Goal: Task Accomplishment & Management: Complete application form

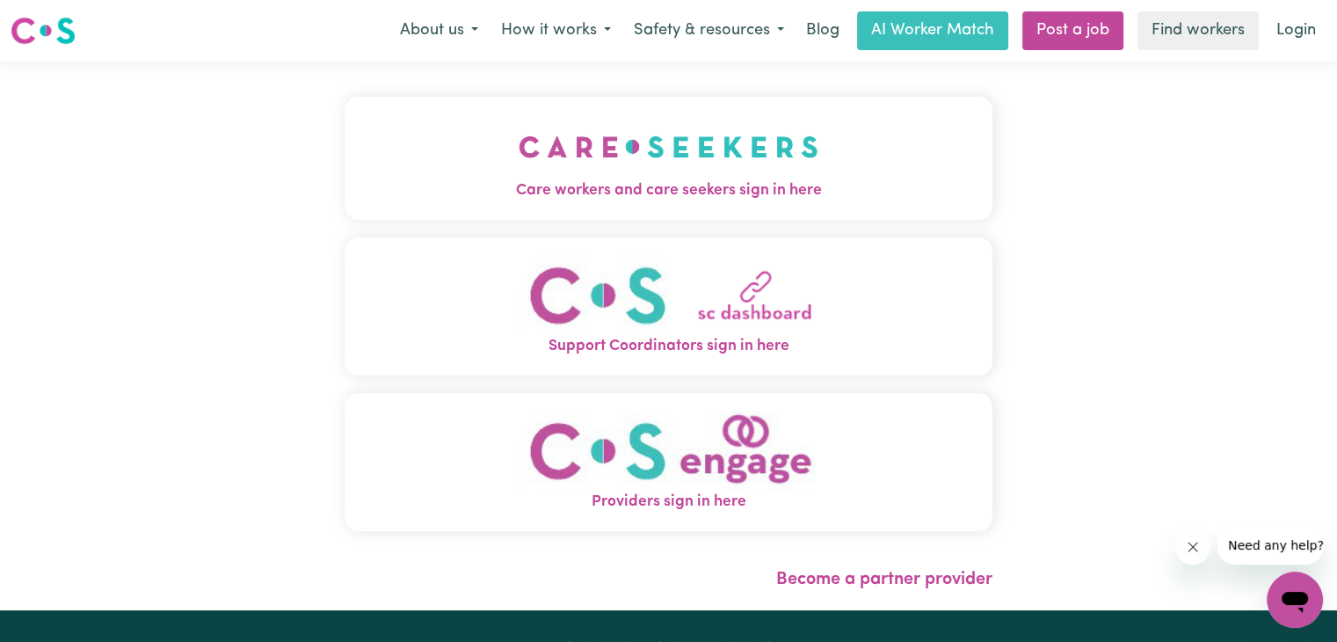
click at [745, 169] on img "Care workers and care seekers sign in here" at bounding box center [669, 146] width 300 height 65
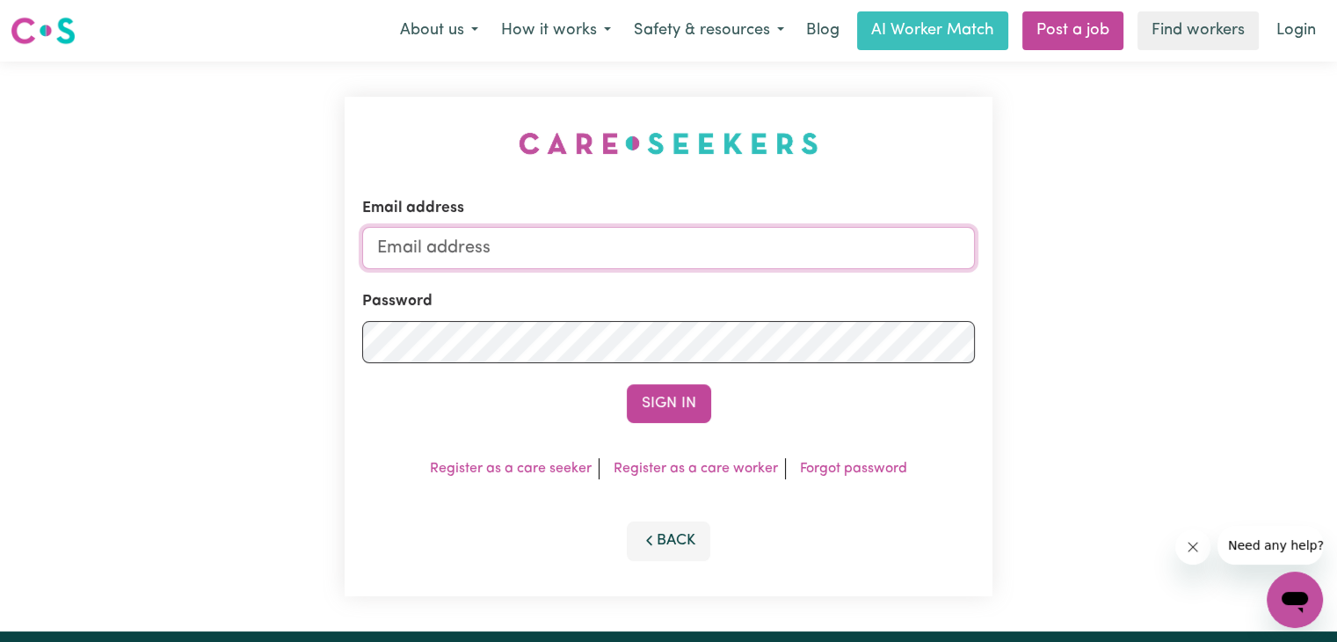
type input "[EMAIL_ADDRESS][DOMAIN_NAME]"
click at [672, 399] on button "Sign In" at bounding box center [669, 403] width 84 height 39
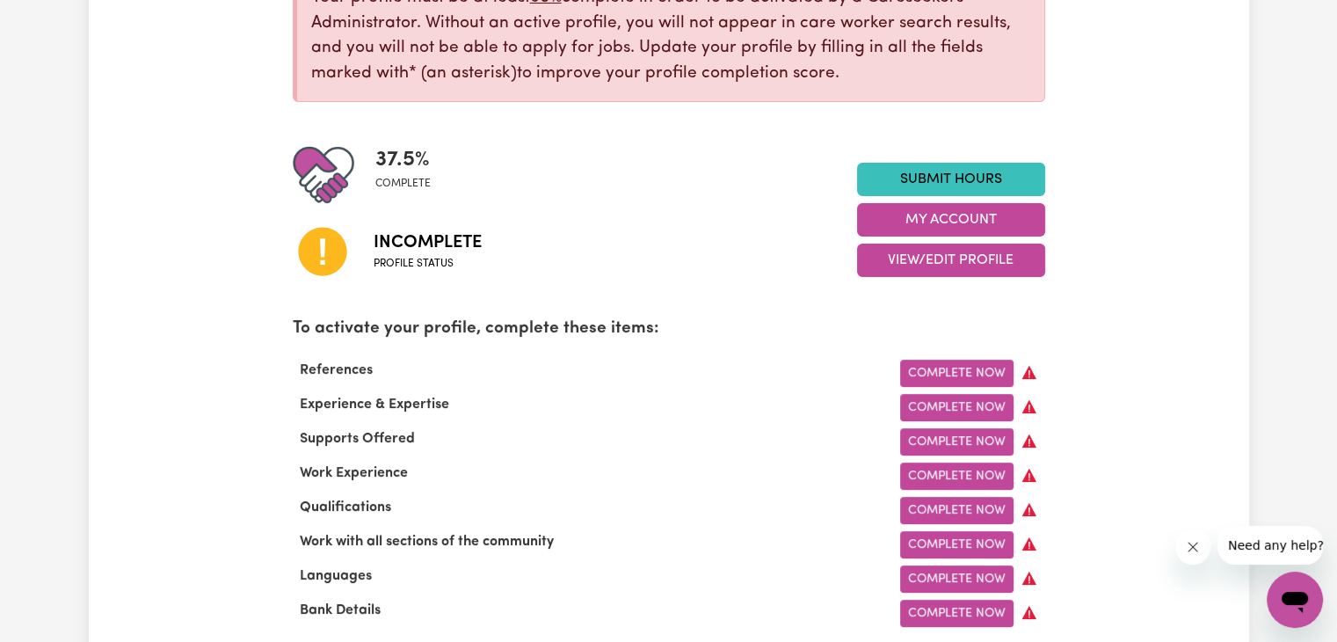
scroll to position [270, 0]
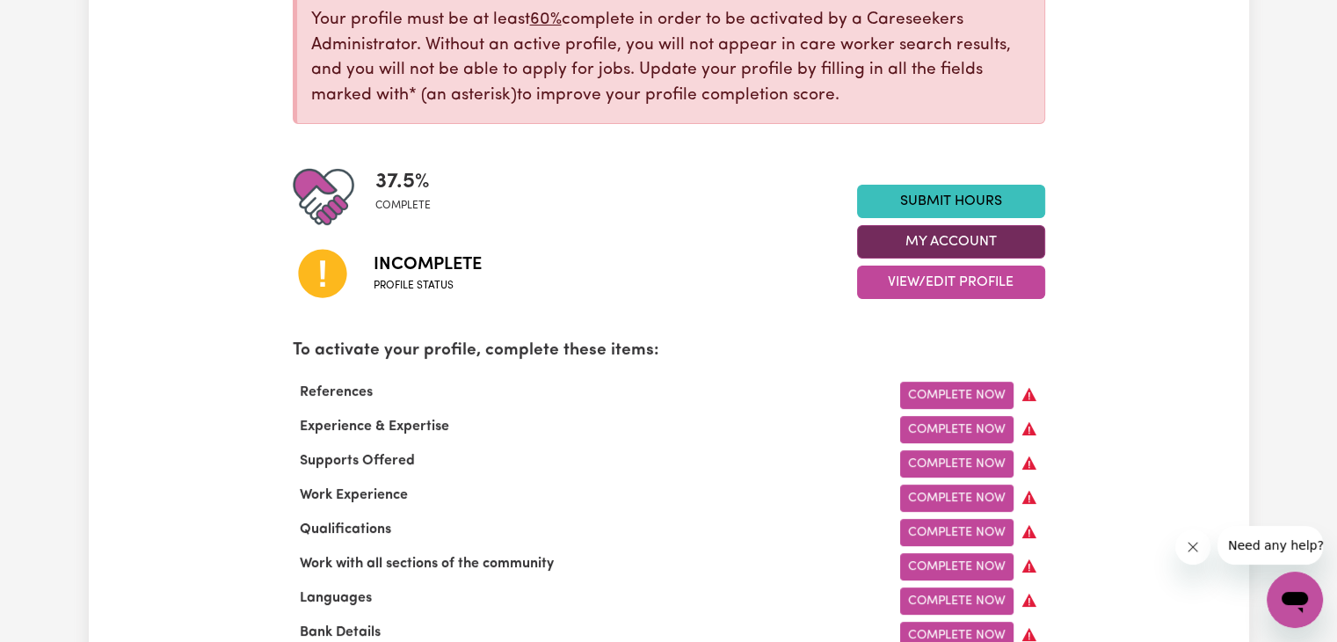
click at [963, 244] on button "My Account" at bounding box center [951, 241] width 188 height 33
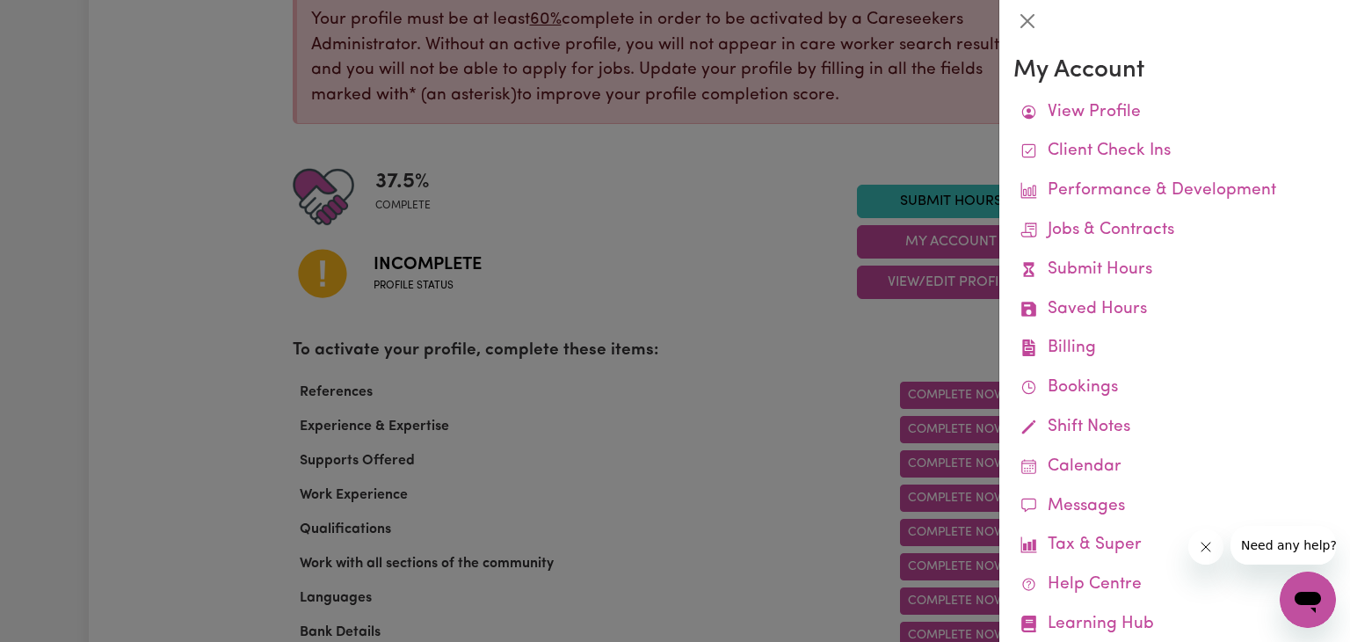
click at [746, 241] on div at bounding box center [675, 321] width 1350 height 642
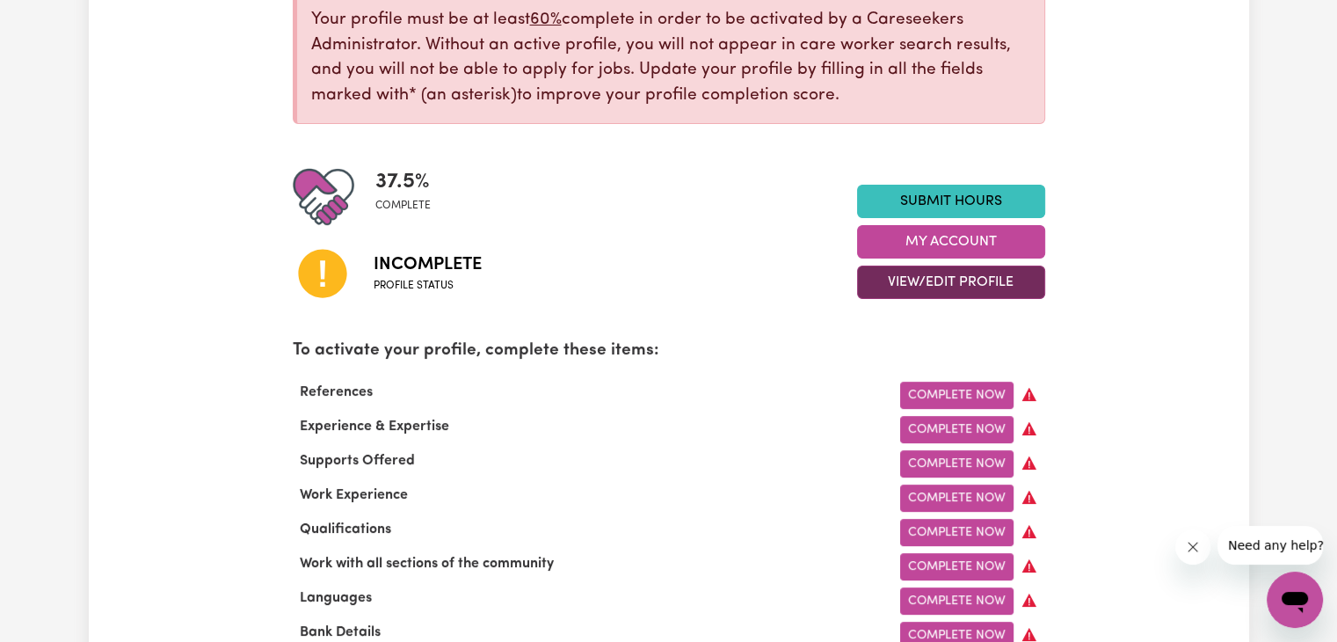
click at [955, 287] on button "View/Edit Profile" at bounding box center [951, 281] width 188 height 33
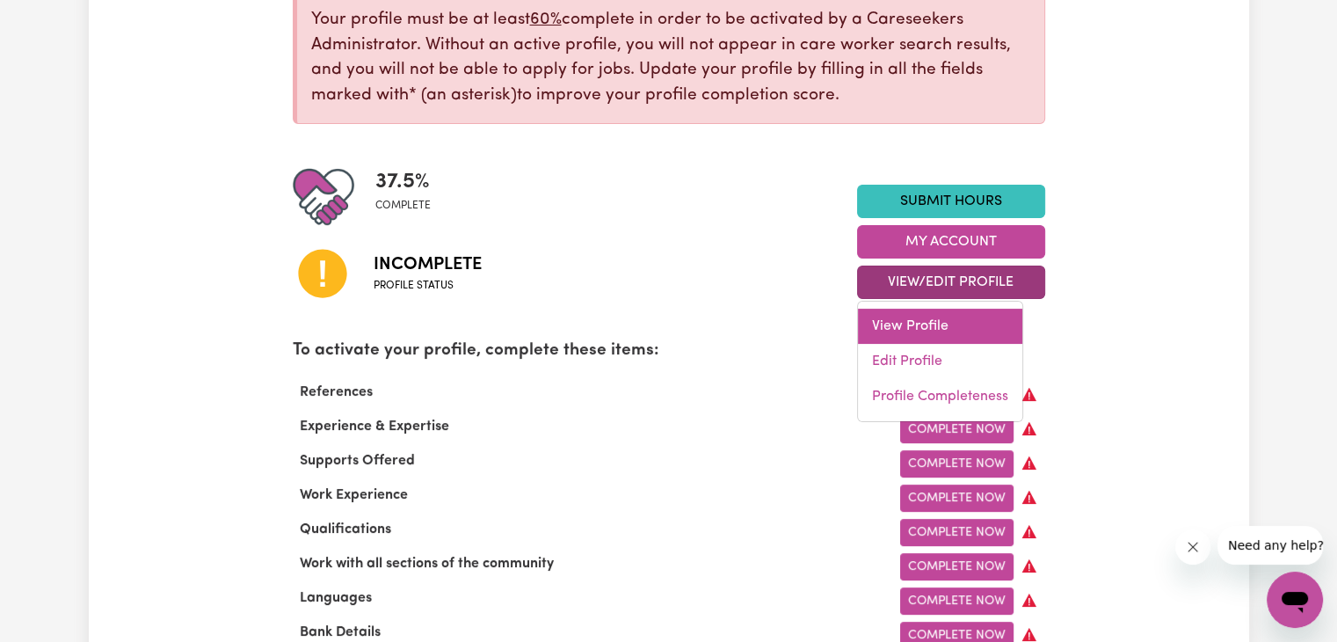
click at [928, 321] on link "View Profile" at bounding box center [940, 326] width 164 height 35
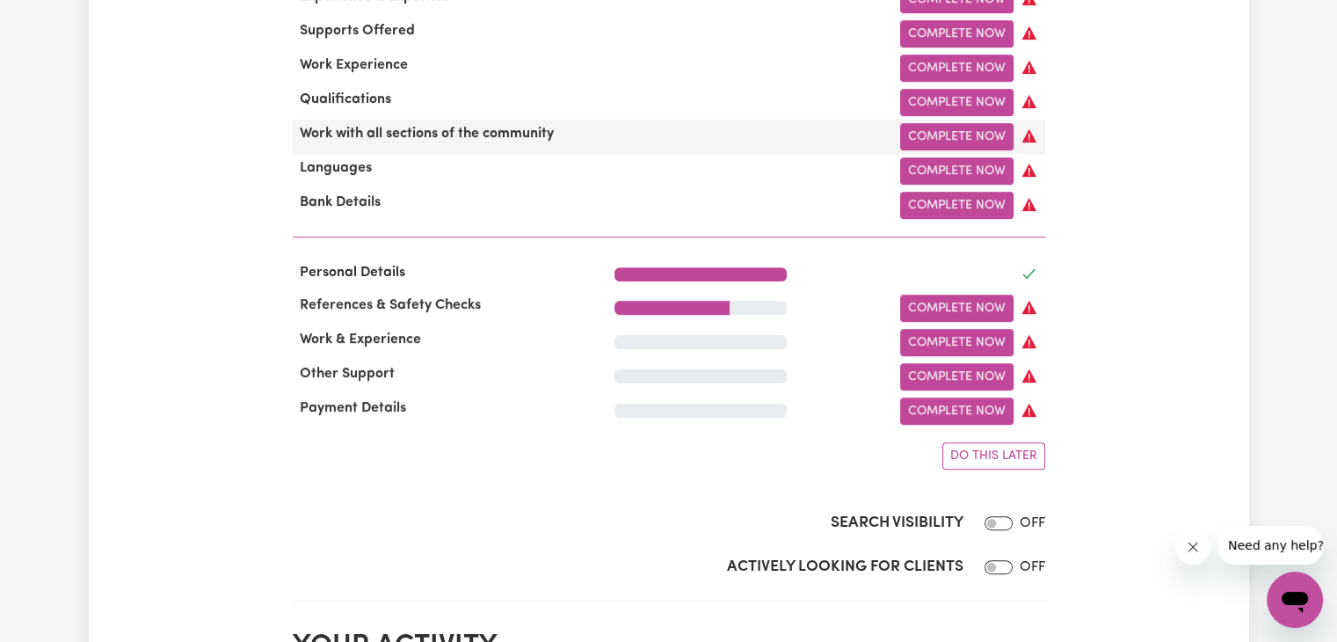
scroll to position [699, 0]
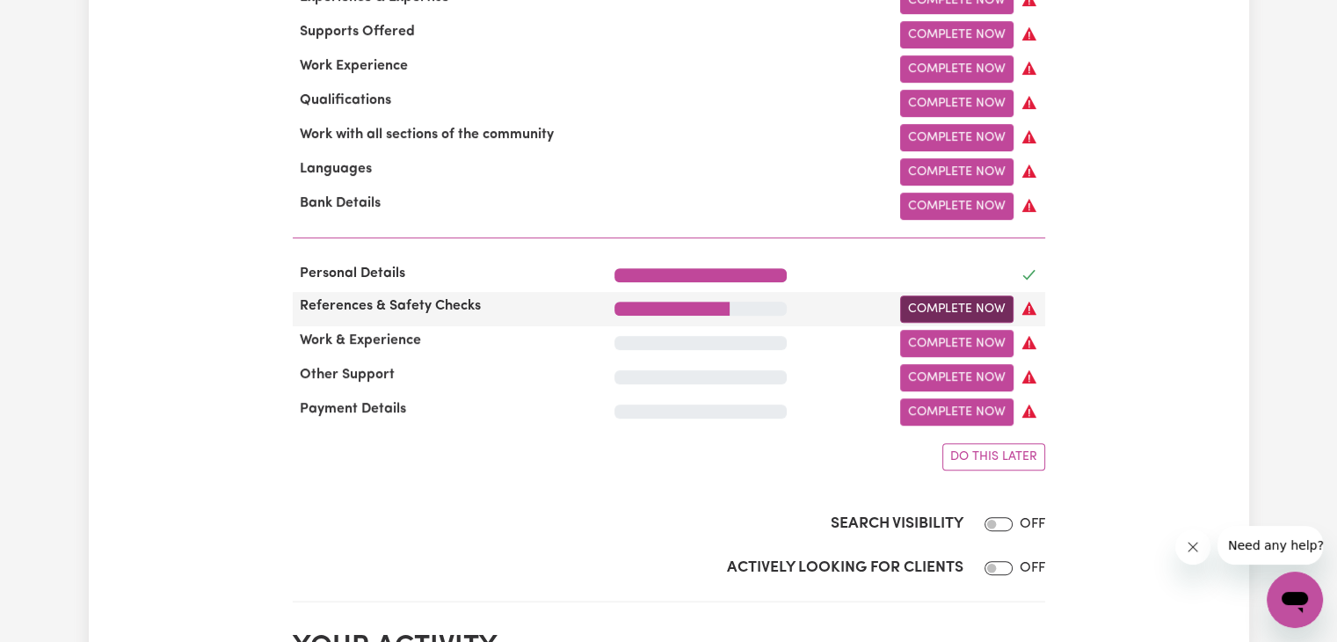
click at [950, 311] on link "Complete Now" at bounding box center [956, 308] width 113 height 27
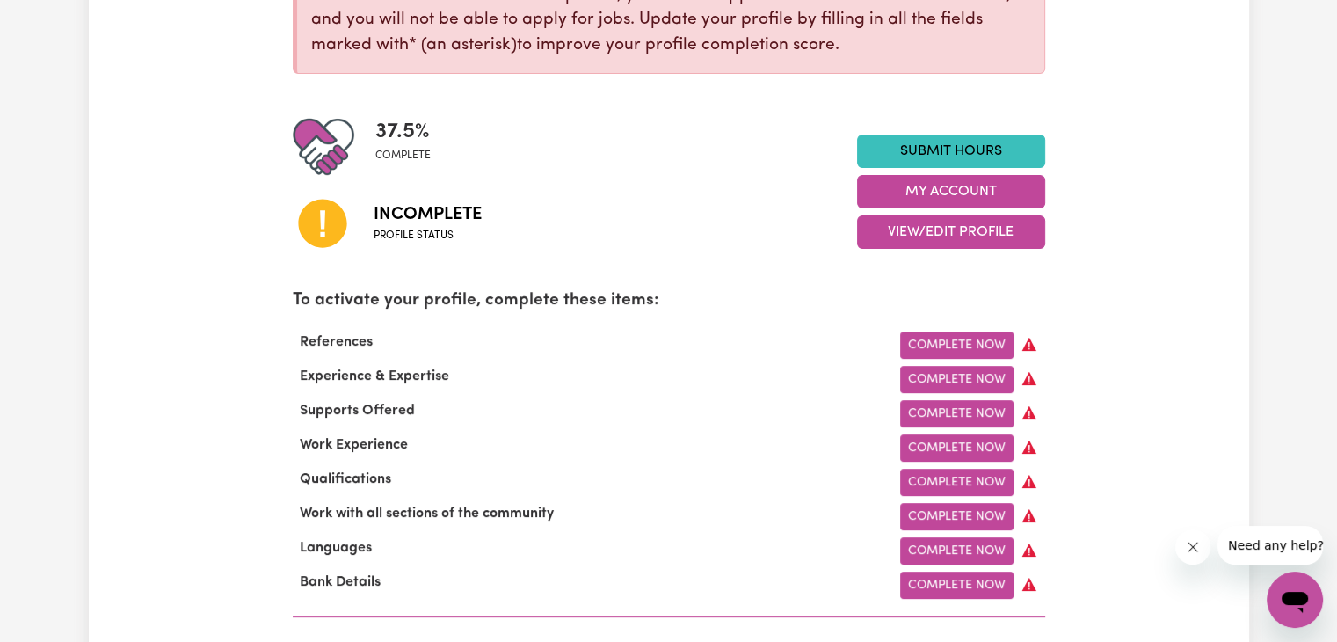
scroll to position [418, 0]
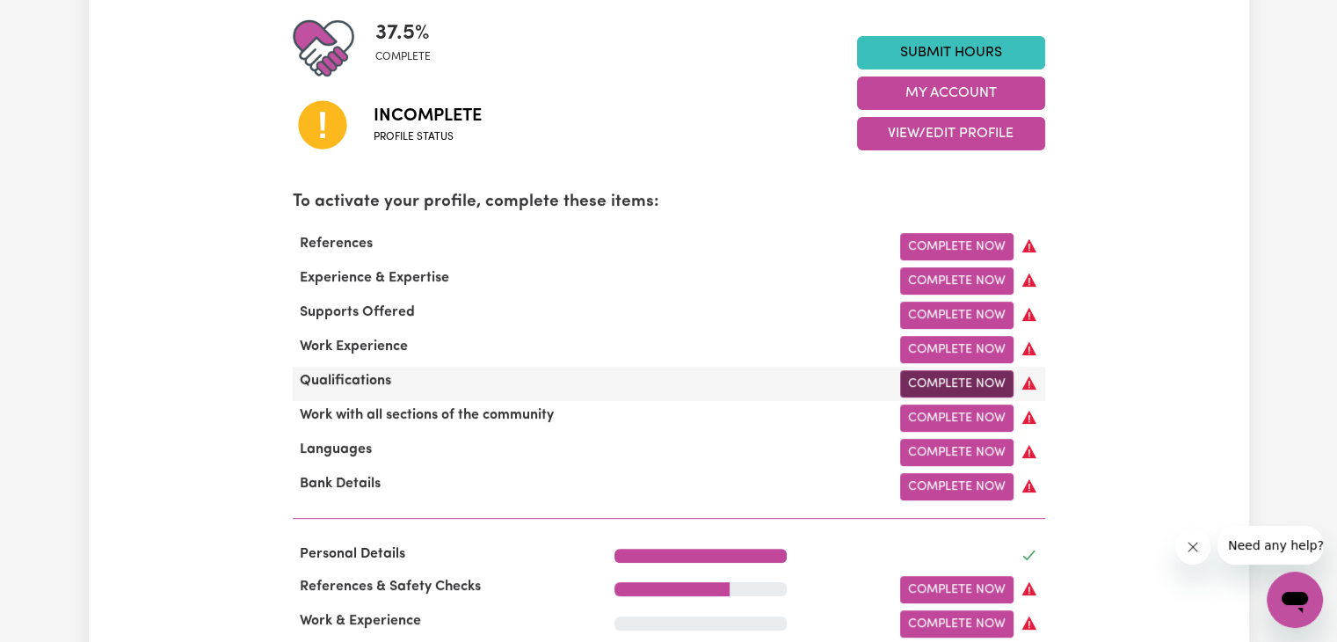
click at [956, 395] on link "Complete Now" at bounding box center [956, 383] width 113 height 27
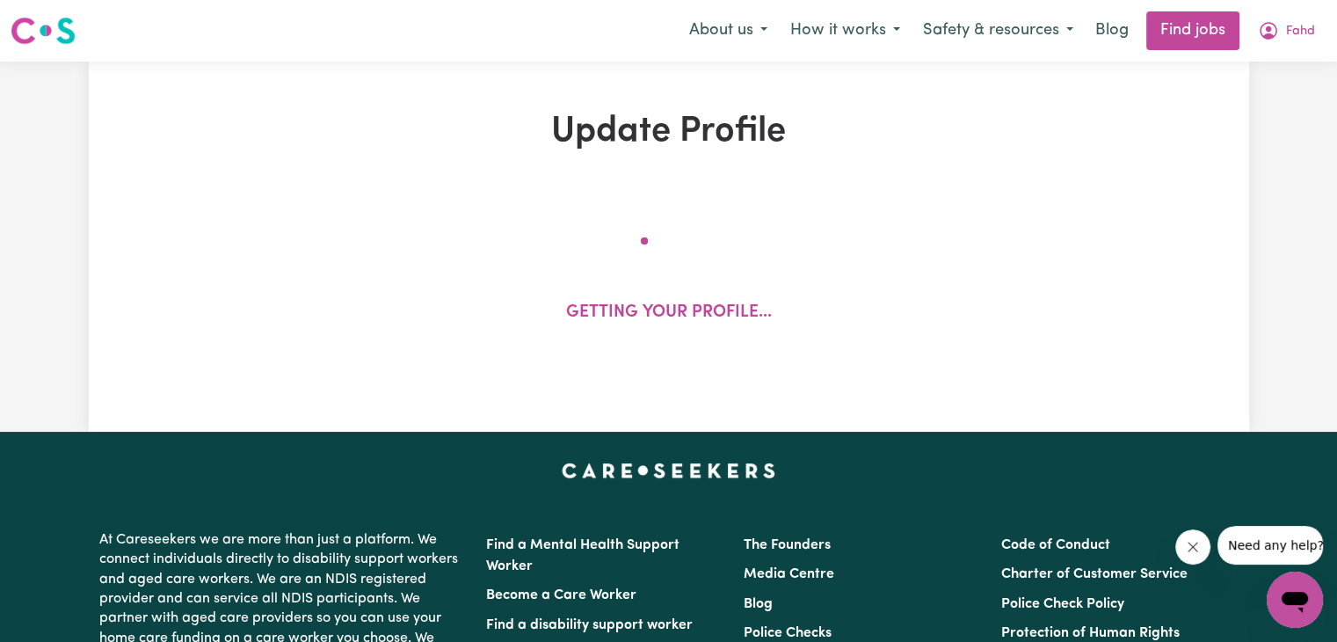
select select "Certificate III (Individual Support)"
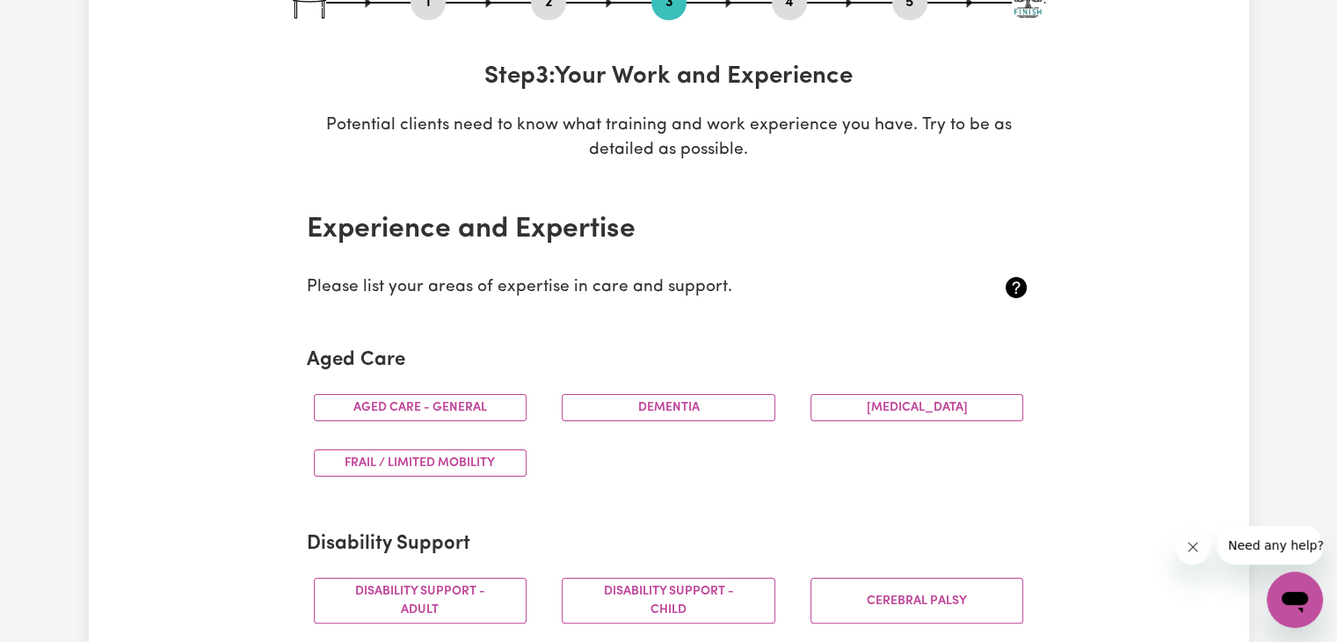
scroll to position [243, 0]
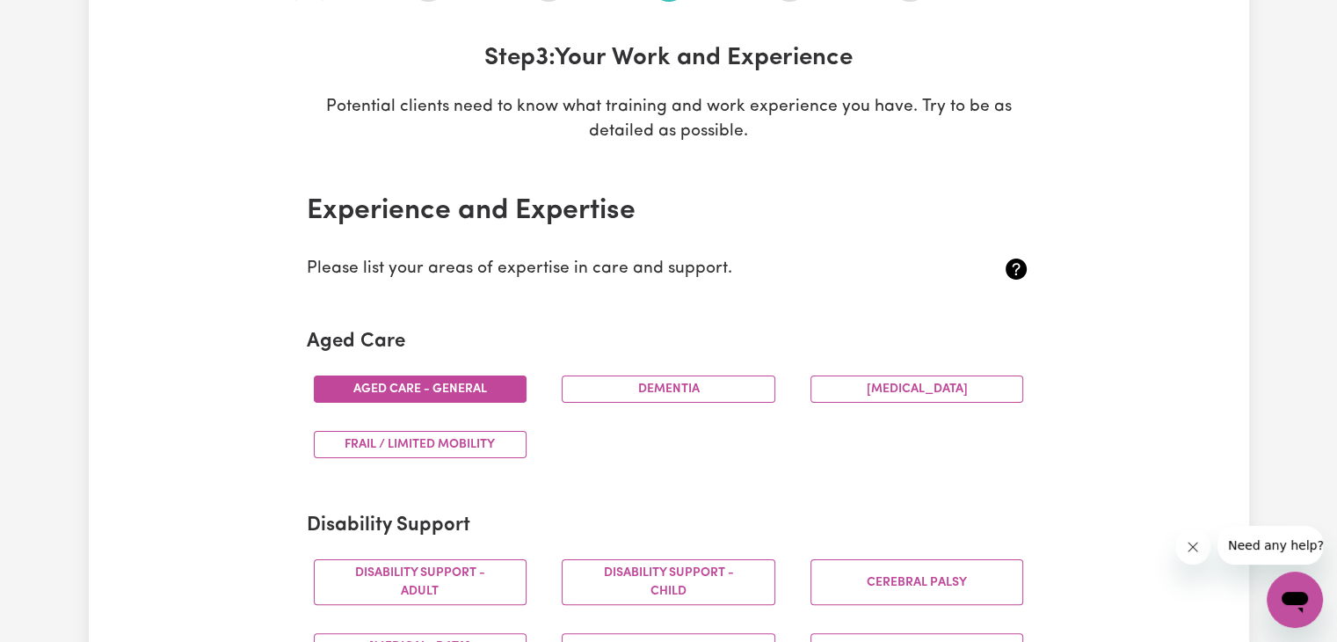
click at [454, 388] on button "Aged care - General" at bounding box center [421, 388] width 214 height 27
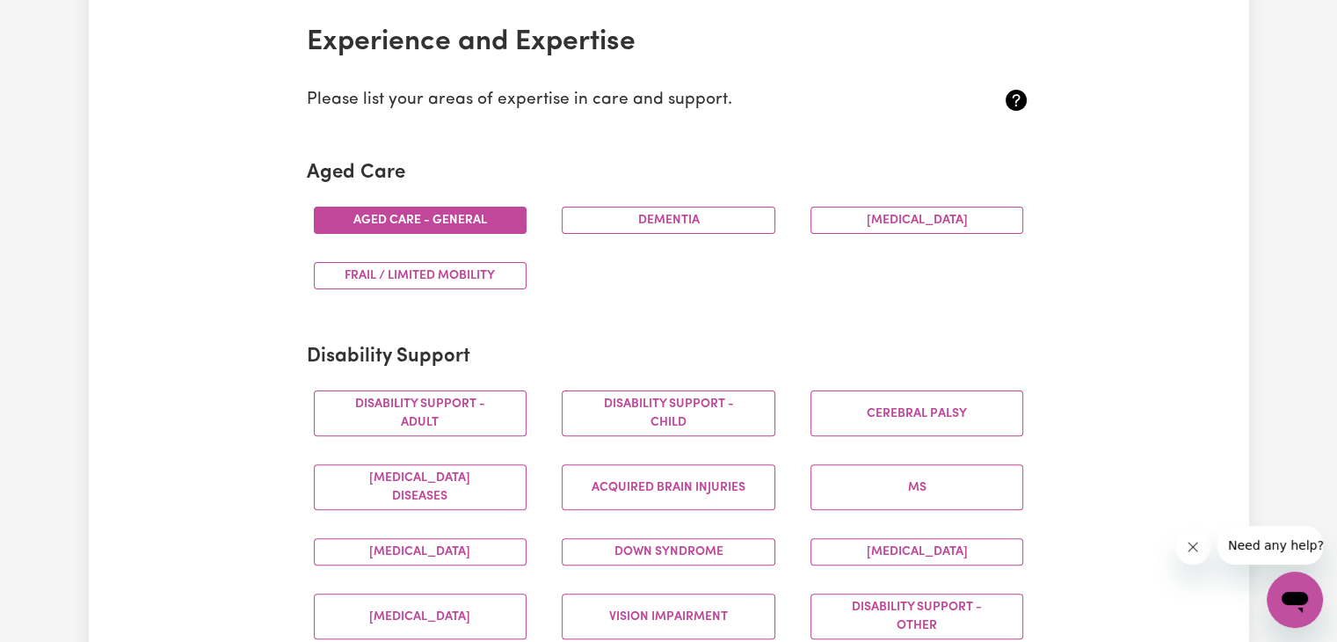
scroll to position [418, 0]
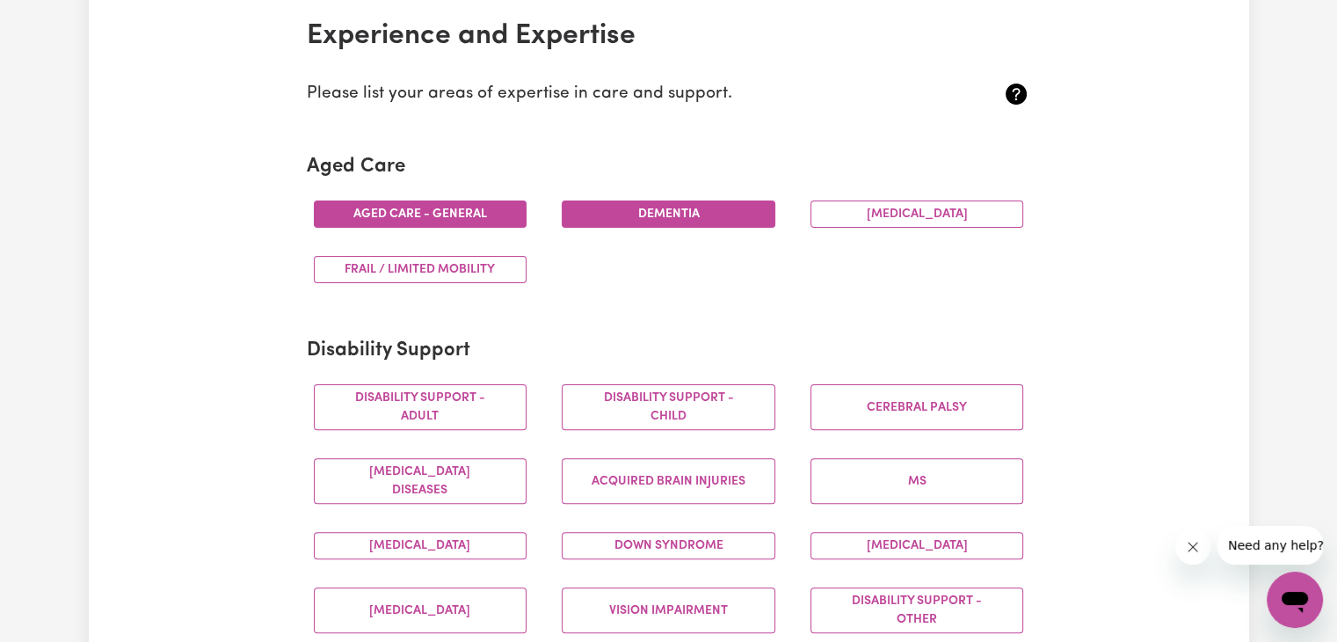
click at [688, 202] on button "Dementia" at bounding box center [669, 213] width 214 height 27
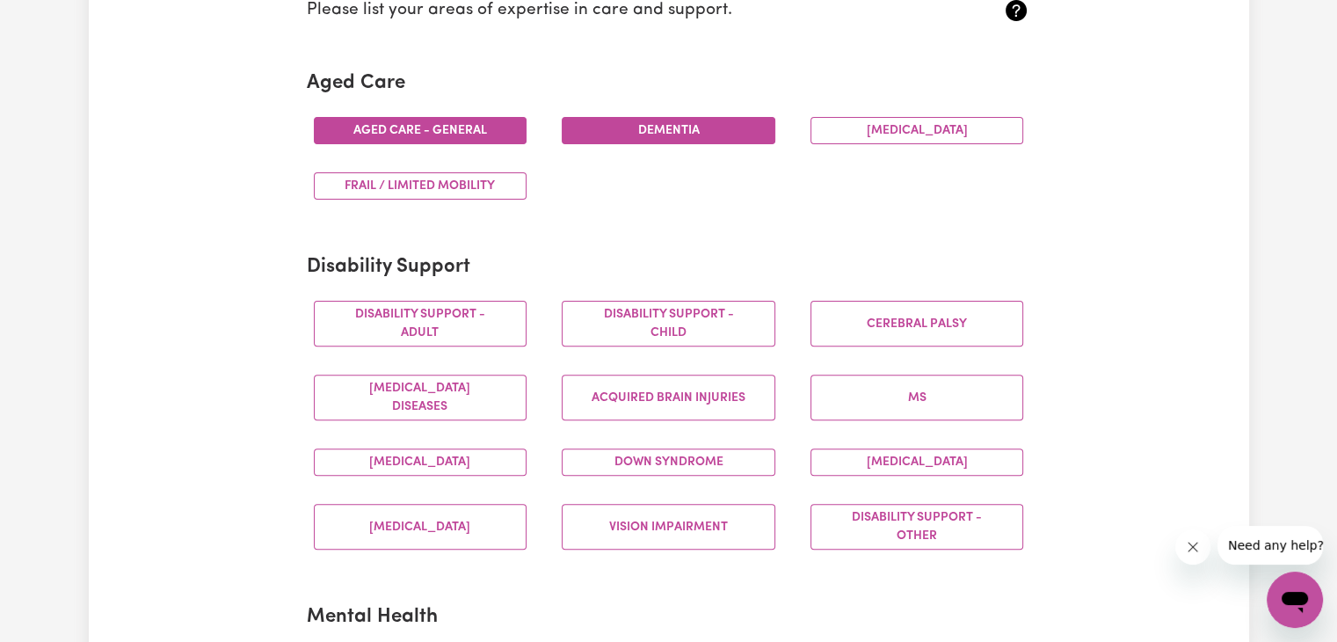
scroll to position [502, 0]
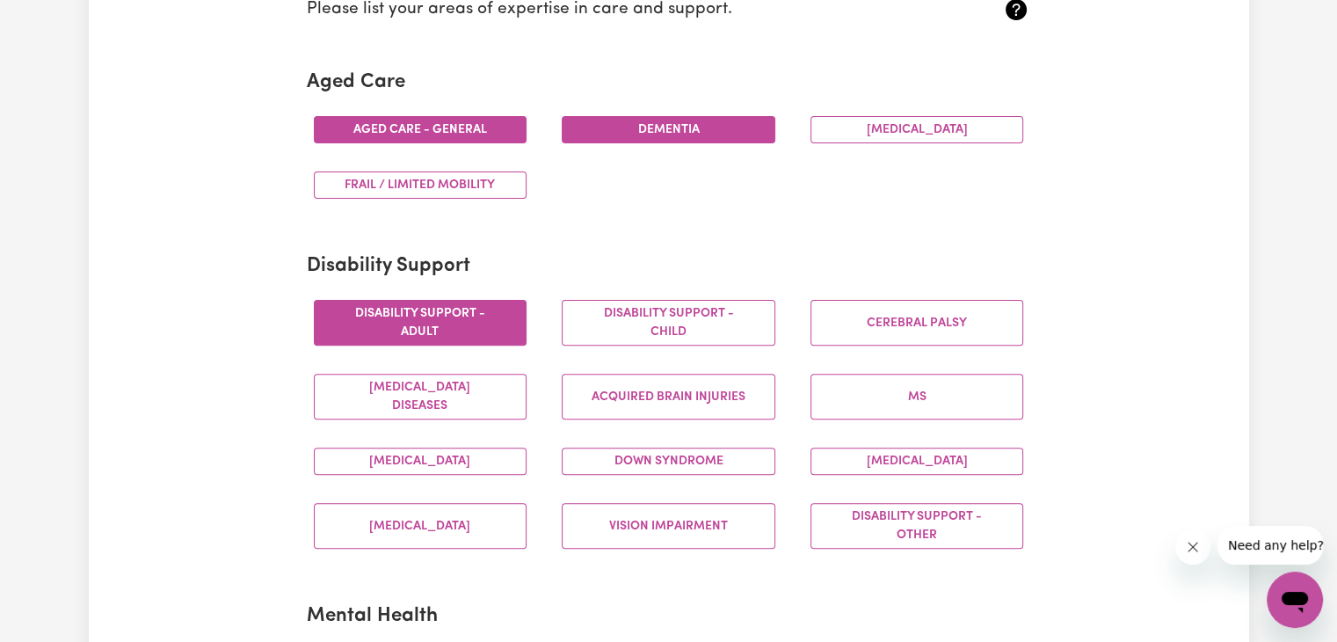
click at [425, 325] on button "Disability support - Adult" at bounding box center [421, 323] width 214 height 46
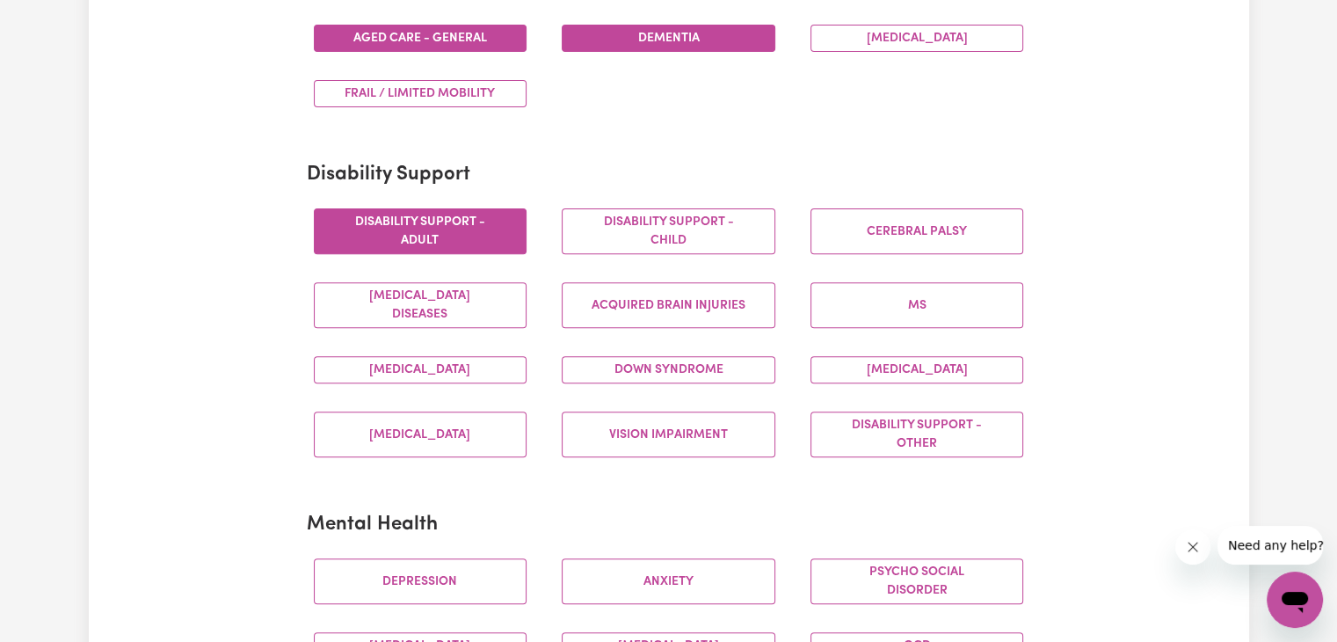
scroll to position [594, 0]
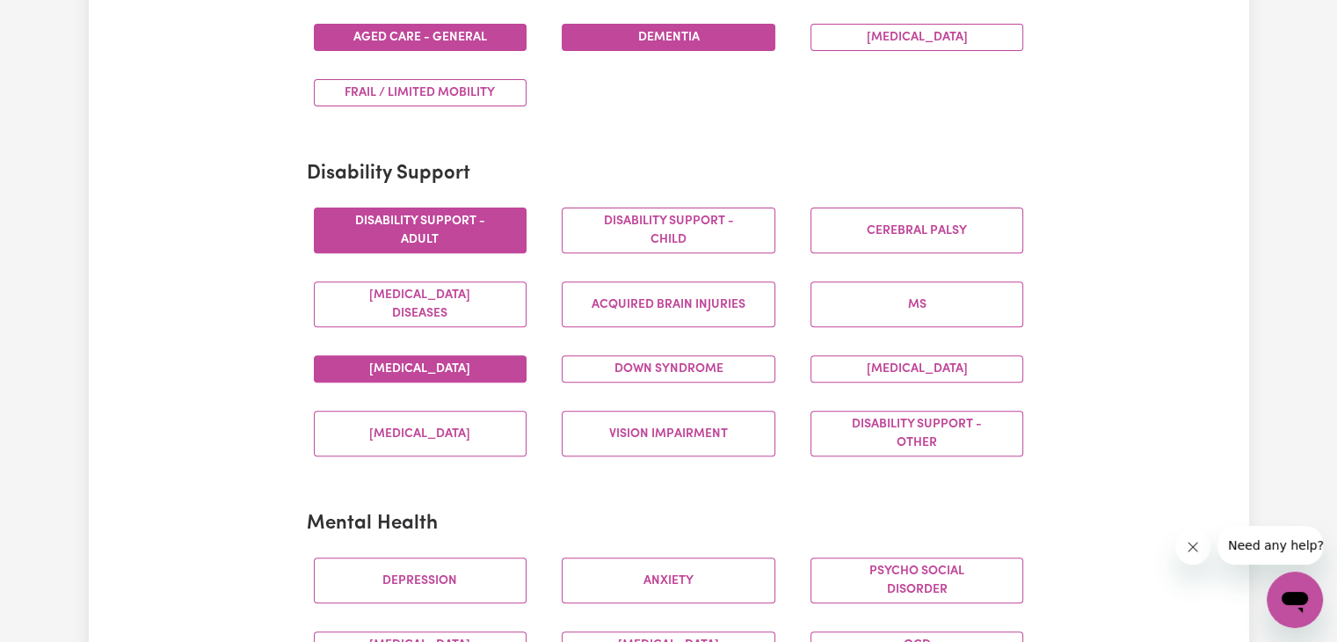
click at [422, 371] on button "Autism" at bounding box center [421, 368] width 214 height 27
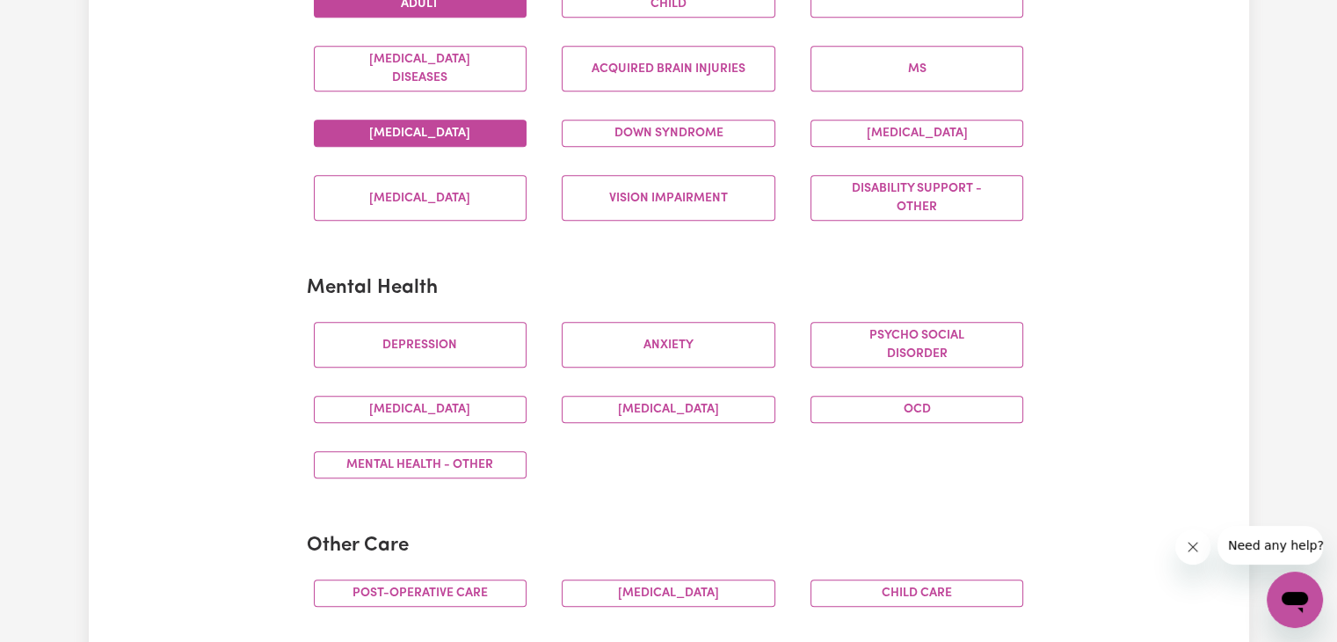
scroll to position [832, 0]
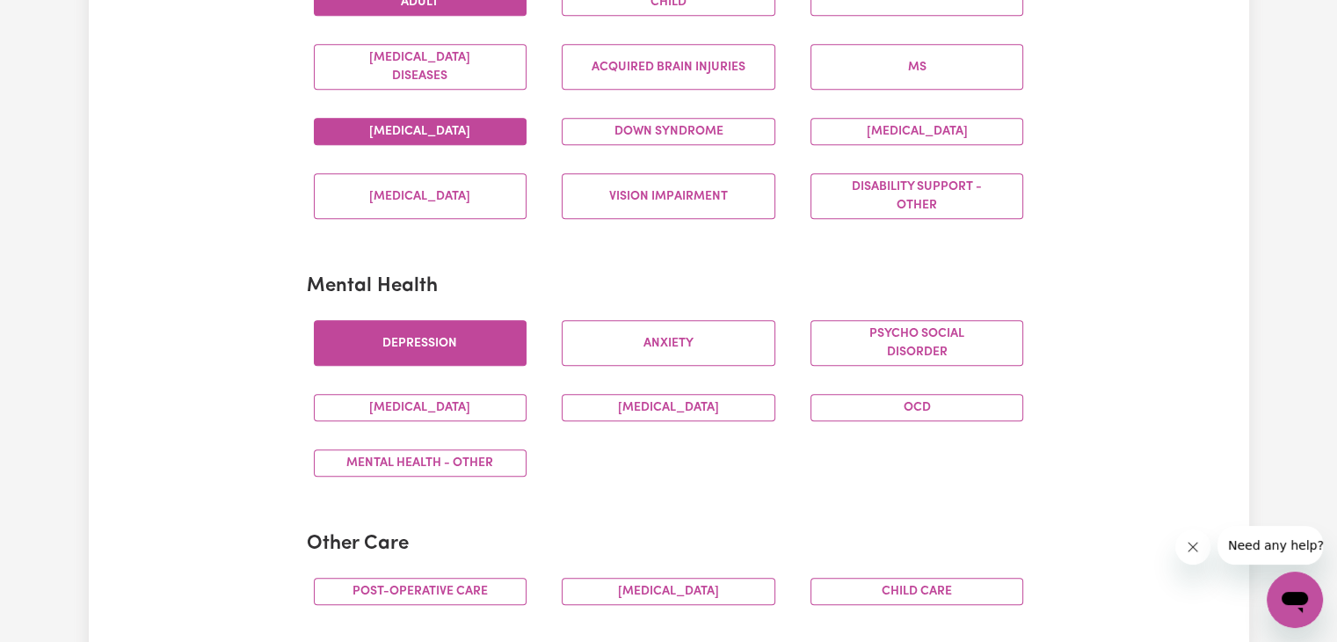
click at [496, 325] on button "Depression" at bounding box center [421, 343] width 214 height 46
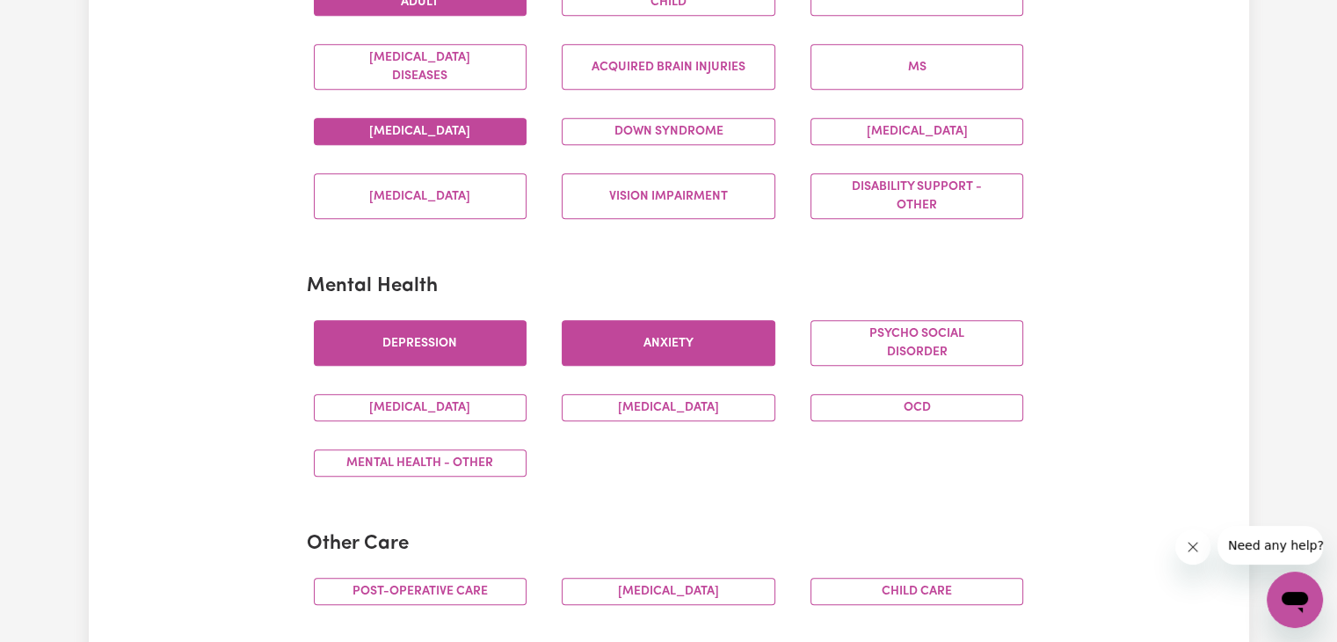
click at [665, 324] on button "Anxiety" at bounding box center [669, 343] width 214 height 46
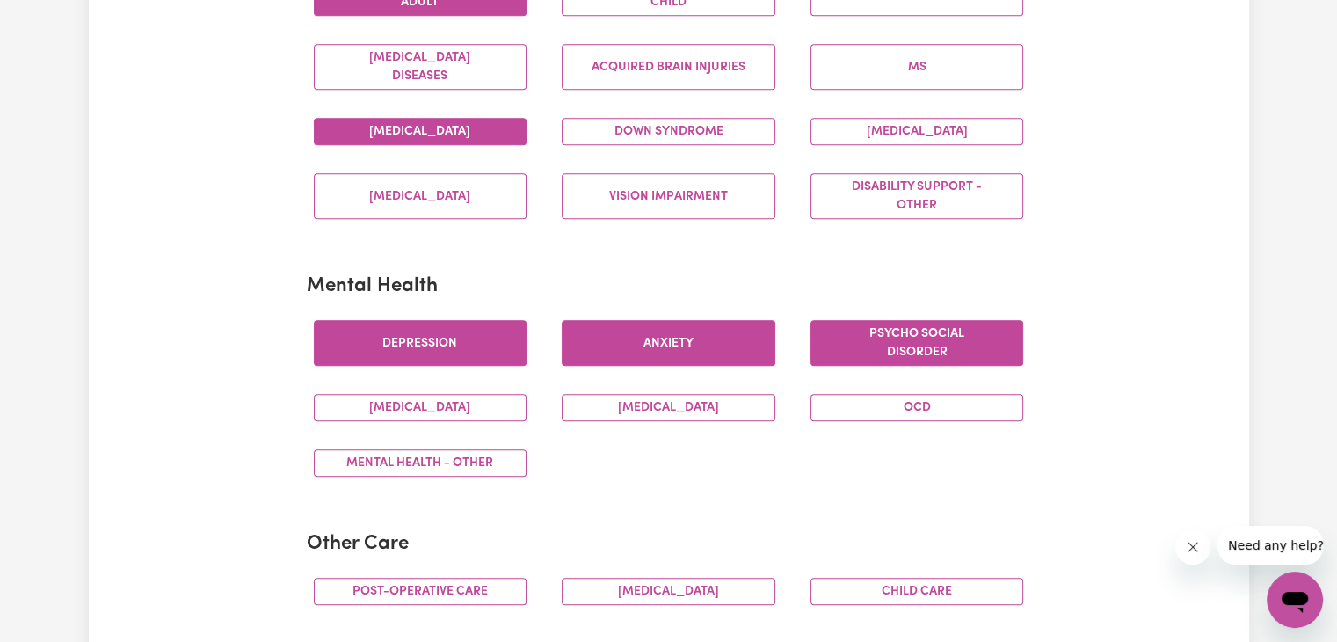
click at [883, 327] on button "Psycho social disorder" at bounding box center [918, 343] width 214 height 46
click at [722, 400] on button "Bipolar Disorder" at bounding box center [669, 407] width 214 height 27
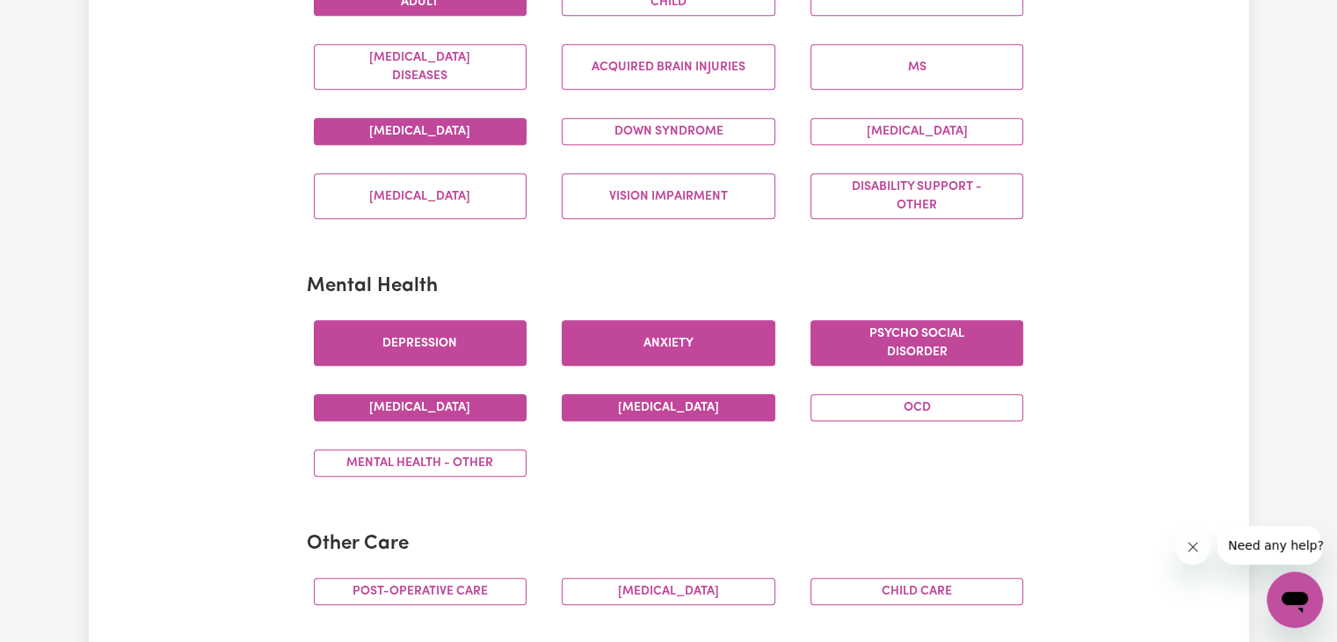
click at [433, 408] on button "Schizophrenia" at bounding box center [421, 407] width 214 height 27
click at [449, 462] on button "Mental Health - Other" at bounding box center [421, 462] width 214 height 27
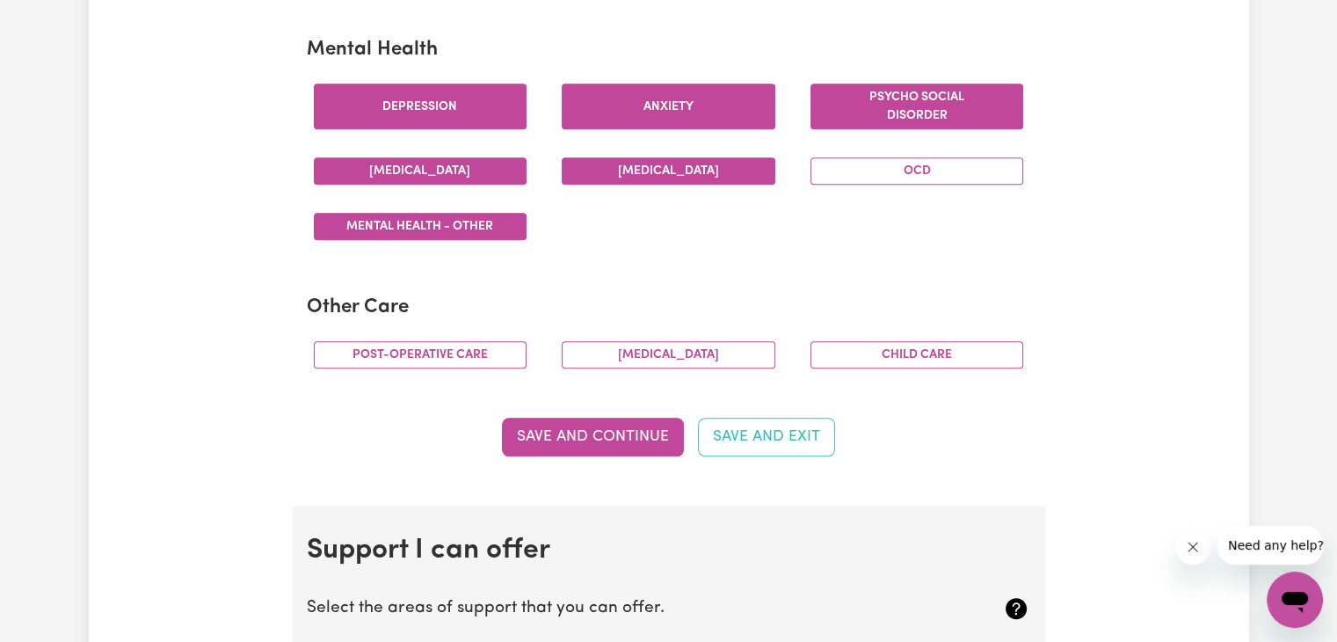
scroll to position [1219, 0]
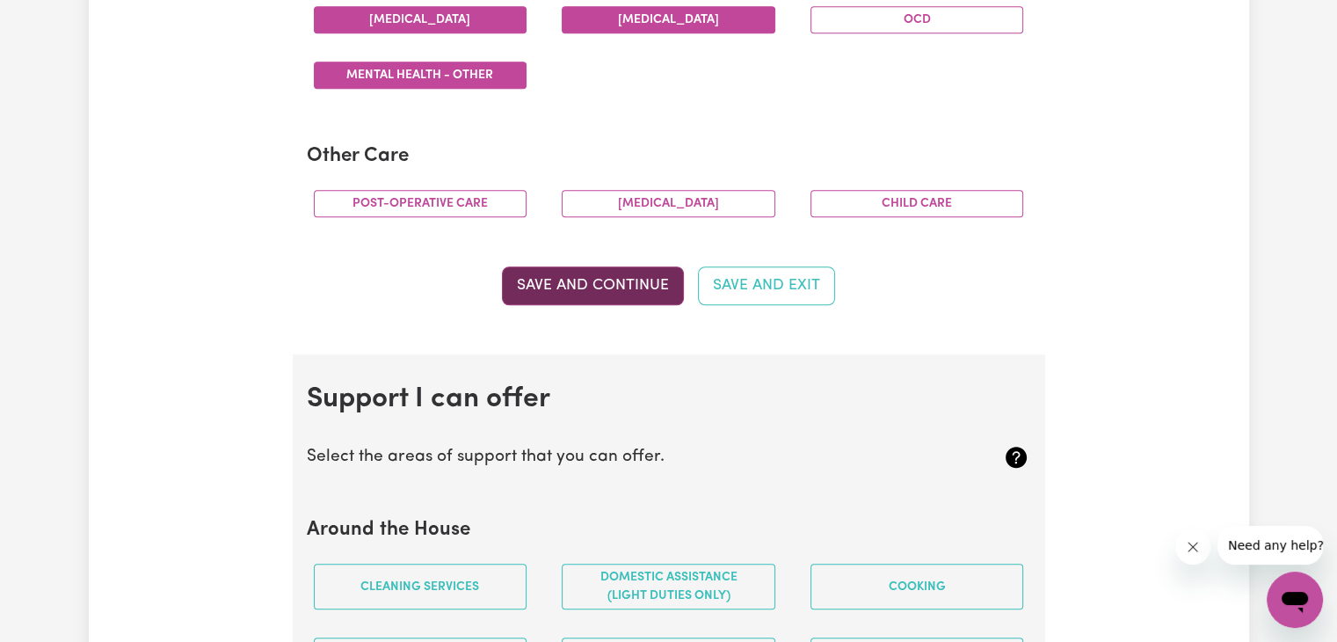
click at [592, 289] on button "Save and Continue" at bounding box center [593, 285] width 182 height 39
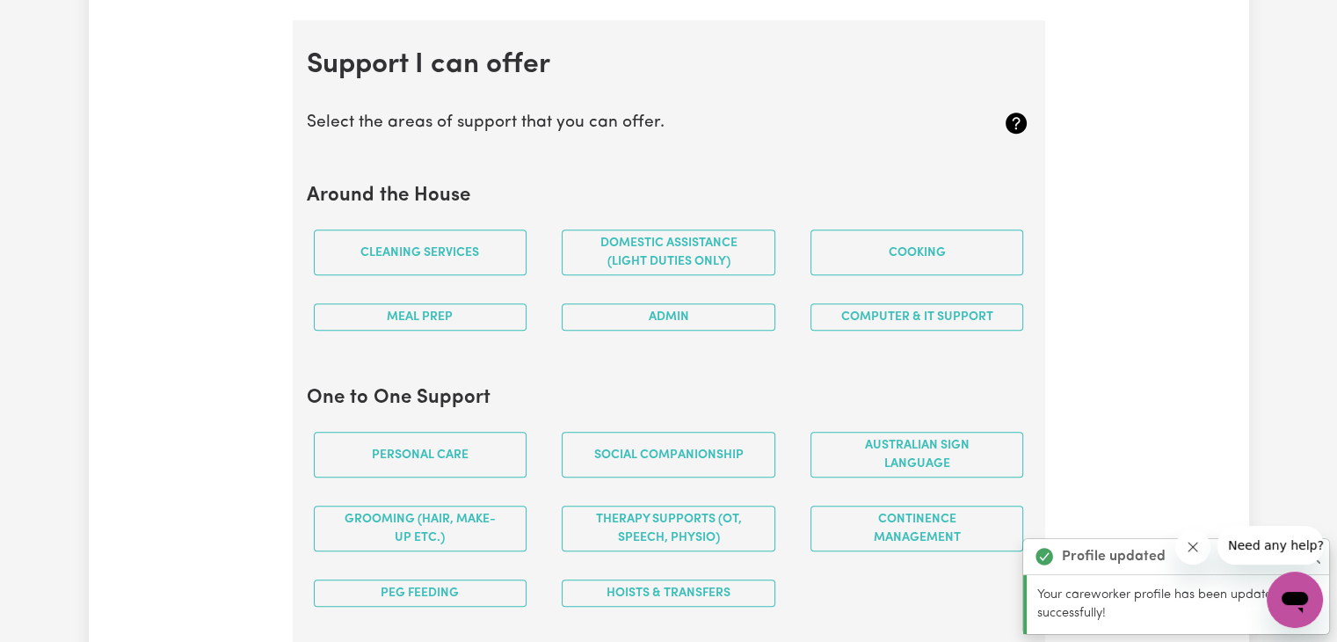
scroll to position [1570, 0]
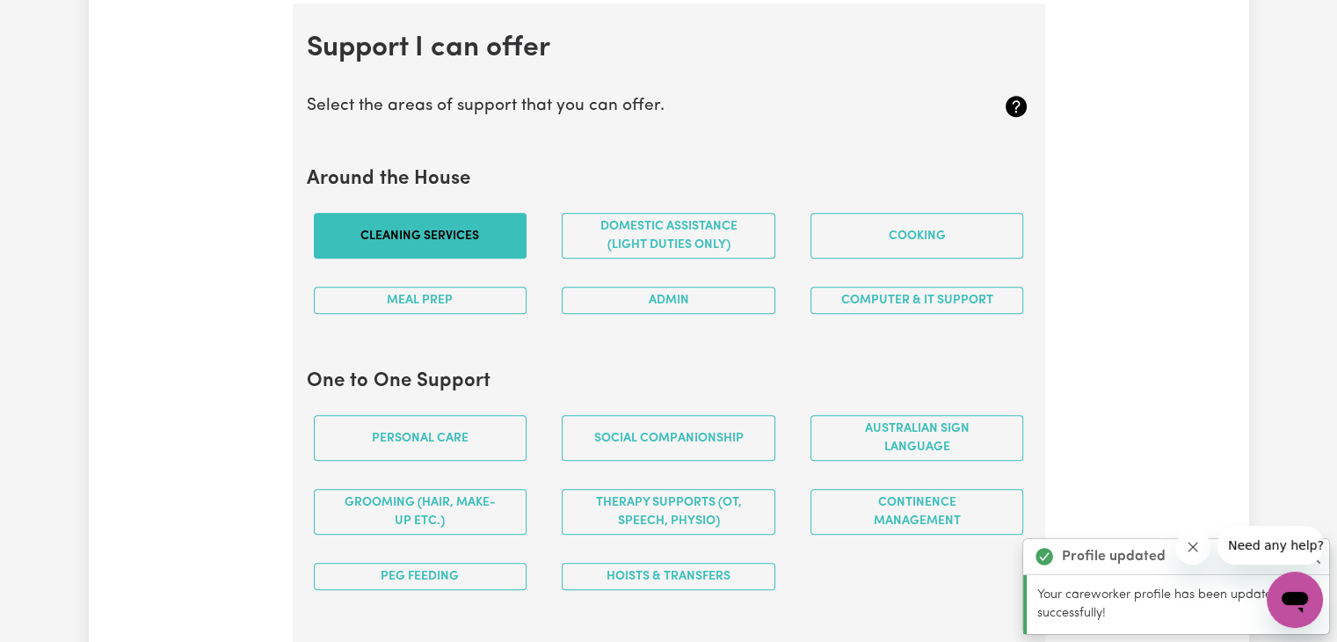
click at [402, 227] on button "Cleaning services" at bounding box center [421, 236] width 214 height 46
click at [682, 247] on button "Domestic assistance (light duties only)" at bounding box center [669, 236] width 214 height 46
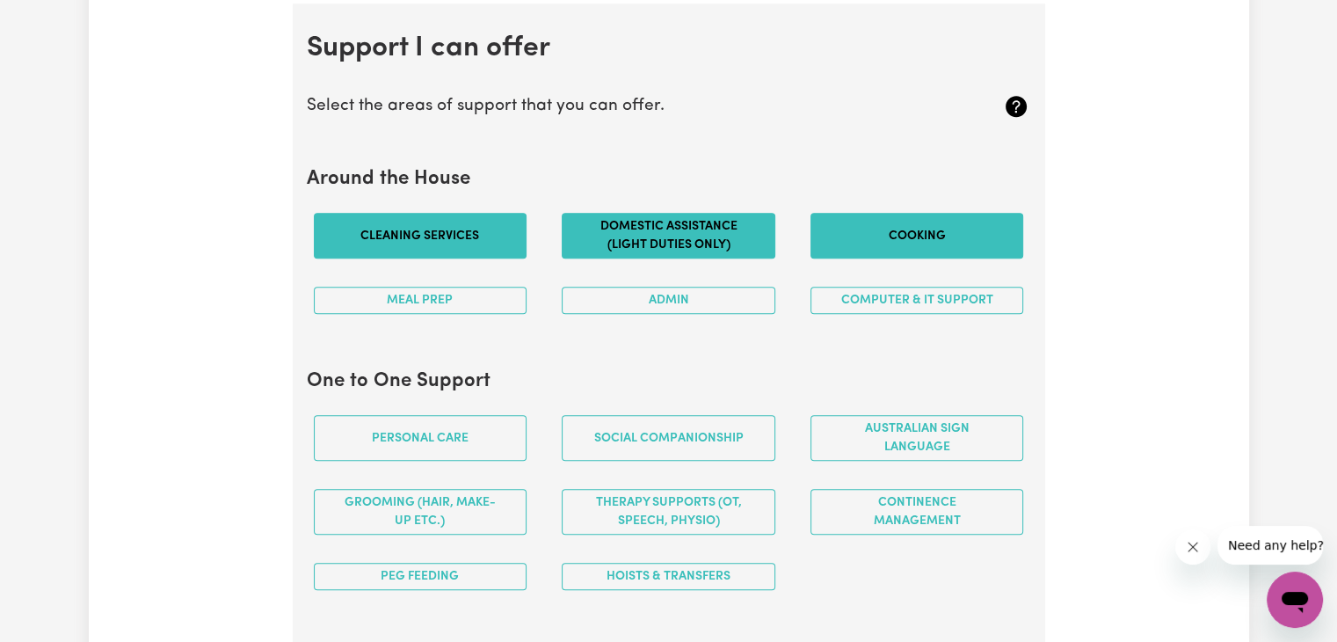
click at [921, 252] on button "Cooking" at bounding box center [918, 236] width 214 height 46
click at [937, 302] on button "Computer & IT Support" at bounding box center [918, 300] width 214 height 27
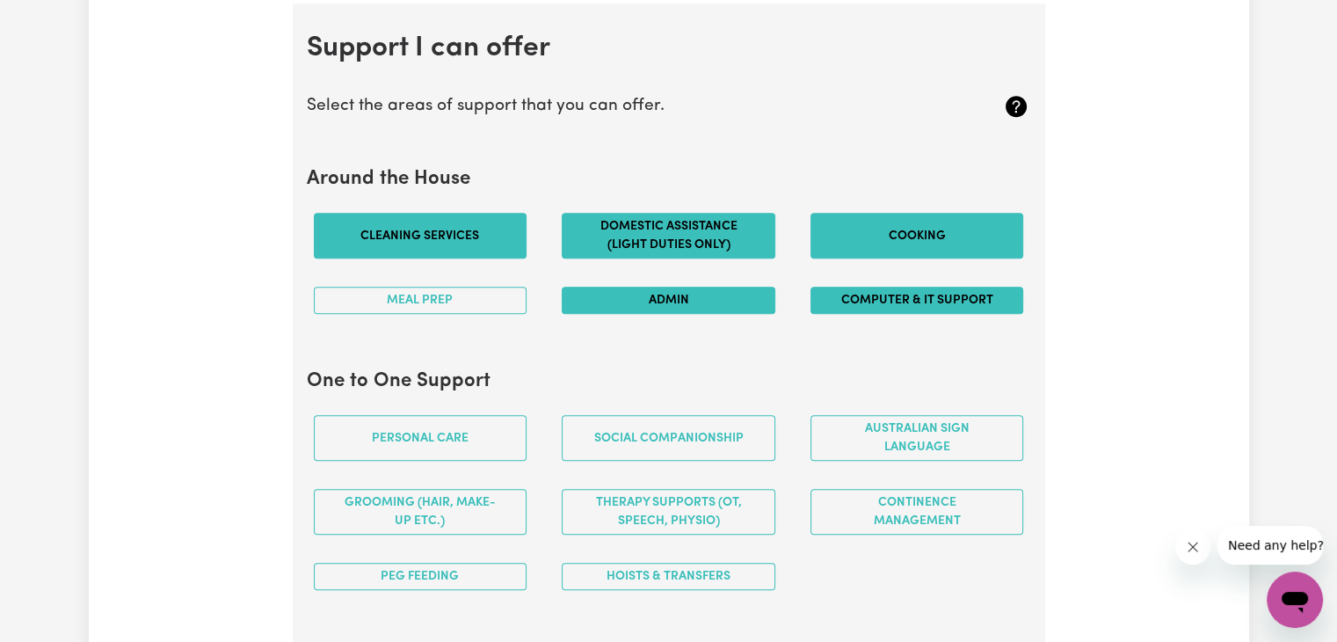
click at [663, 302] on button "Admin" at bounding box center [669, 300] width 214 height 27
click at [403, 303] on button "Meal prep" at bounding box center [421, 300] width 214 height 27
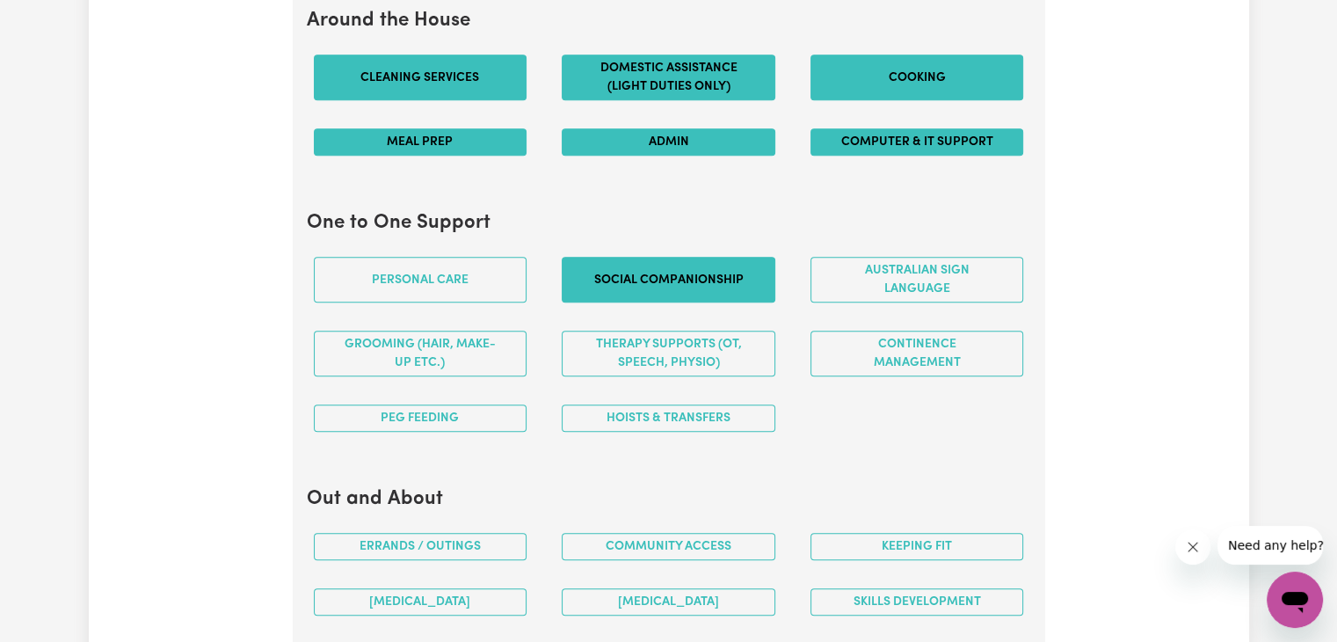
click at [698, 265] on button "Social companionship" at bounding box center [669, 280] width 214 height 46
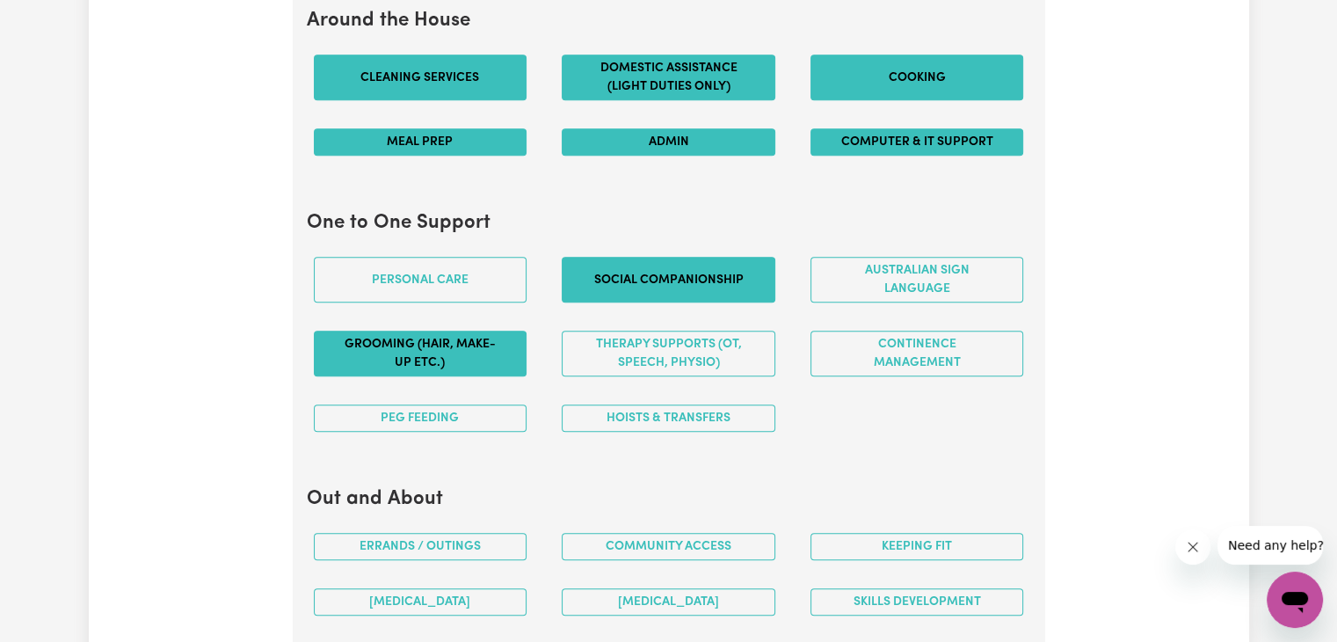
click at [414, 353] on button "Grooming (hair, make-up etc.)" at bounding box center [421, 354] width 214 height 46
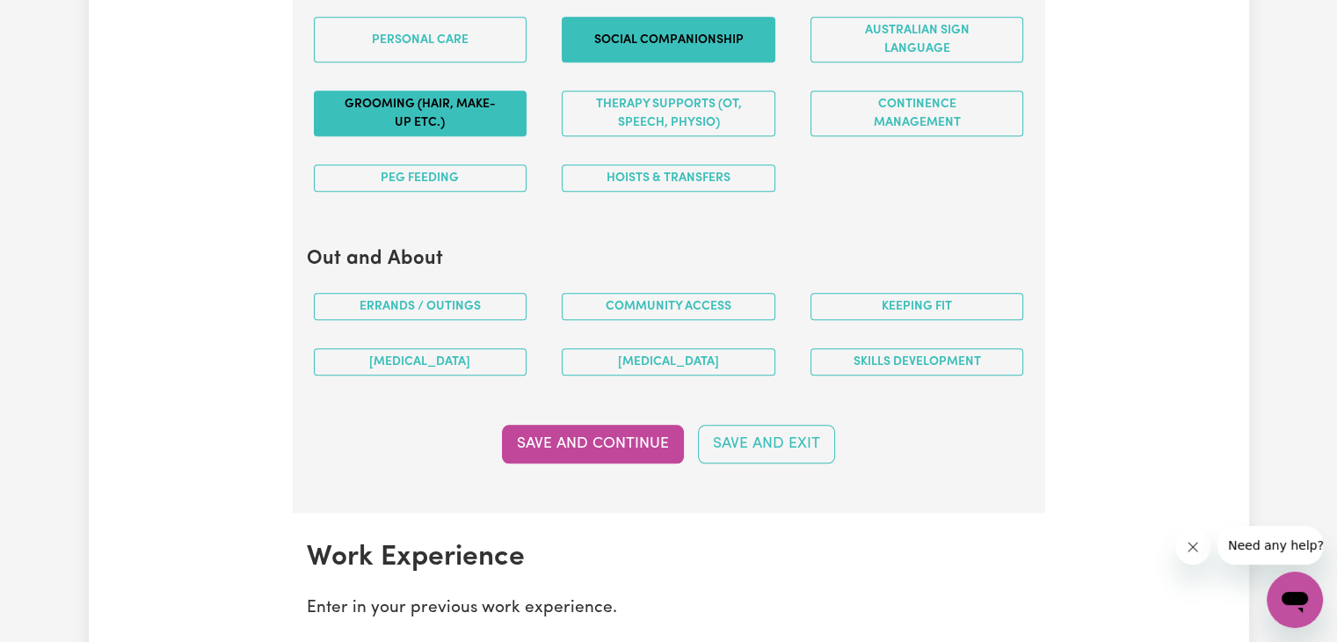
scroll to position [1969, 0]
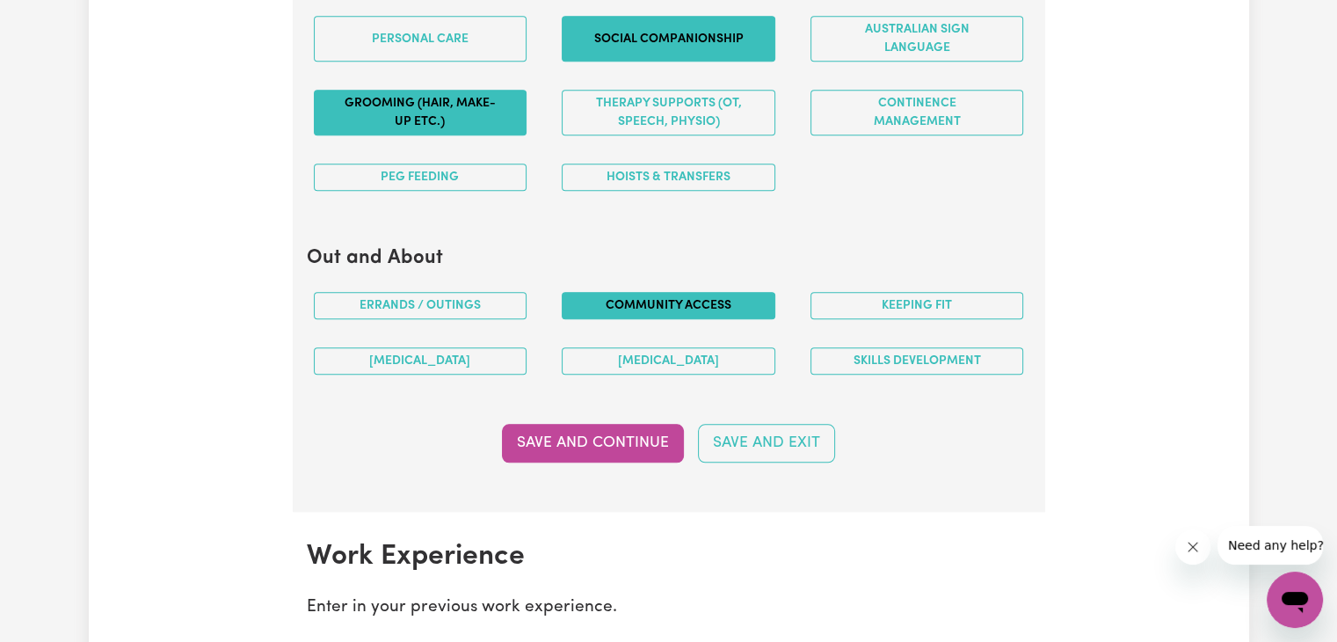
click at [735, 300] on button "Community access" at bounding box center [669, 305] width 214 height 27
click at [457, 296] on button "Errands / Outings" at bounding box center [421, 305] width 214 height 27
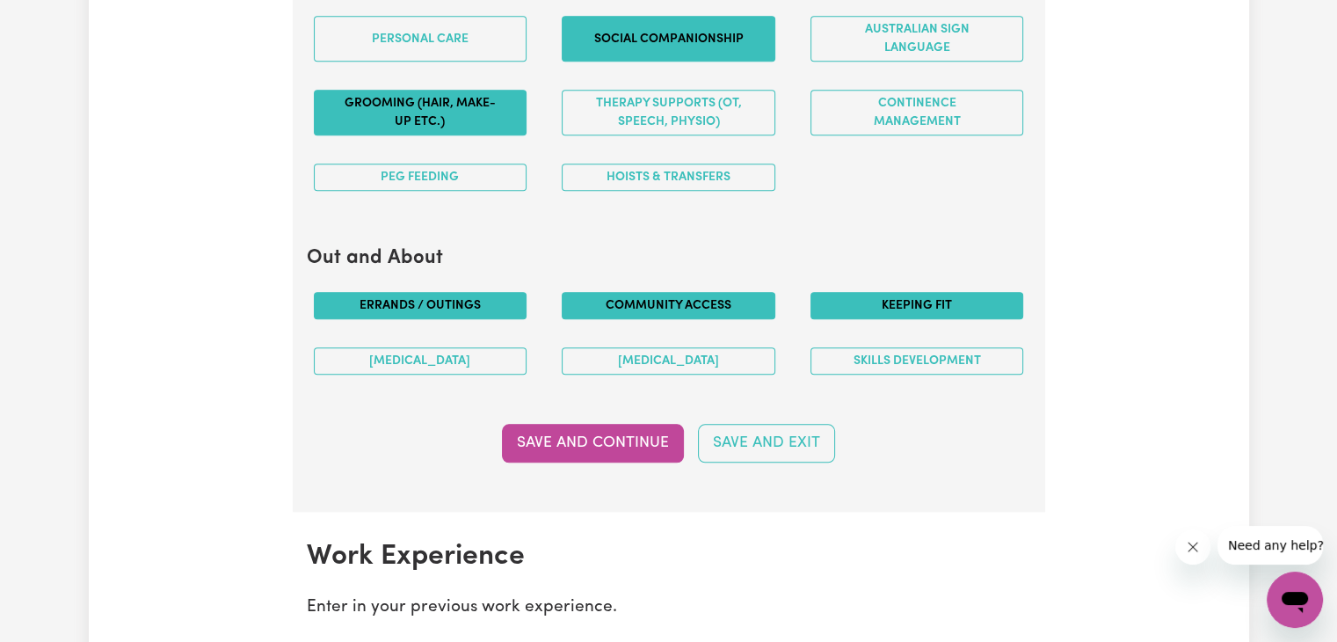
click at [970, 300] on button "Keeping fit" at bounding box center [918, 305] width 214 height 27
click at [629, 443] on button "Save and Continue" at bounding box center [593, 443] width 182 height 39
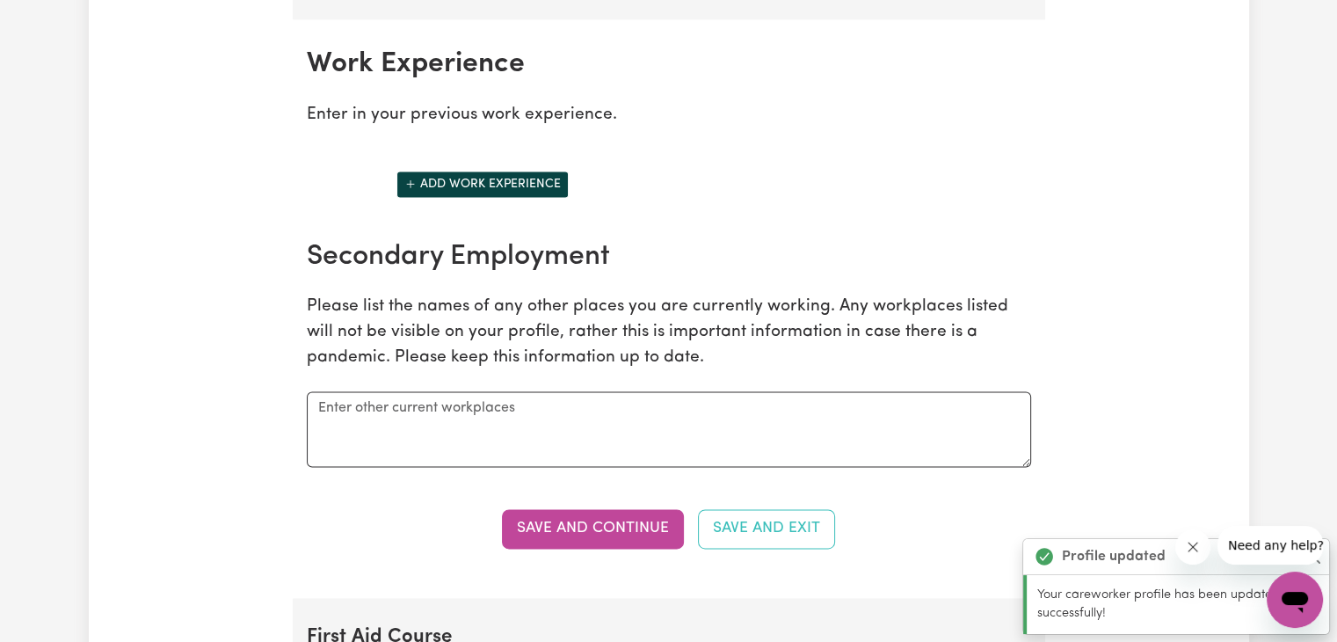
scroll to position [2475, 0]
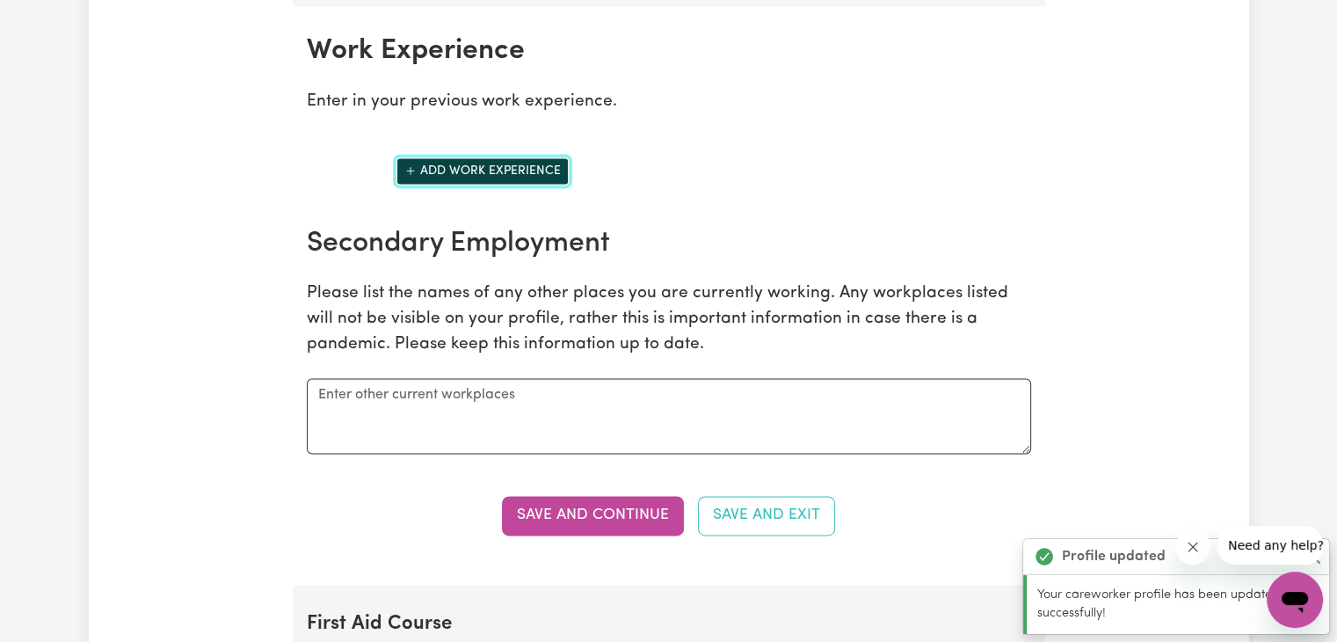
click at [476, 158] on button "Add work experience" at bounding box center [482, 170] width 172 height 27
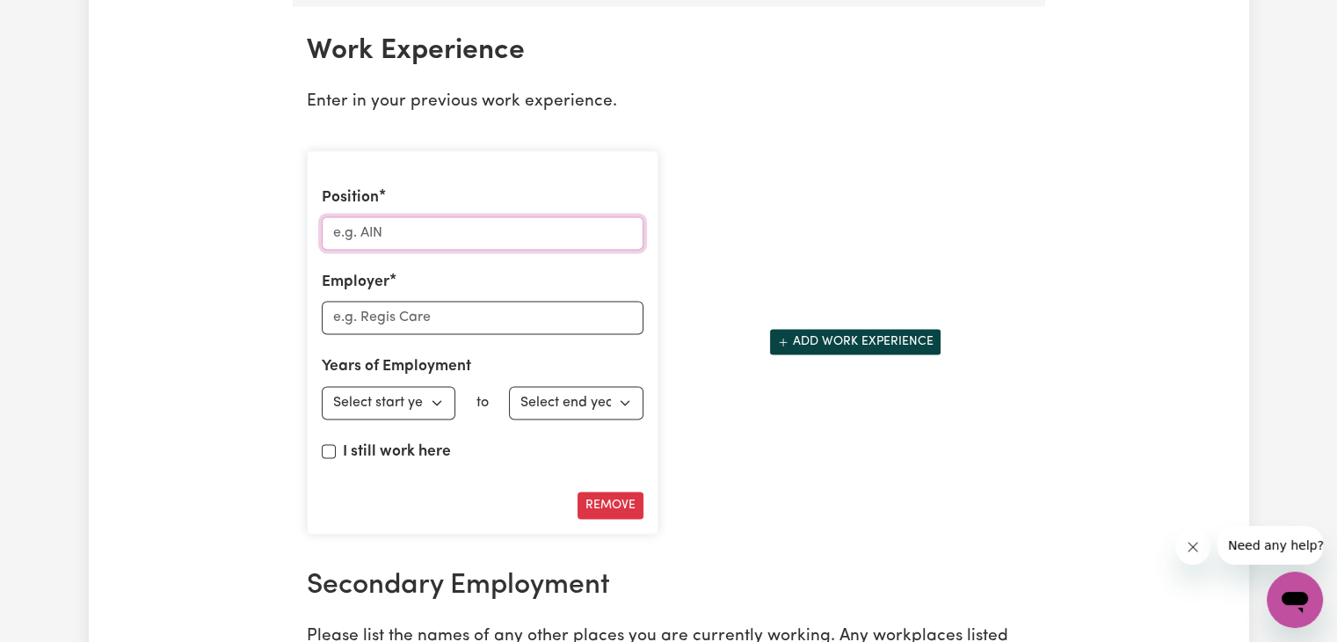
click at [471, 223] on input "Position" at bounding box center [483, 232] width 322 height 33
type input "Disability Support Worker"
click at [497, 307] on input "Employer" at bounding box center [483, 317] width 322 height 33
type input "Life Without Barriers"
click at [408, 396] on select "Select start year 1951 1952 1953 1954 1955 1956 1957 1958 1959 1960 1961 1962 1…" at bounding box center [389, 402] width 134 height 33
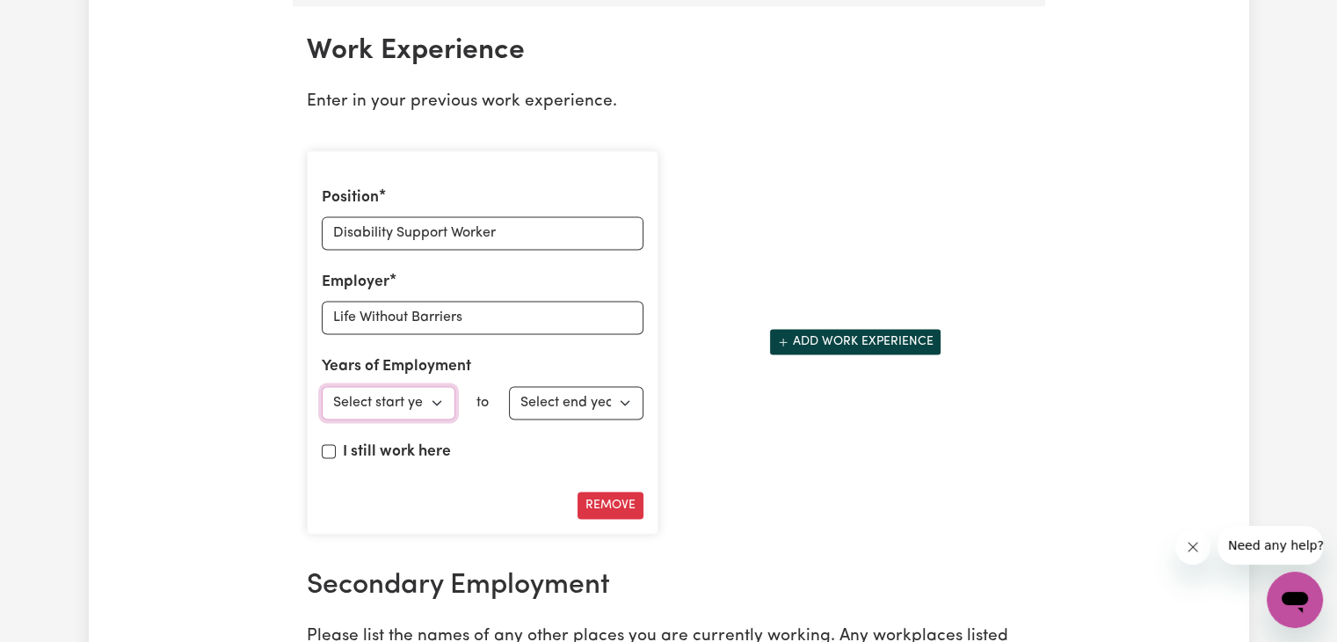
click at [381, 408] on select "Select start year 1951 1952 1953 1954 1955 1956 1957 1958 1959 1960 1961 1962 1…" at bounding box center [389, 402] width 134 height 33
select select "2022"
click at [322, 386] on select "Select start year 1951 1952 1953 1954 1955 1956 1957 1958 1959 1960 1961 1962 1…" at bounding box center [389, 402] width 134 height 33
click at [598, 386] on select "Select end year 1951 1952 1953 1954 1955 1956 1957 1958 1959 1960 1961 1962 196…" at bounding box center [576, 402] width 134 height 33
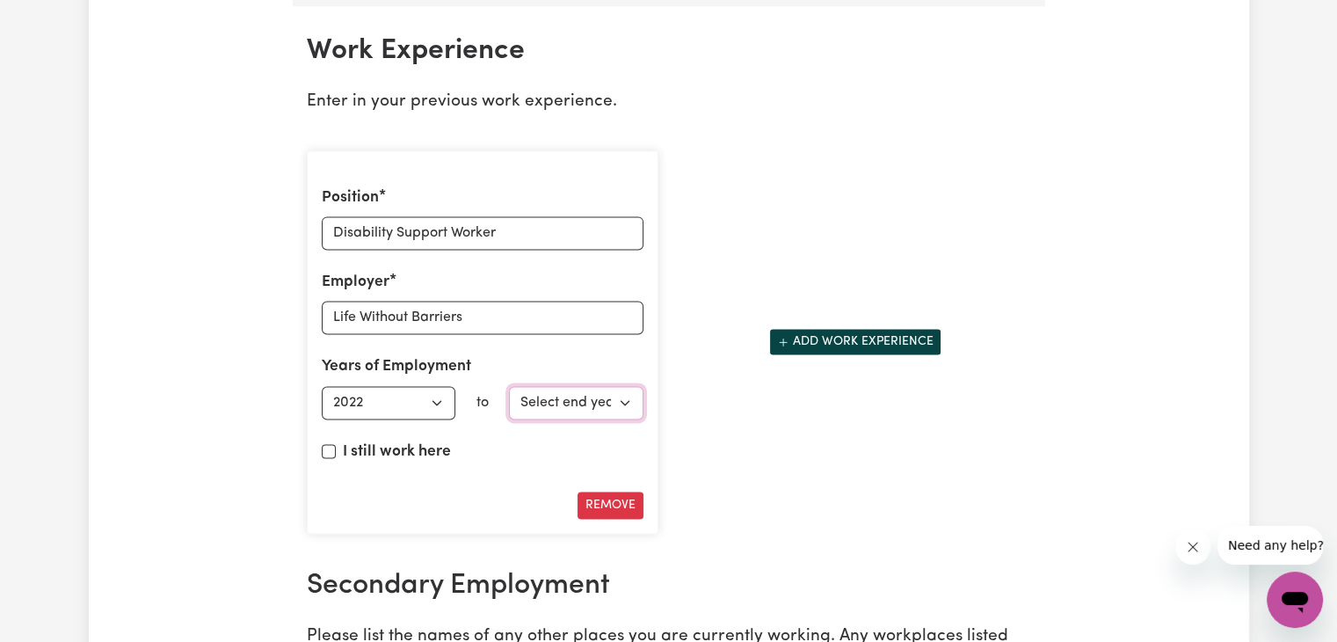
select select "2025"
click at [509, 386] on select "Select end year 1951 1952 1953 1954 1955 1956 1957 1958 1959 1960 1961 1962 196…" at bounding box center [576, 402] width 134 height 33
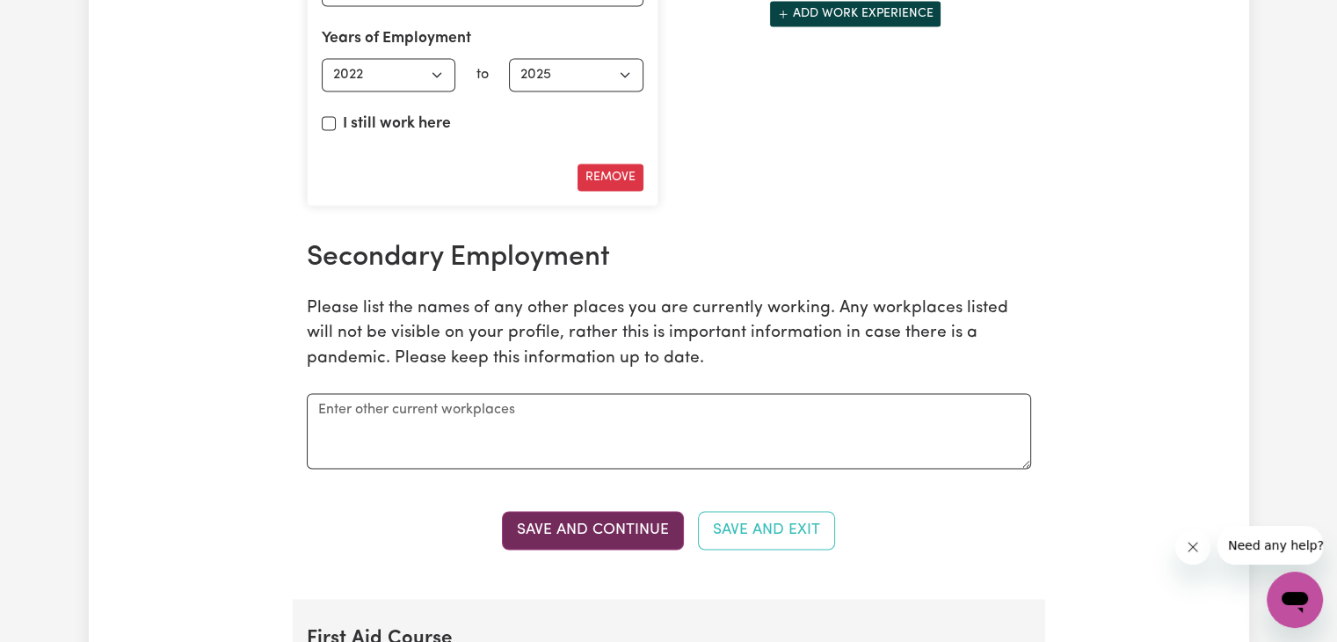
click at [615, 519] on button "Save and Continue" at bounding box center [593, 530] width 182 height 39
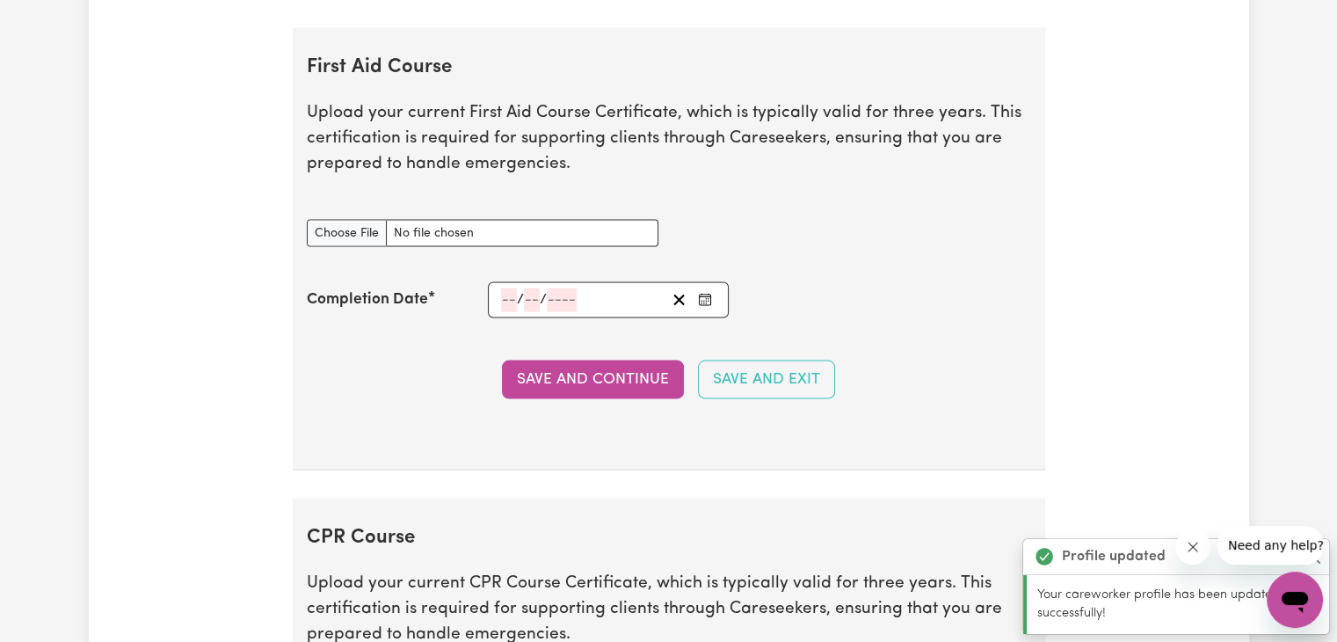
scroll to position [3392, 0]
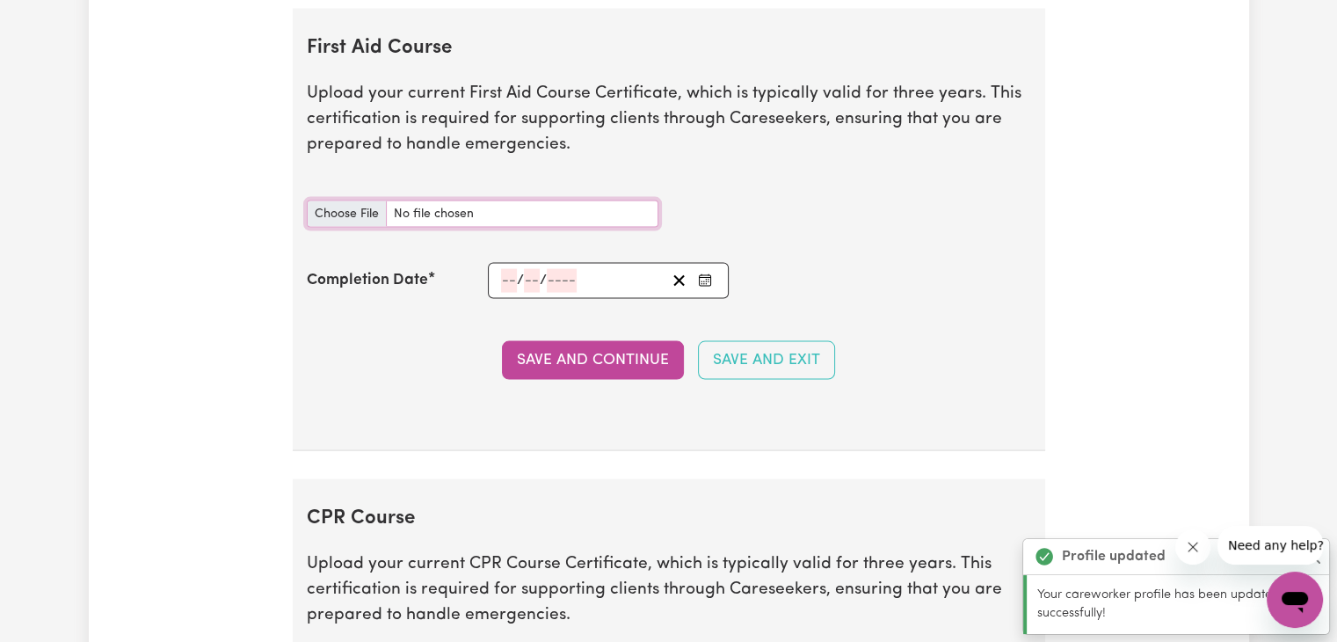
click at [348, 200] on input "First Aid Course document" at bounding box center [483, 213] width 352 height 27
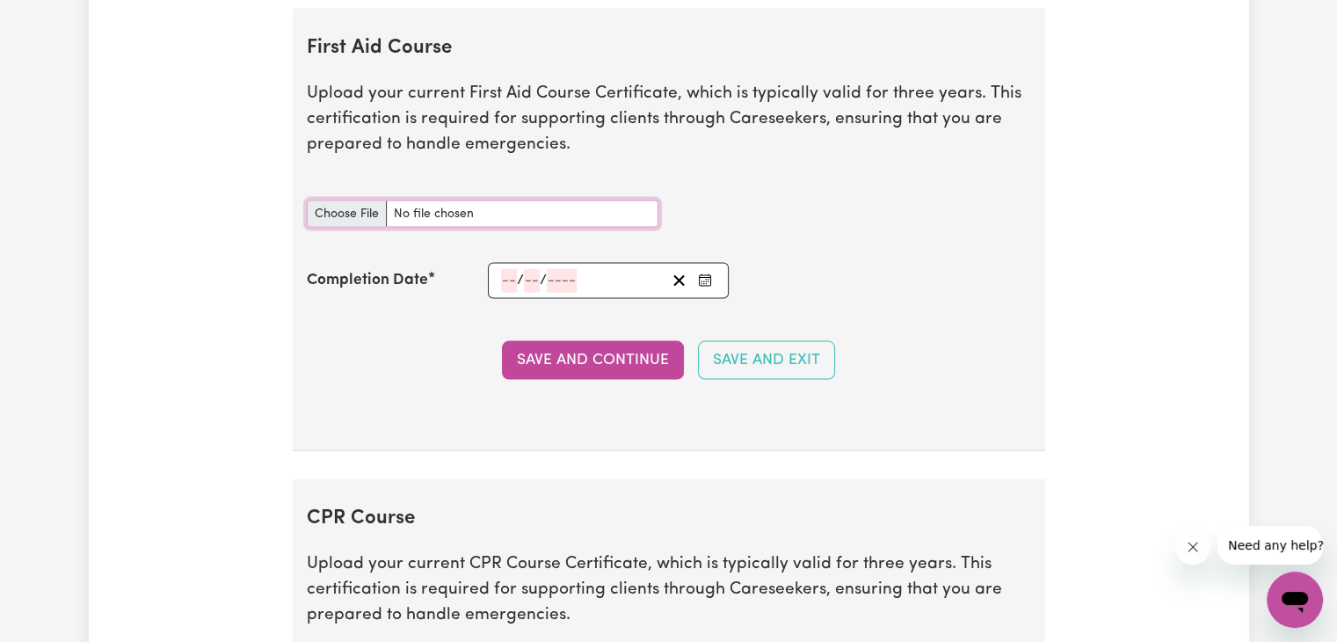
type input "C:\fakepath\SOA_-_HLT21020_-_Medical_Service_First_Response_-_Fahd_Khan.pdf"
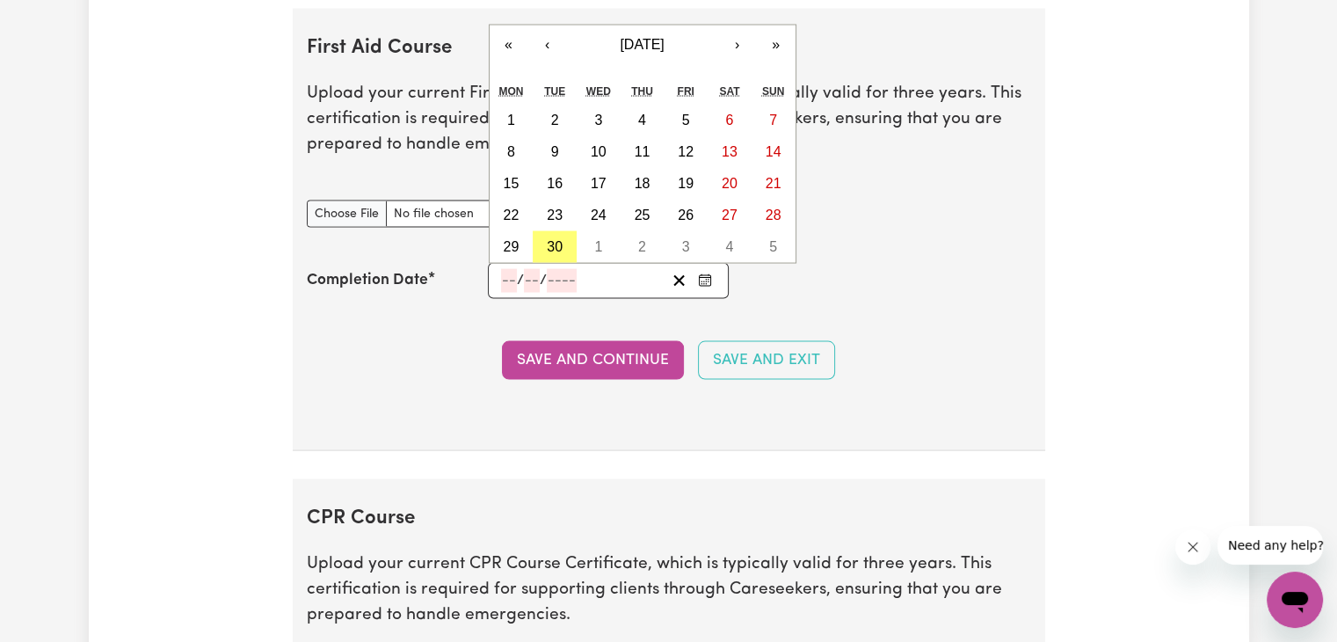
click at [515, 269] on input "number" at bounding box center [509, 281] width 16 height 24
click at [620, 37] on span "September 2025" at bounding box center [642, 44] width 44 height 15
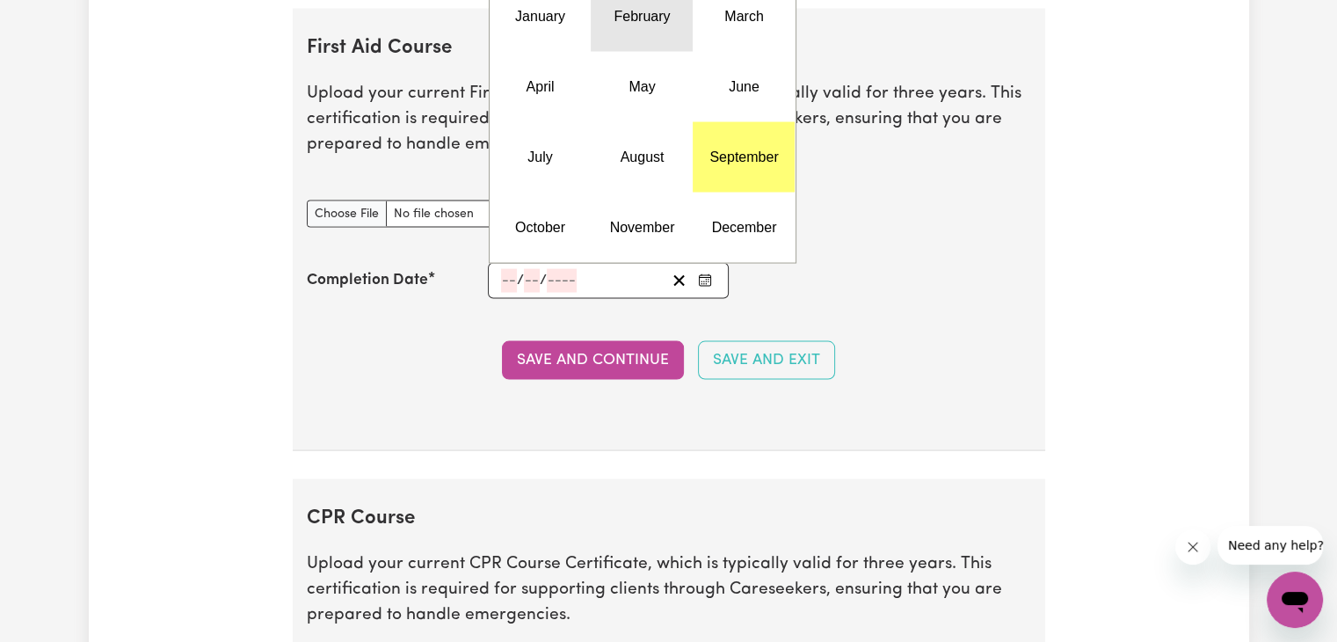
click at [632, 19] on button "February" at bounding box center [642, 17] width 102 height 70
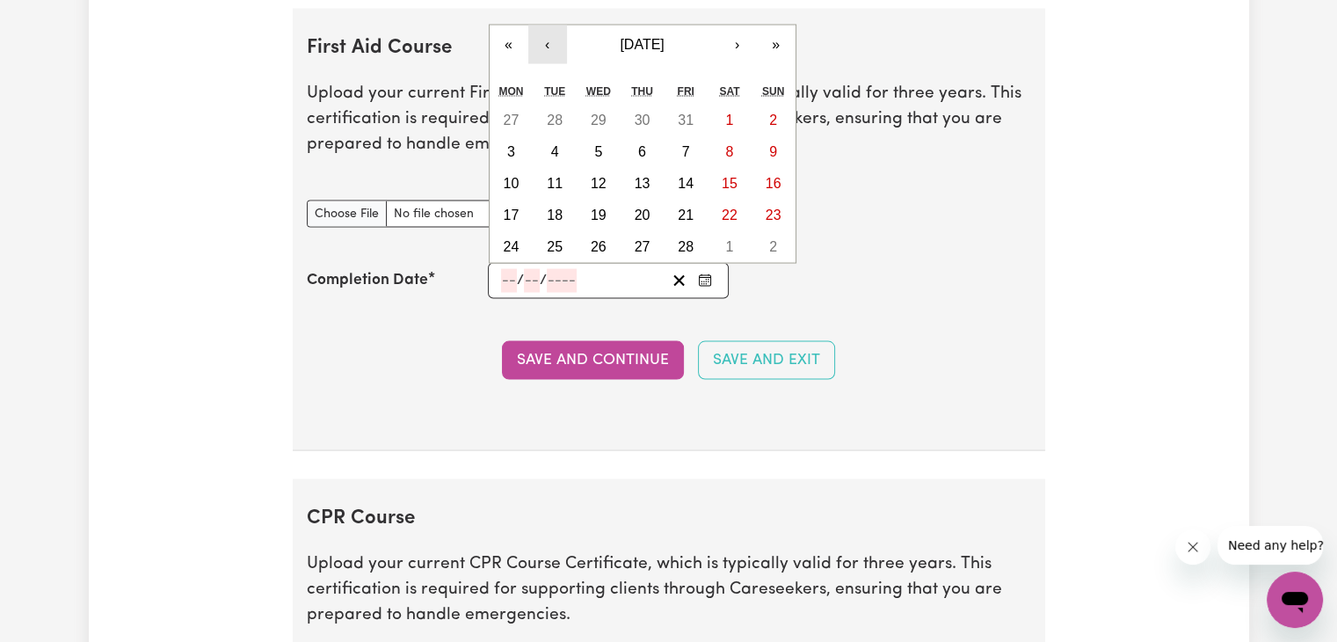
click at [545, 32] on button "‹" at bounding box center [547, 44] width 39 height 39
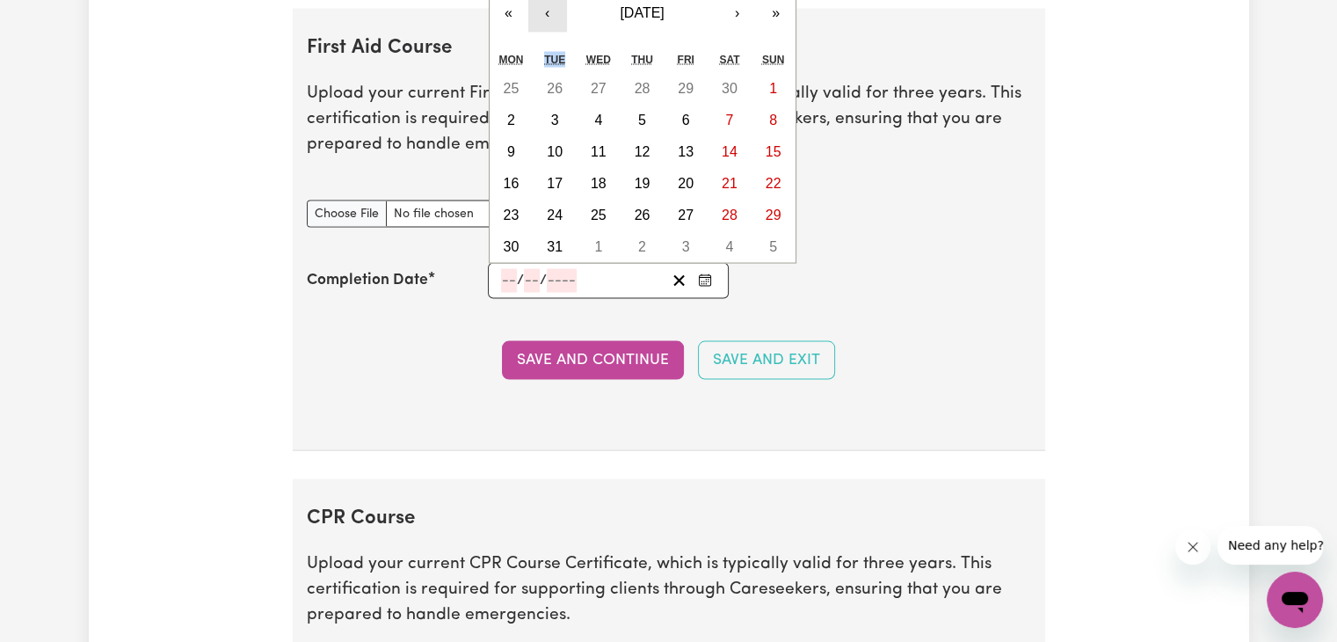
click at [545, 32] on div "« ‹ December 2024 › » Mon Tue Wed Thu Fri Sat Sun 25 26 27 28 29 30 1 2 3 4 5 6…" at bounding box center [643, 128] width 308 height 271
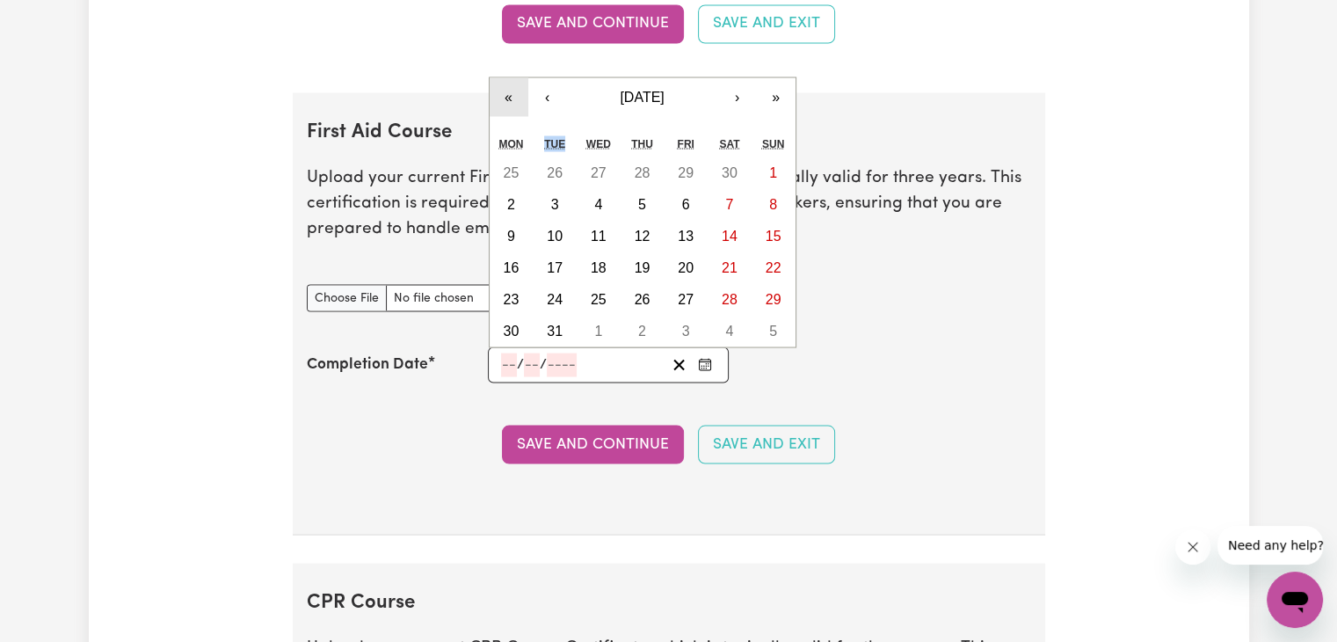
click at [507, 90] on button "«" at bounding box center [509, 96] width 39 height 39
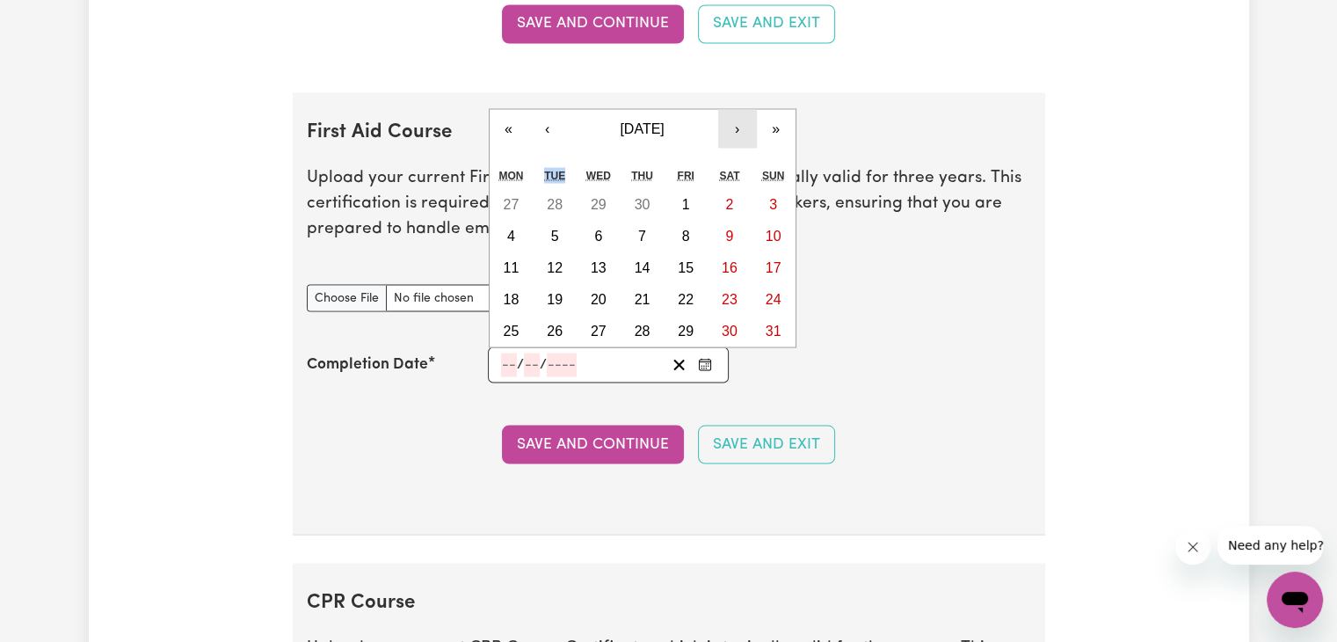
click at [745, 122] on button "›" at bounding box center [737, 128] width 39 height 39
click at [678, 259] on abbr "16" at bounding box center [686, 266] width 16 height 15
type input "2024-02-16"
type input "16"
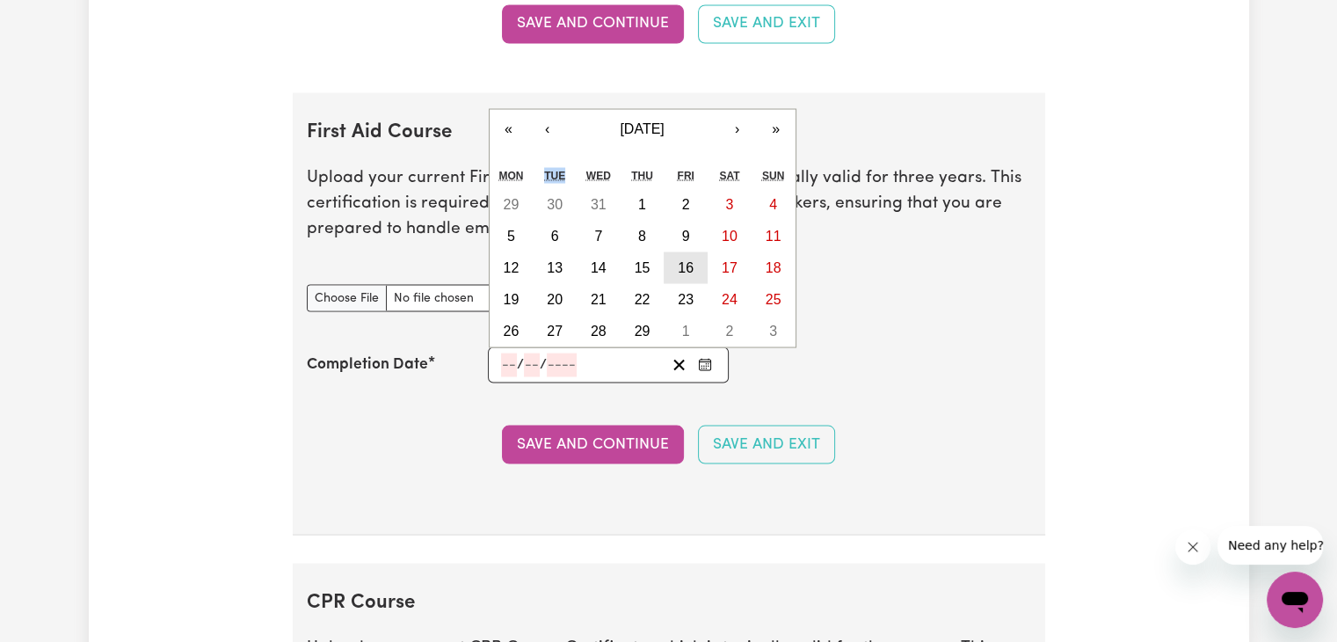
type input "2"
type input "2024"
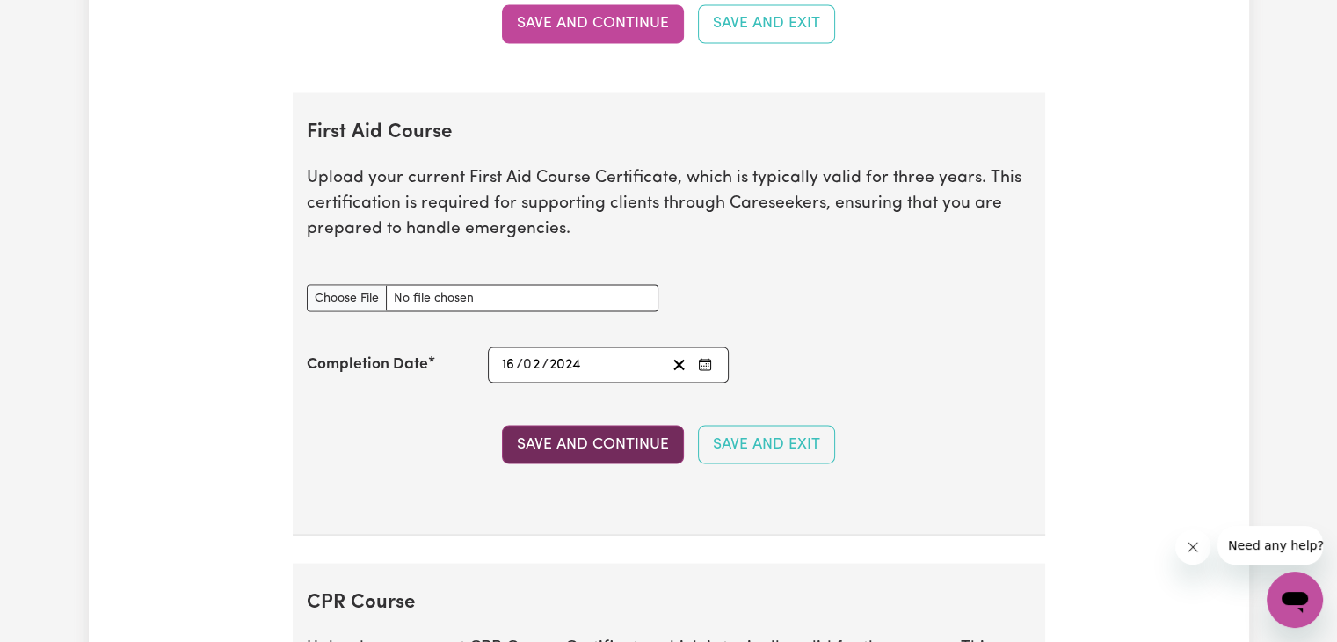
click at [651, 430] on button "Save and Continue" at bounding box center [593, 444] width 182 height 39
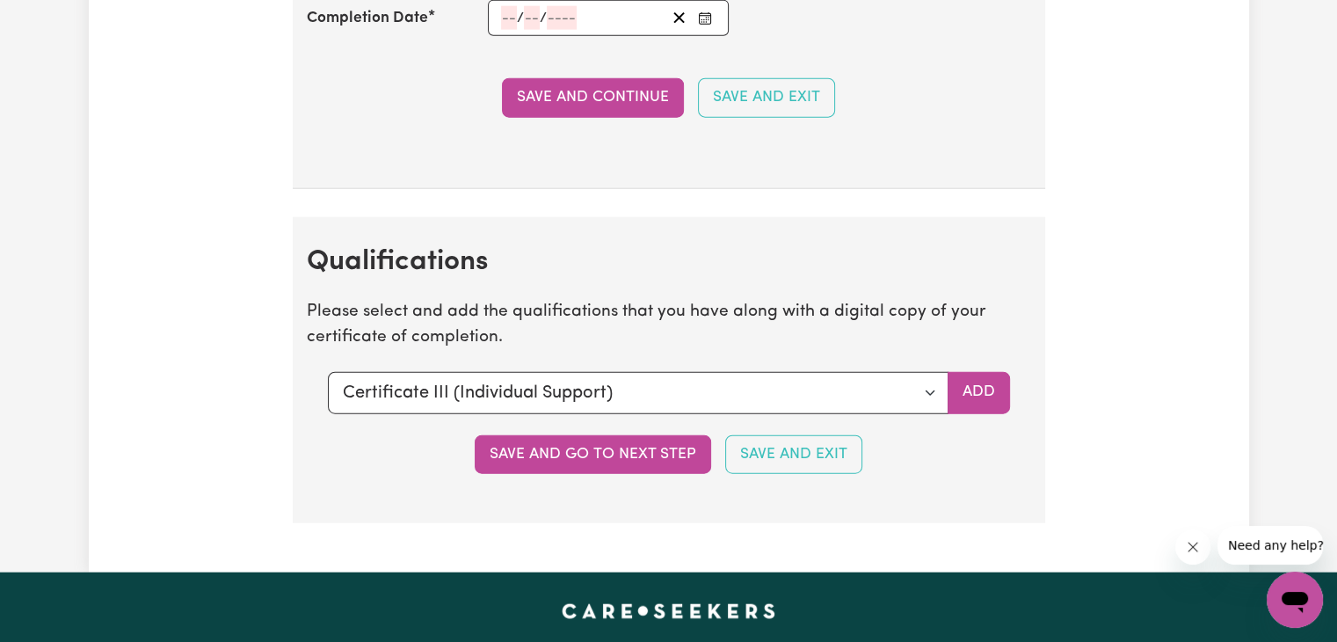
scroll to position [4226, 0]
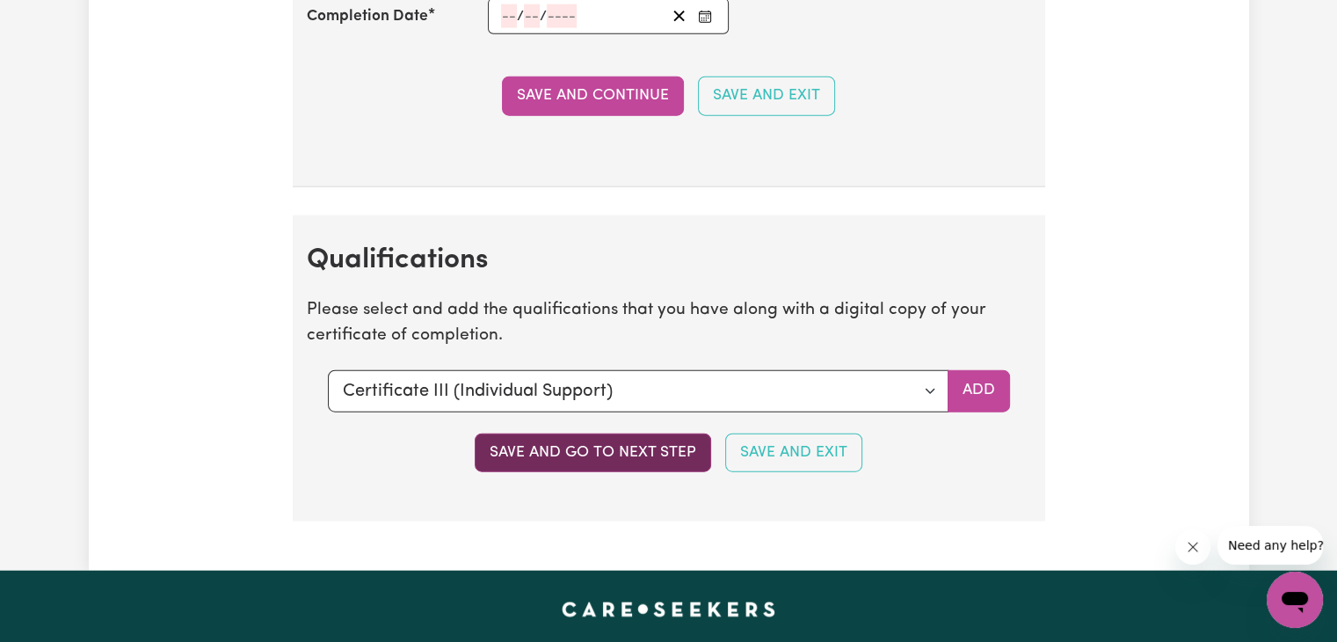
click at [573, 438] on button "Save and go to next step" at bounding box center [593, 452] width 236 height 39
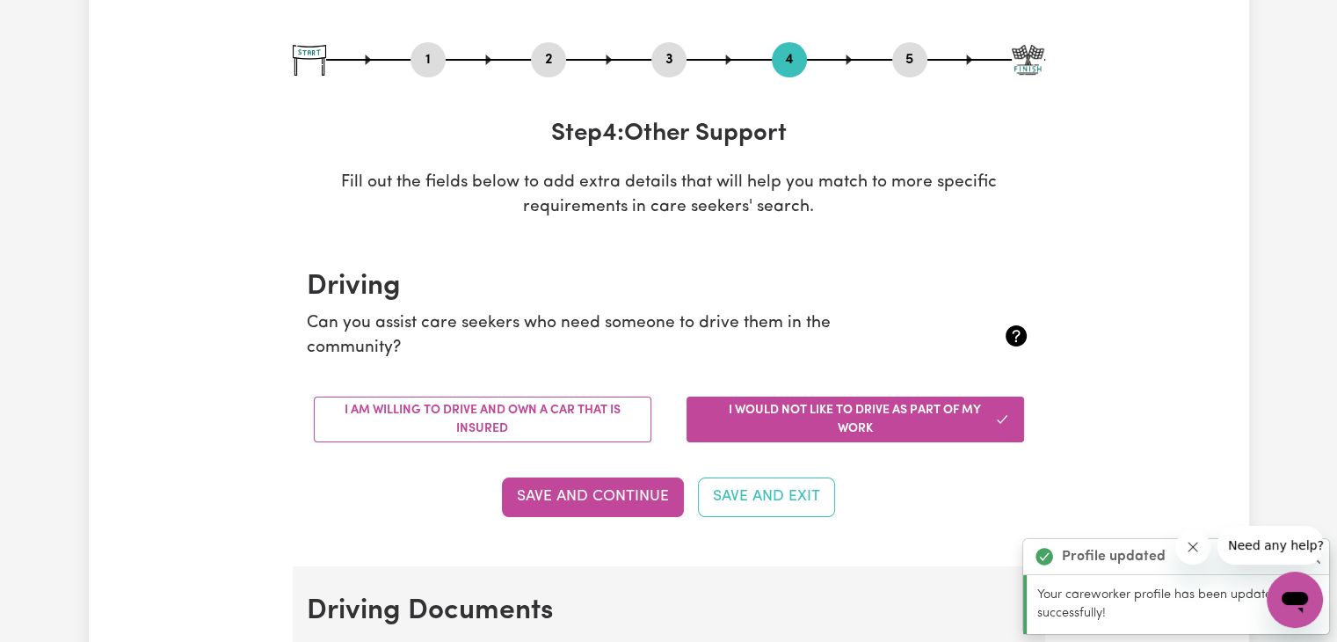
scroll to position [169, 0]
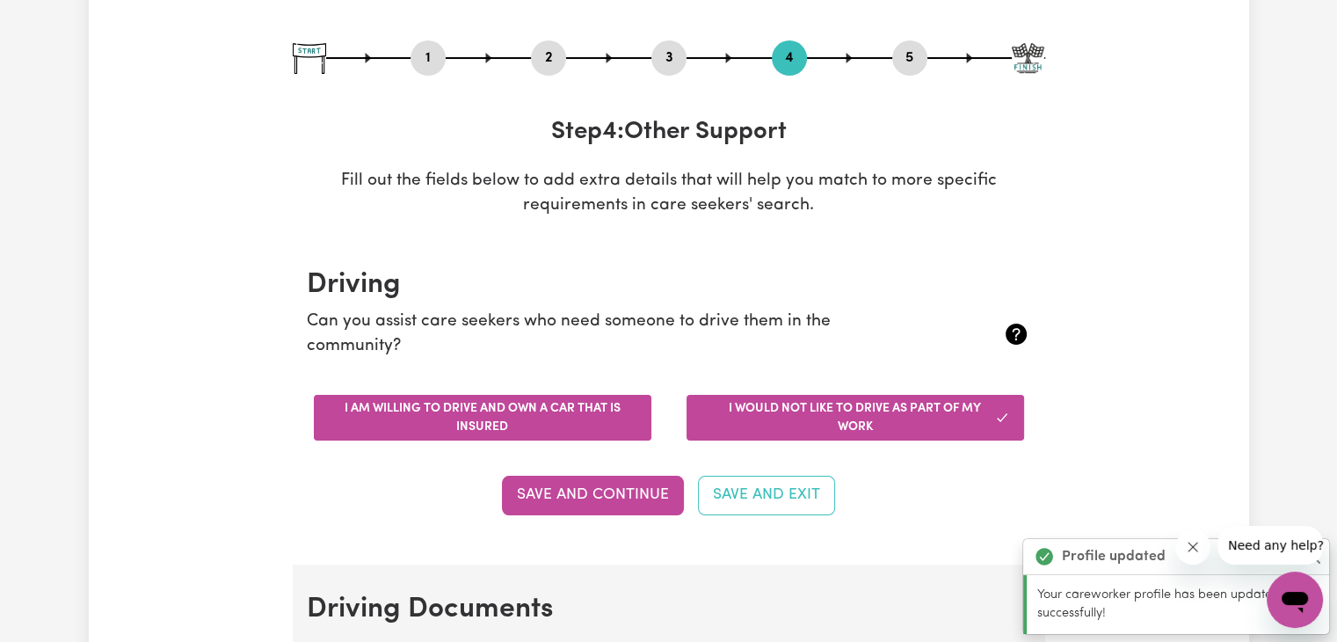
click at [404, 398] on button "I am willing to drive and own a car that is insured" at bounding box center [483, 418] width 338 height 46
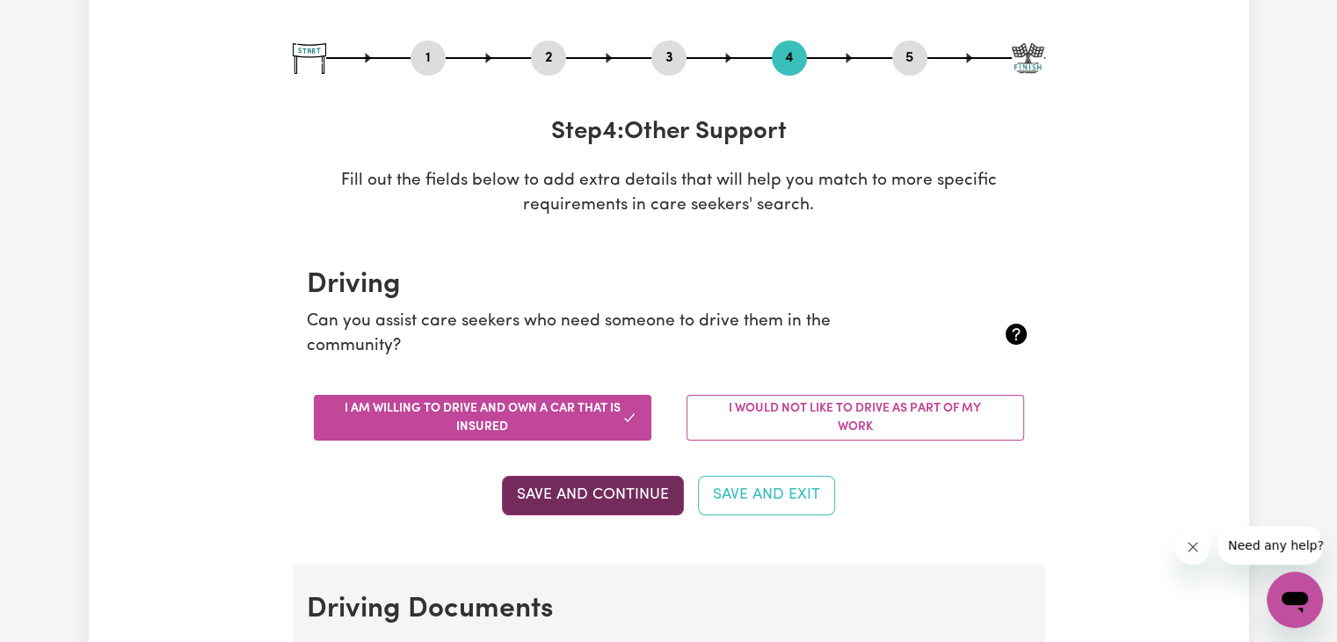
click at [614, 494] on button "Save and Continue" at bounding box center [593, 495] width 182 height 39
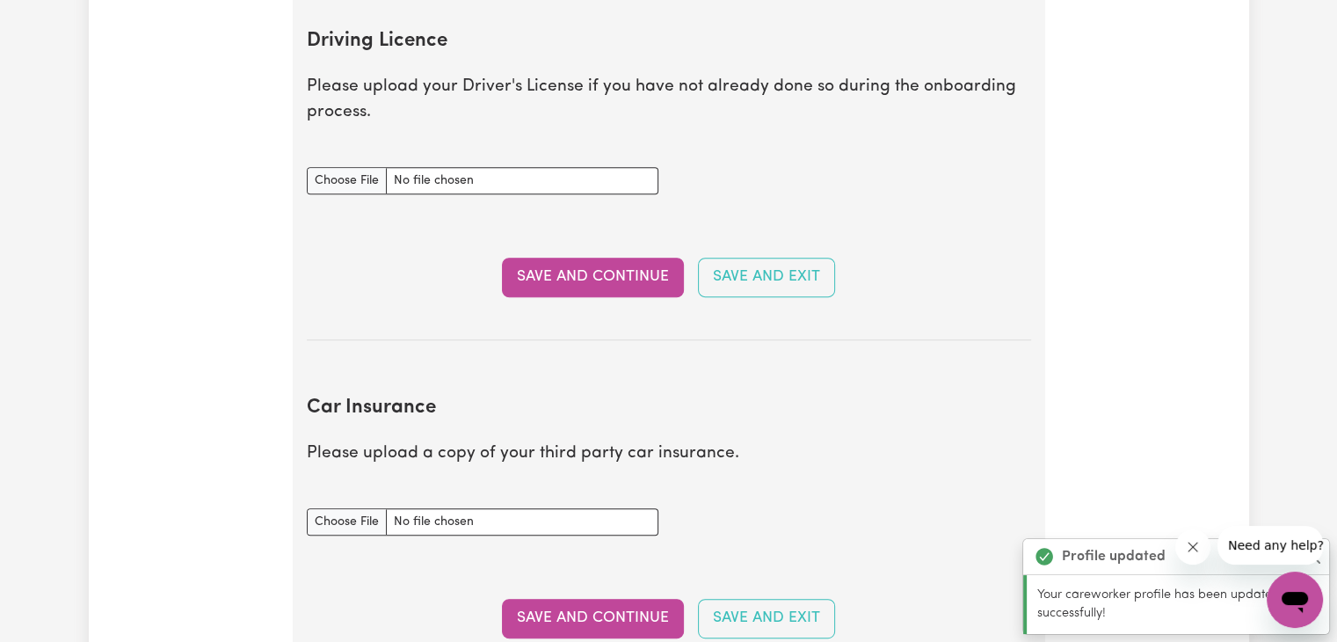
scroll to position [801, 0]
click at [334, 177] on input "Driving Licence document" at bounding box center [483, 179] width 352 height 27
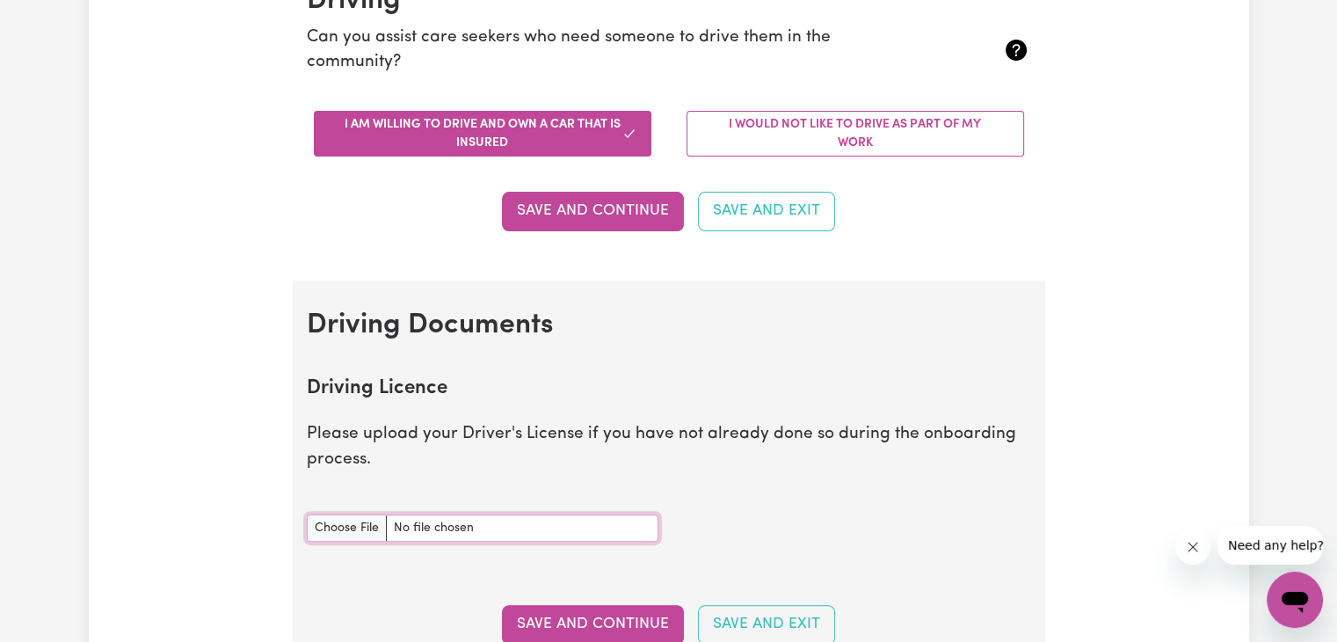
scroll to position [614, 0]
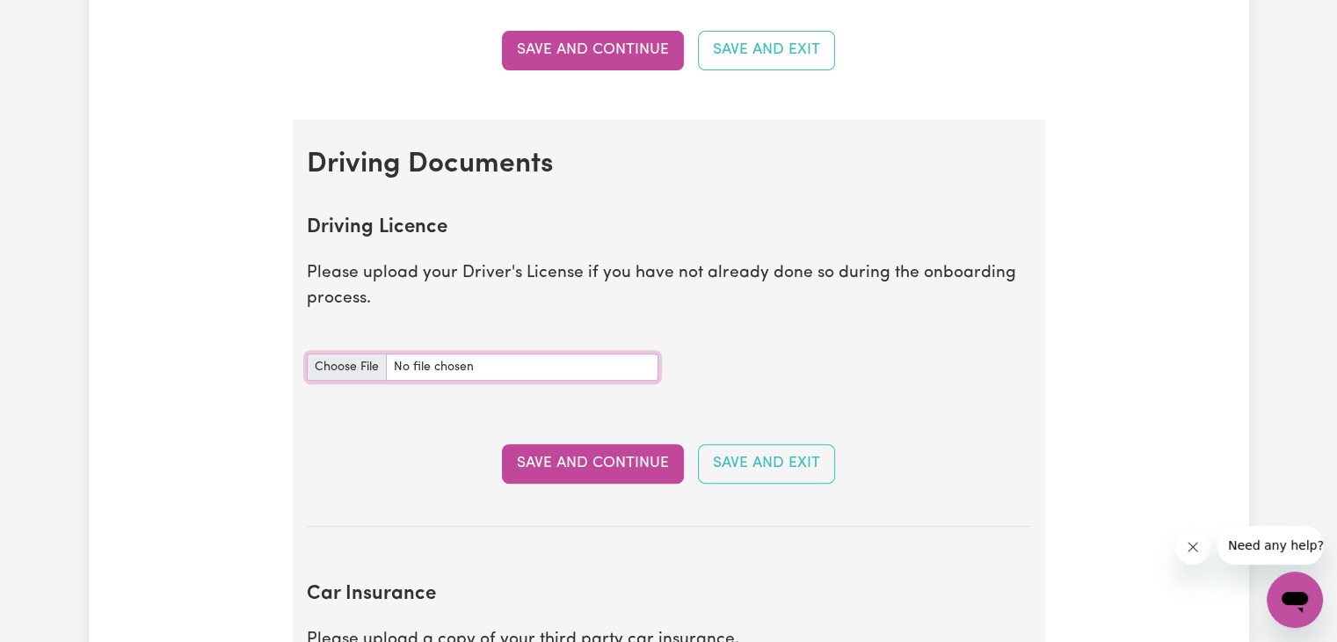
click at [472, 369] on input "Driving Licence document" at bounding box center [483, 366] width 352 height 27
type input "C:\fakepath\CamScanner 30-09-2025 22.30.pdf"
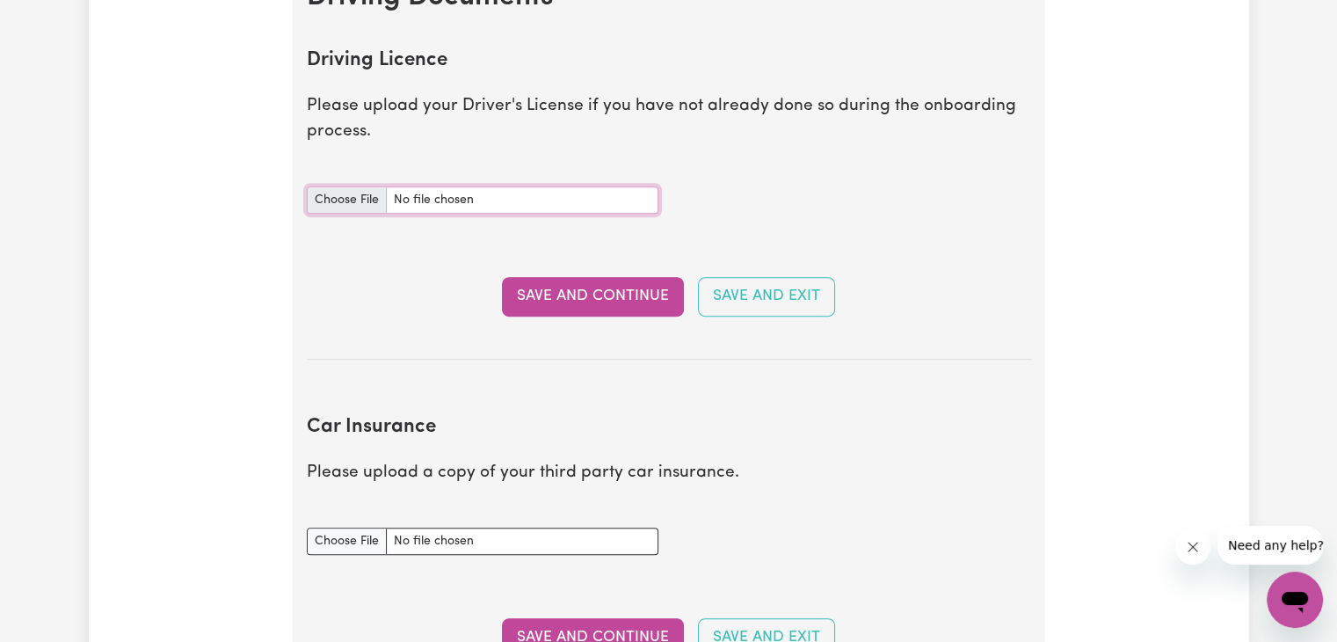
scroll to position [782, 0]
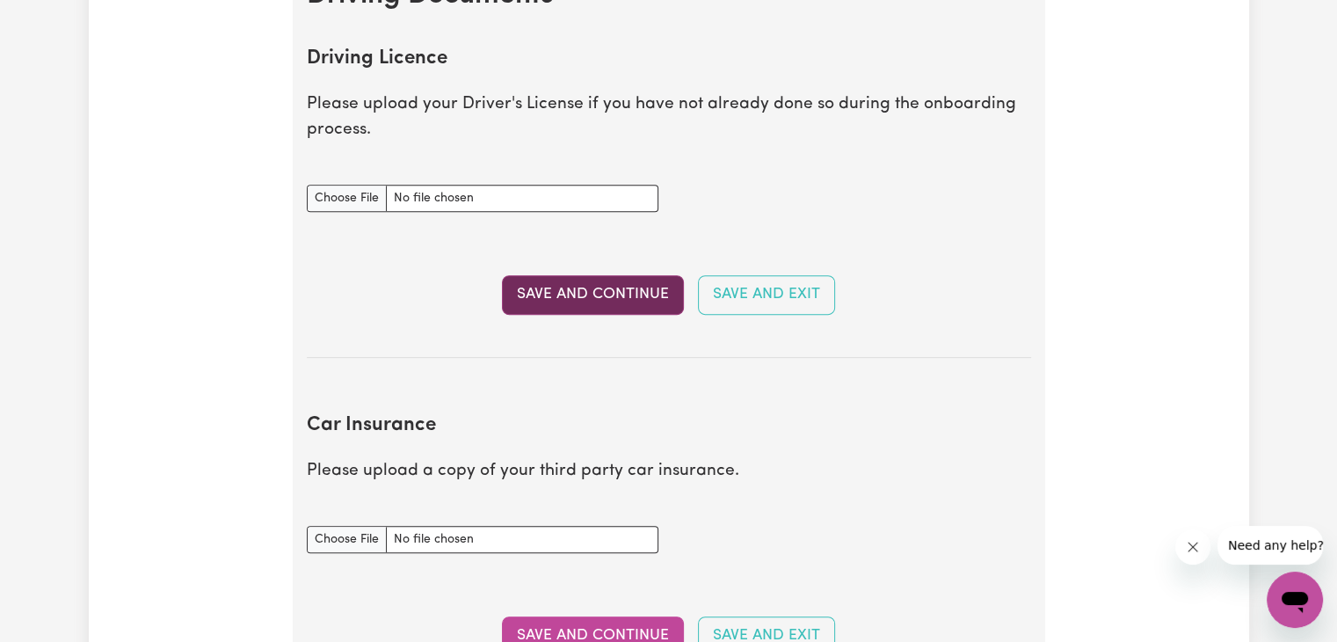
click at [576, 303] on button "Save and Continue" at bounding box center [593, 294] width 182 height 39
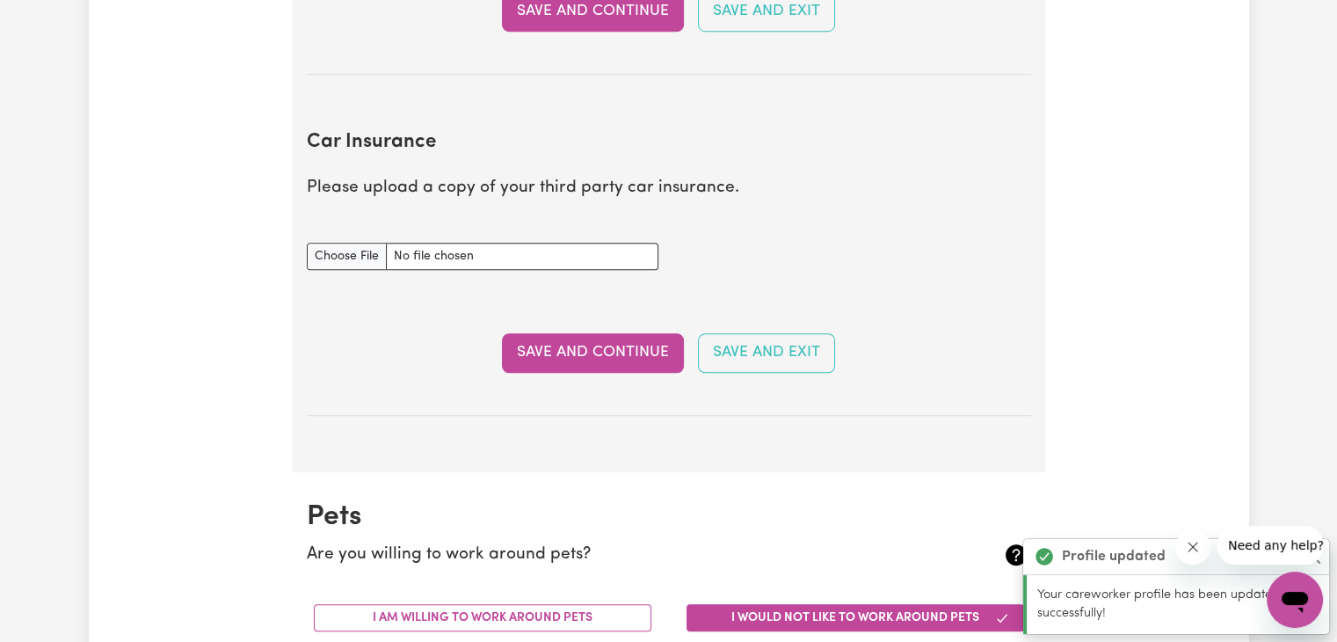
scroll to position [1167, 0]
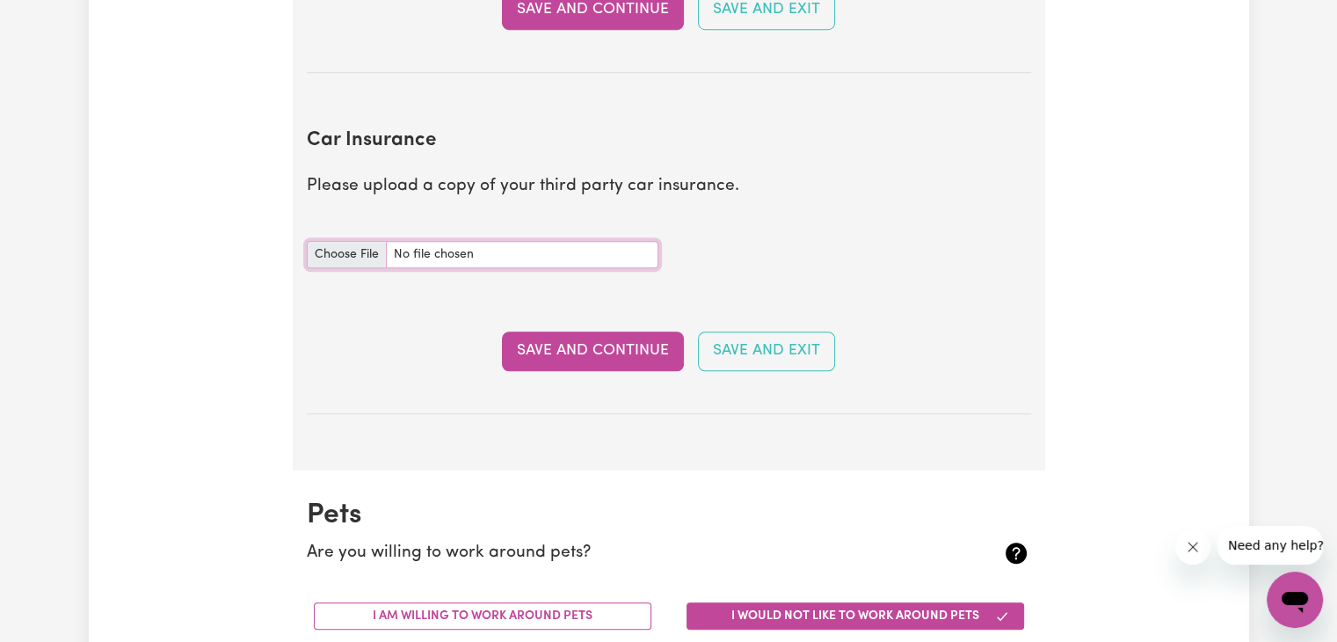
click at [337, 251] on input "Car Insurance document" at bounding box center [483, 254] width 352 height 27
type input "C:\fakepath\MP01018219-LS_RAA_INS_MOTOR_ADJ.pdf"
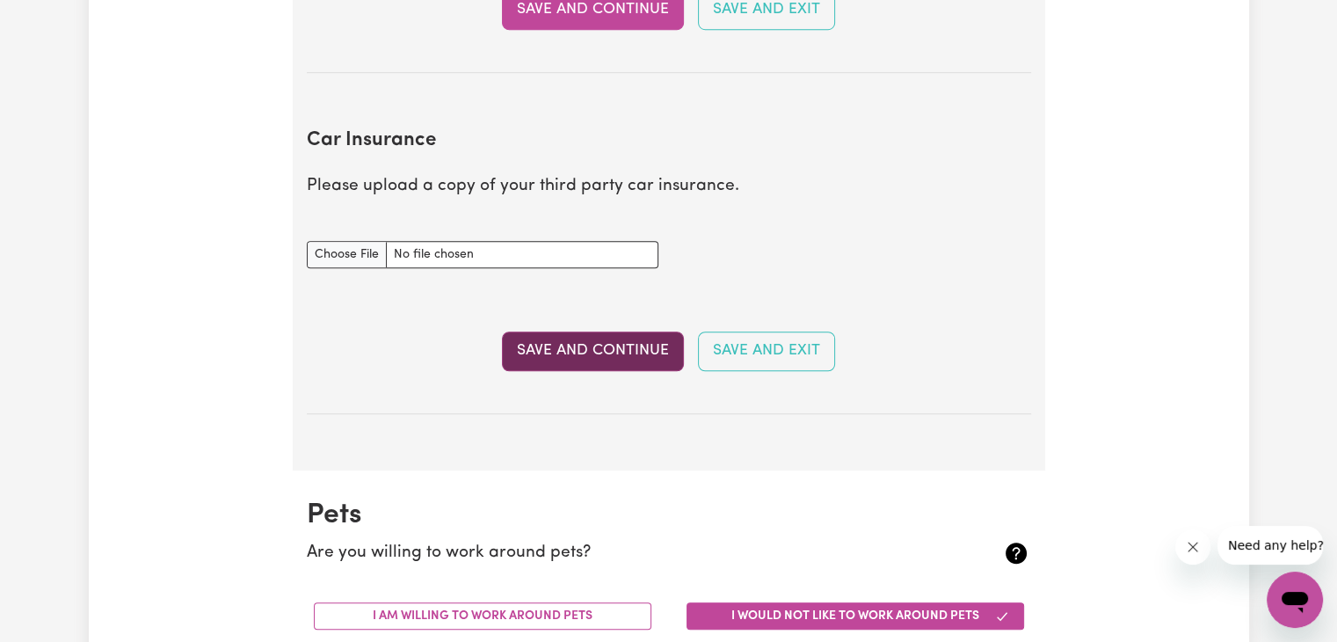
click at [591, 351] on button "Save and Continue" at bounding box center [593, 350] width 182 height 39
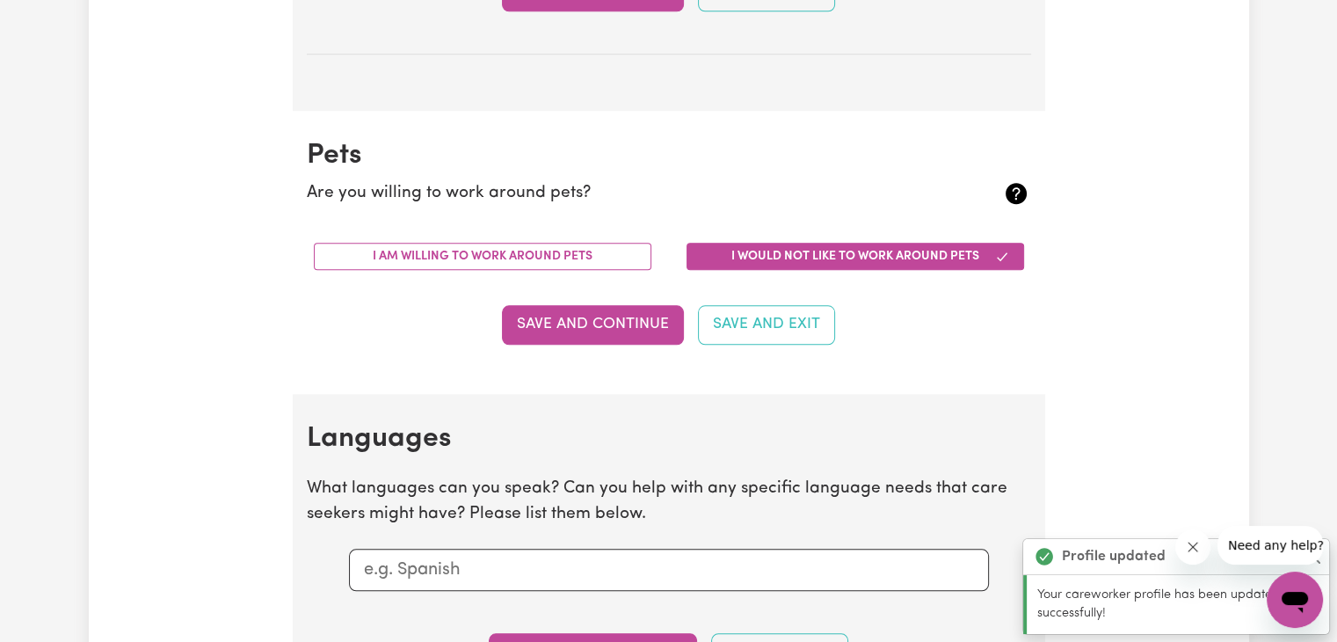
scroll to position [1635, 0]
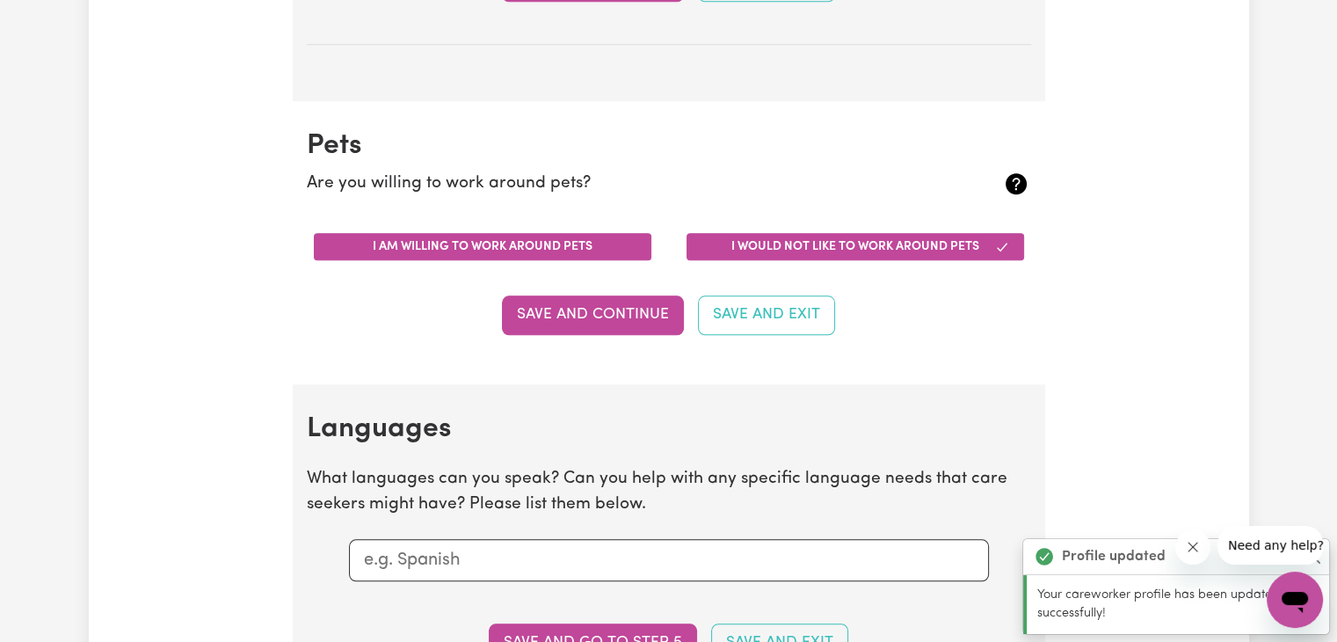
click at [460, 239] on button "I am willing to work around pets" at bounding box center [483, 246] width 338 height 27
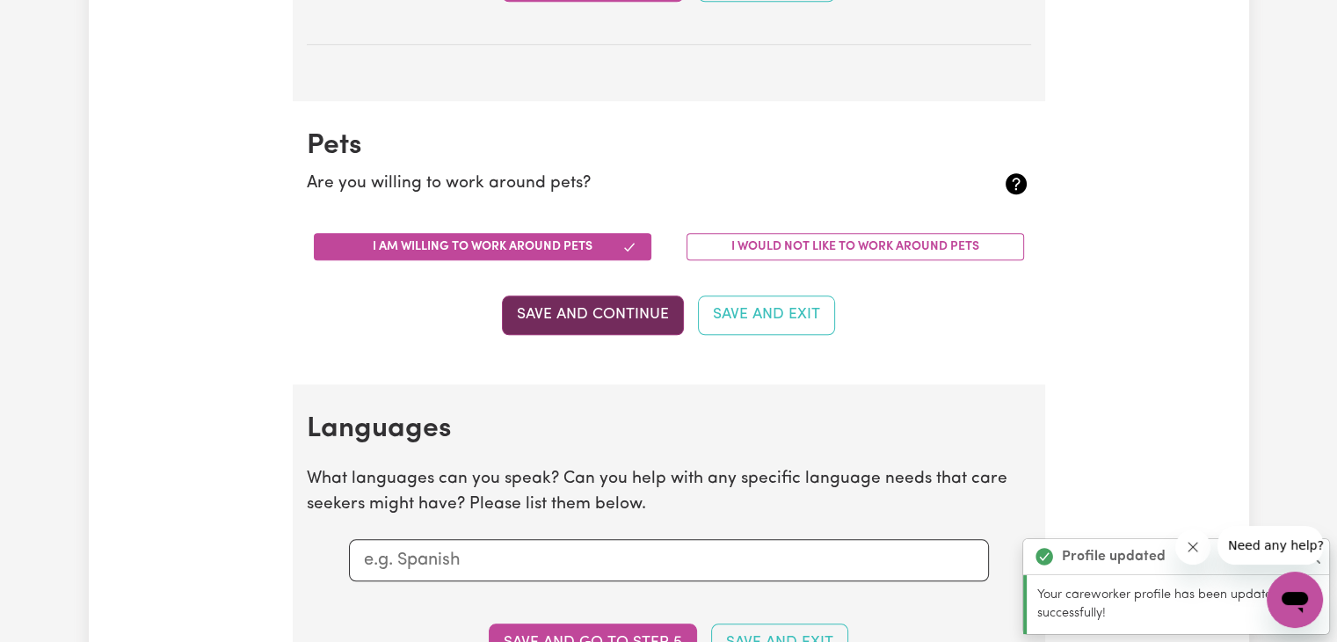
click at [593, 323] on button "Save and Continue" at bounding box center [593, 314] width 182 height 39
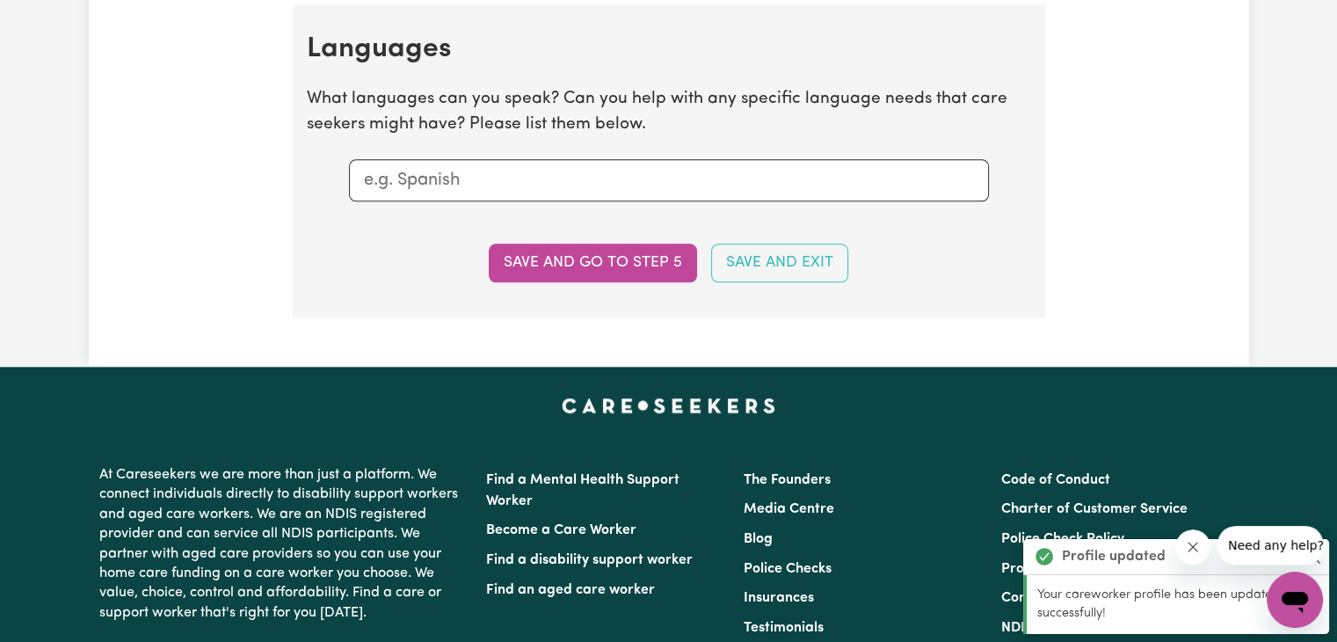
scroll to position [2017, 0]
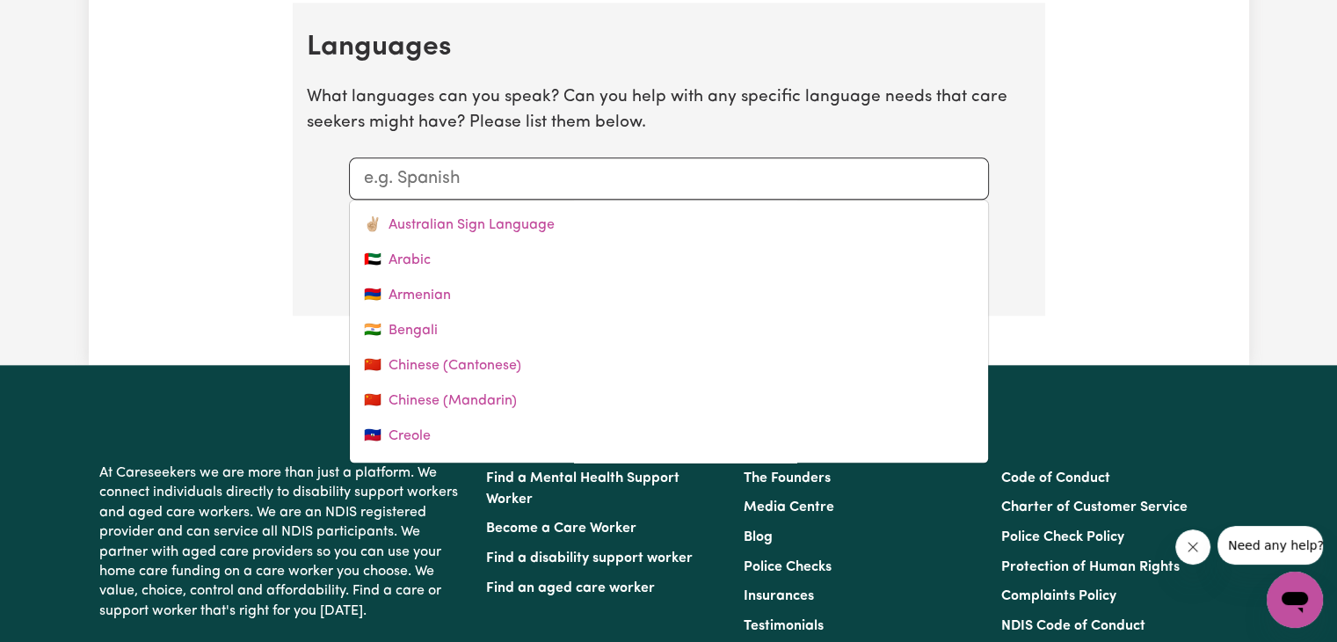
click at [496, 180] on input "text" at bounding box center [669, 178] width 610 height 26
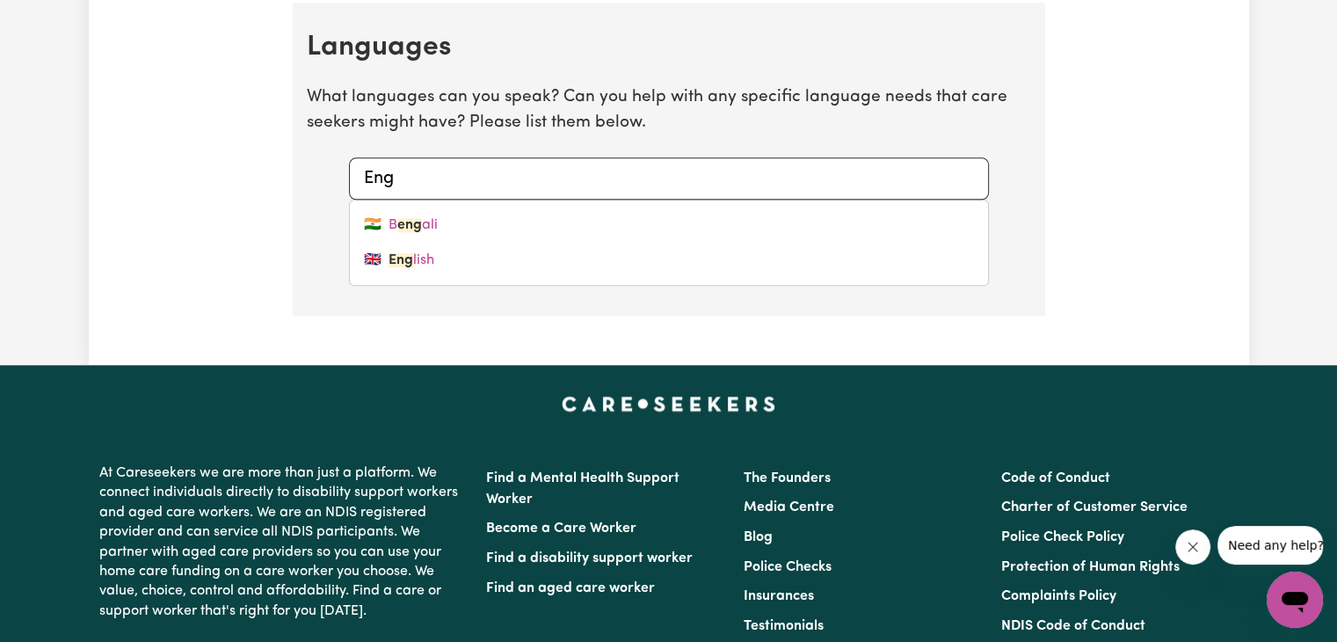
type input "Engl"
type input "English"
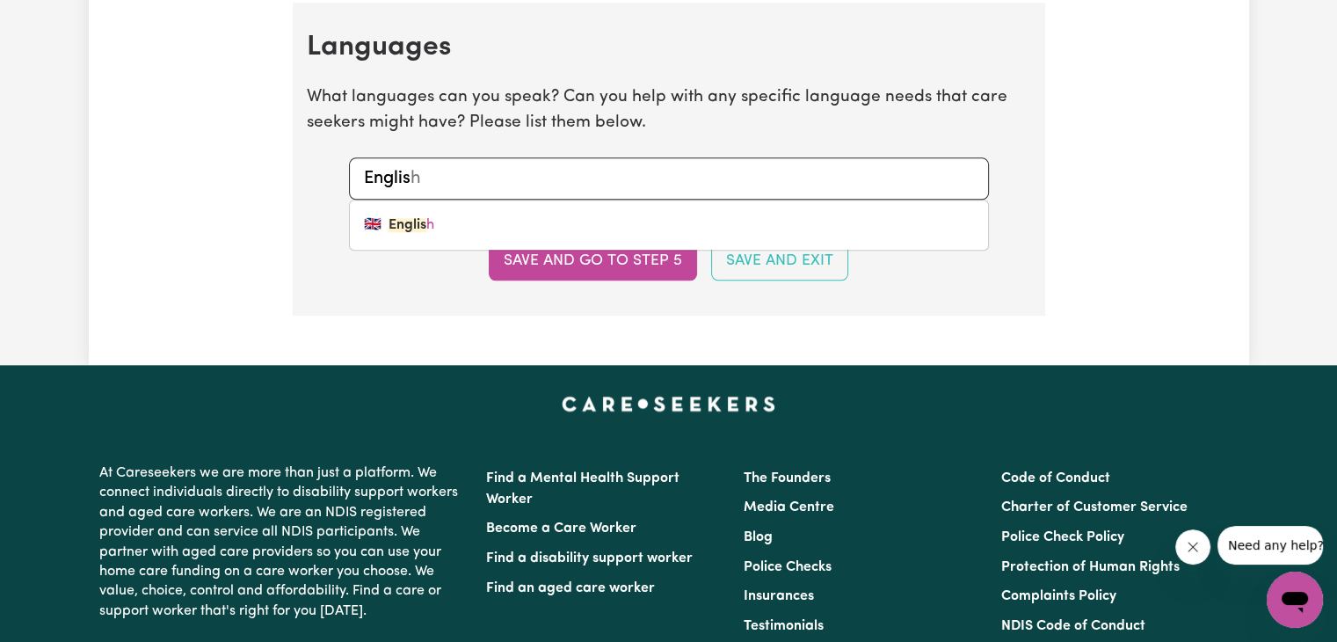
type input "English"
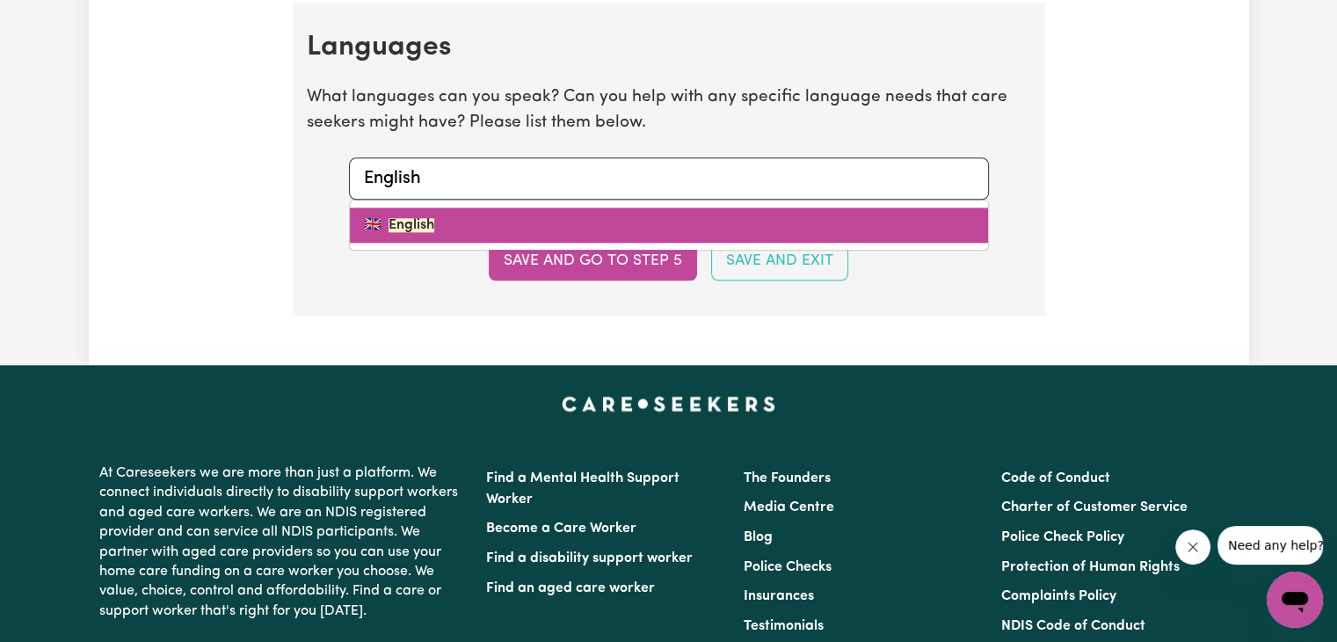
click at [403, 222] on mark "English" at bounding box center [412, 225] width 46 height 14
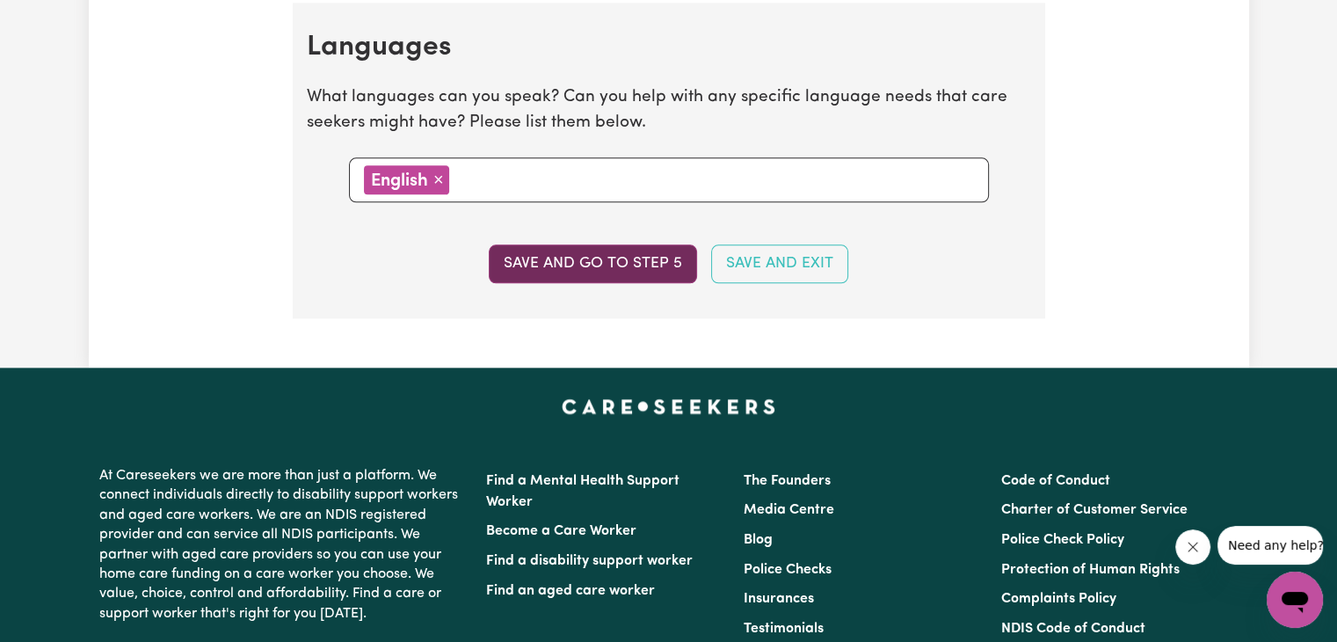
click at [573, 263] on button "Save and go to step 5" at bounding box center [593, 263] width 208 height 39
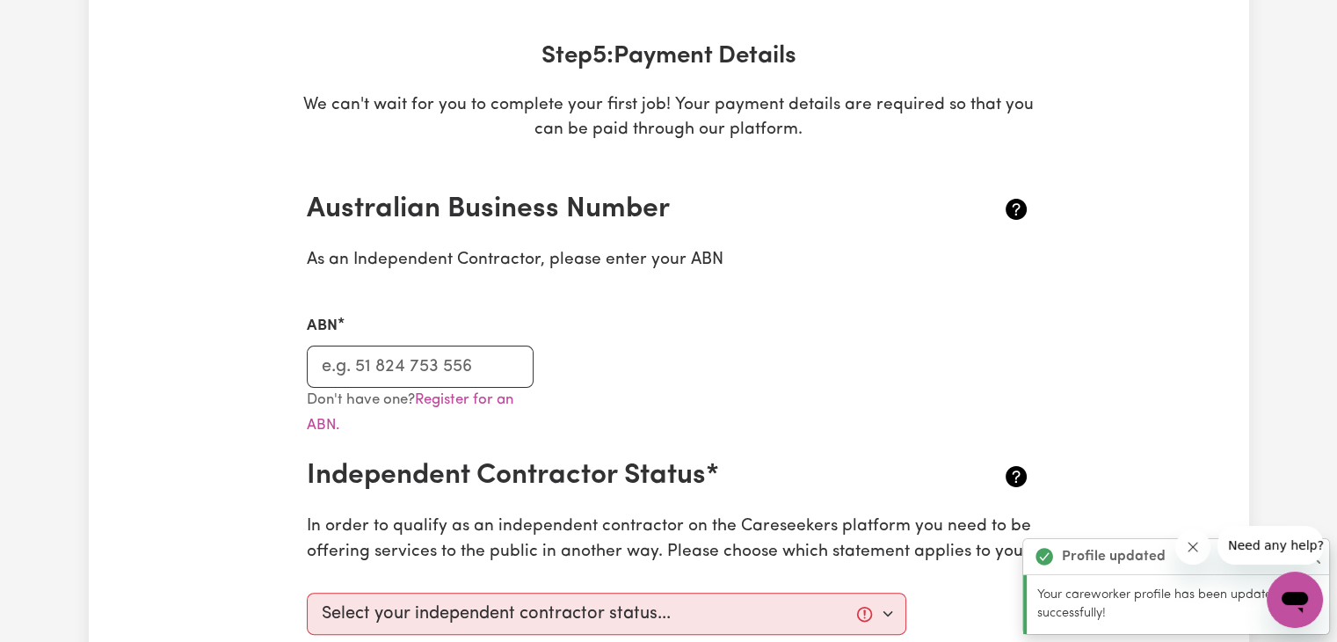
scroll to position [257, 0]
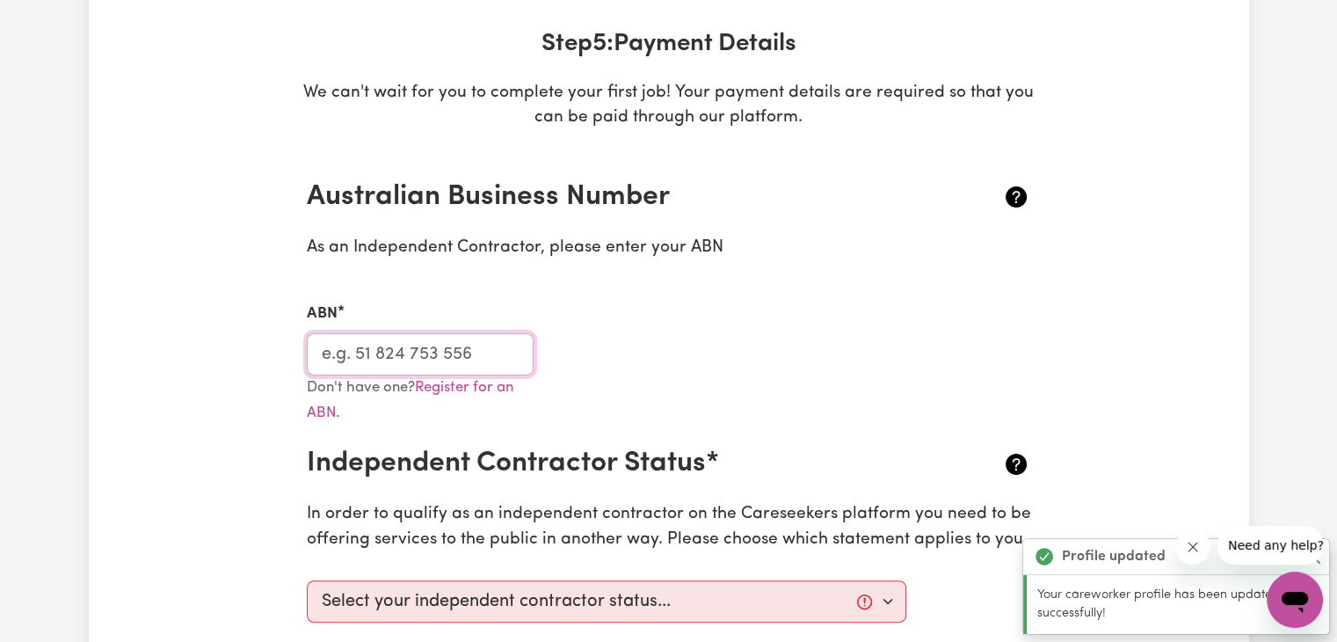
click at [410, 370] on input "ABN" at bounding box center [421, 354] width 228 height 42
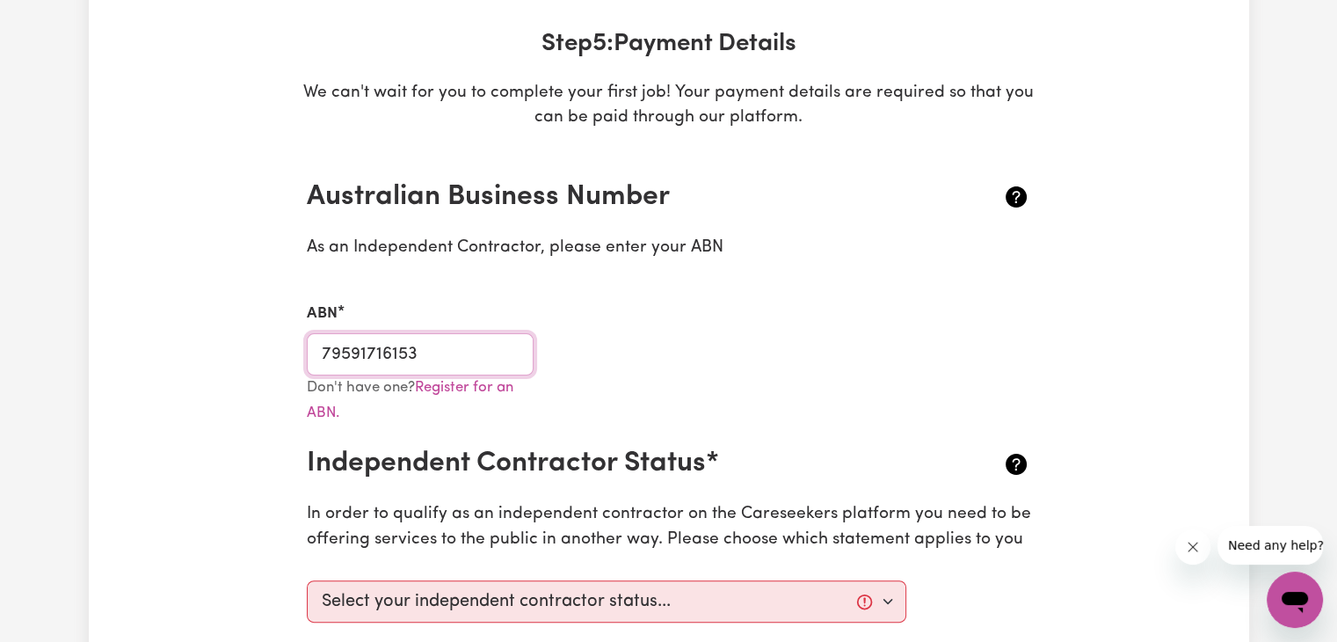
type input "79591716153"
click at [771, 357] on div "ABN 79591716153" at bounding box center [668, 327] width 745 height 93
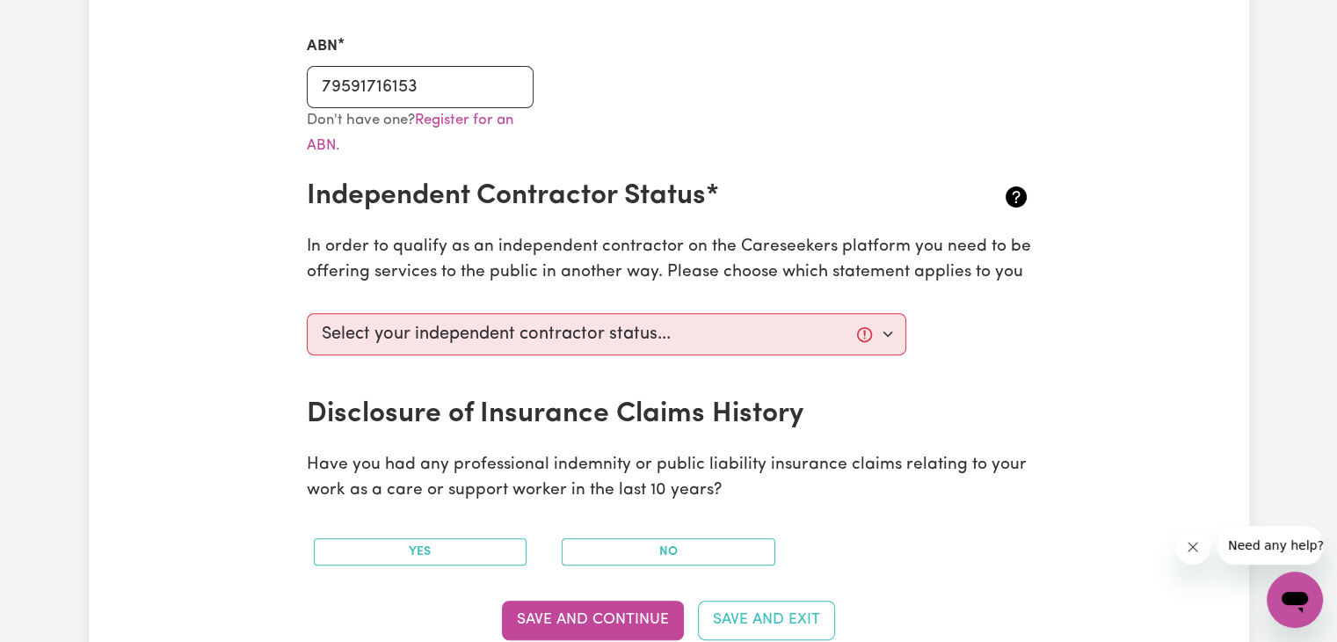
scroll to position [534, 0]
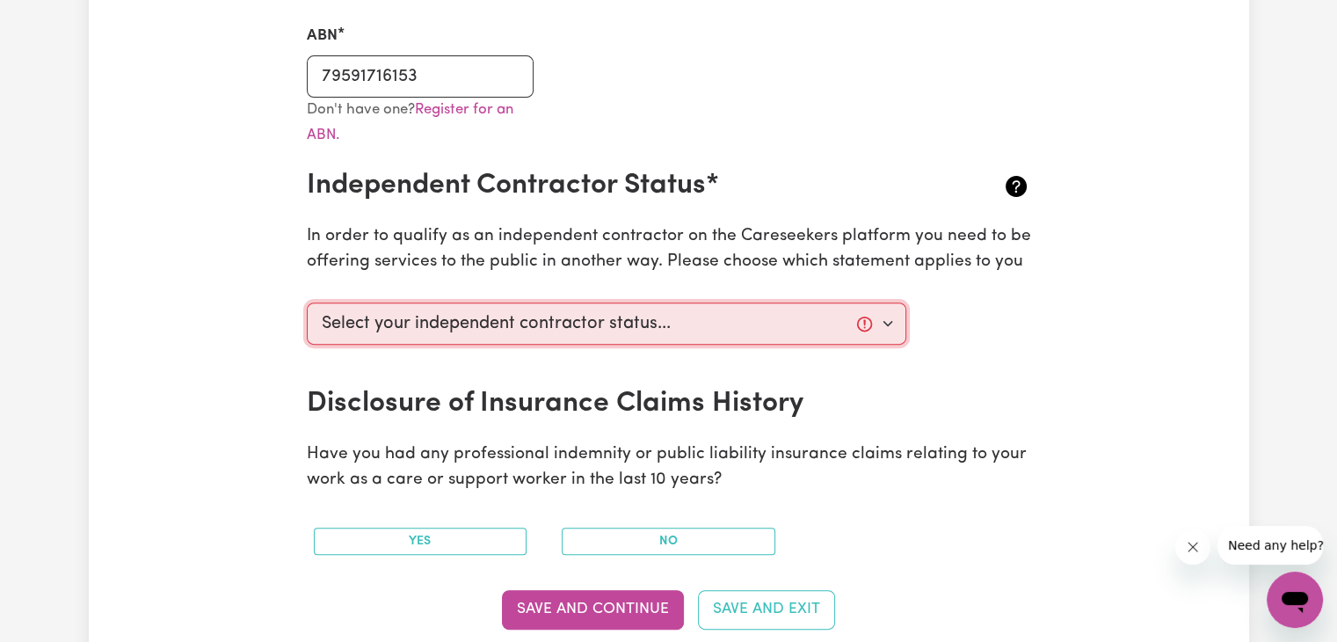
click at [668, 321] on select "Select your independent contractor status... I am providing services through an…" at bounding box center [607, 323] width 600 height 42
select select "I am providing services privately on my own"
click at [307, 302] on select "Select your independent contractor status... I am providing services through an…" at bounding box center [607, 323] width 600 height 42
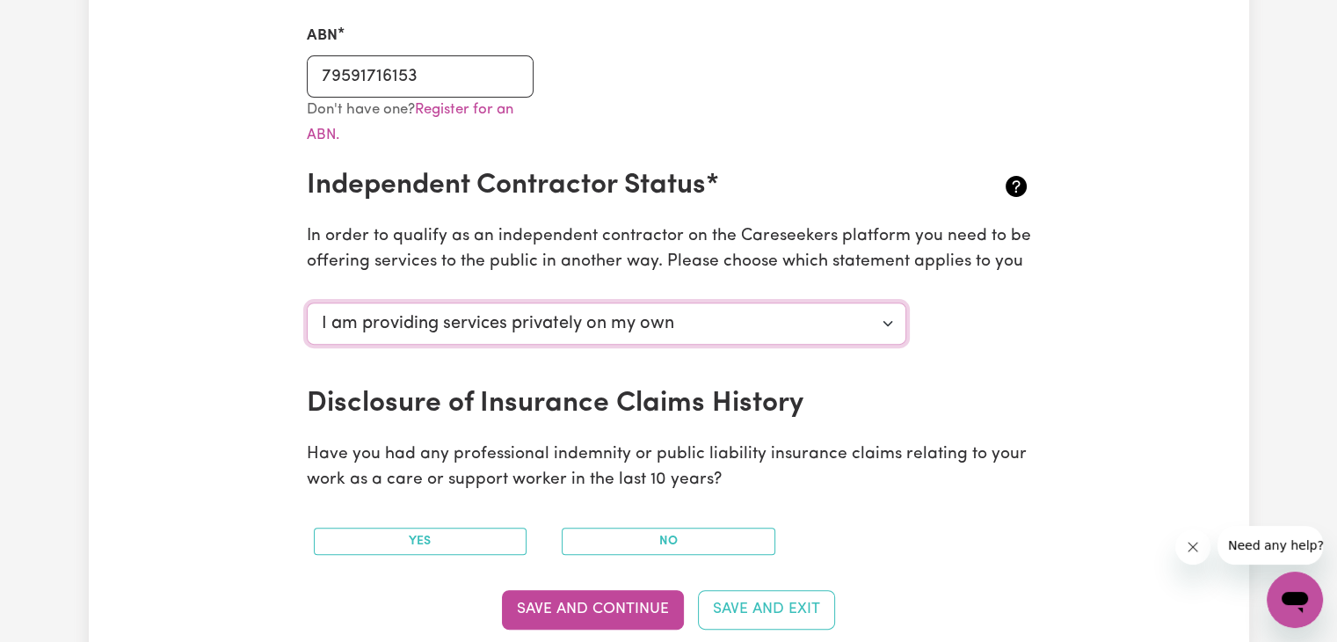
click at [703, 332] on select "Select your independent contractor status... I am providing services through an…" at bounding box center [607, 323] width 600 height 42
click at [307, 302] on select "Select your independent contractor status... I am providing services through an…" at bounding box center [607, 323] width 600 height 42
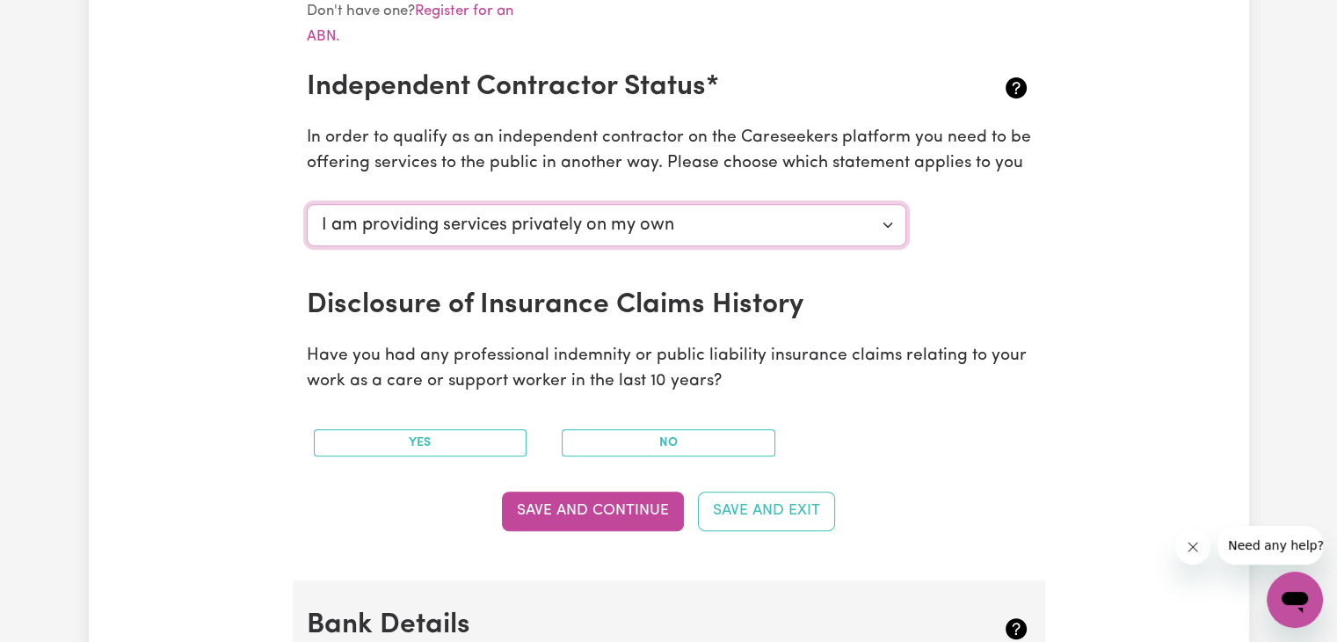
scroll to position [635, 0]
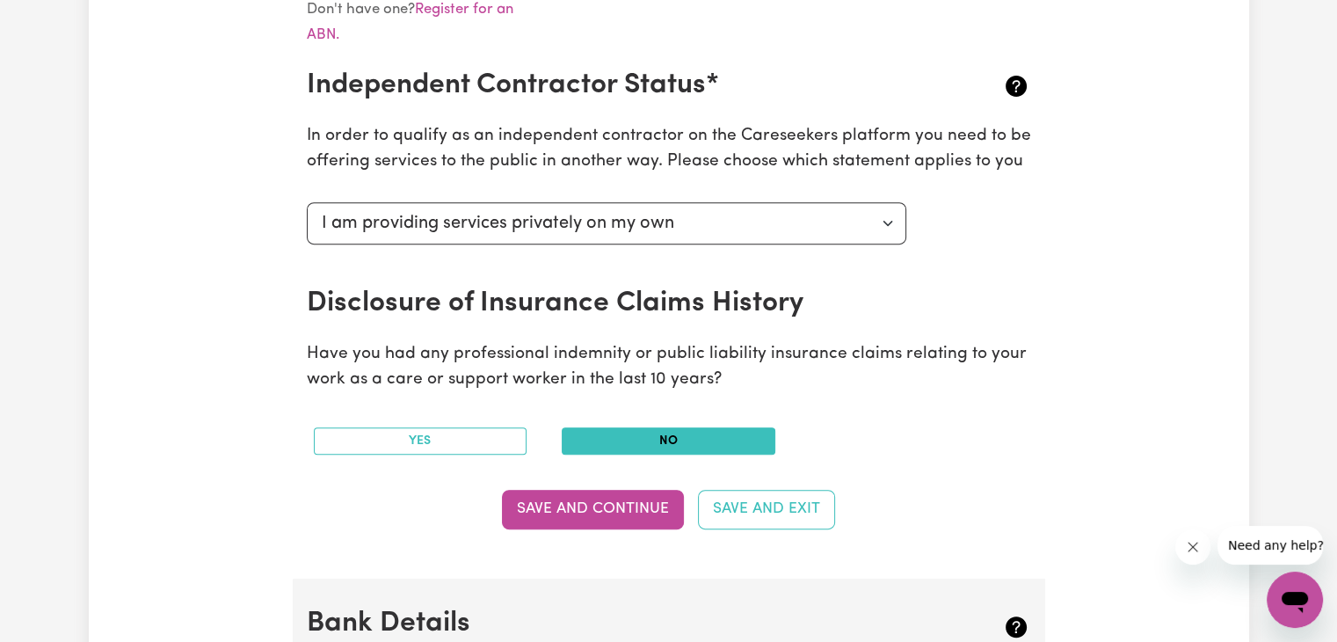
click at [714, 439] on button "No" at bounding box center [669, 440] width 214 height 27
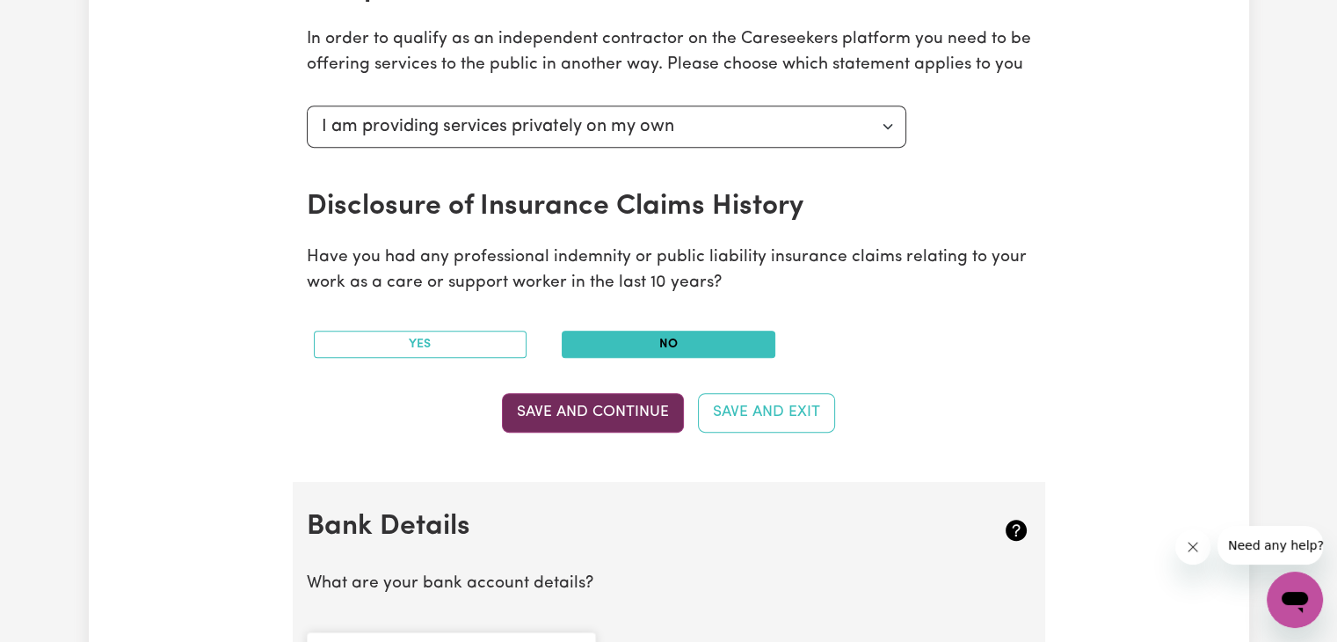
click at [598, 401] on button "Save and Continue" at bounding box center [593, 412] width 182 height 39
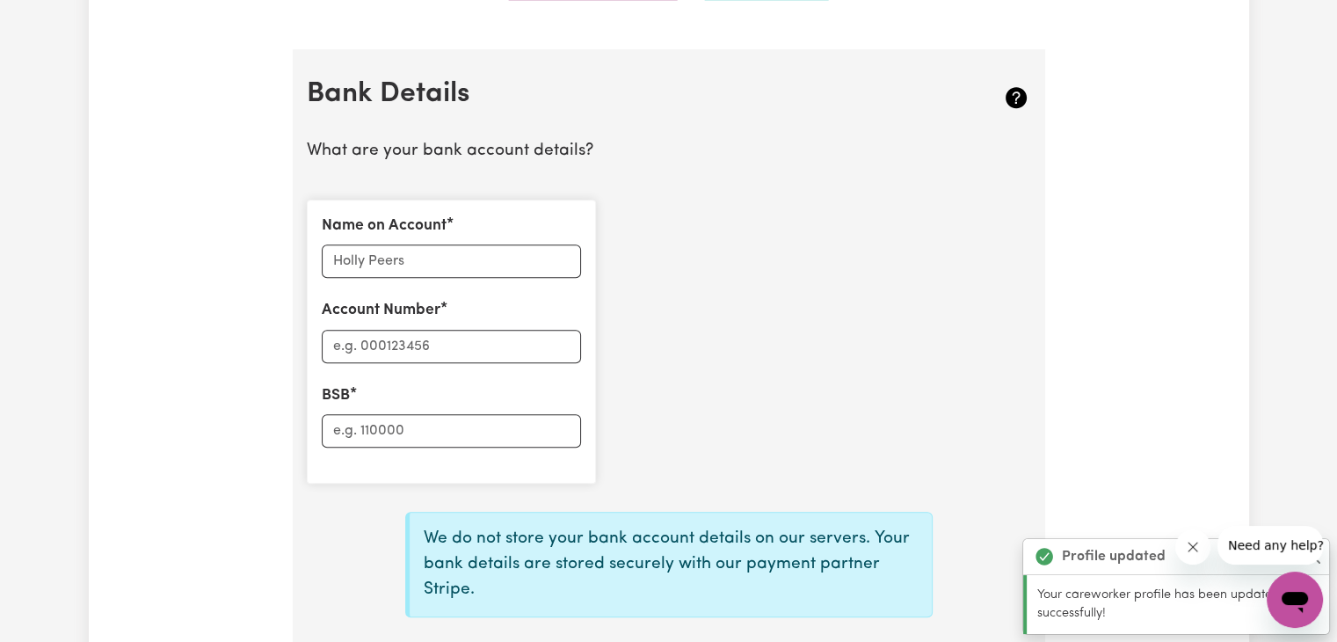
scroll to position [1212, 0]
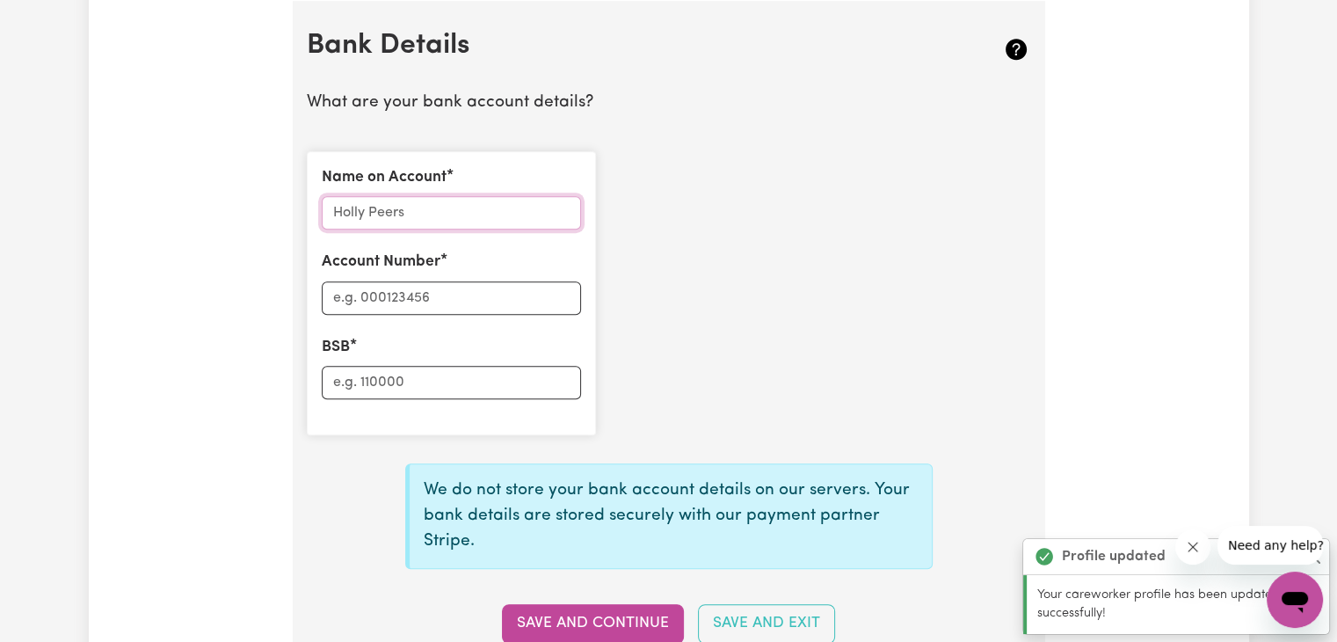
click at [403, 209] on input "Name on Account" at bounding box center [451, 212] width 259 height 33
type input "Fahd Khan"
click at [418, 290] on input "Account Number" at bounding box center [451, 297] width 259 height 33
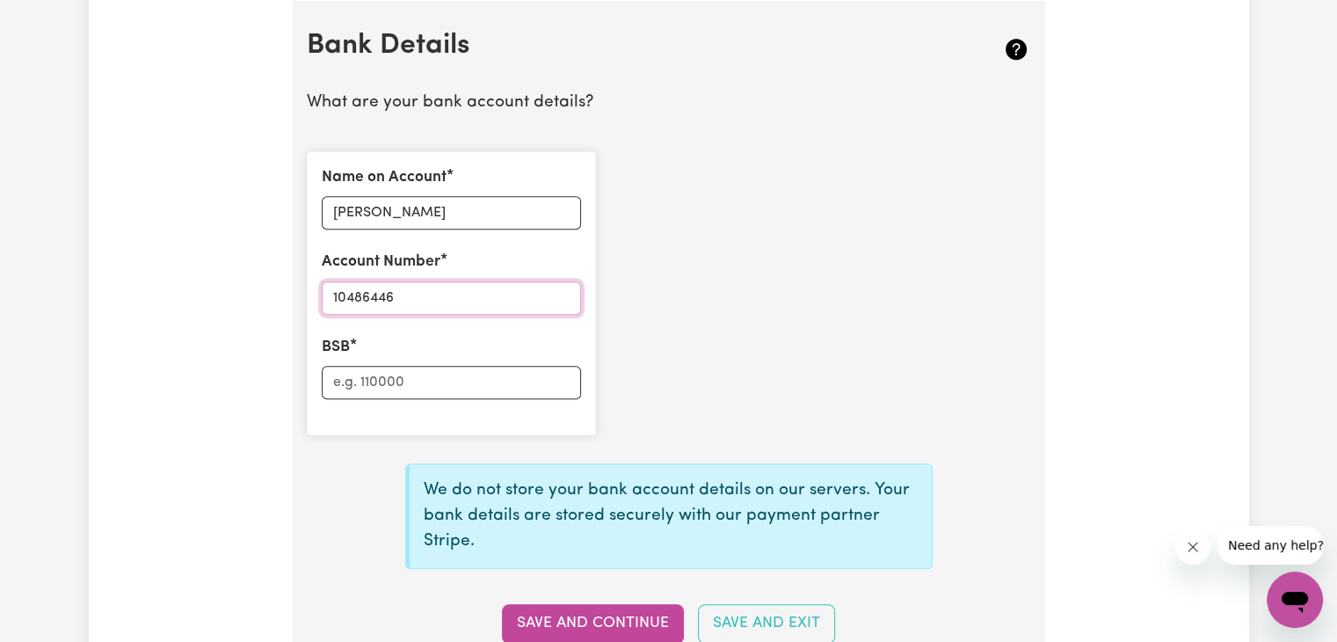
type input "10486446"
click at [444, 390] on input "BSB" at bounding box center [451, 382] width 259 height 33
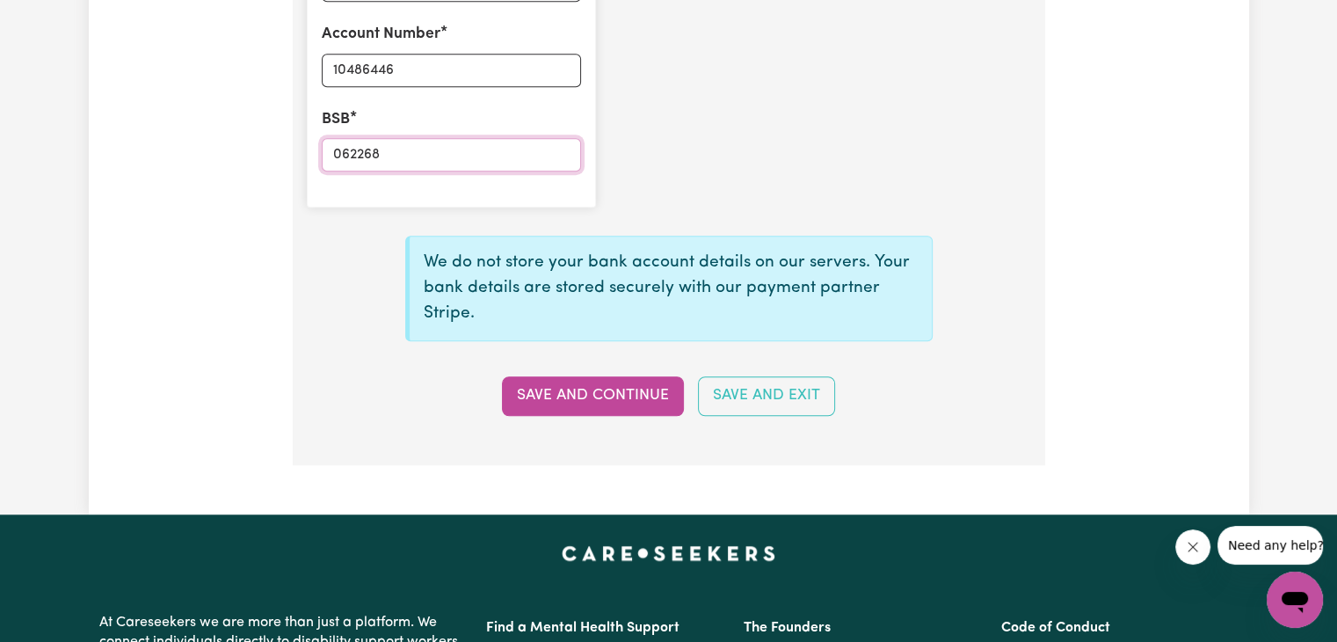
scroll to position [1445, 0]
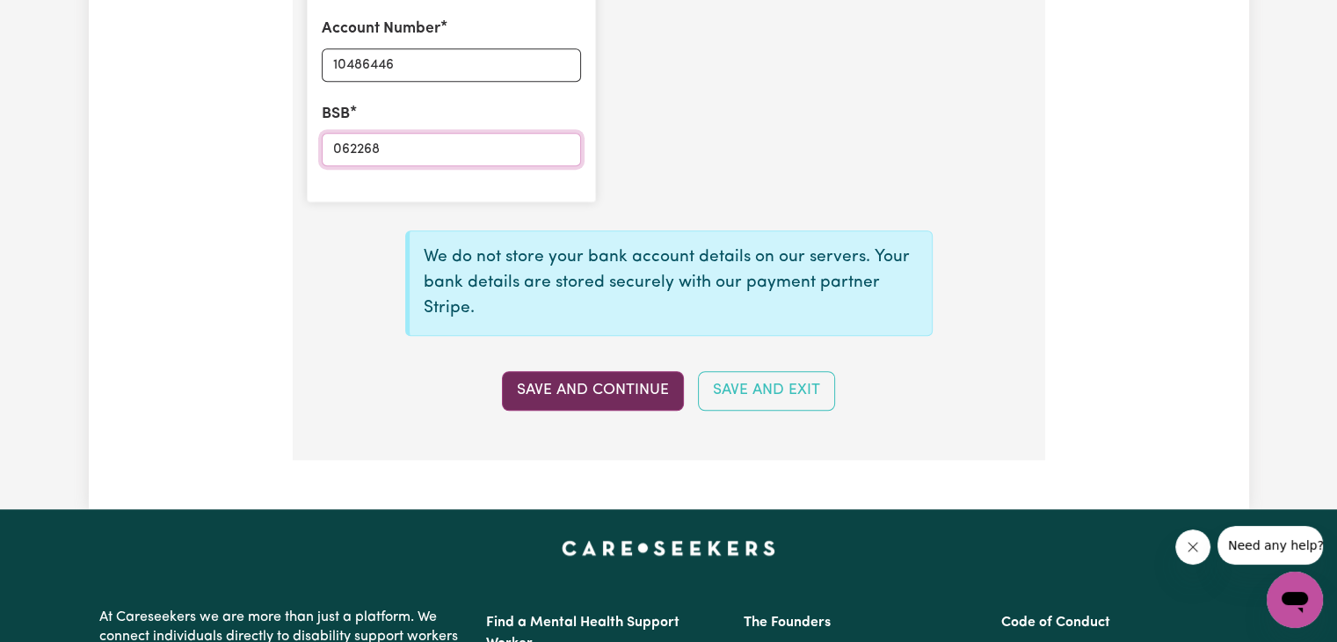
type input "062268"
click at [635, 386] on button "Save and Continue" at bounding box center [593, 390] width 182 height 39
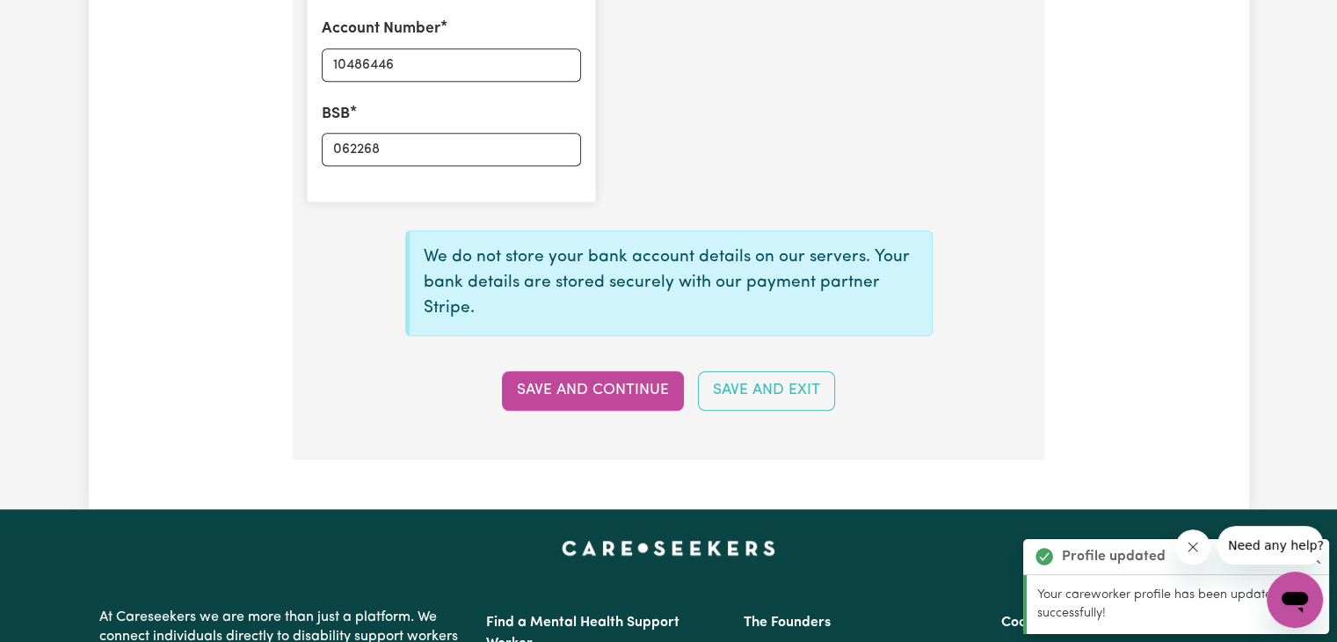
type input "****6446"
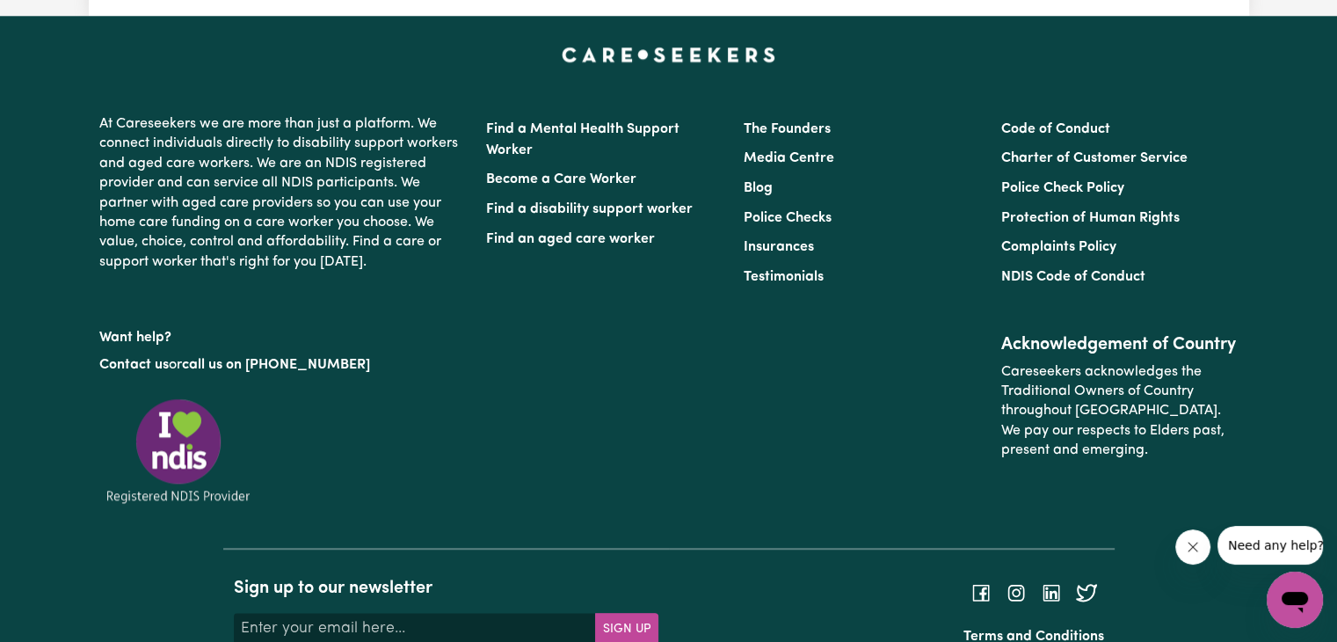
scroll to position [1496, 0]
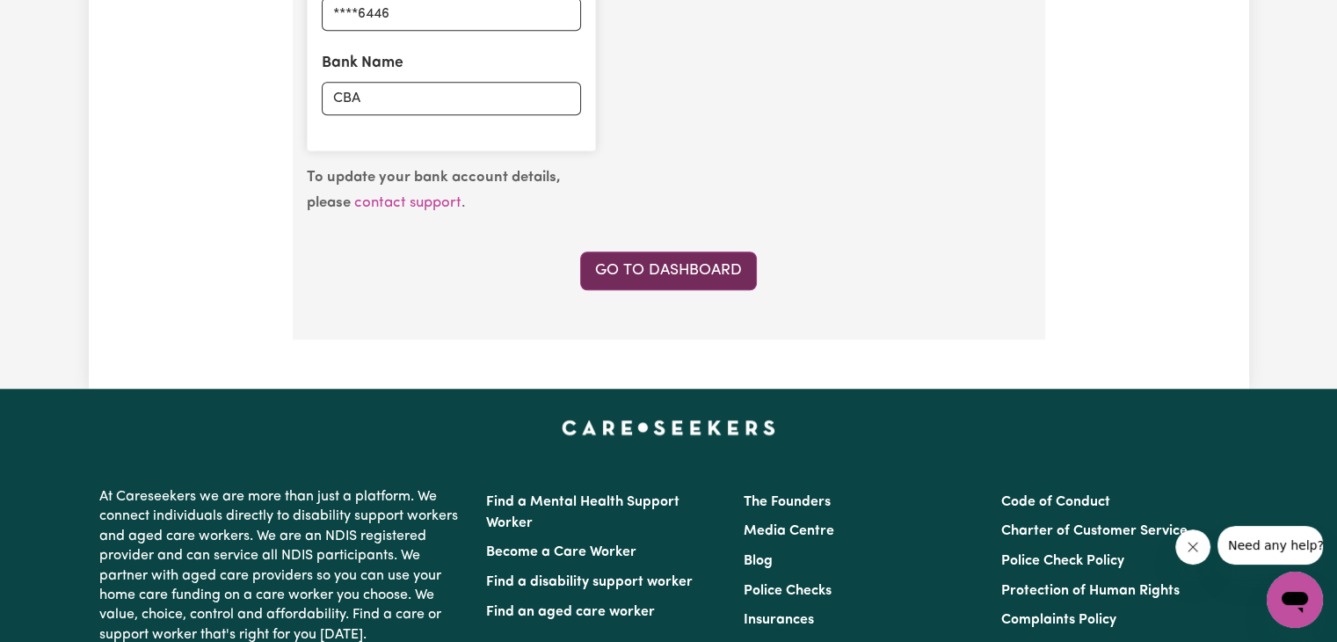
click at [674, 285] on link "Go to Dashboard" at bounding box center [668, 270] width 177 height 39
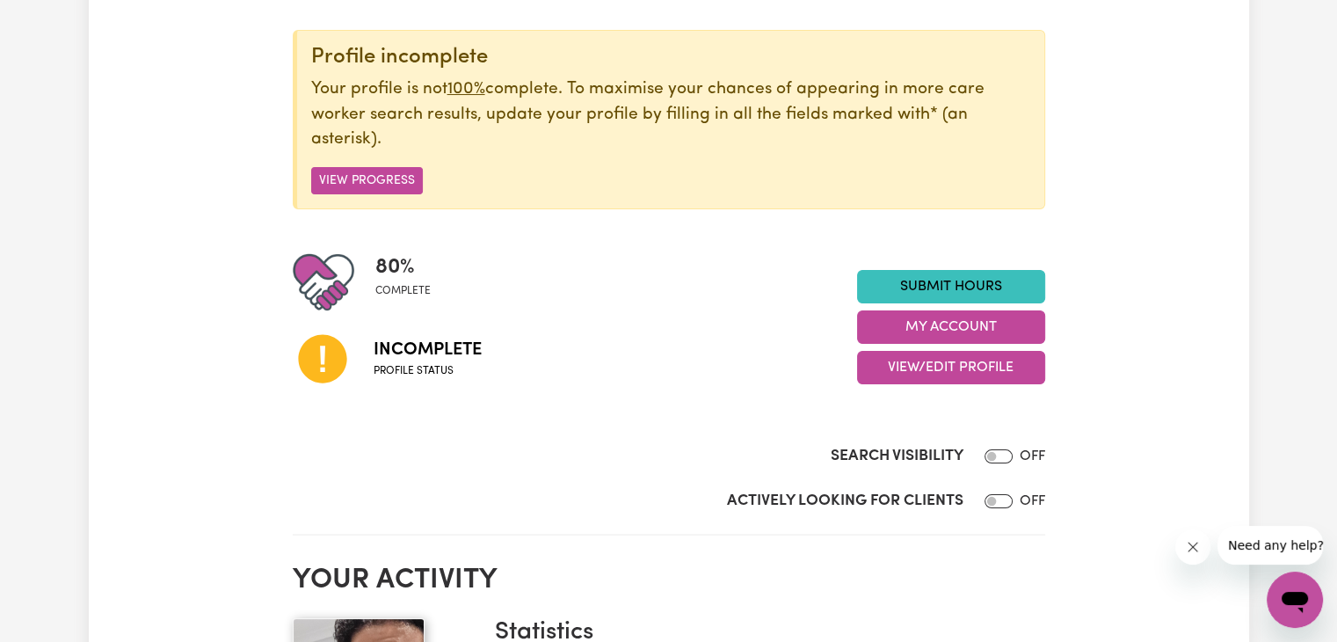
scroll to position [195, 0]
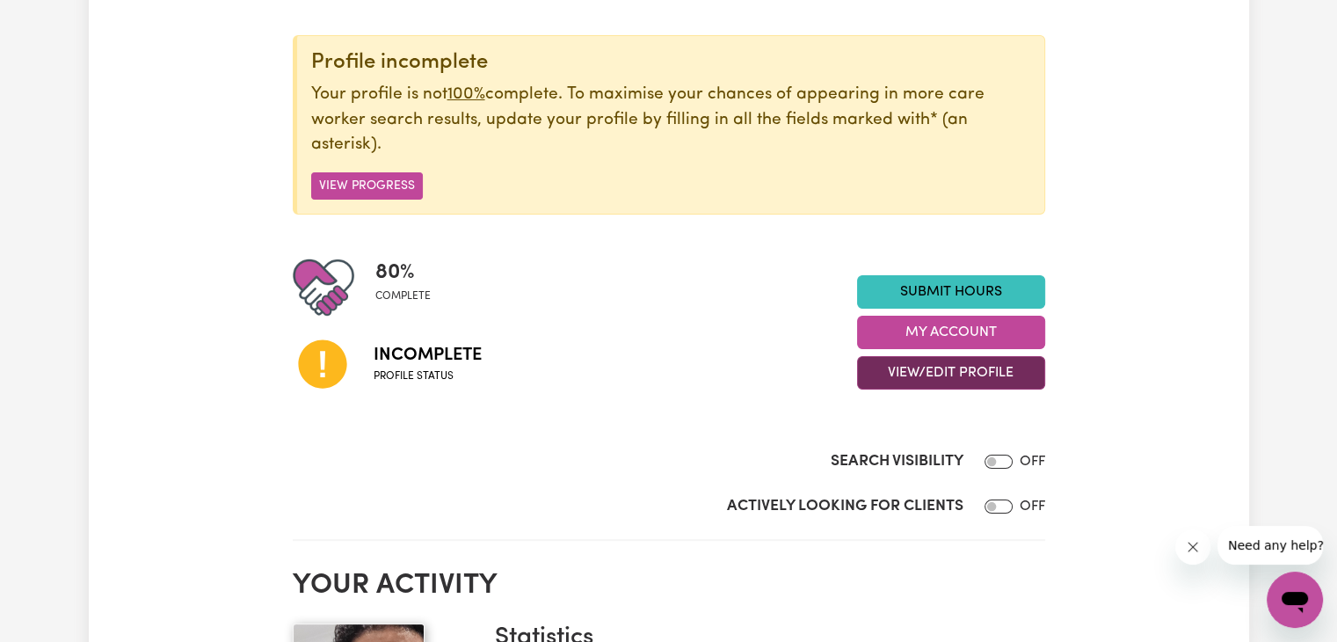
click at [935, 362] on button "View/Edit Profile" at bounding box center [951, 372] width 188 height 33
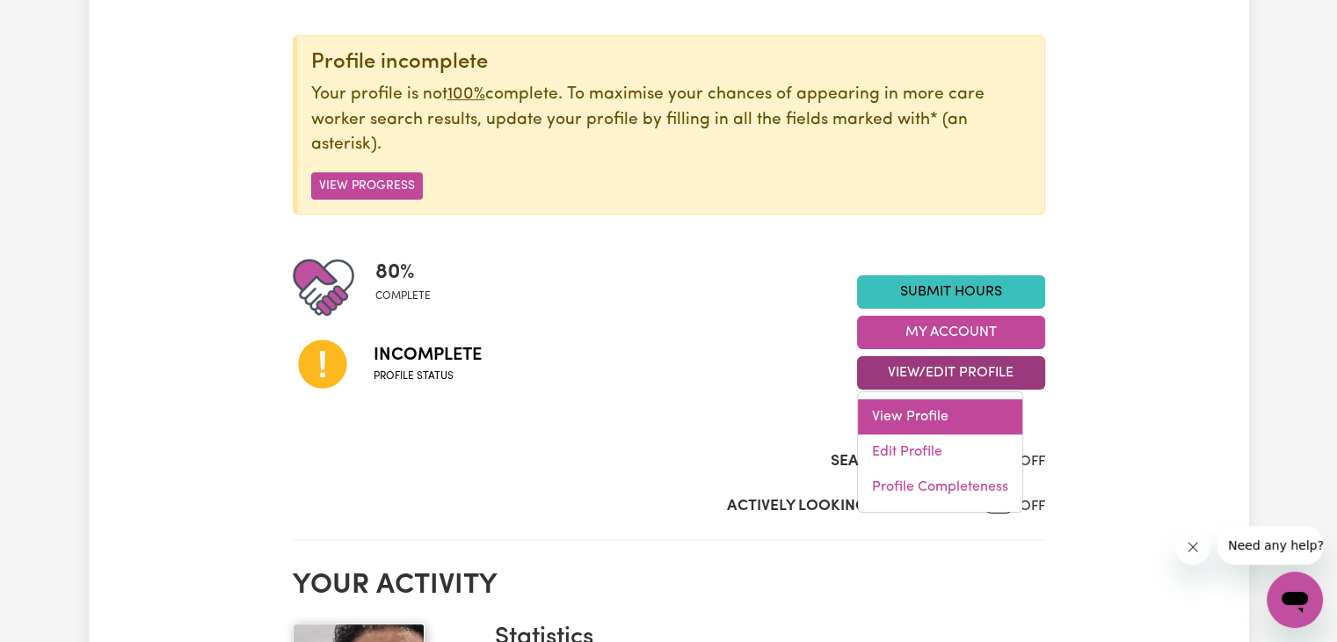
click at [948, 416] on link "View Profile" at bounding box center [940, 416] width 164 height 35
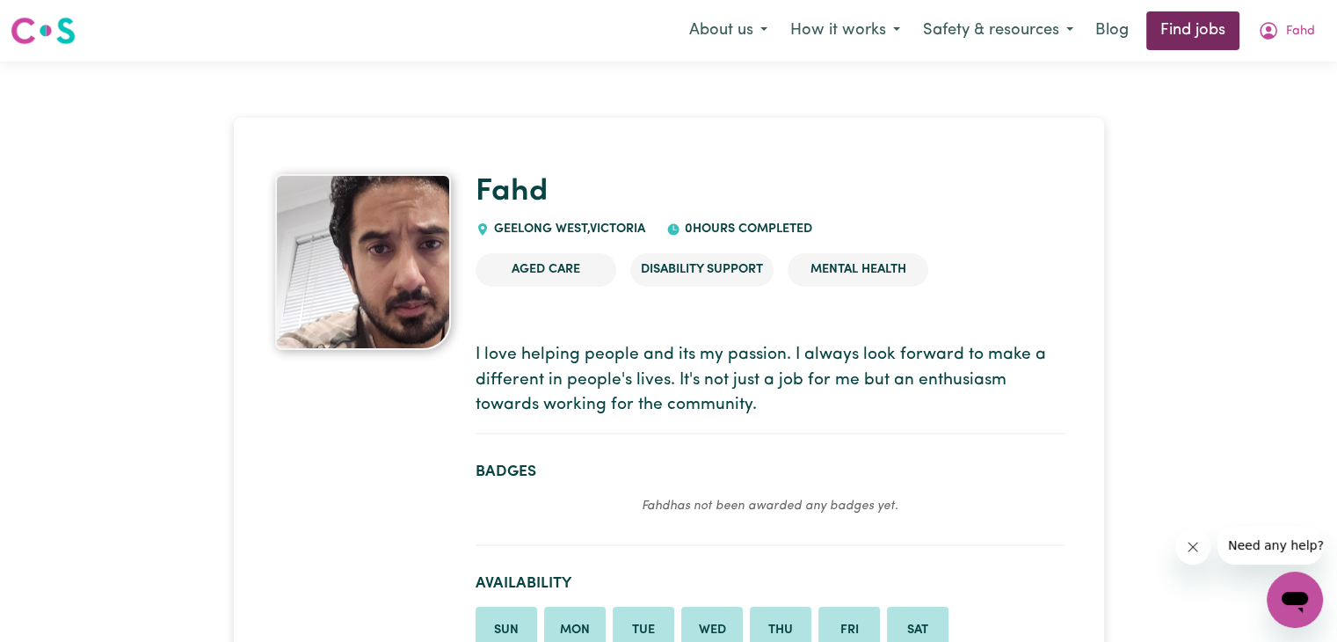
click at [1178, 17] on link "Find jobs" at bounding box center [1192, 30] width 93 height 39
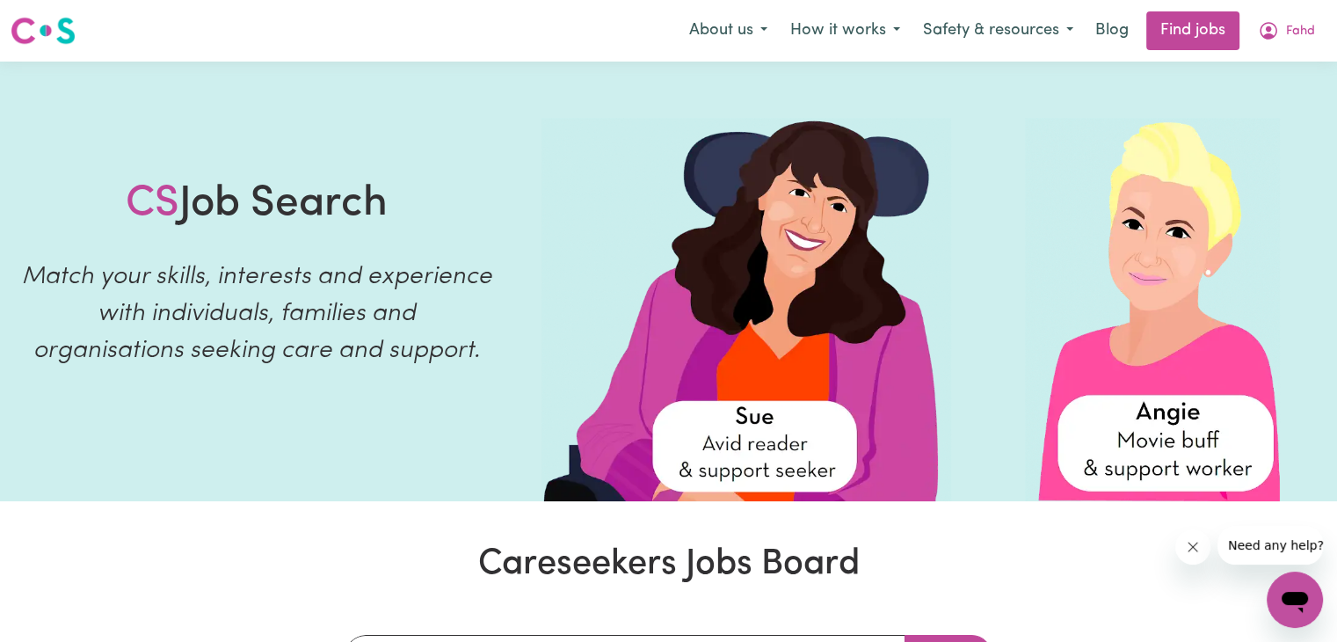
scroll to position [334, 0]
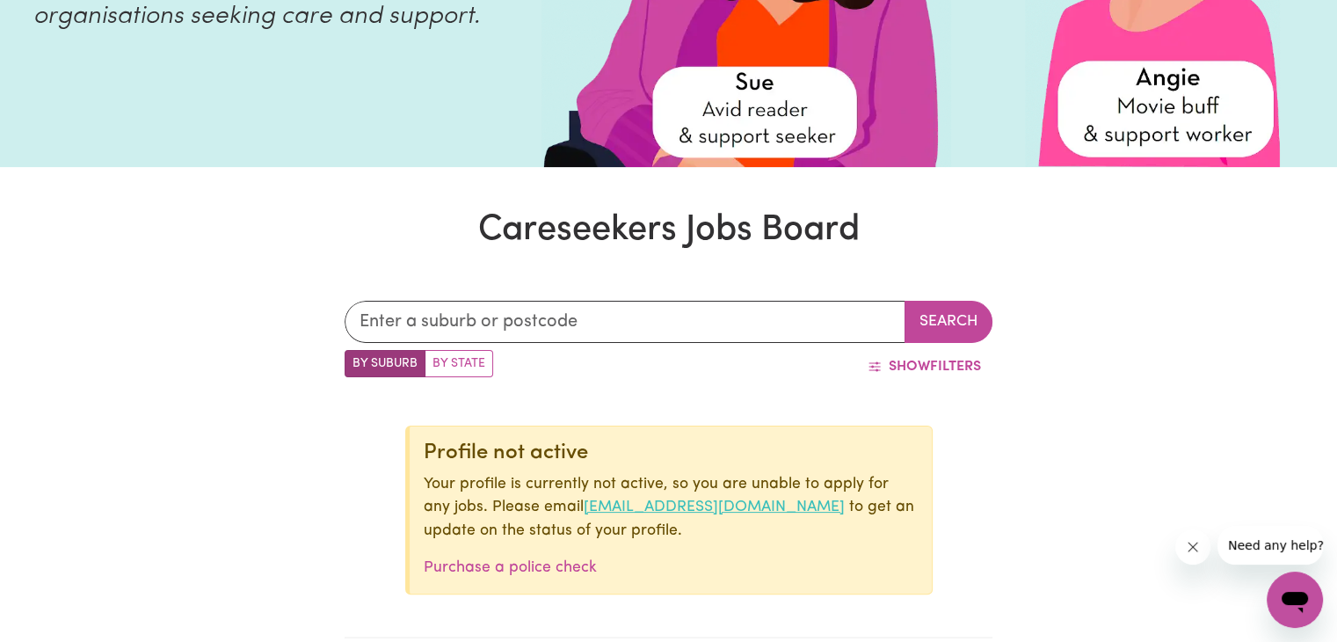
click at [668, 500] on link "onboarding@careseekers.com.au" at bounding box center [714, 506] width 261 height 15
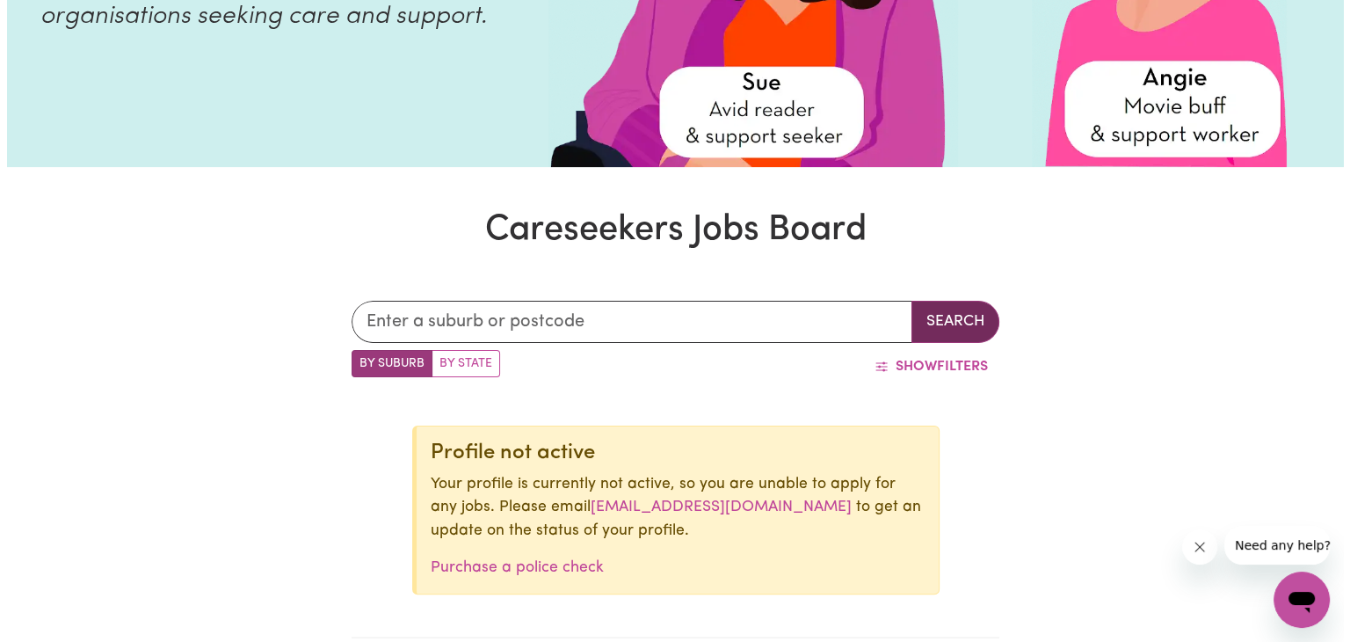
scroll to position [0, 0]
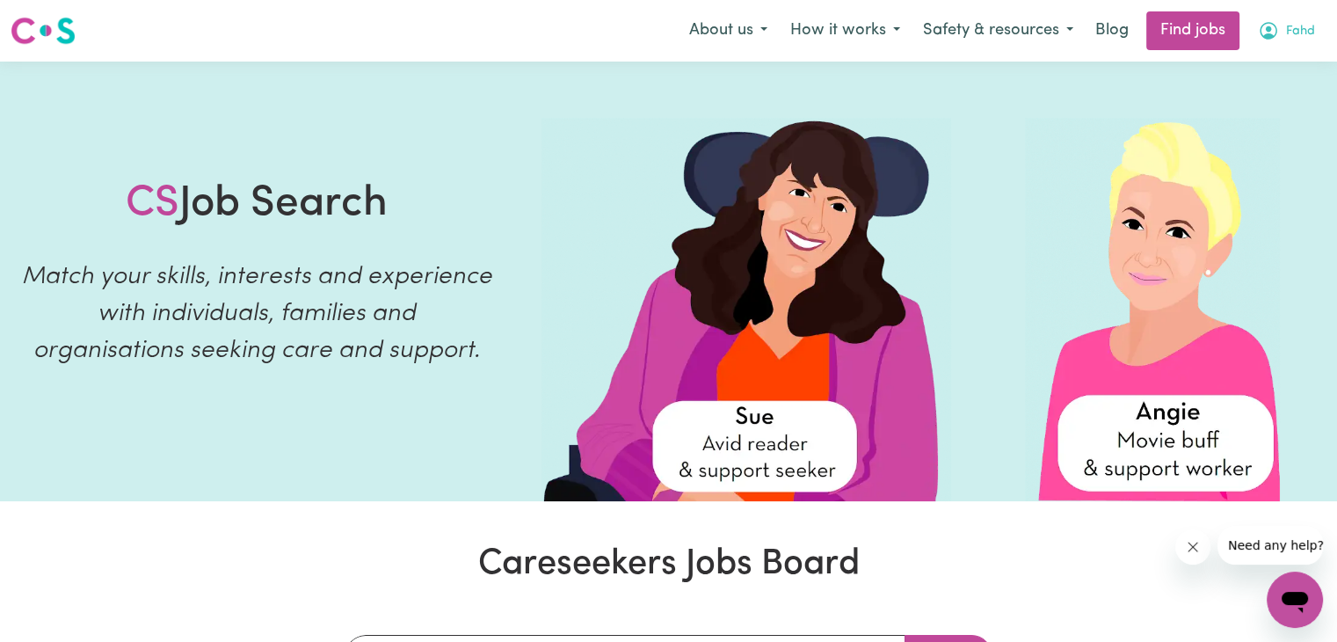
click at [1285, 18] on button "Fahd" at bounding box center [1287, 30] width 80 height 37
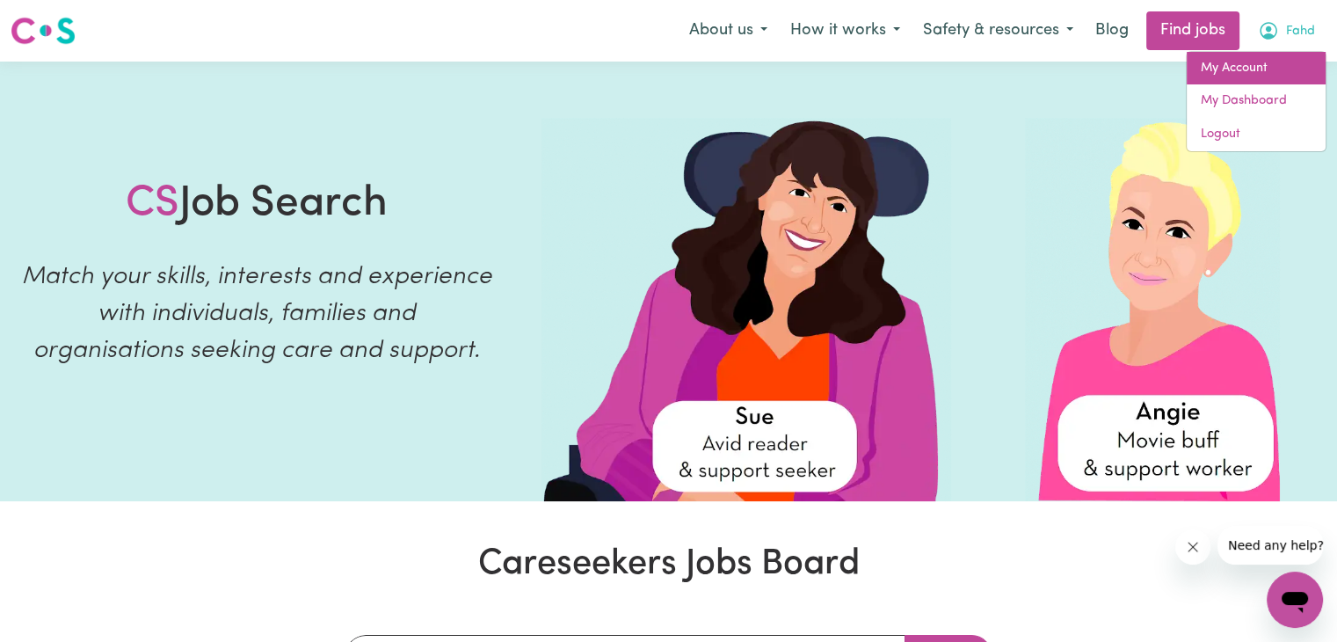
click at [1283, 78] on link "My Account" at bounding box center [1256, 68] width 139 height 33
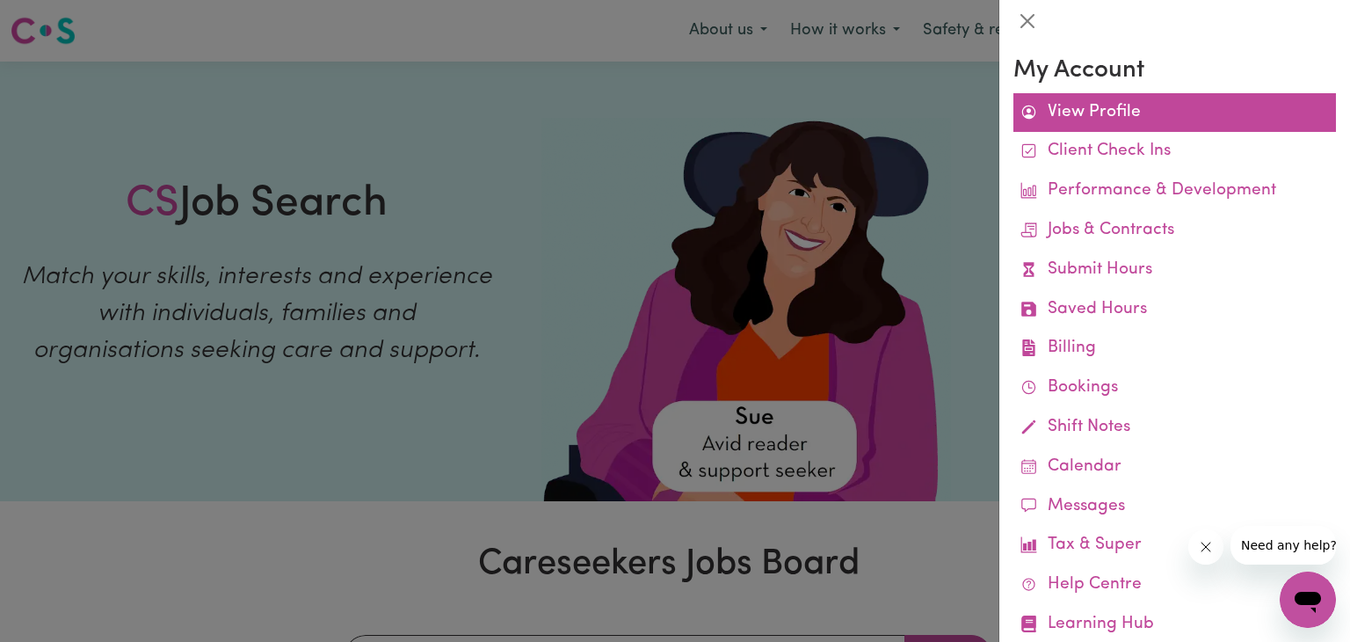
click at [1144, 125] on link "View Profile" at bounding box center [1175, 113] width 323 height 40
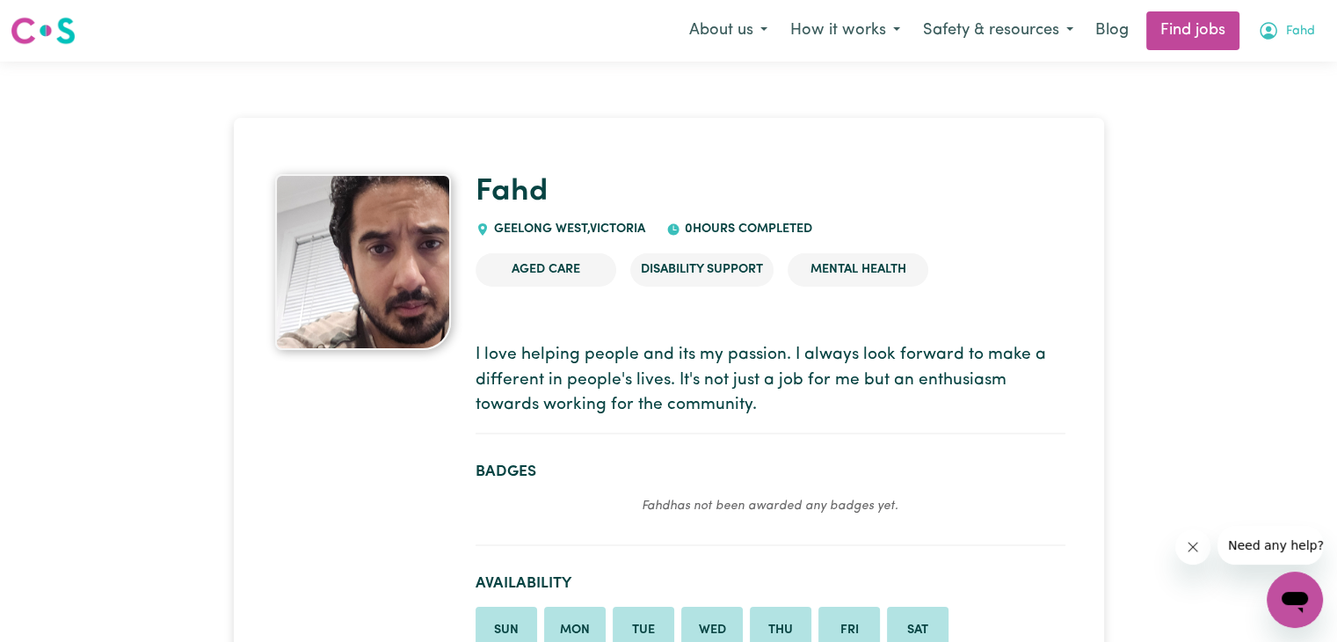
click at [1281, 22] on button "Fahd" at bounding box center [1287, 30] width 80 height 37
click at [1246, 74] on link "My Account" at bounding box center [1256, 68] width 139 height 33
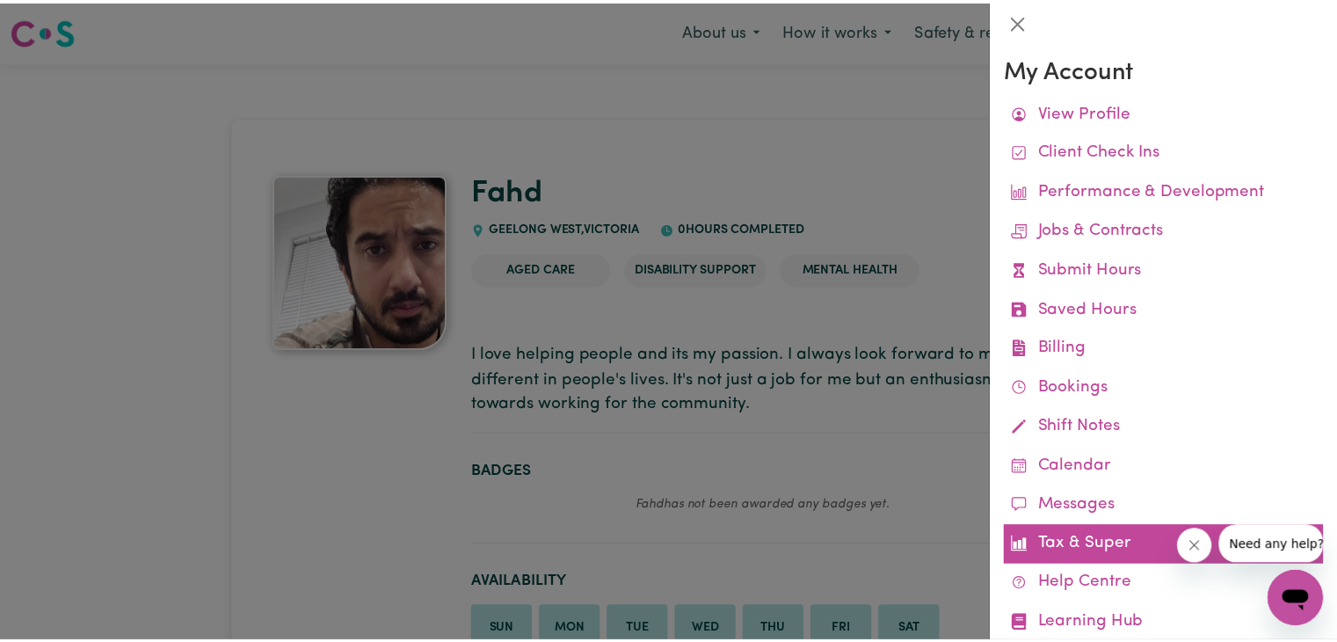
scroll to position [45, 0]
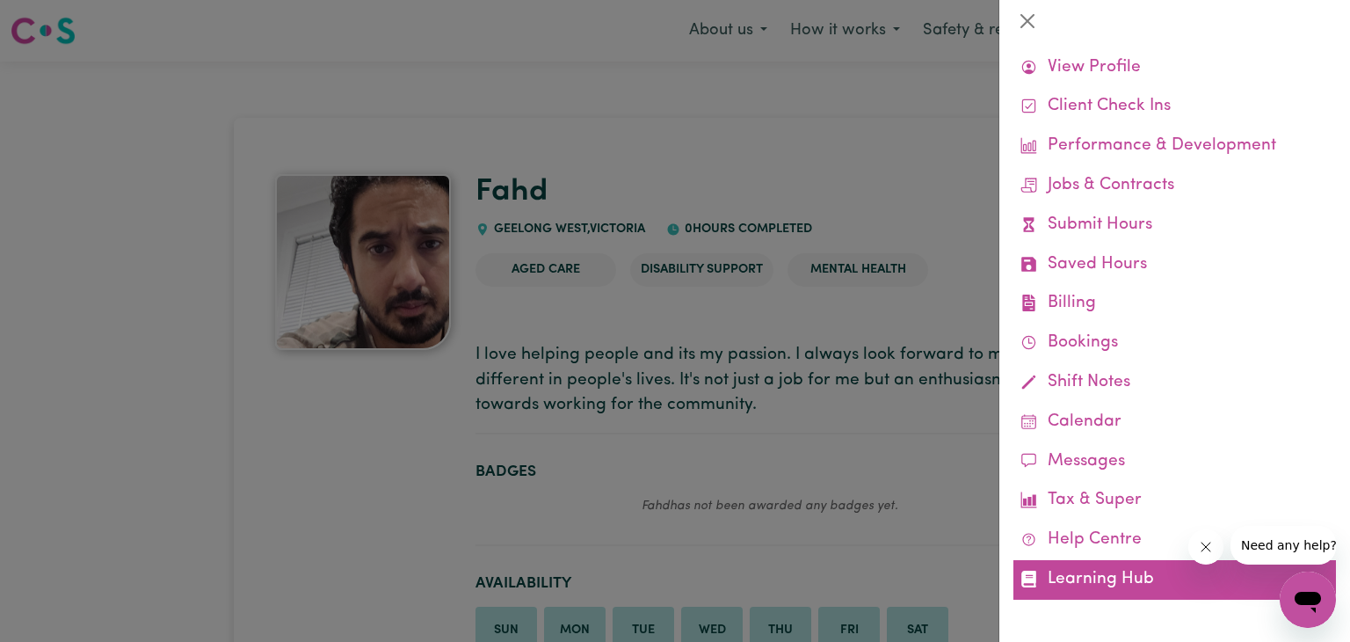
click at [1108, 588] on link "Learning Hub" at bounding box center [1175, 580] width 323 height 40
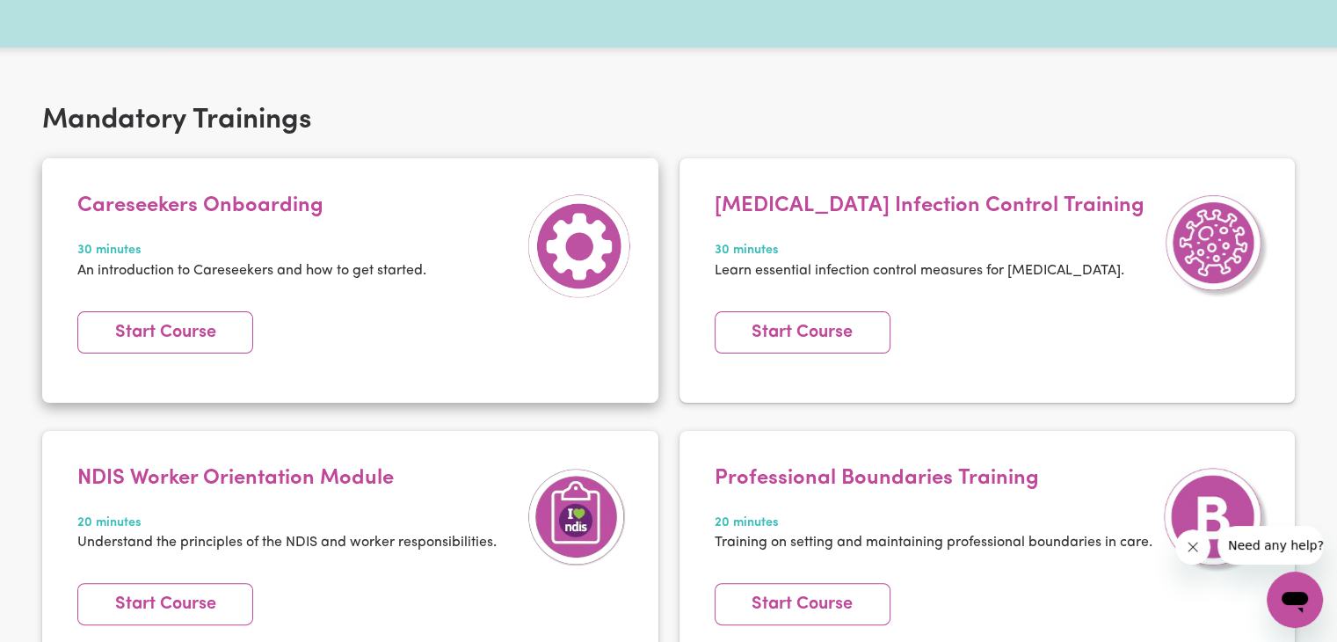
scroll to position [280, 0]
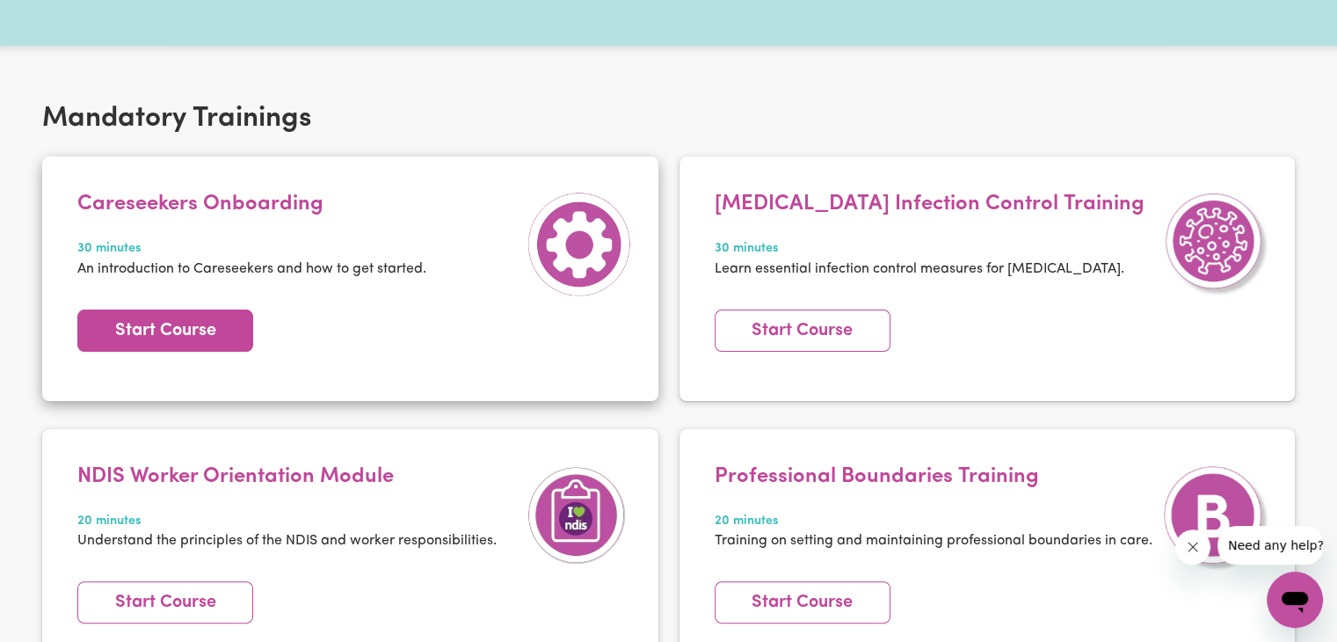
click at [153, 338] on link "Start Course" at bounding box center [165, 330] width 176 height 42
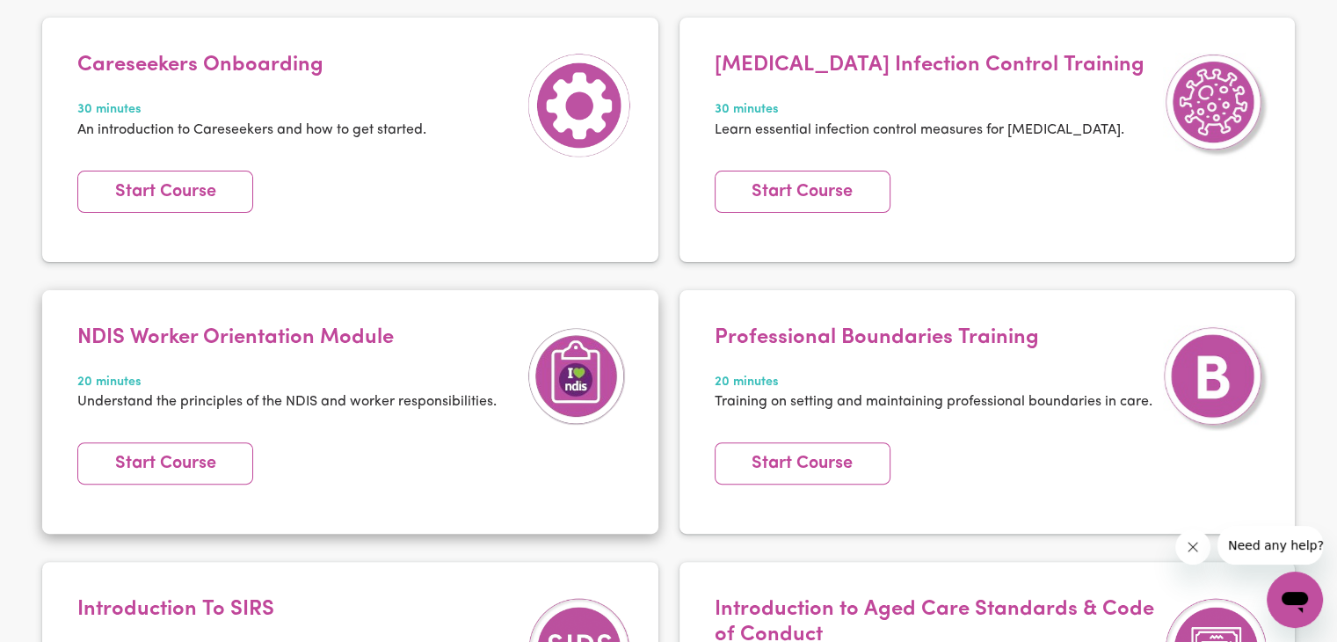
scroll to position [0, 0]
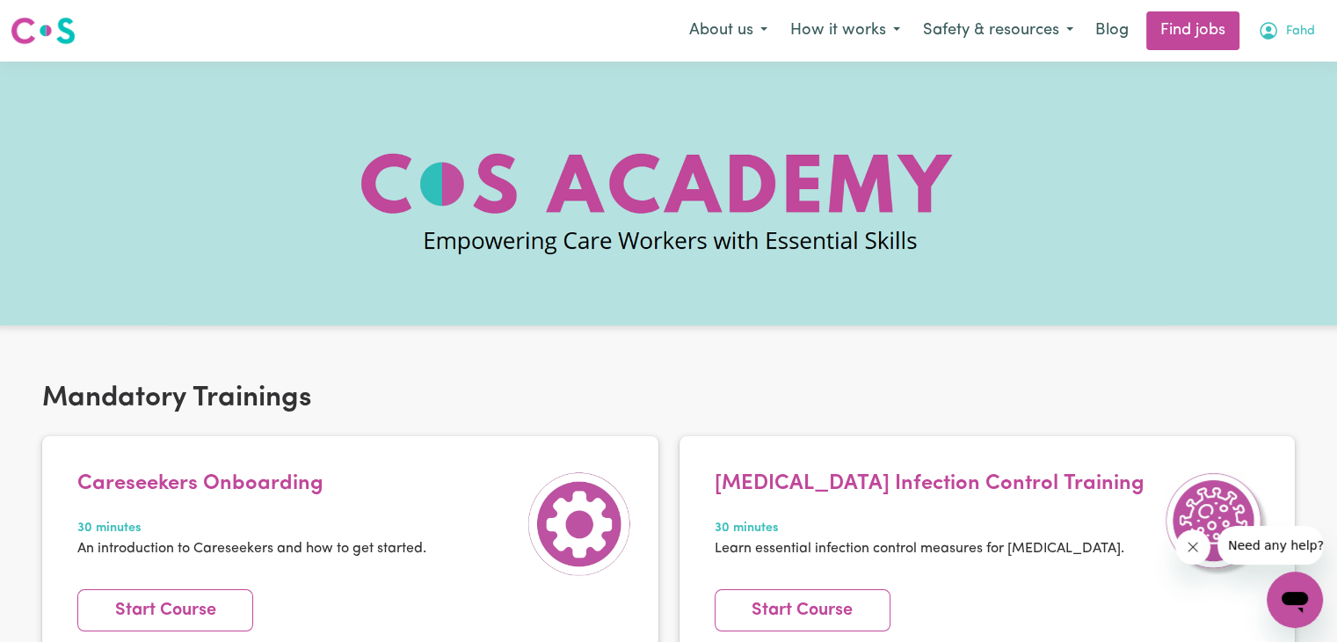
click at [1289, 25] on span "Fahd" at bounding box center [1300, 31] width 29 height 19
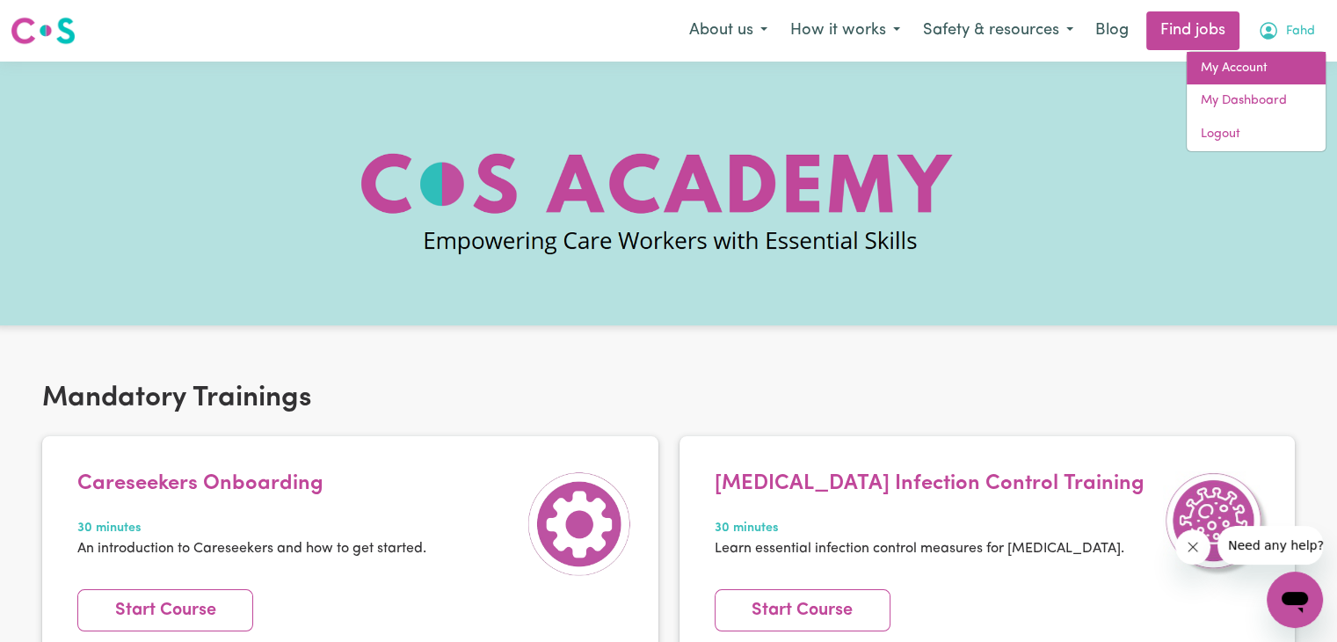
click at [1266, 55] on link "My Account" at bounding box center [1256, 68] width 139 height 33
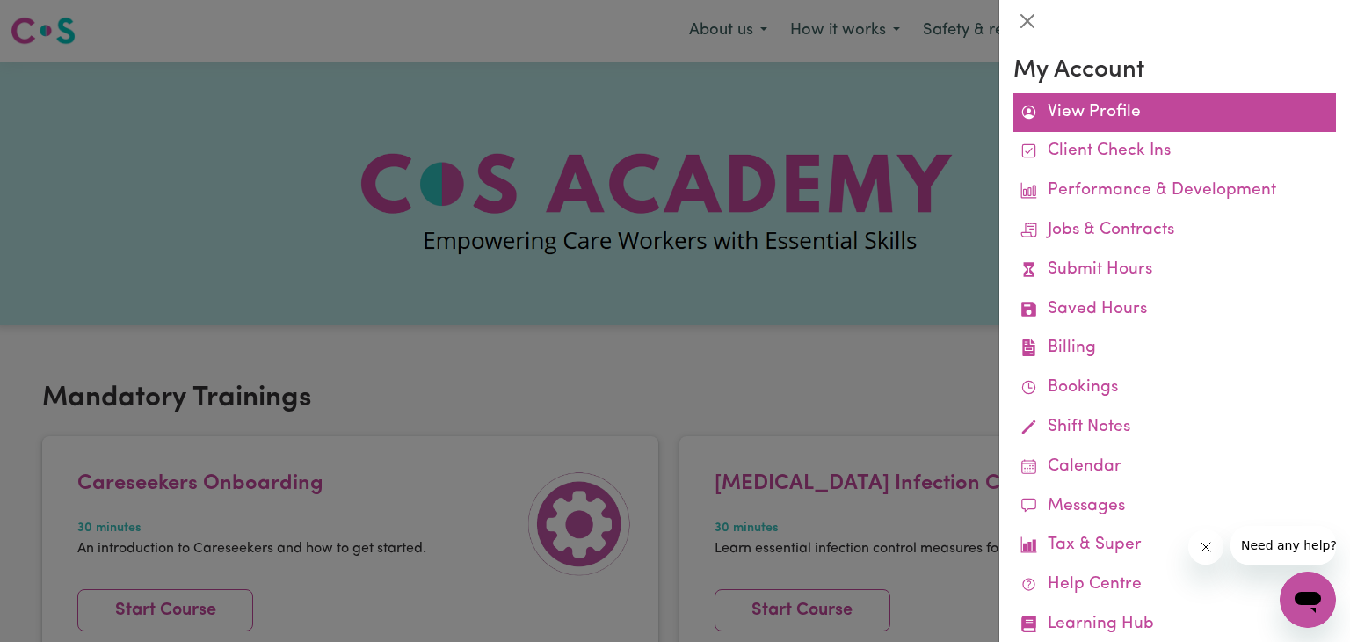
click at [1176, 98] on link "View Profile" at bounding box center [1175, 113] width 323 height 40
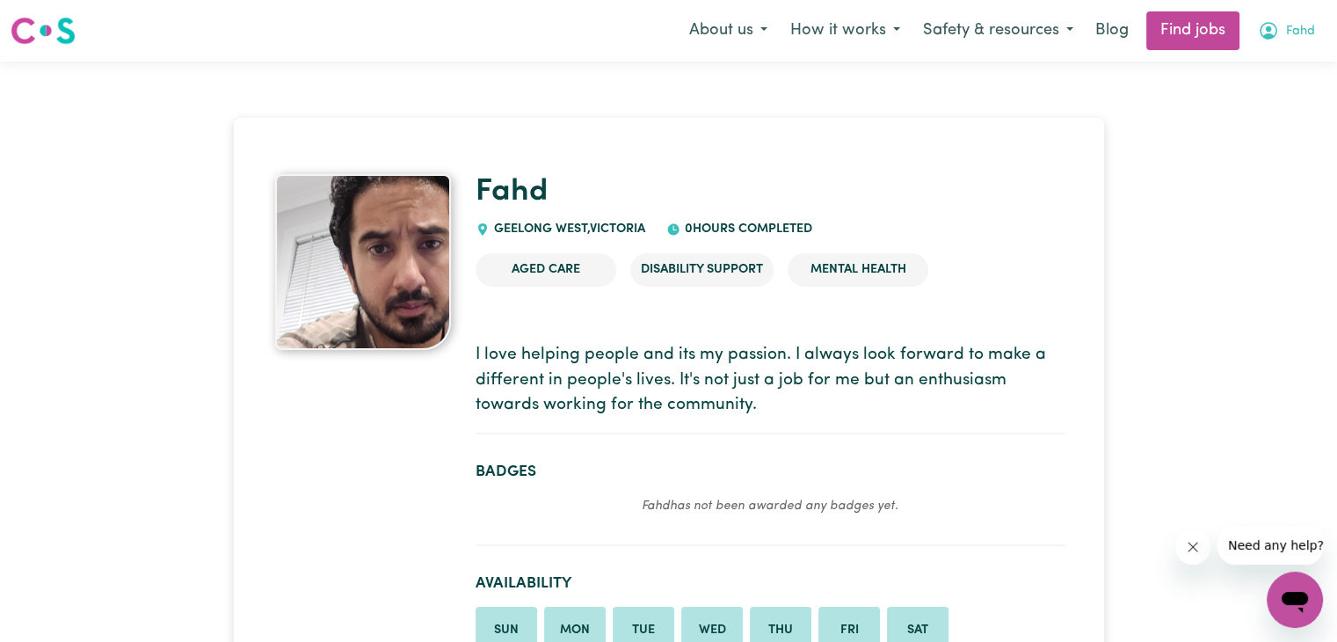
click at [1296, 33] on span "Fahd" at bounding box center [1300, 31] width 29 height 19
click at [1276, 102] on link "My Dashboard" at bounding box center [1256, 100] width 139 height 33
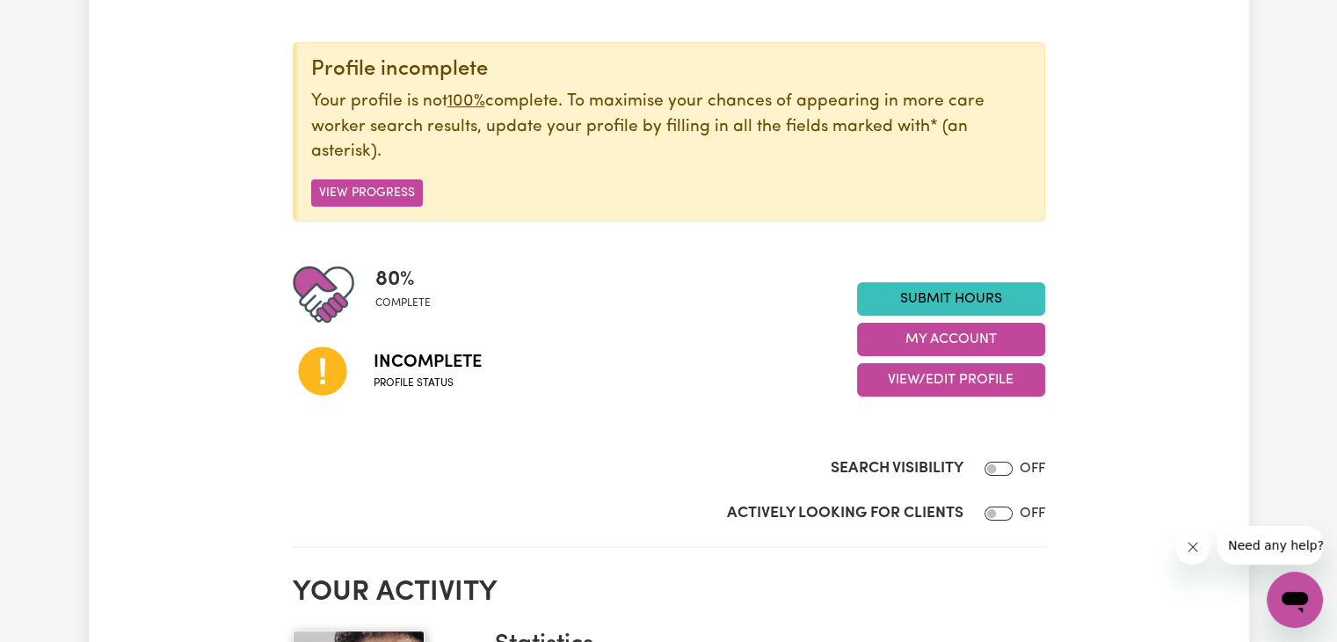
scroll to position [190, 0]
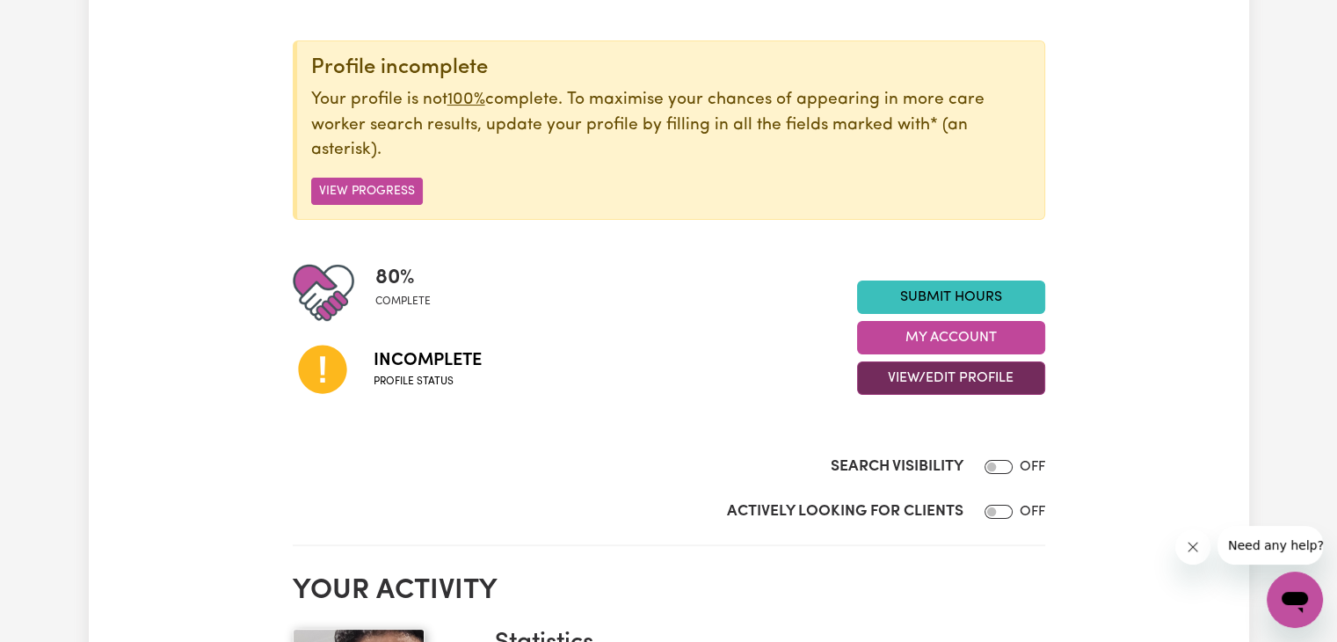
click at [927, 377] on button "View/Edit Profile" at bounding box center [951, 377] width 188 height 33
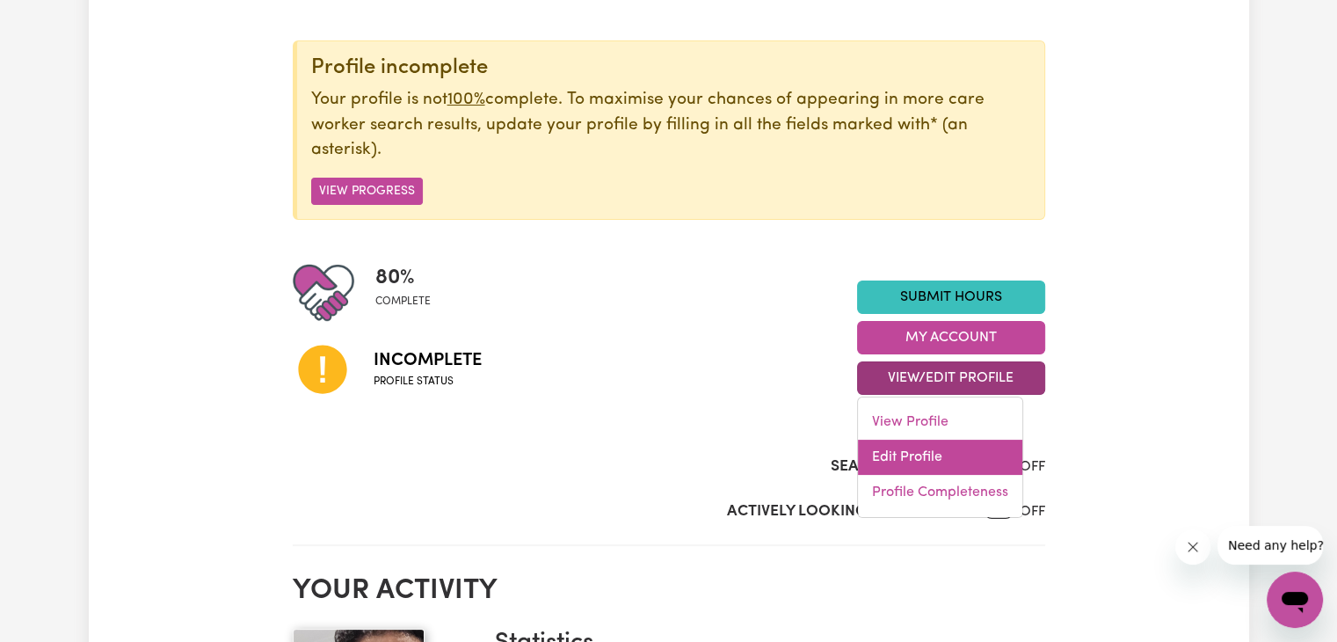
click at [935, 458] on link "Edit Profile" at bounding box center [940, 457] width 164 height 35
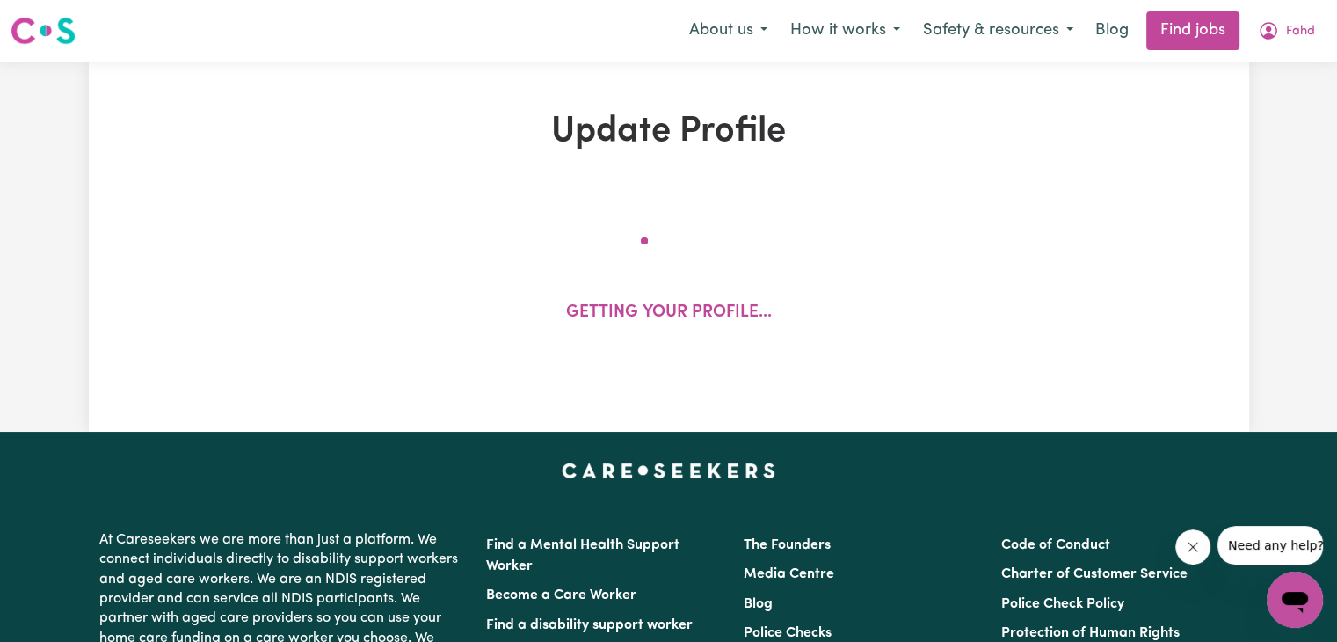
select select "male"
select select "Temporary Work Visa"
select select "Studying a healthcare related degree or qualification"
select select "70"
select select "85"
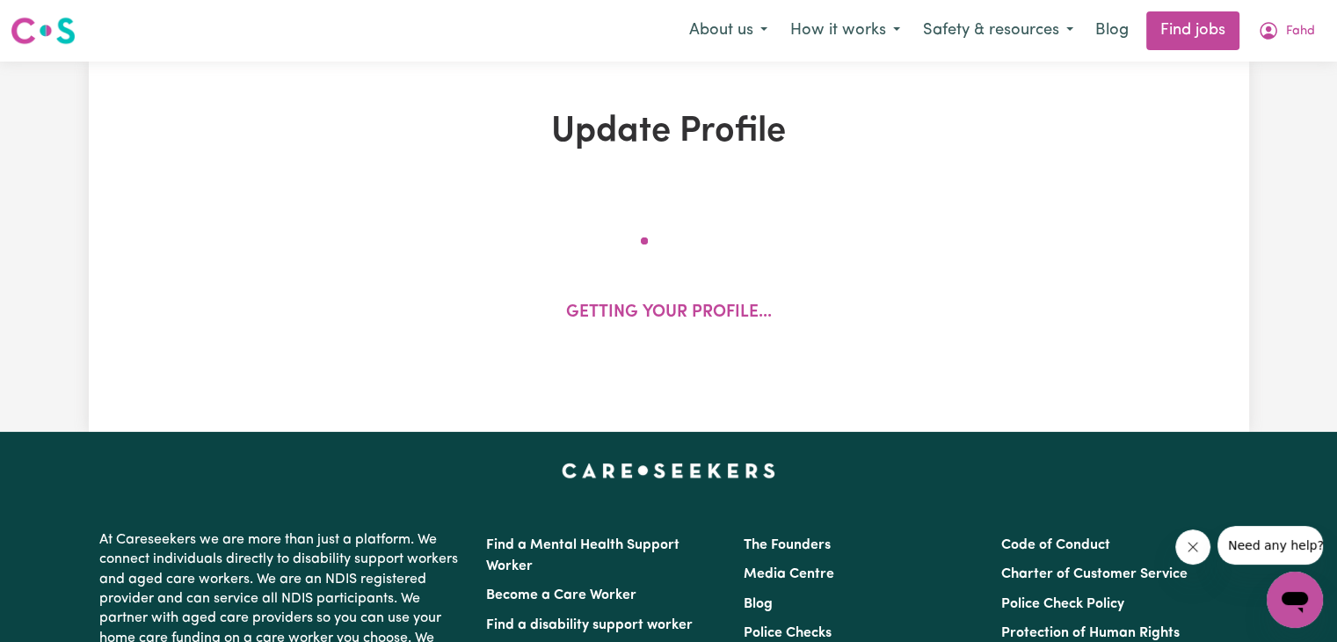
select select "95"
select select "110"
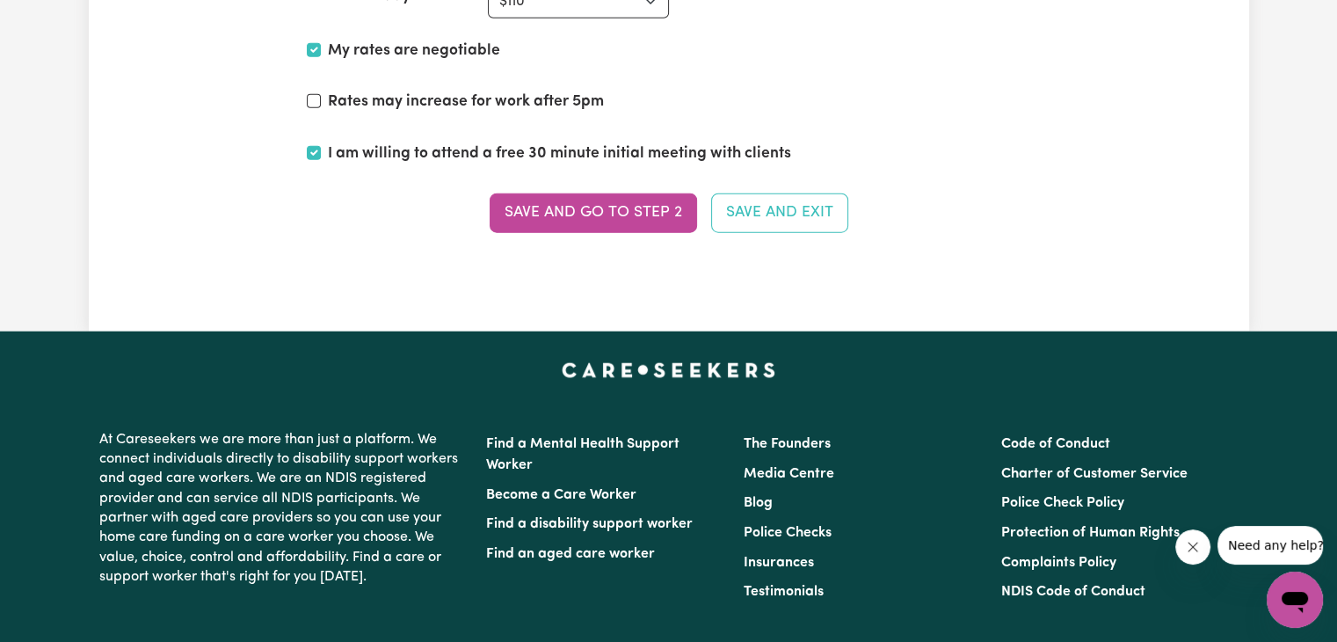
scroll to position [4402, 0]
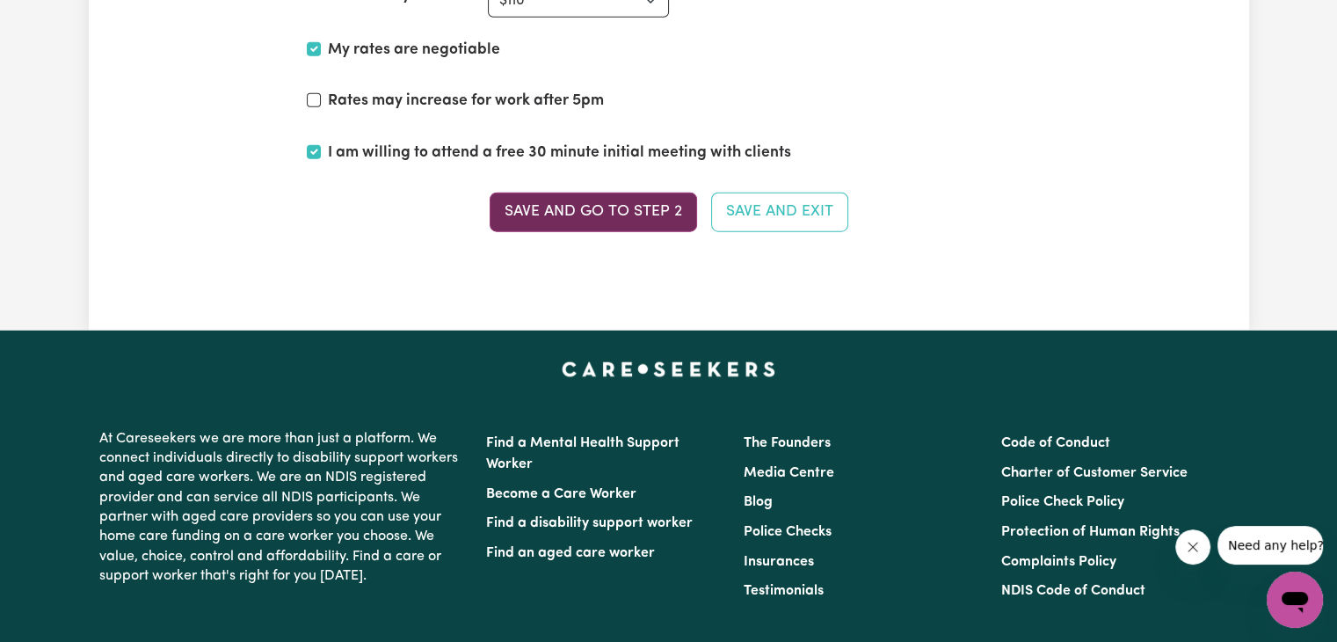
click at [590, 201] on button "Save and go to Step 2" at bounding box center [593, 212] width 207 height 39
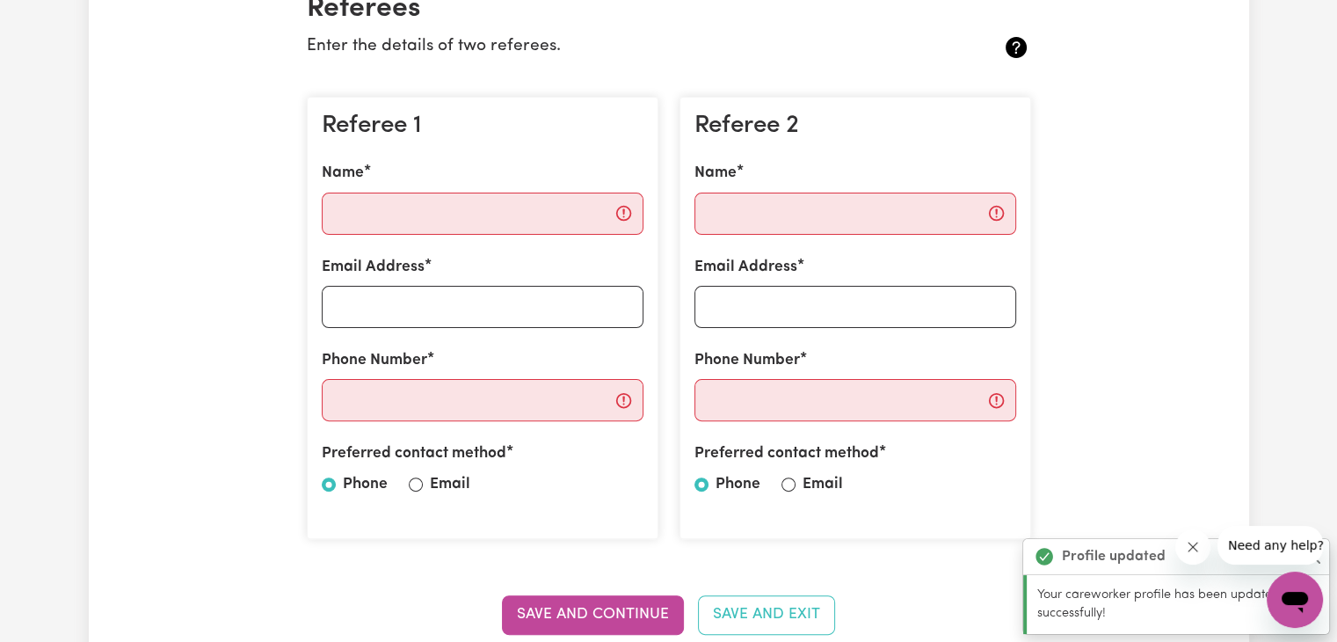
scroll to position [446, 0]
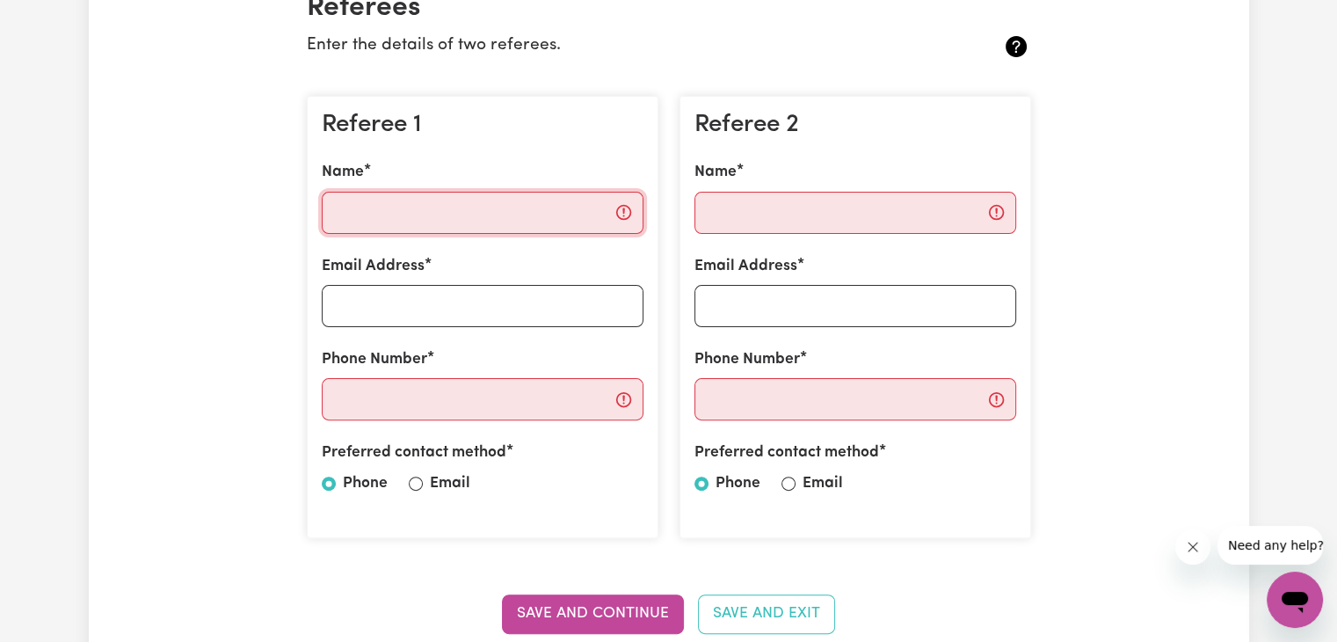
click at [424, 212] on input "Name" at bounding box center [483, 213] width 322 height 42
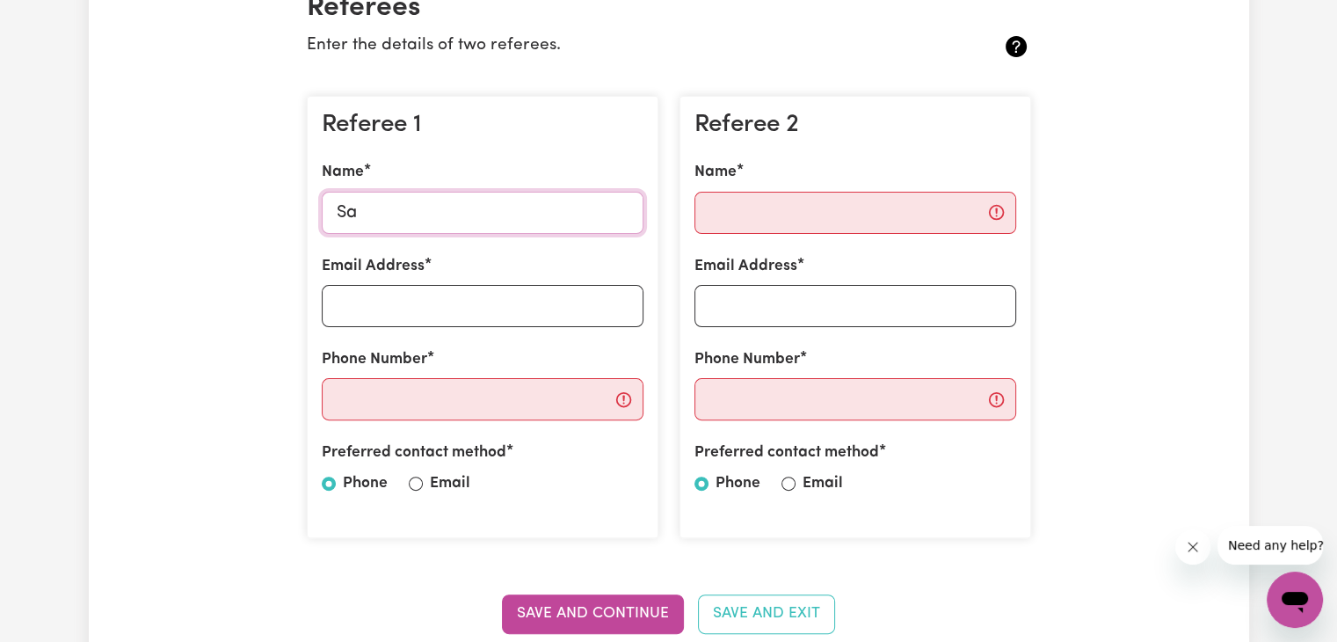
type input "S"
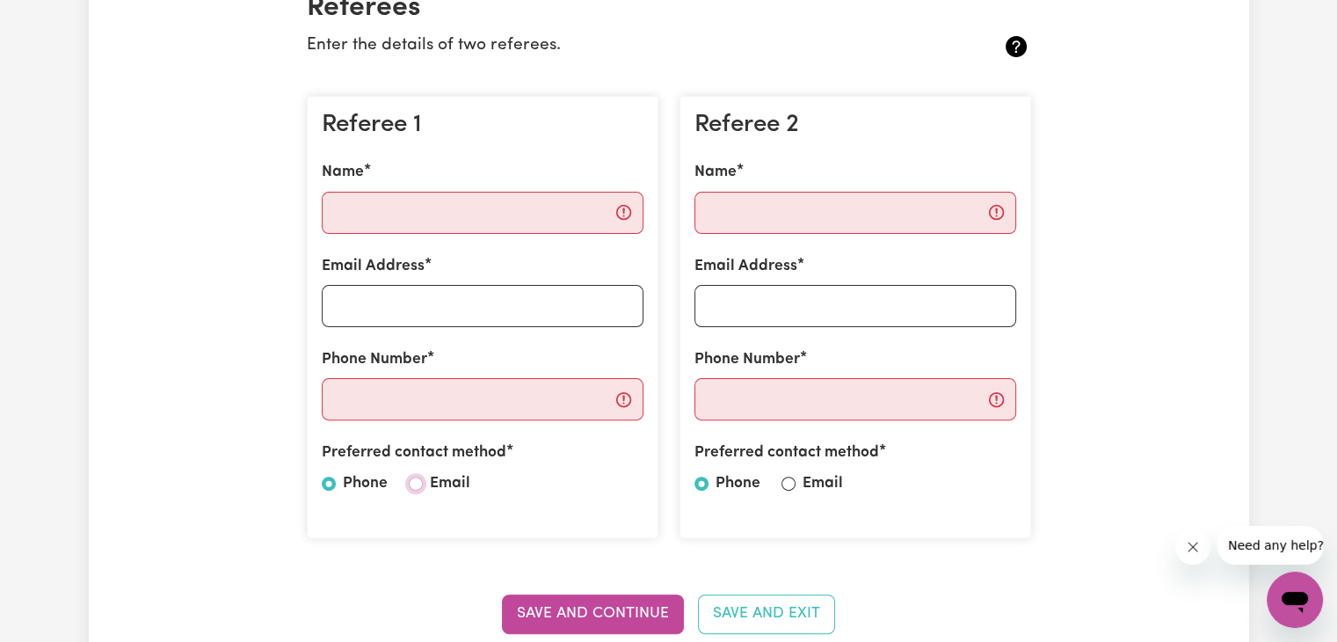
click at [418, 483] on input "Email" at bounding box center [416, 483] width 14 height 14
radio input "true"
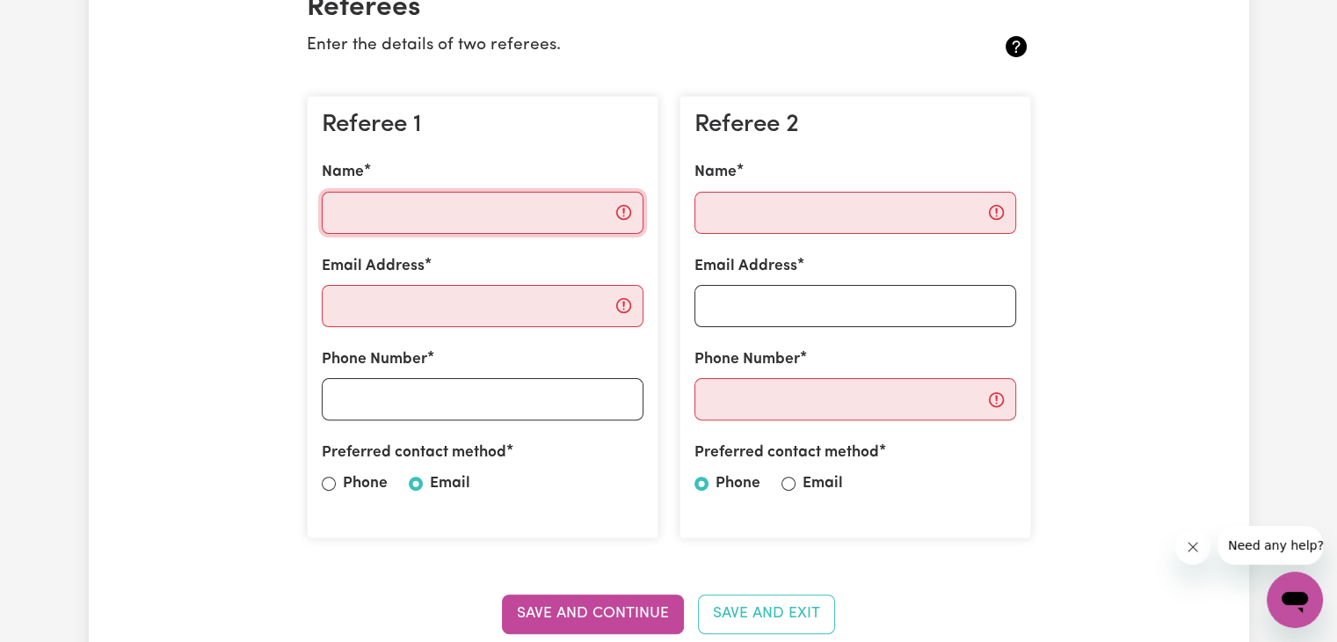
click at [450, 224] on input "Name" at bounding box center [483, 213] width 322 height 42
click at [428, 219] on input "Name" at bounding box center [483, 213] width 322 height 42
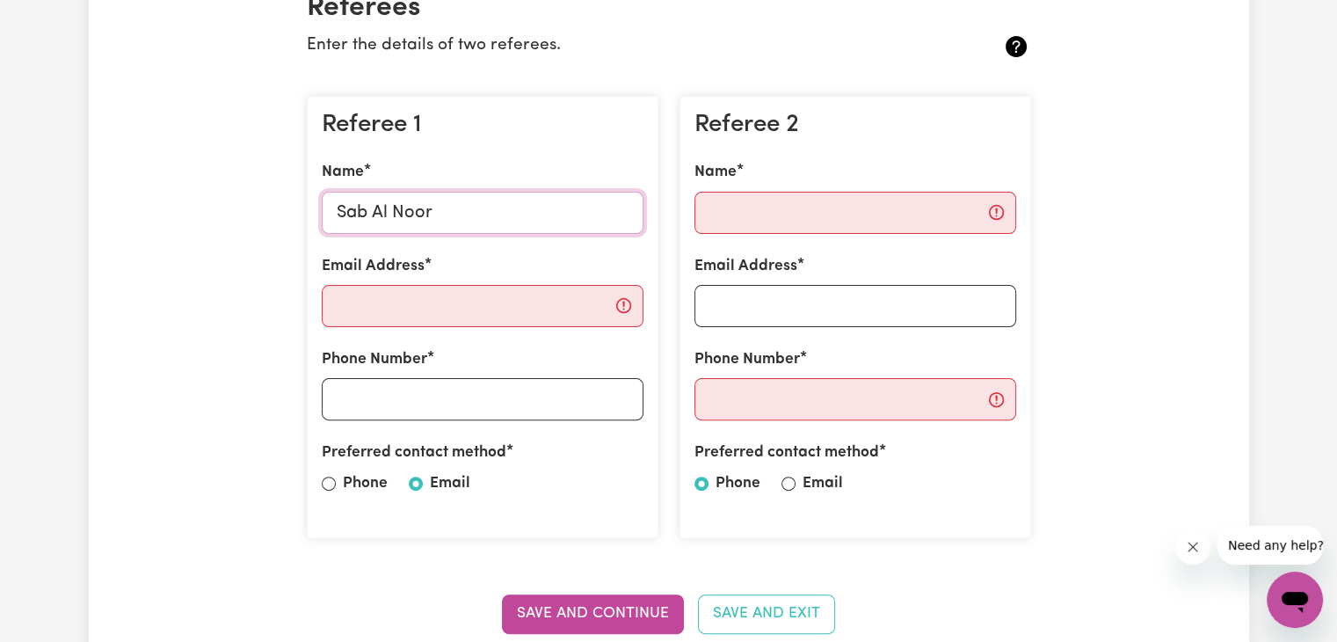
type input "Sab Al Noor"
click at [365, 293] on input "Email Address" at bounding box center [483, 306] width 322 height 42
type input "sabah_ash678@yahoo.com"
type input "0488402397"
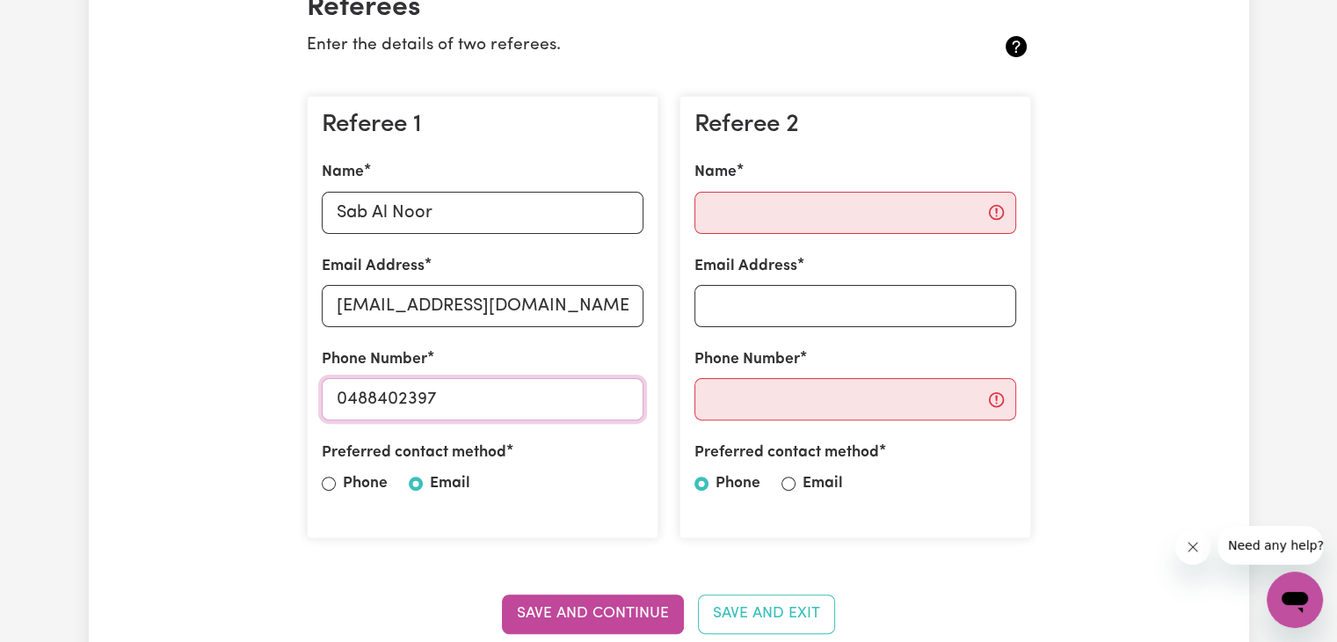
click at [472, 415] on input "0488402397" at bounding box center [483, 399] width 322 height 42
click at [601, 469] on div "Preferred contact method" at bounding box center [483, 456] width 322 height 30
click at [493, 391] on input "Phone Number" at bounding box center [483, 399] width 322 height 42
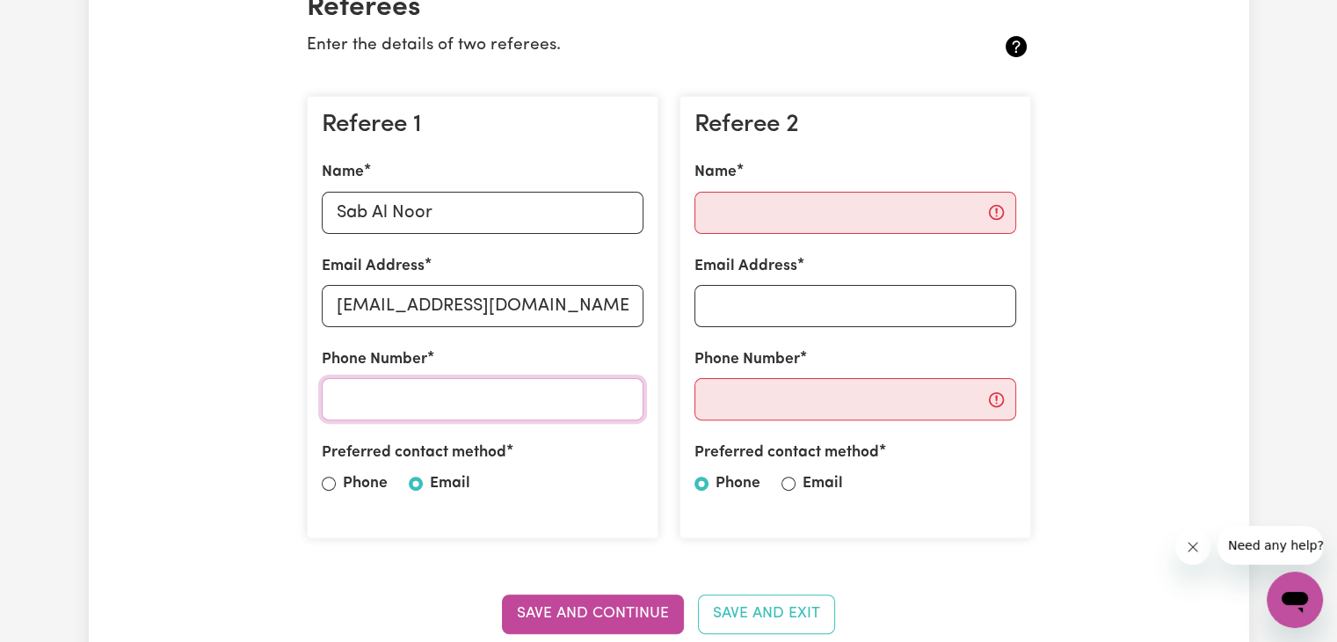
type input "0488402397"
click at [795, 206] on input "Name" at bounding box center [855, 213] width 322 height 42
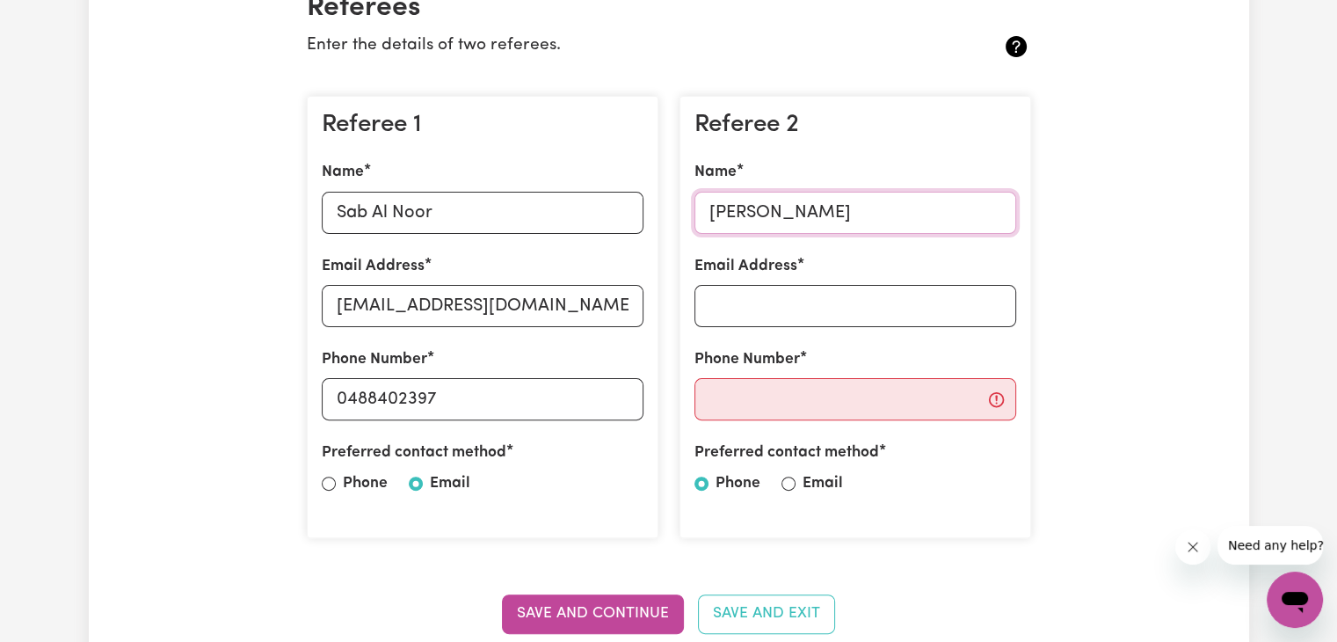
type input "Tamur Khan"
click at [847, 310] on input "Email Address" at bounding box center [855, 306] width 322 height 42
type input "tamur.khan02@gmail.com"
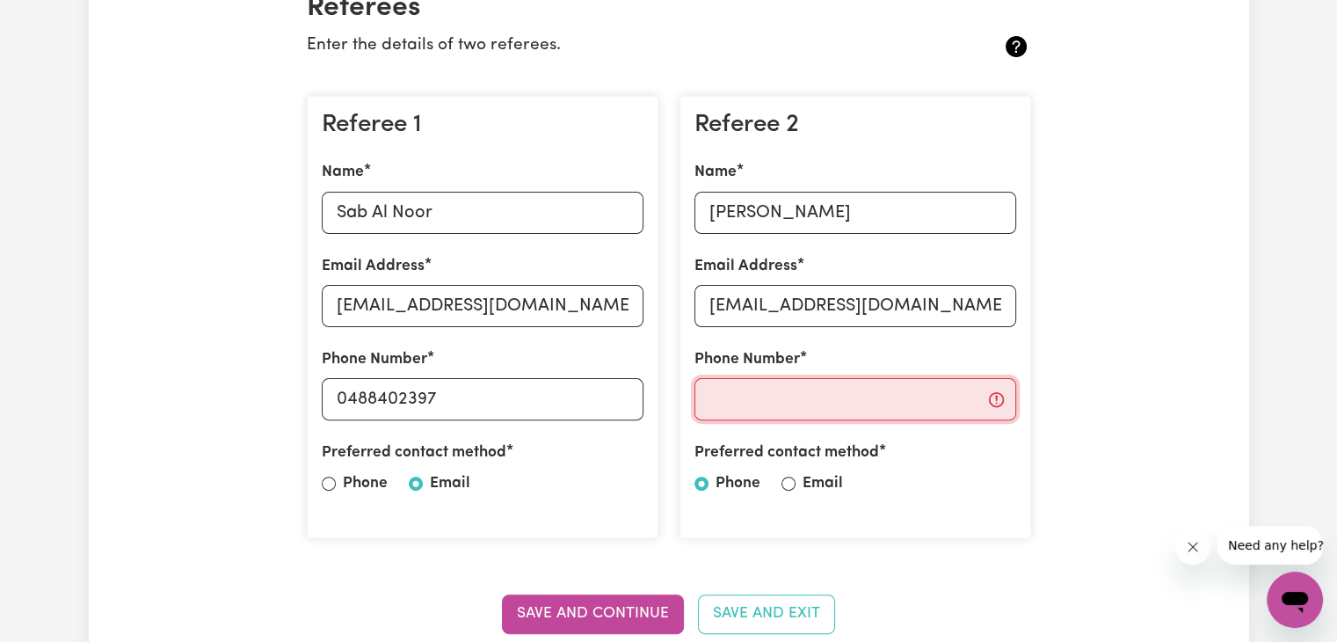
click at [818, 409] on input "Phone Number" at bounding box center [855, 399] width 322 height 42
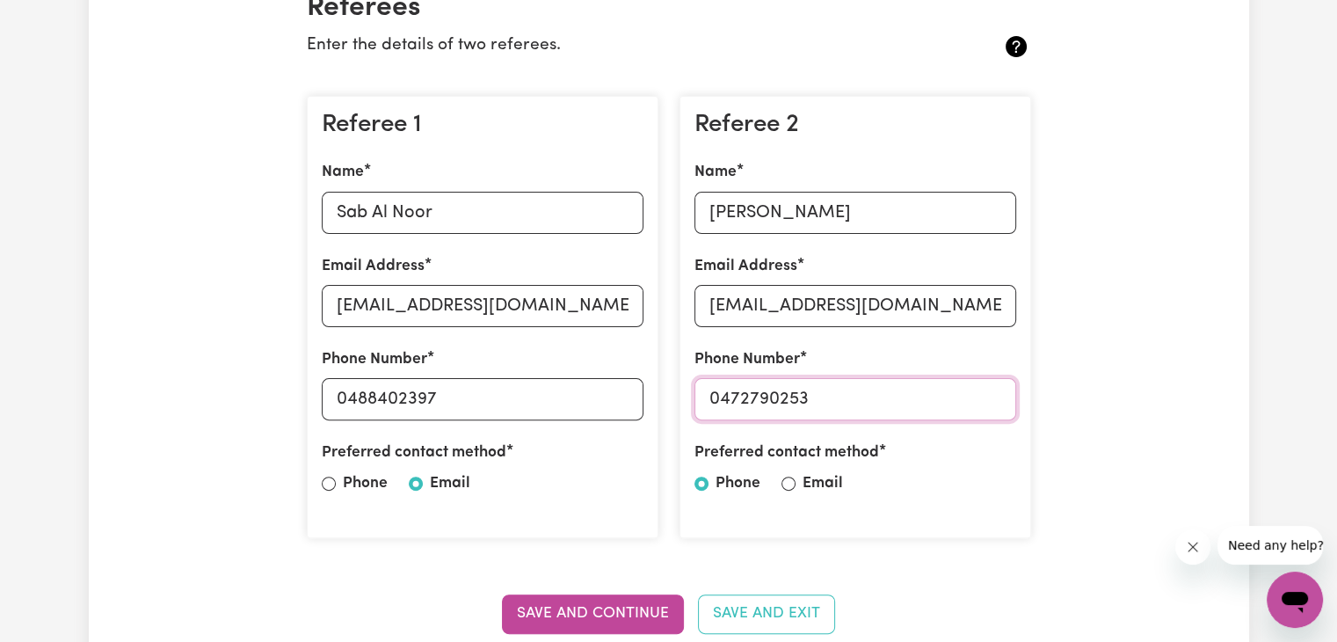
type input "0472790253"
click at [793, 487] on input "Email" at bounding box center [788, 483] width 14 height 14
radio input "true"
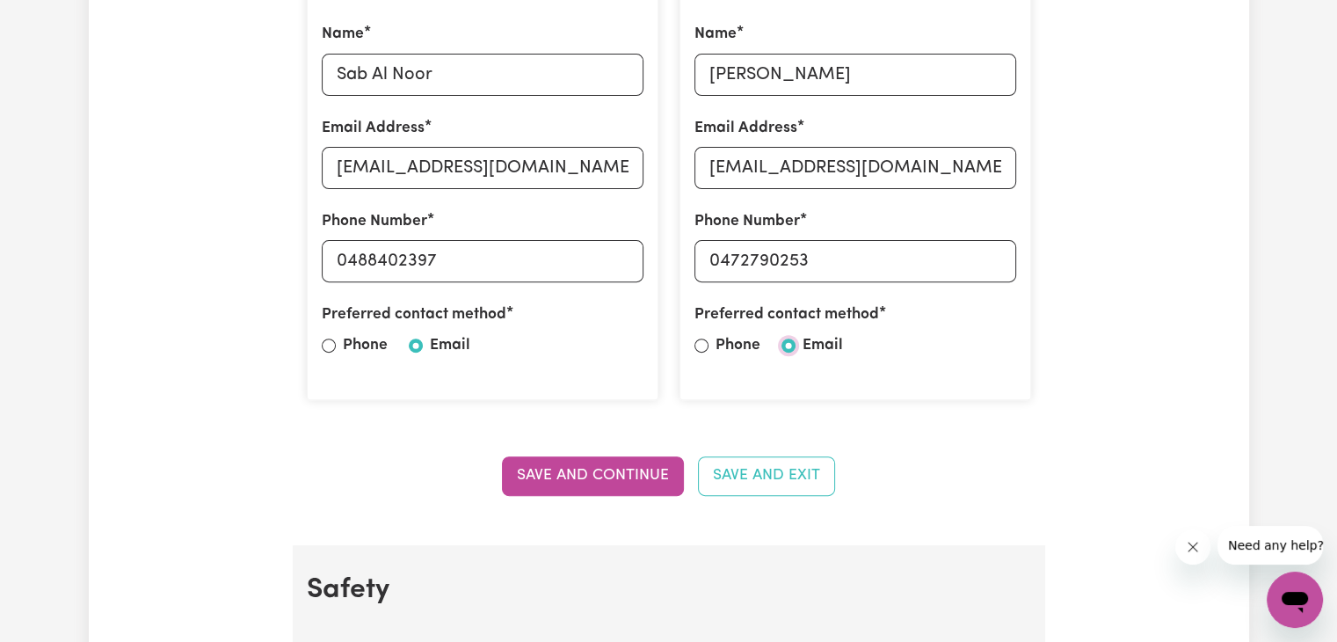
scroll to position [586, 0]
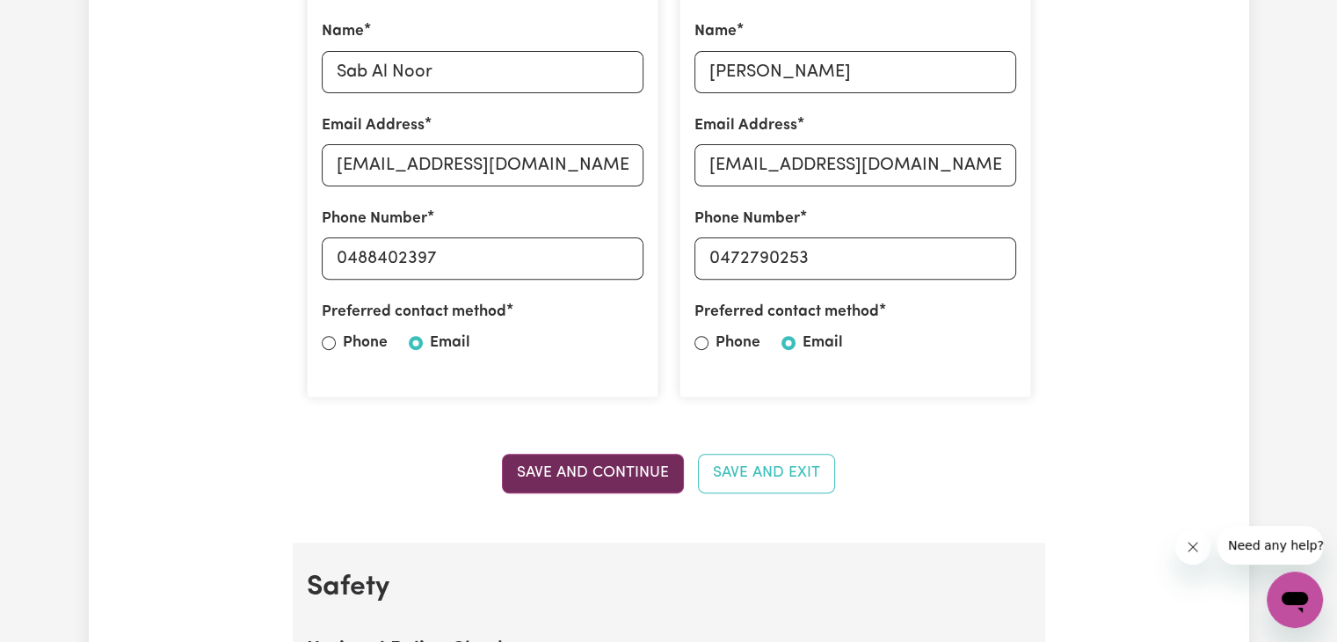
click at [604, 474] on button "Save and Continue" at bounding box center [593, 473] width 182 height 39
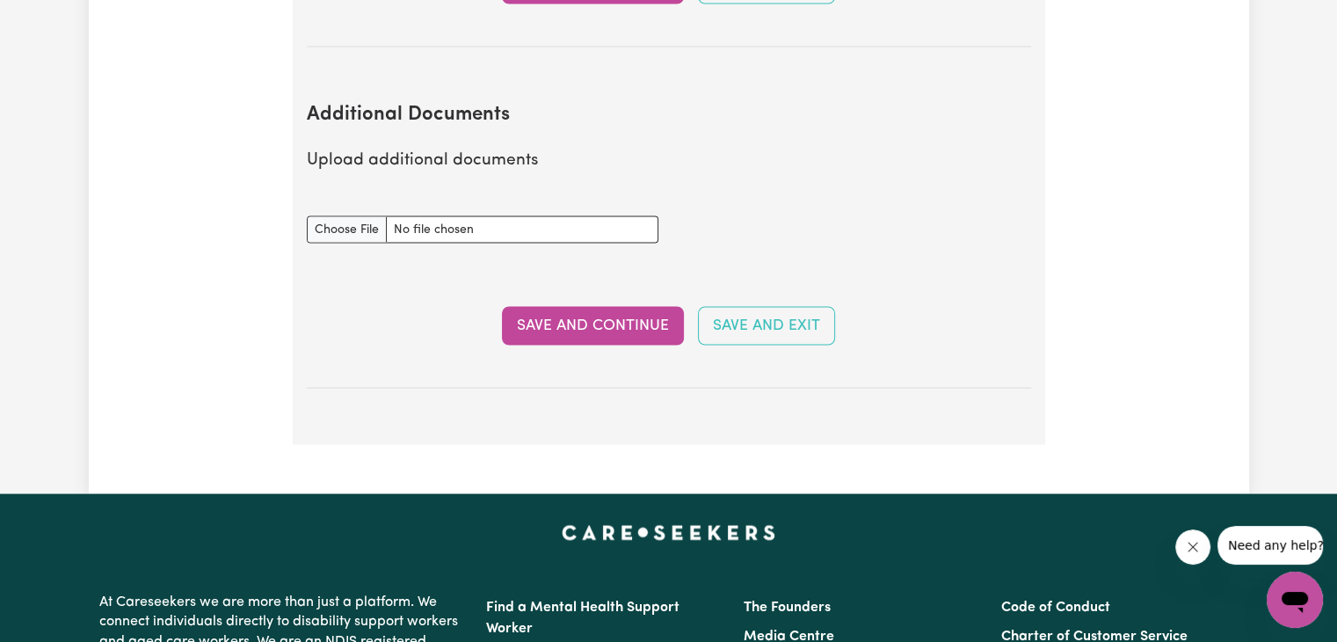
scroll to position [3168, 0]
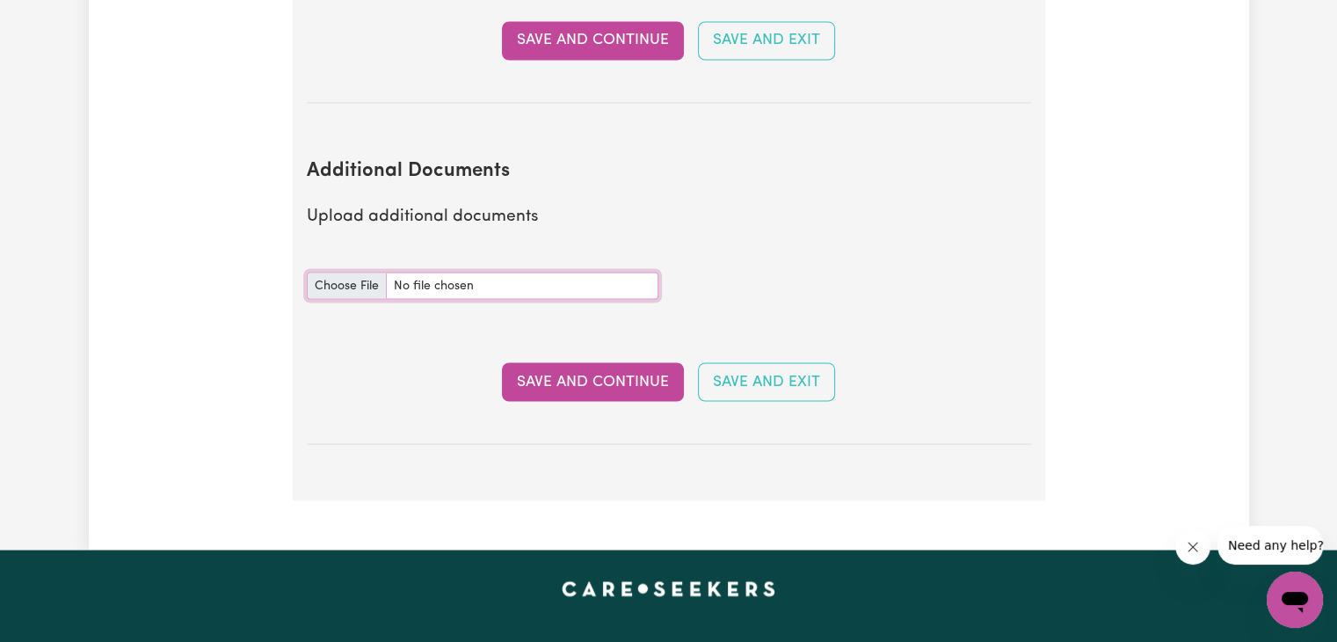
click at [345, 272] on input "Additional Documents document" at bounding box center [483, 285] width 352 height 27
click at [631, 362] on button "Save and Continue" at bounding box center [593, 381] width 182 height 39
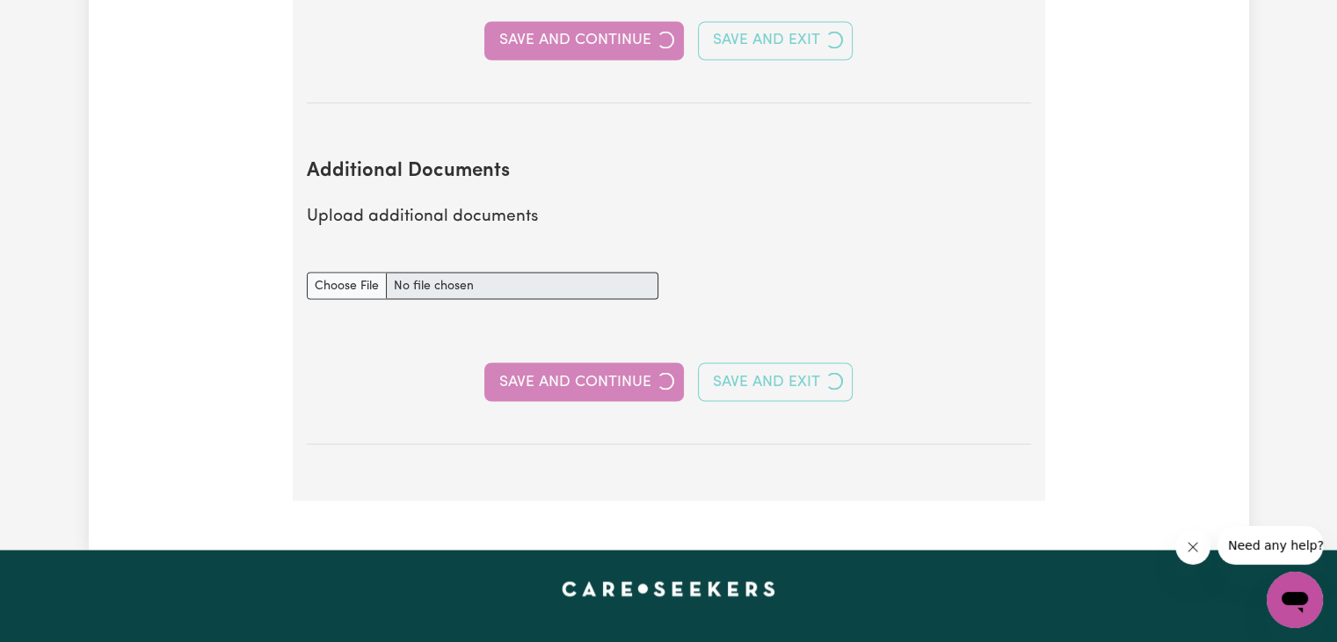
select select "2022"
select select "2025"
select select "Certificate III (Individual Support)"
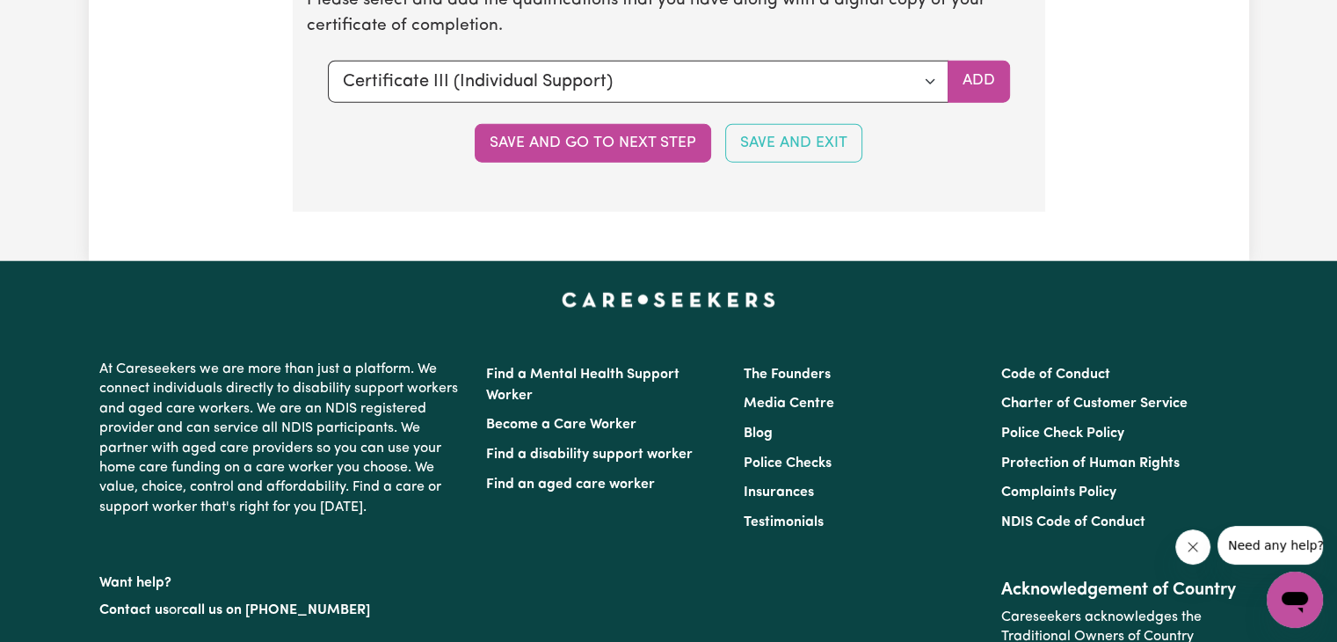
scroll to position [4353, 0]
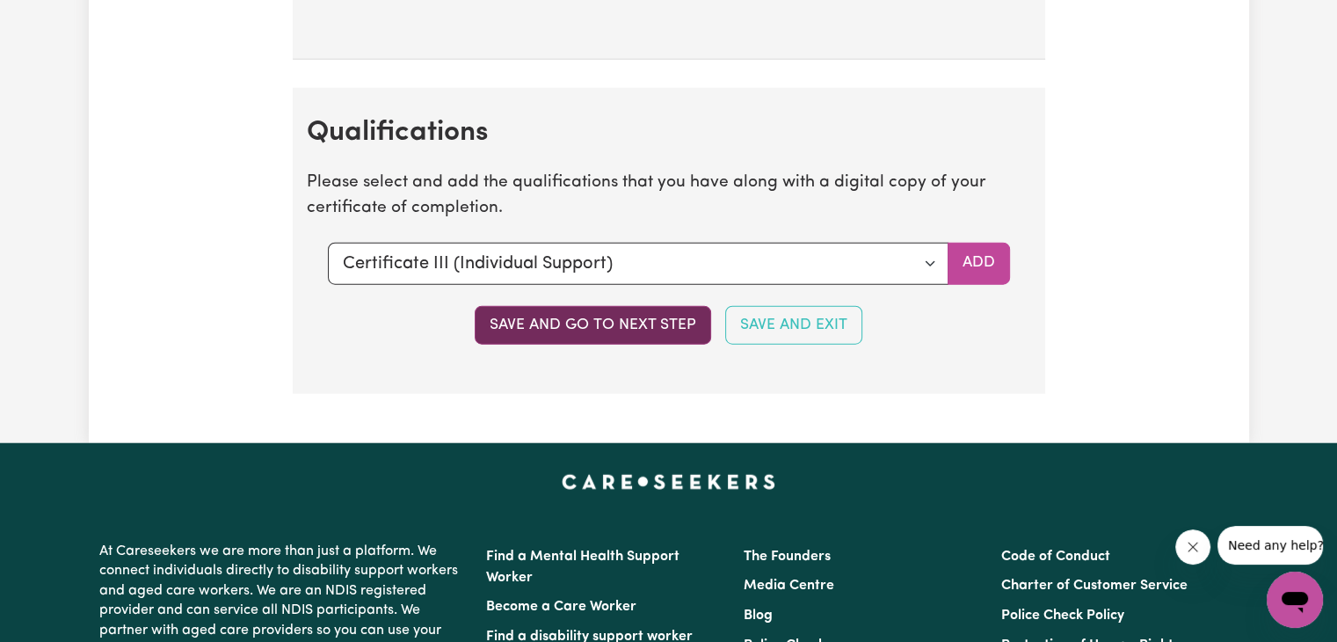
click at [607, 307] on button "Save and go to next step" at bounding box center [593, 325] width 236 height 39
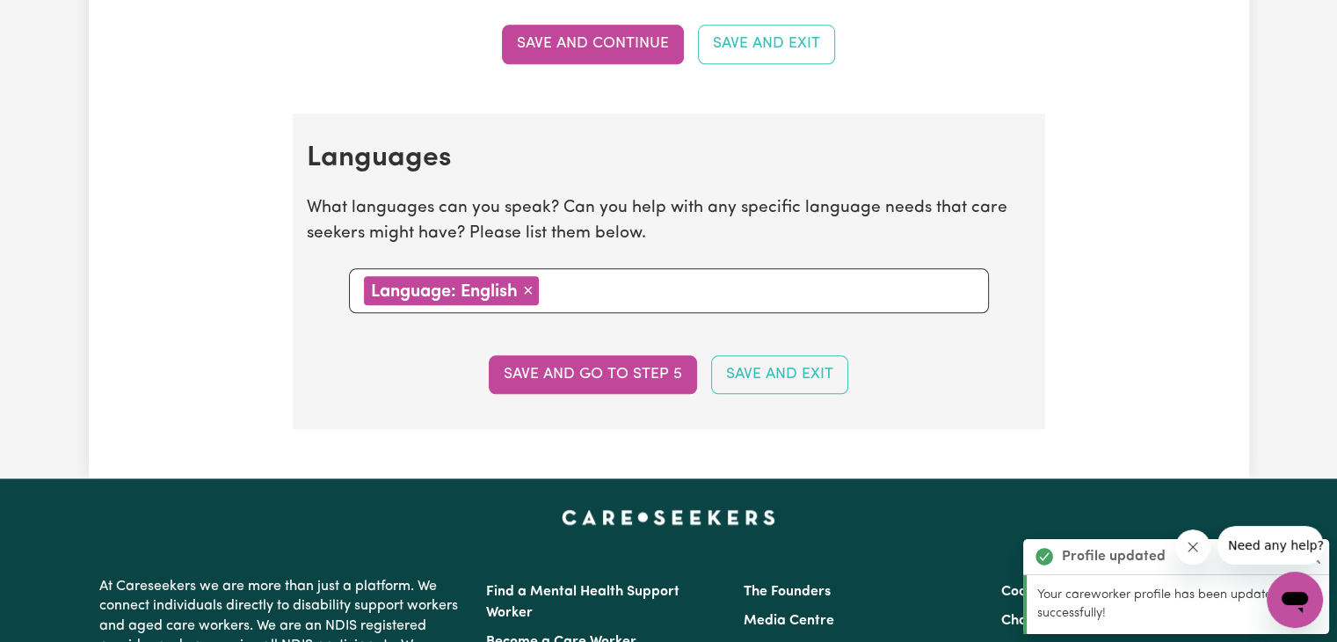
scroll to position [2011, 0]
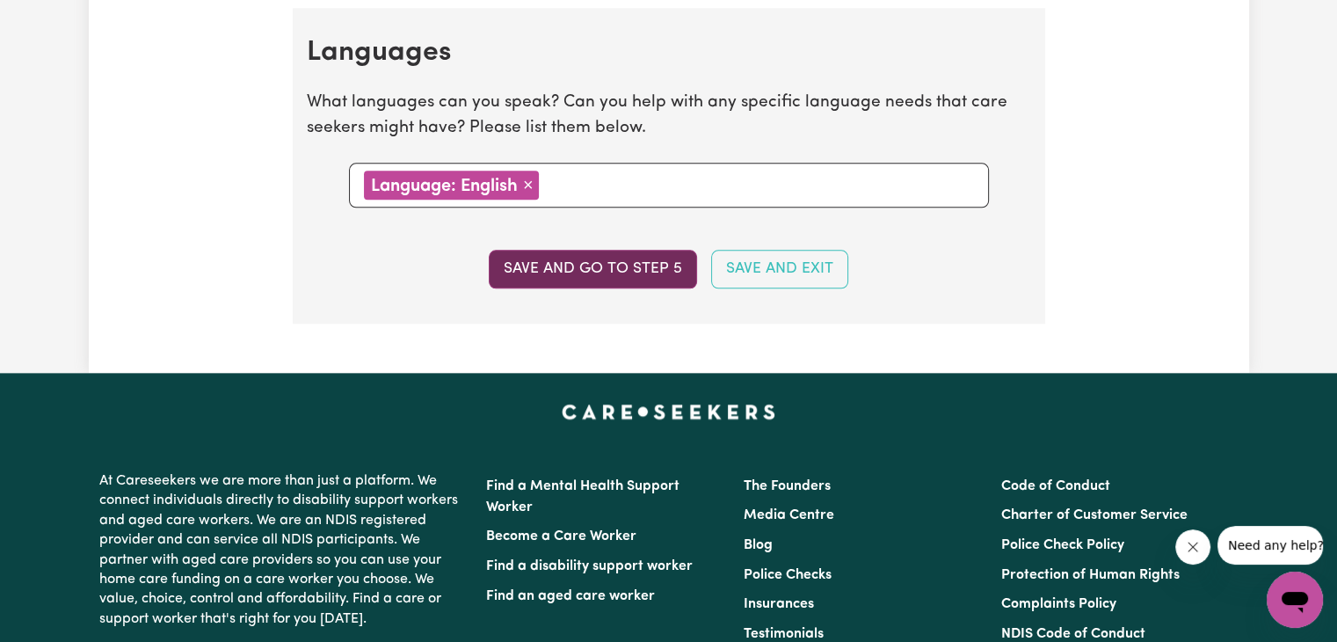
click at [574, 255] on button "Save and go to step 5" at bounding box center [593, 269] width 208 height 39
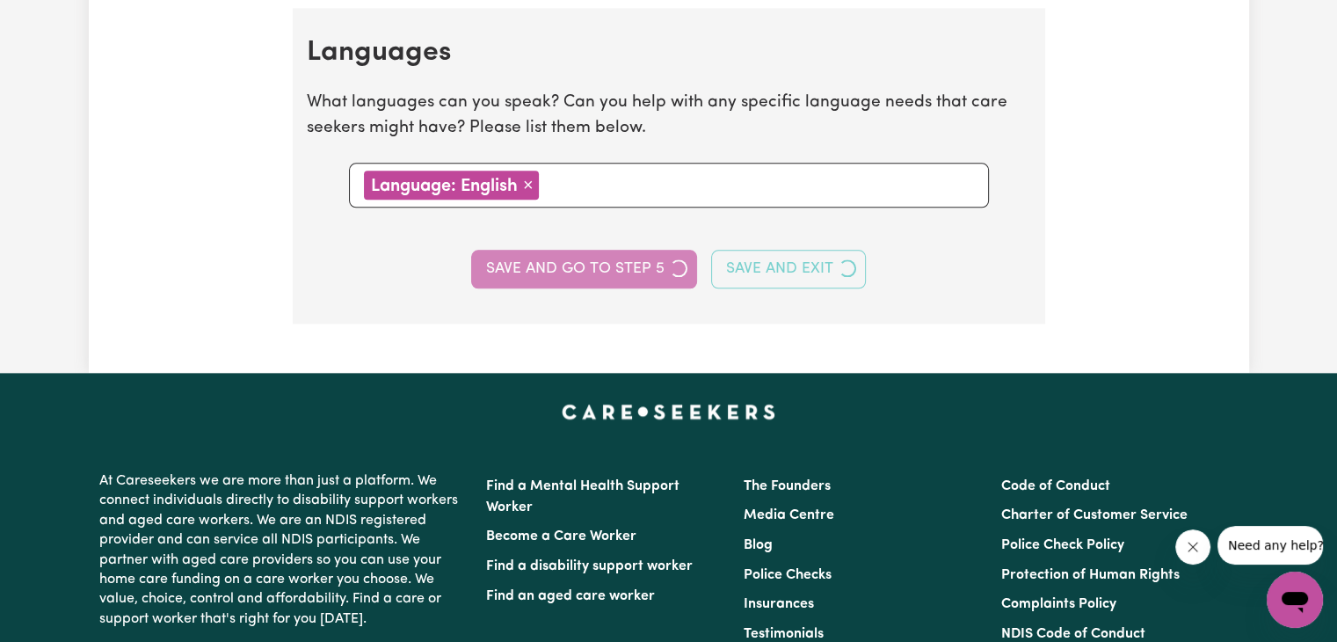
select select "I am providing services privately on my own"
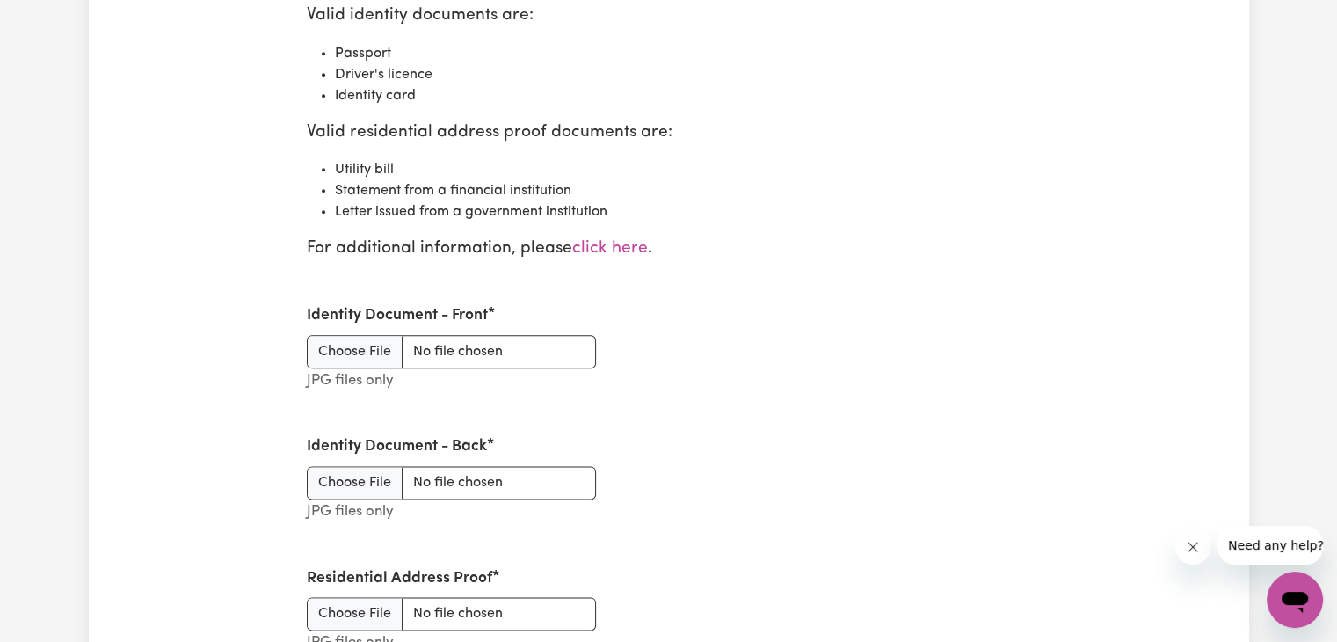
scroll to position [2106, 0]
click at [351, 338] on input "Identity Document - Front" at bounding box center [451, 350] width 289 height 33
click at [804, 427] on div "Identity Document - Back JPG files only" at bounding box center [668, 478] width 745 height 131
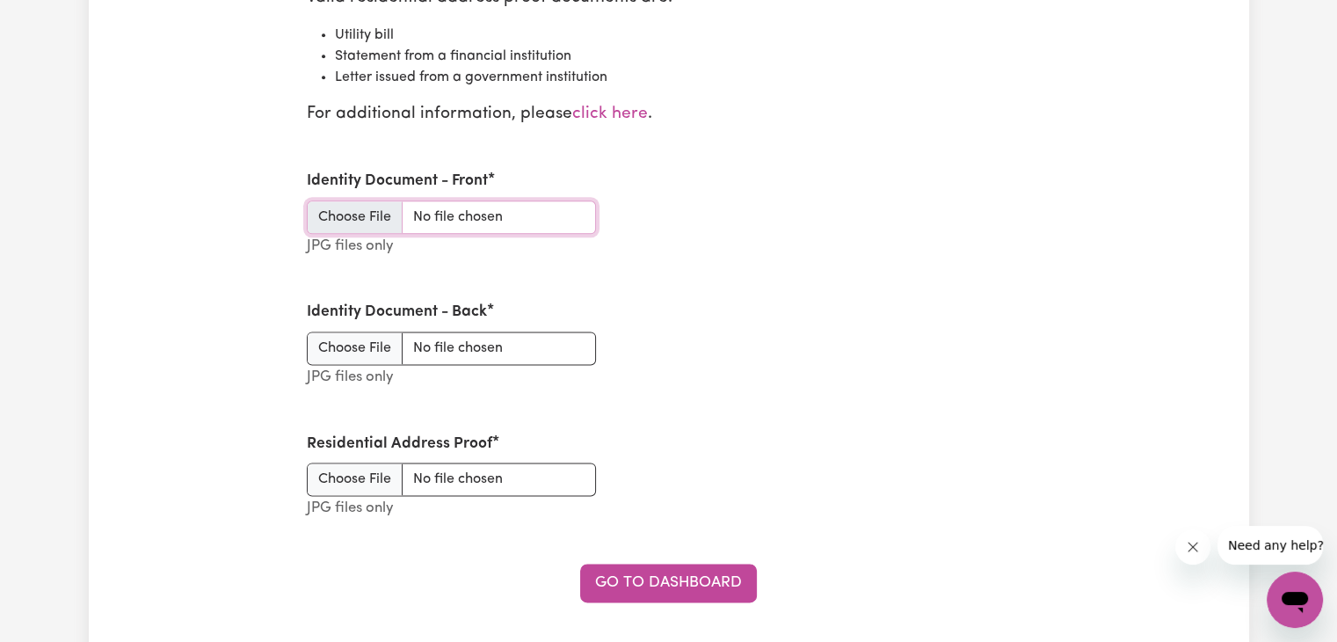
click at [359, 211] on input "Identity Document - Front" at bounding box center [451, 216] width 289 height 33
click at [363, 203] on input "Identity Document - Front" at bounding box center [451, 216] width 289 height 33
type input "C:\fakepath\CamScanner 30-09-2025 22.30_page-0001.jpg"
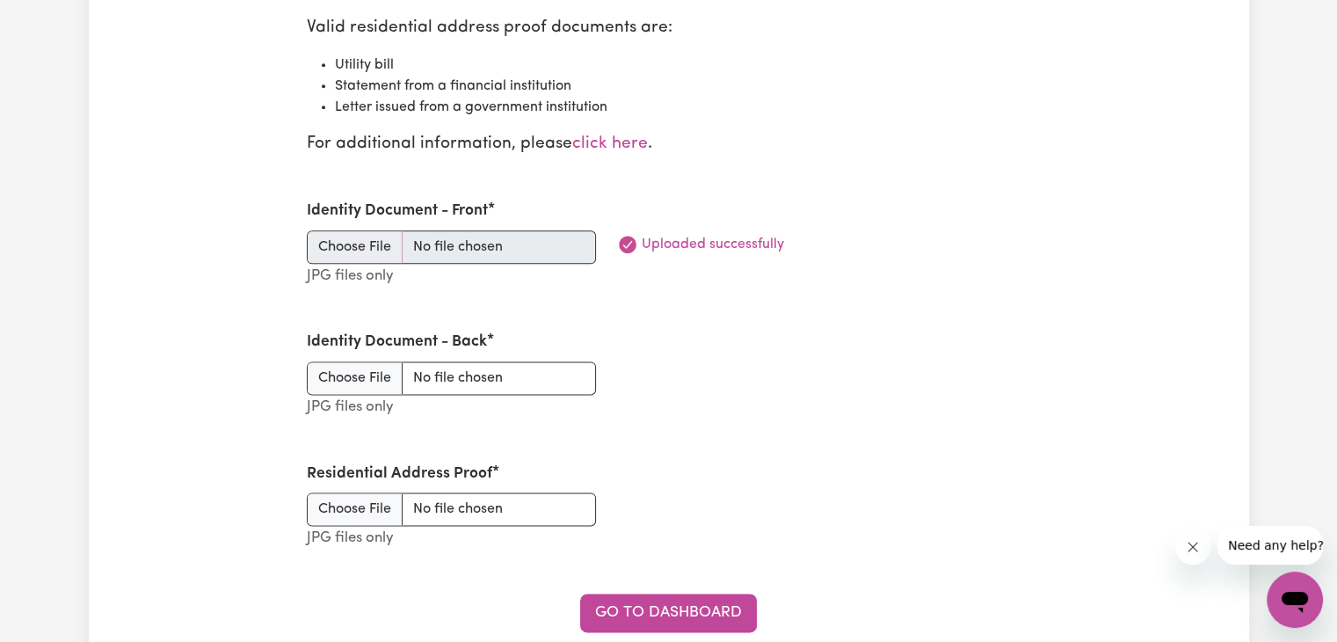
scroll to position [2212, 0]
click at [390, 367] on input "Identity Document - Back" at bounding box center [451, 376] width 289 height 33
type input "C:\fakepath\CamScanner 30-09-2025 22.30_page-0002.jpg"
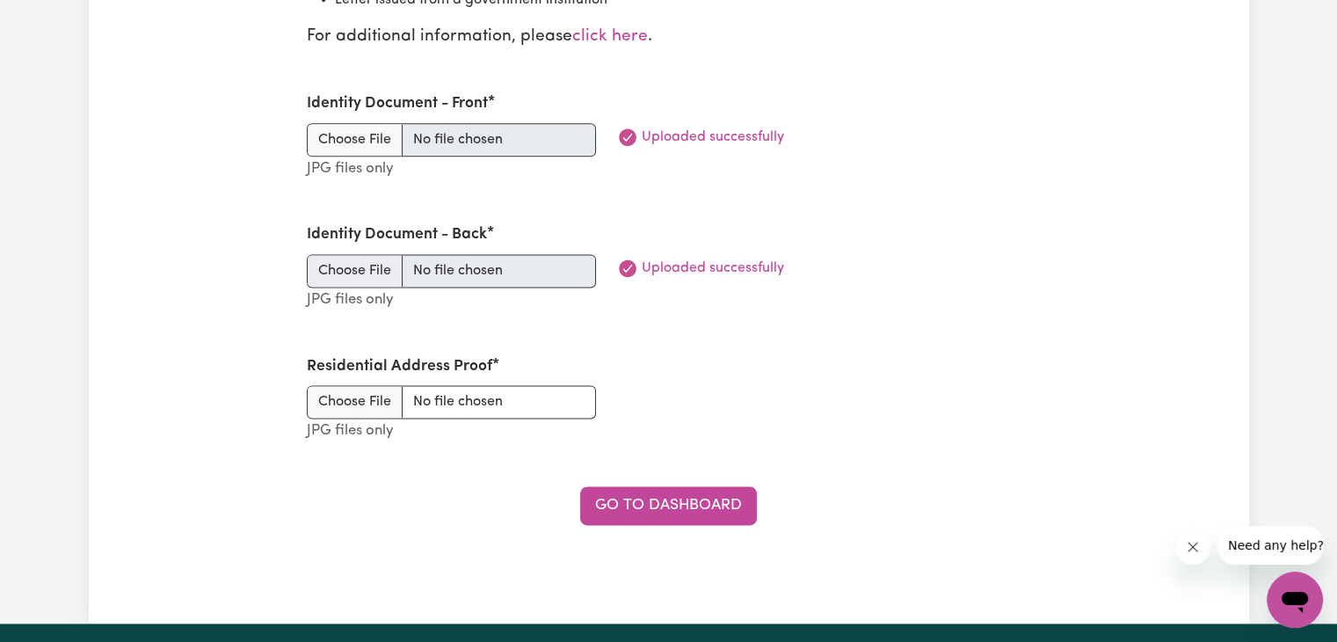
scroll to position [2320, 0]
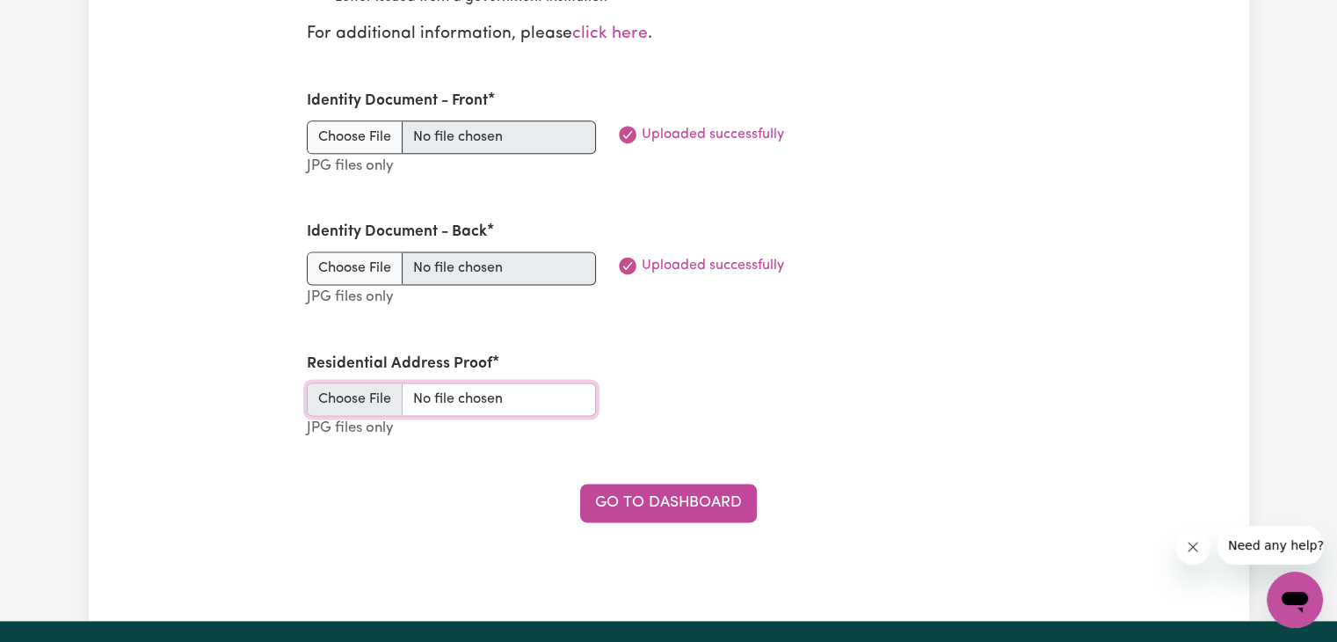
click at [363, 395] on input "Residential Address Proof" at bounding box center [451, 398] width 289 height 33
type input "C:\fakepath\Powershop account 834532901 - consumer 62031392156 - invoice 901803…"
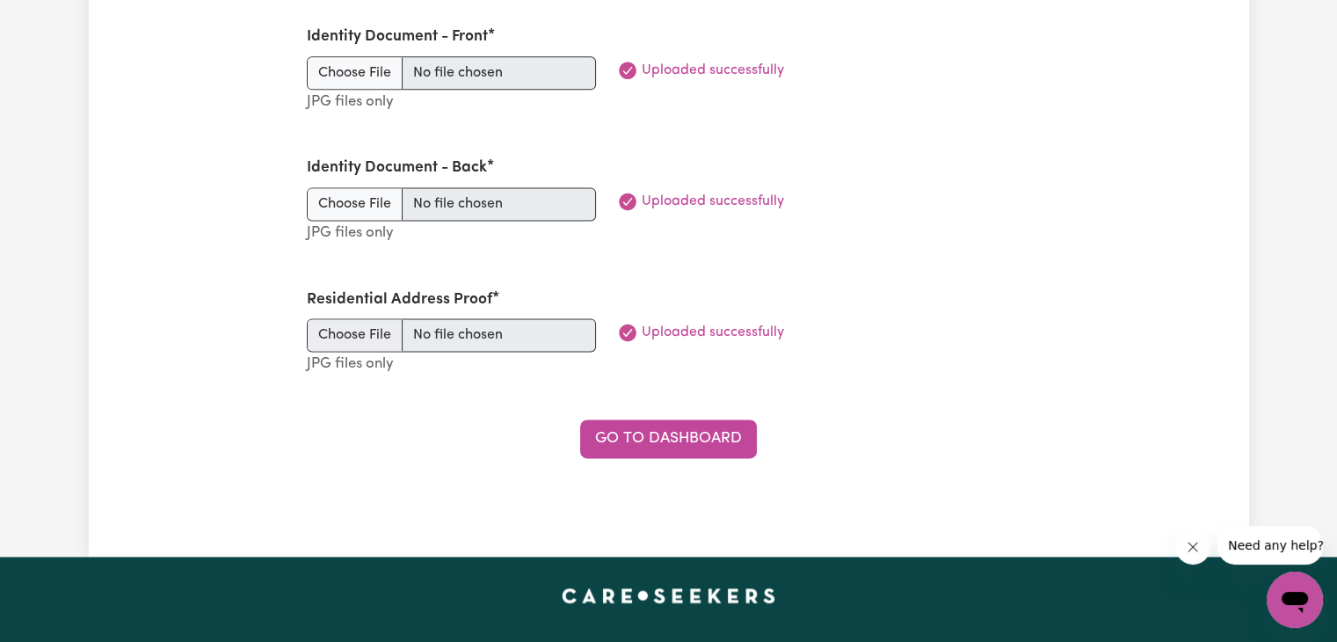
scroll to position [2127, 0]
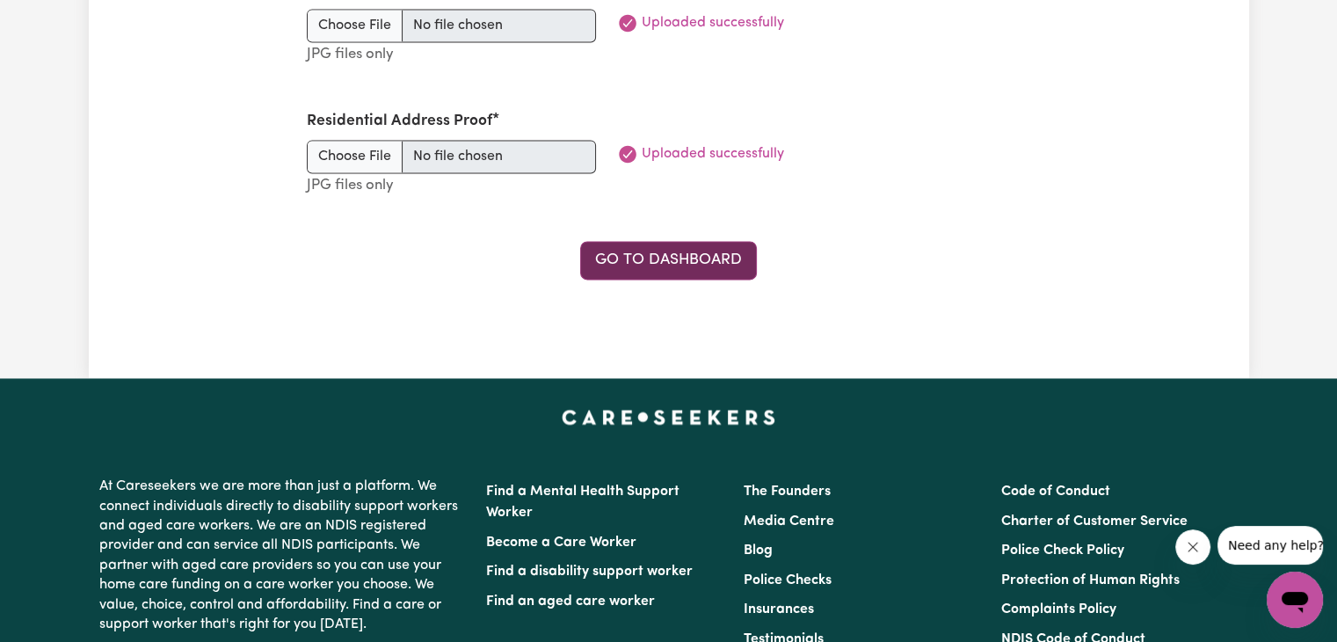
click at [685, 259] on link "Go to Dashboard" at bounding box center [668, 260] width 177 height 39
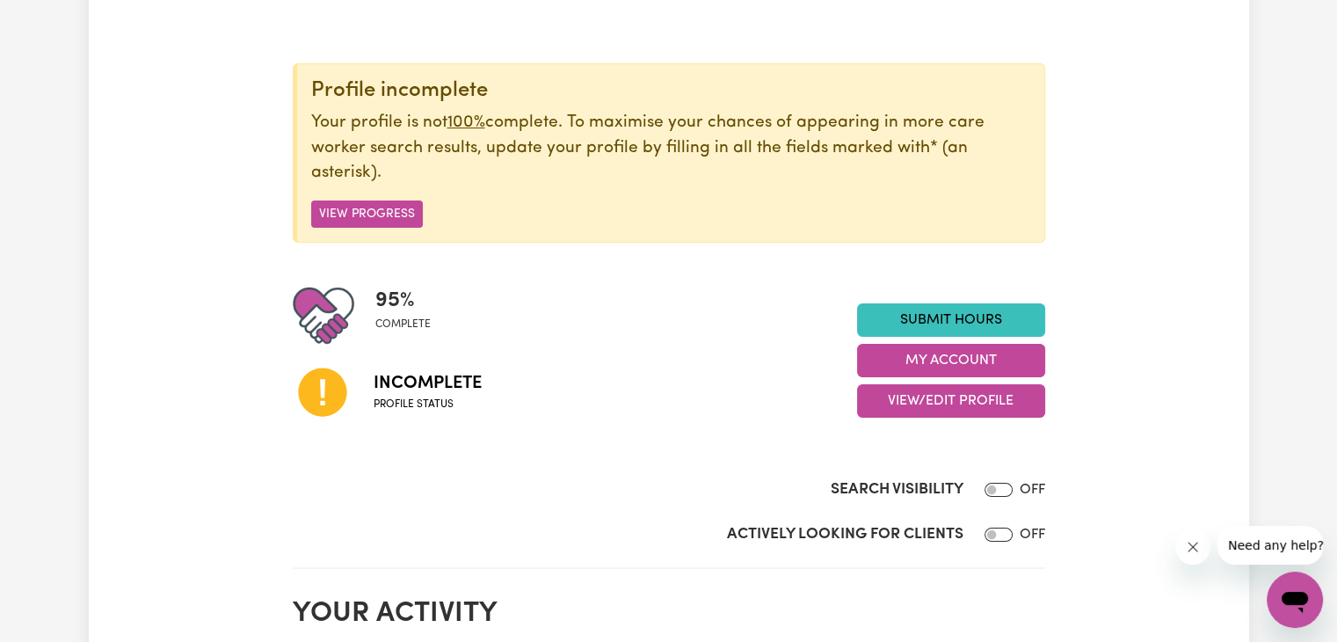
scroll to position [168, 0]
click at [375, 209] on button "View Progress" at bounding box center [367, 213] width 112 height 27
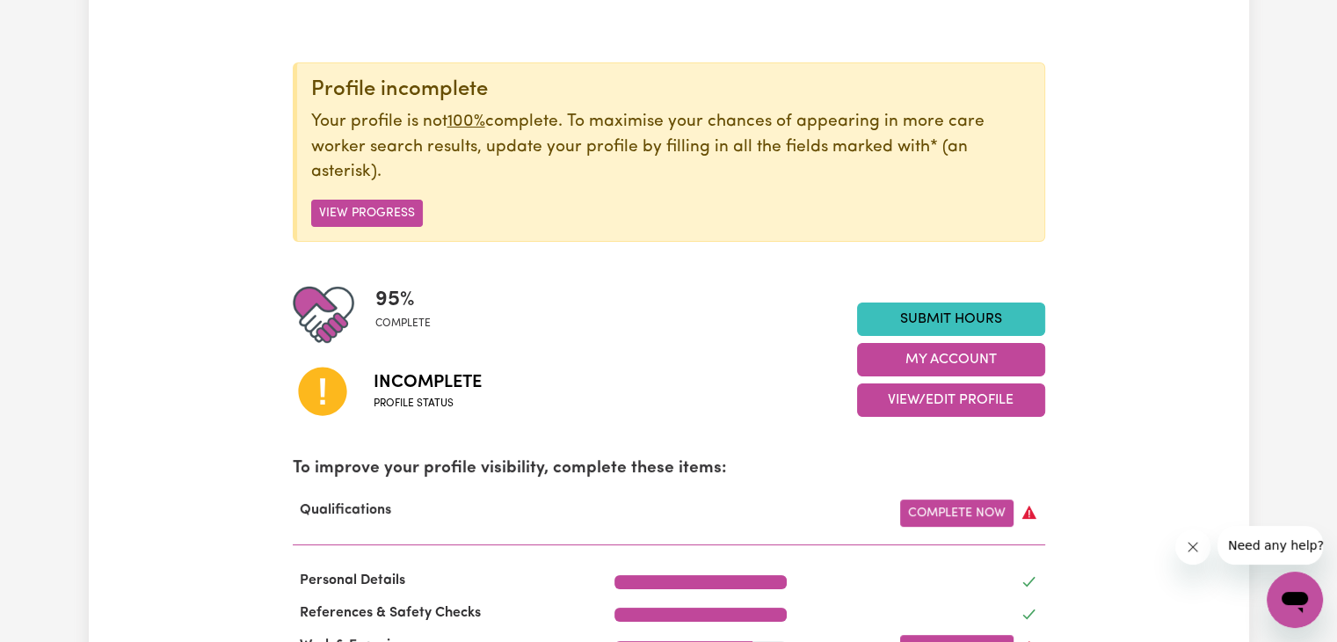
scroll to position [385, 0]
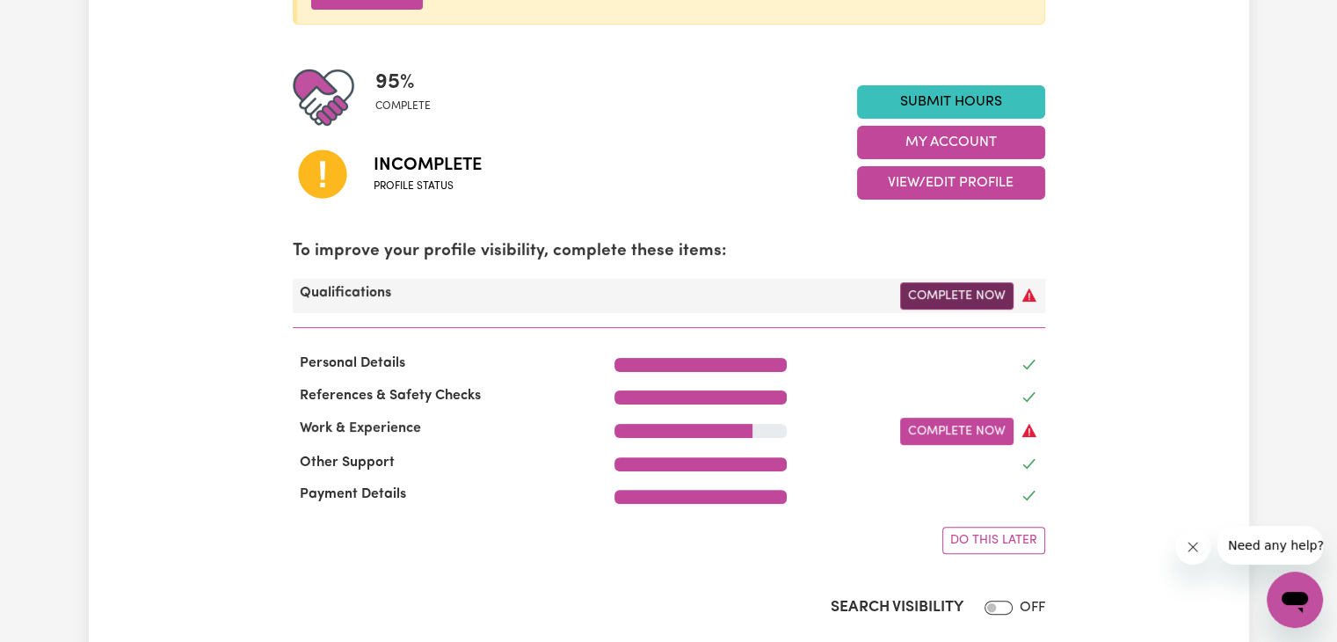
click at [999, 285] on link "Complete Now" at bounding box center [956, 295] width 113 height 27
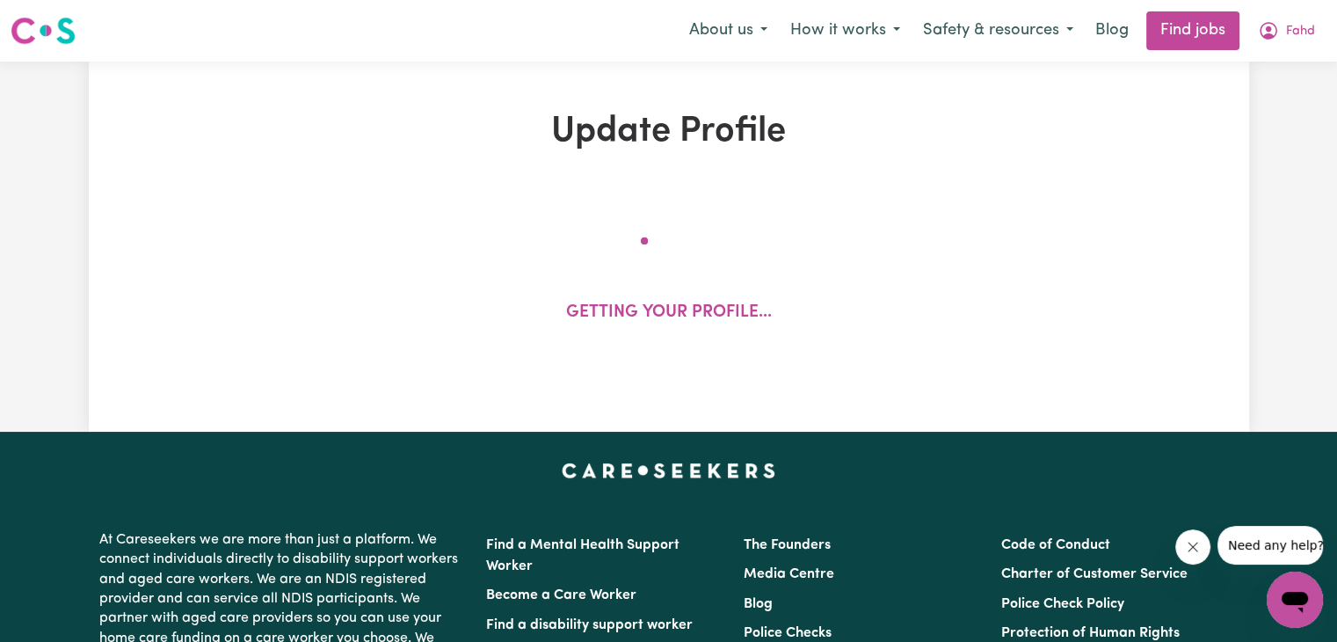
select select "2022"
select select "2025"
select select "Certificate III (Individual Support)"
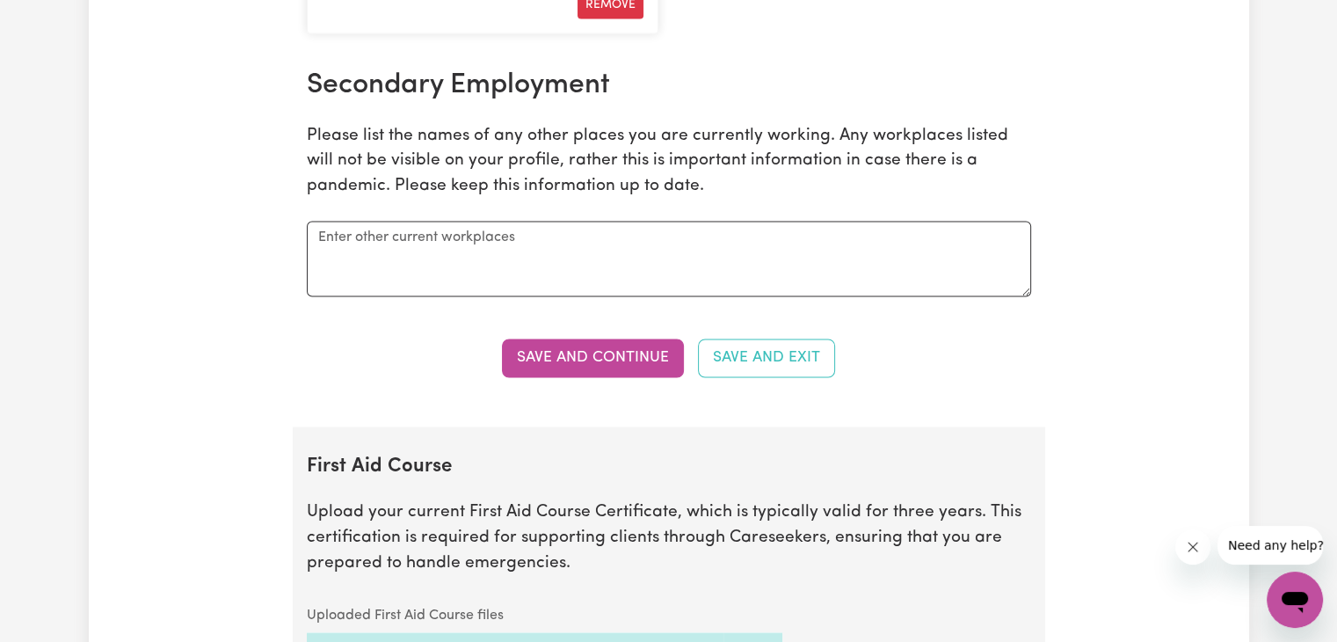
scroll to position [2974, 0]
click at [582, 265] on textarea at bounding box center [669, 260] width 724 height 76
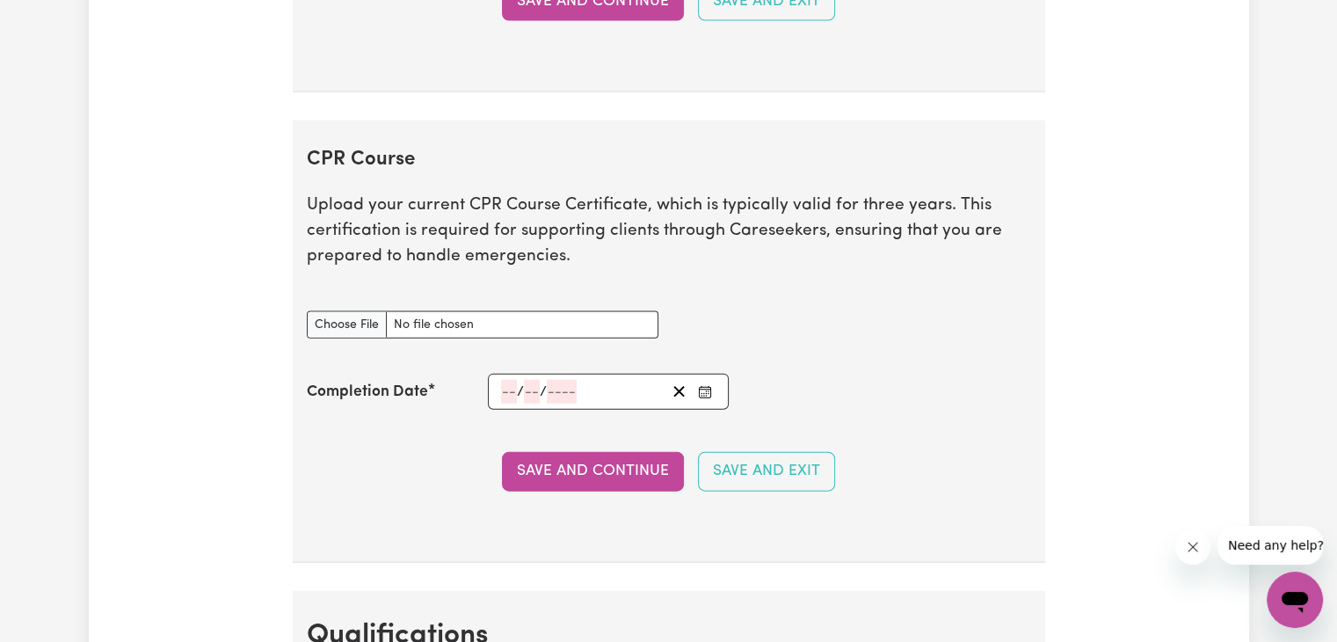
scroll to position [3852, 0]
click at [333, 316] on input "CPR Course document" at bounding box center [483, 322] width 352 height 27
type input "C:\fakepath\SOA_-_HLT21020_-_Medical_Service_First_Response_-_Fahd_Khan (2).pdf"
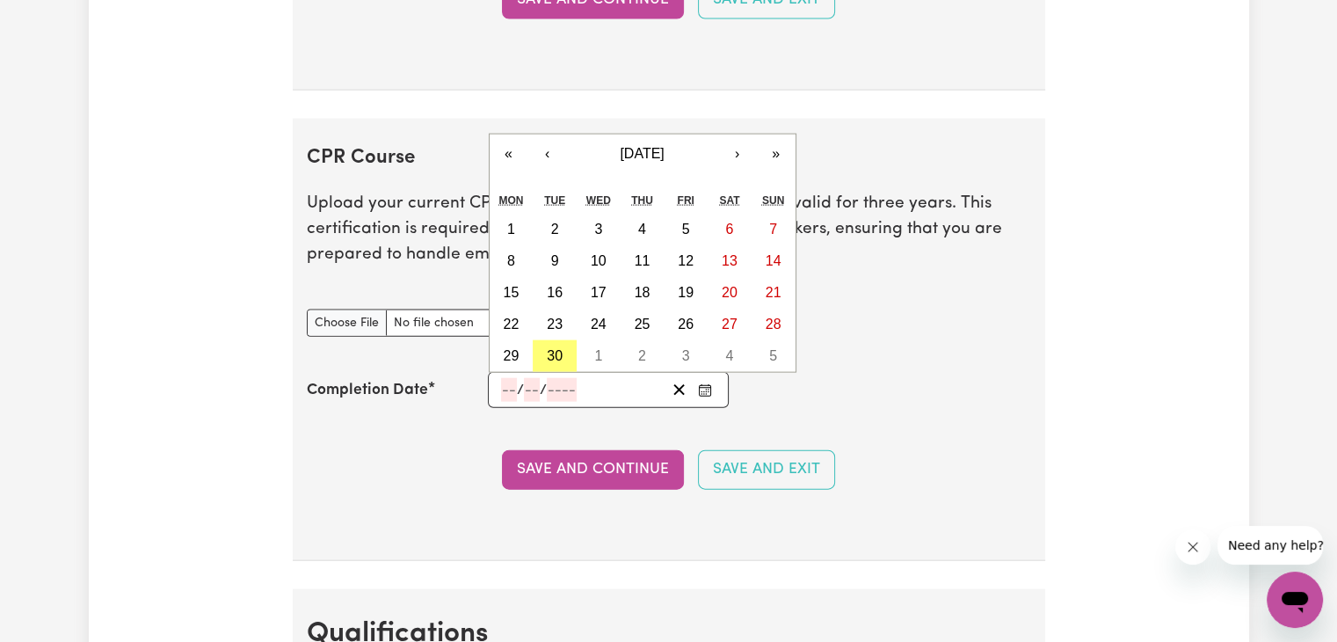
click at [505, 378] on input "number" at bounding box center [509, 390] width 16 height 24
click at [664, 149] on span "September 2025" at bounding box center [642, 153] width 44 height 15
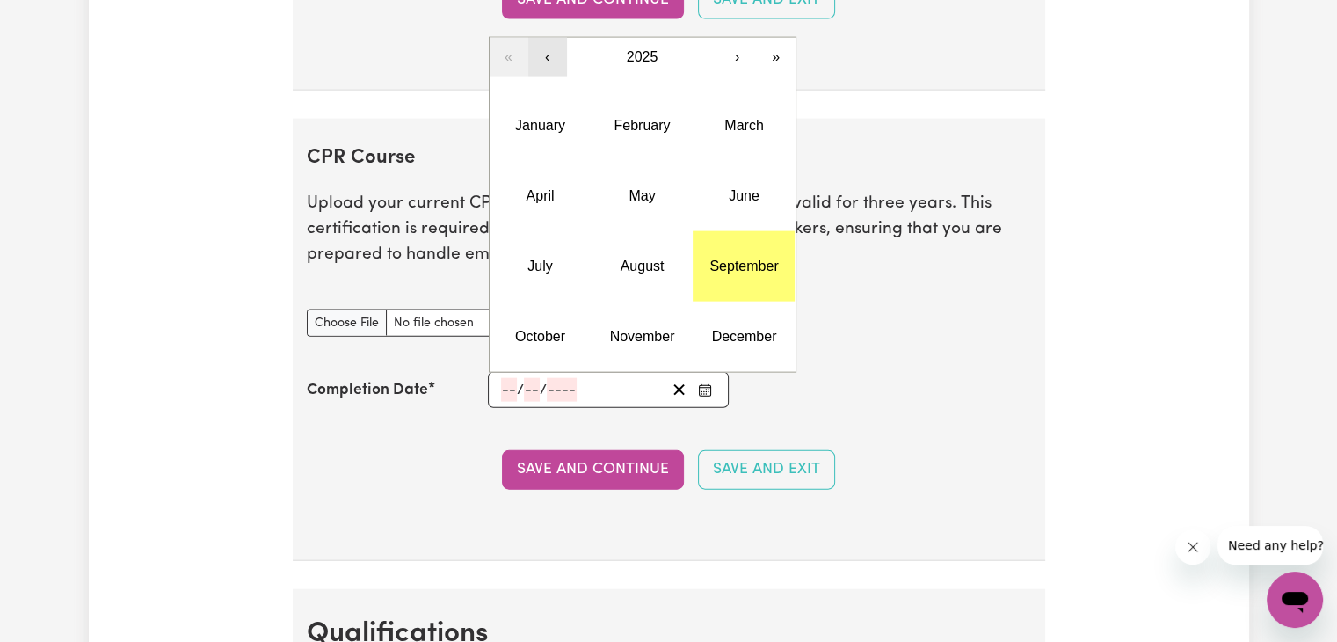
click at [545, 48] on button "‹" at bounding box center [547, 57] width 39 height 39
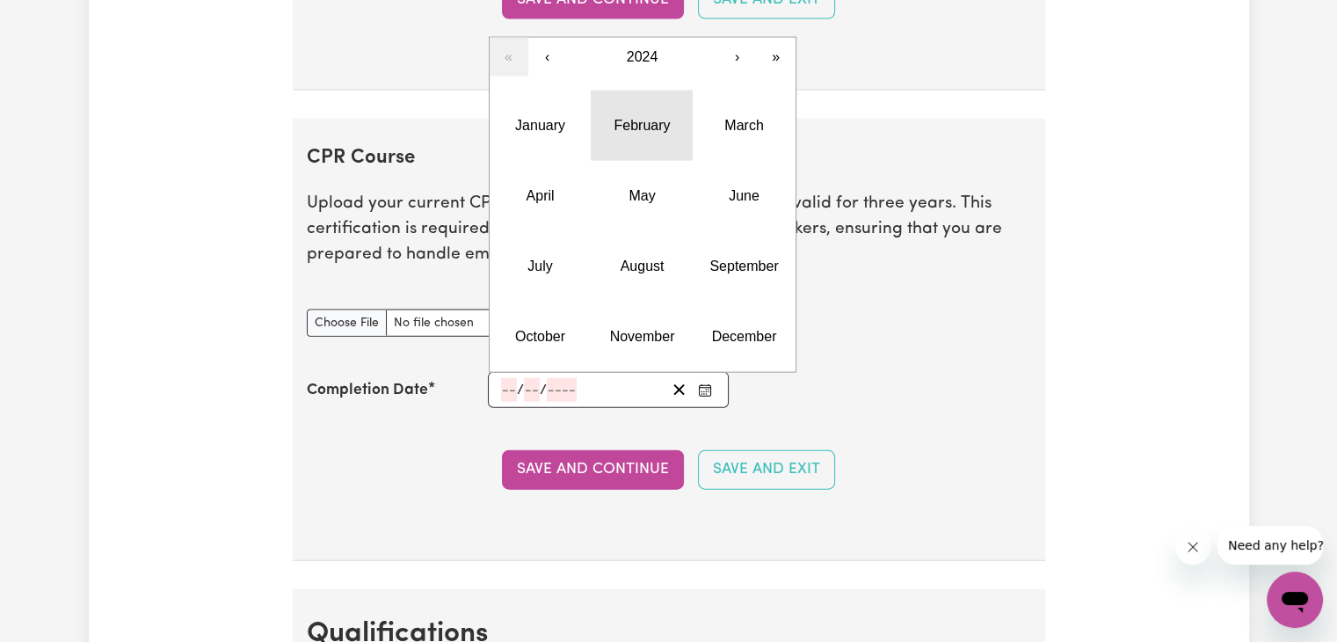
click at [632, 118] on abbr "February" at bounding box center [642, 125] width 56 height 15
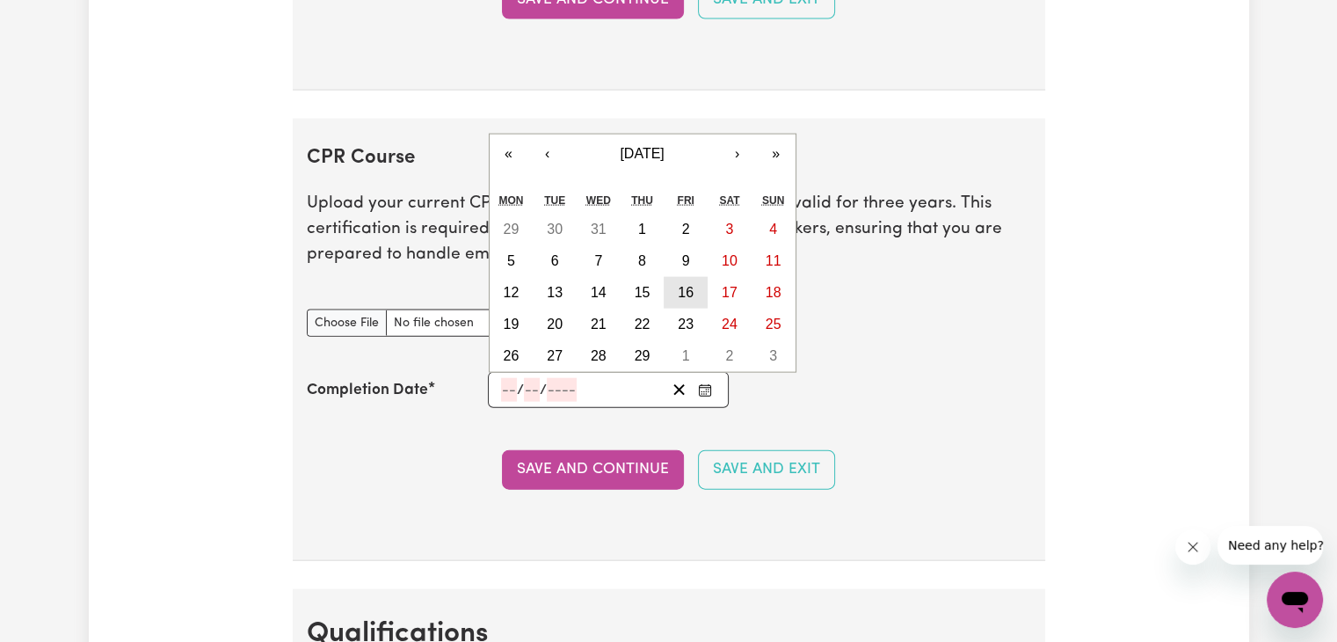
click at [694, 277] on button "16" at bounding box center [686, 293] width 44 height 32
type input "2024-02-16"
type input "16"
type input "2"
type input "2024"
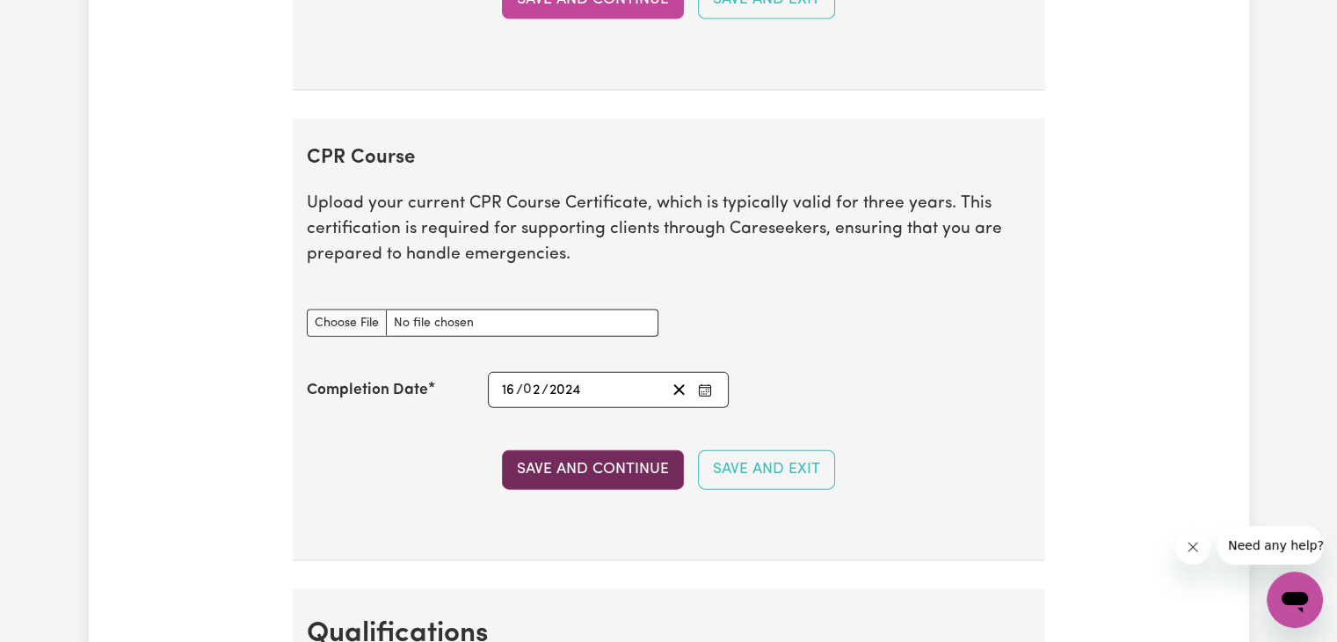
click at [585, 465] on button "Save and Continue" at bounding box center [593, 469] width 182 height 39
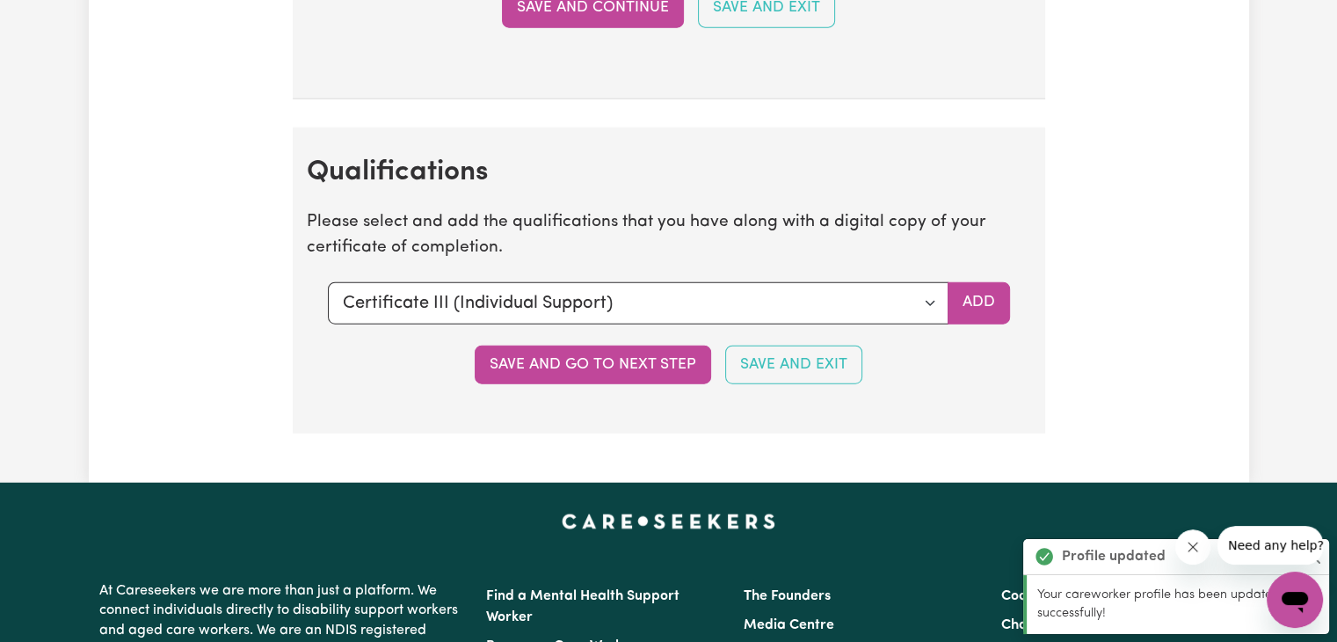
scroll to position [4430, 0]
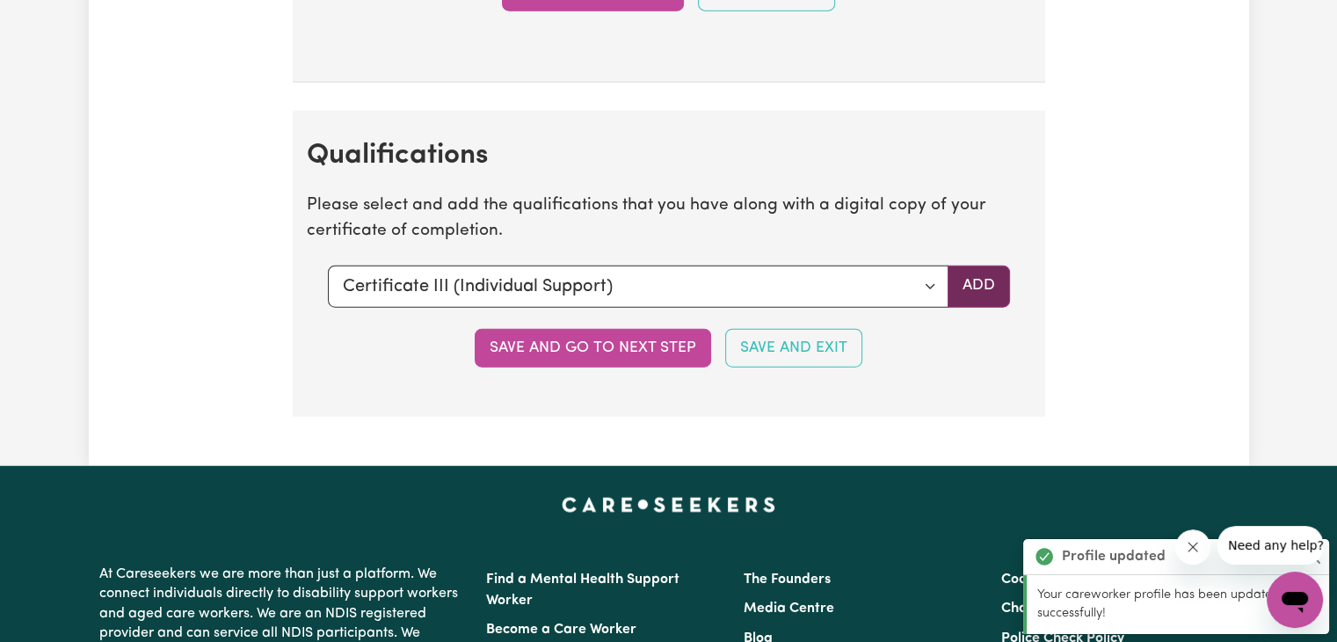
click at [1000, 273] on button "Add" at bounding box center [979, 286] width 62 height 42
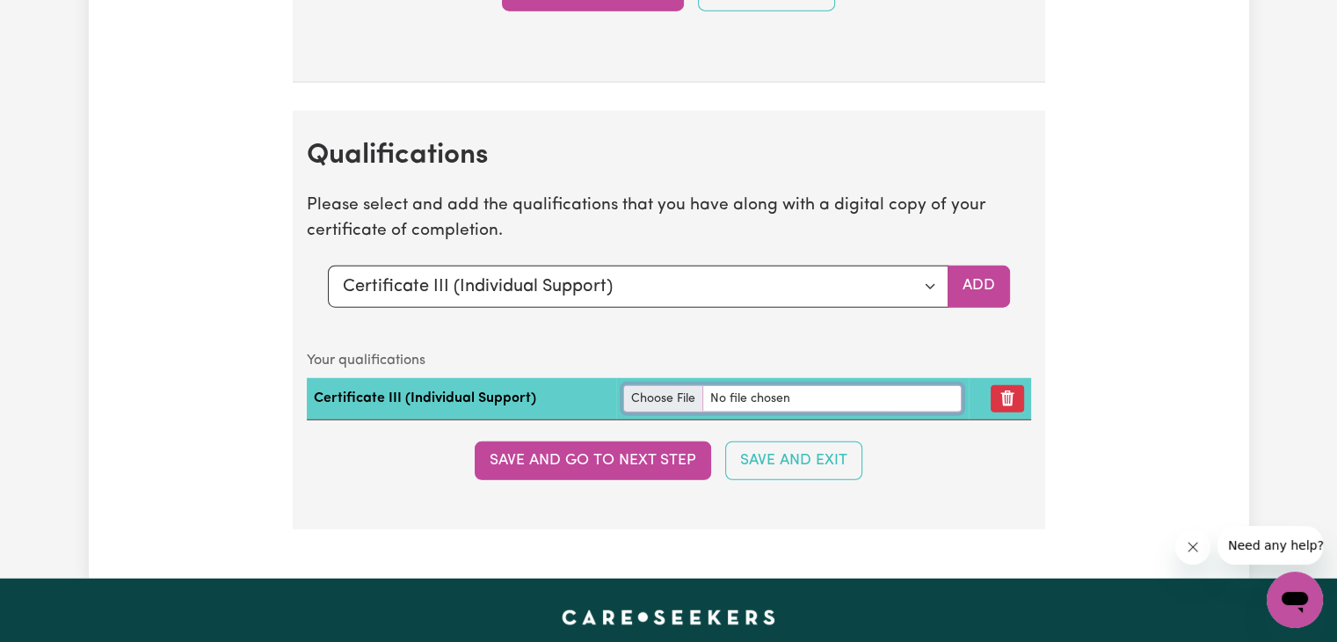
click at [636, 385] on input "file" at bounding box center [792, 398] width 338 height 27
click at [726, 385] on input "file" at bounding box center [792, 398] width 338 height 27
type input "C:\fakepath\Certificate.pdf"
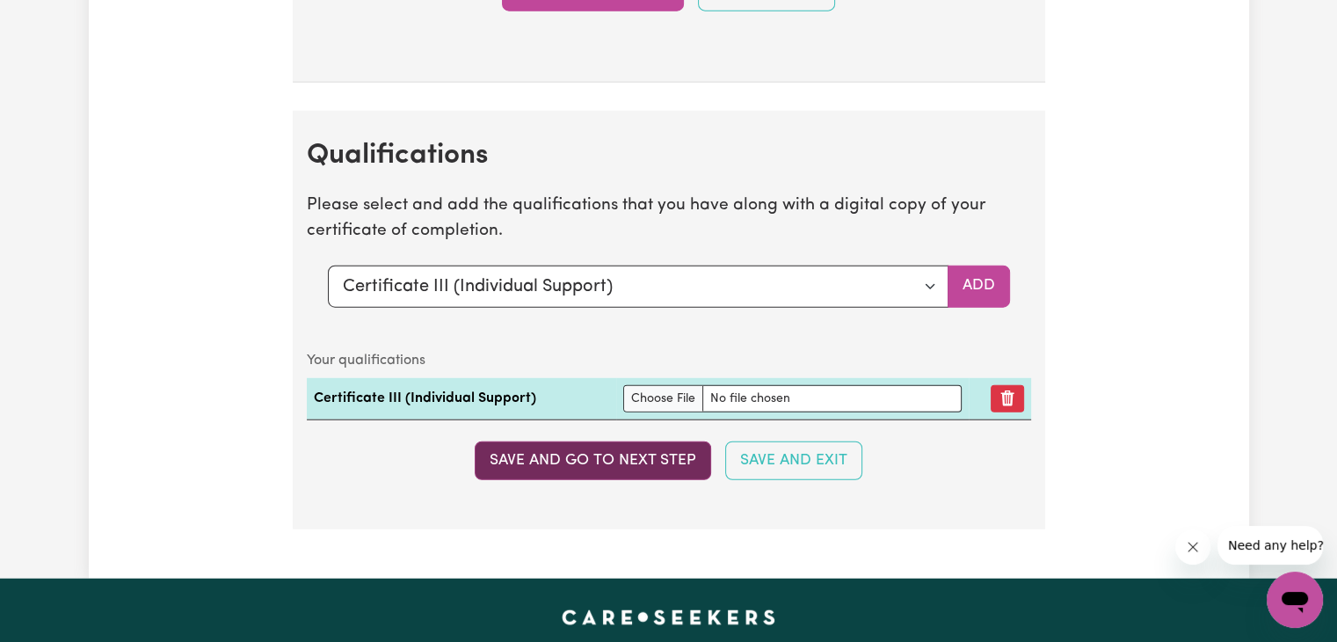
click at [561, 447] on button "Save and go to next step" at bounding box center [593, 460] width 236 height 39
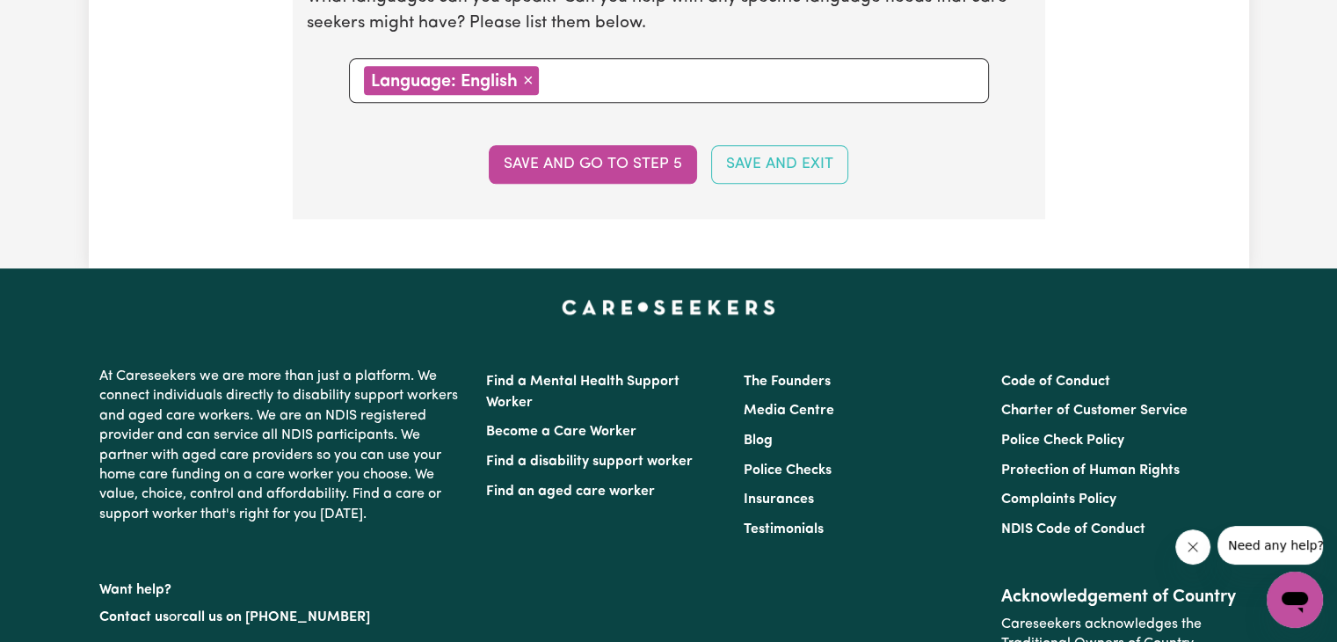
scroll to position [2124, 0]
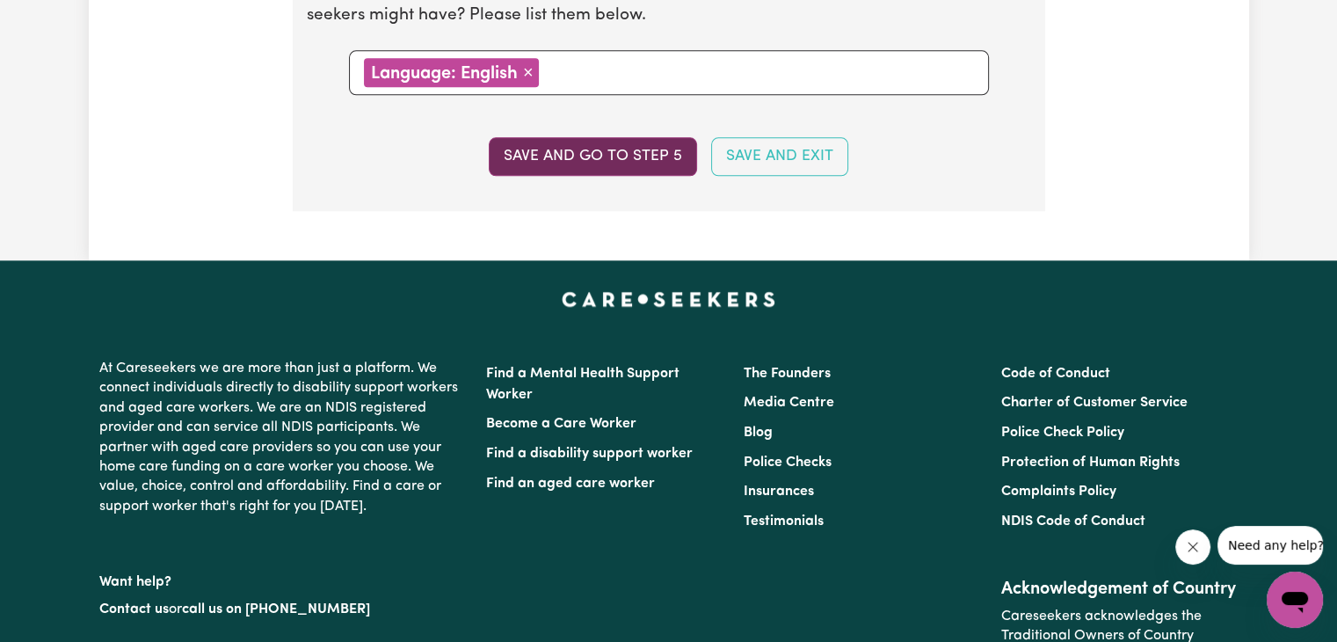
click at [568, 149] on button "Save and go to step 5" at bounding box center [593, 156] width 208 height 39
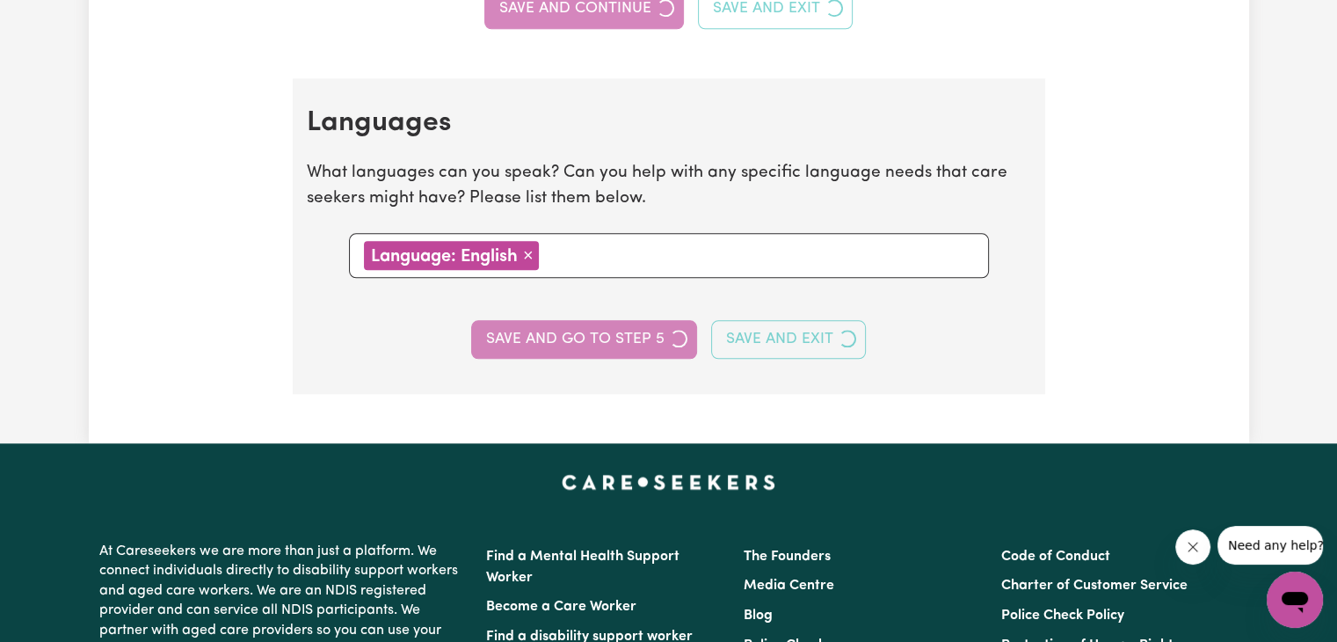
select select "I am providing services privately on my own"
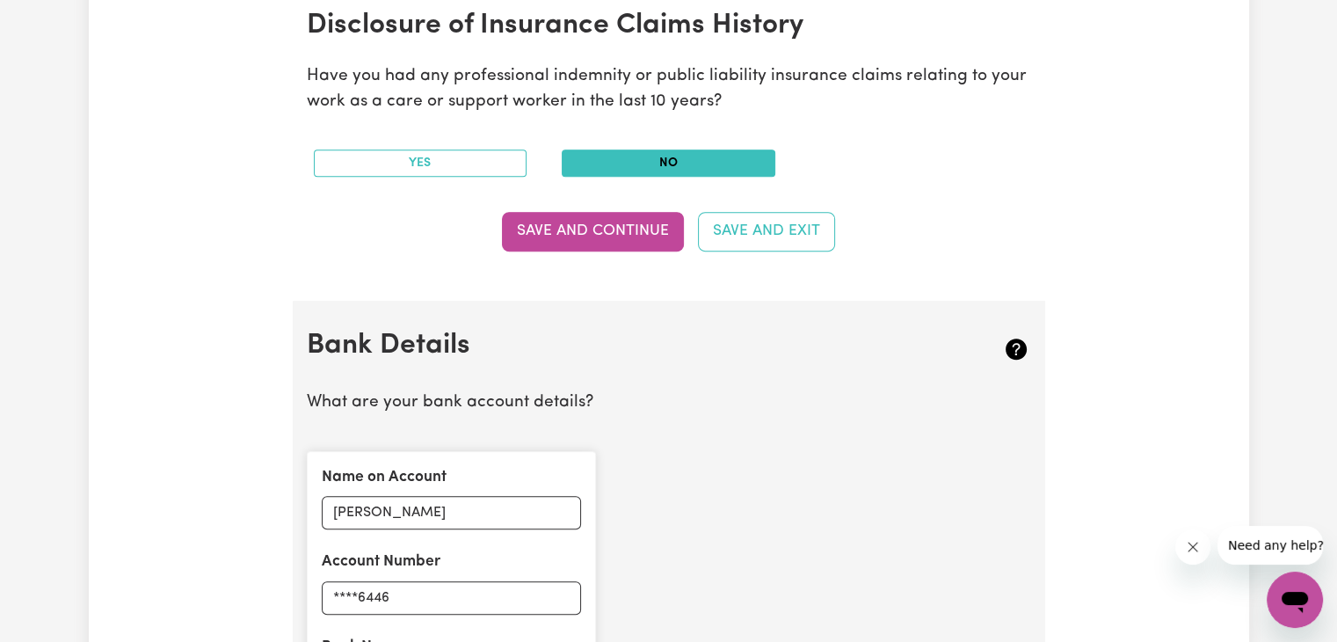
scroll to position [923, 0]
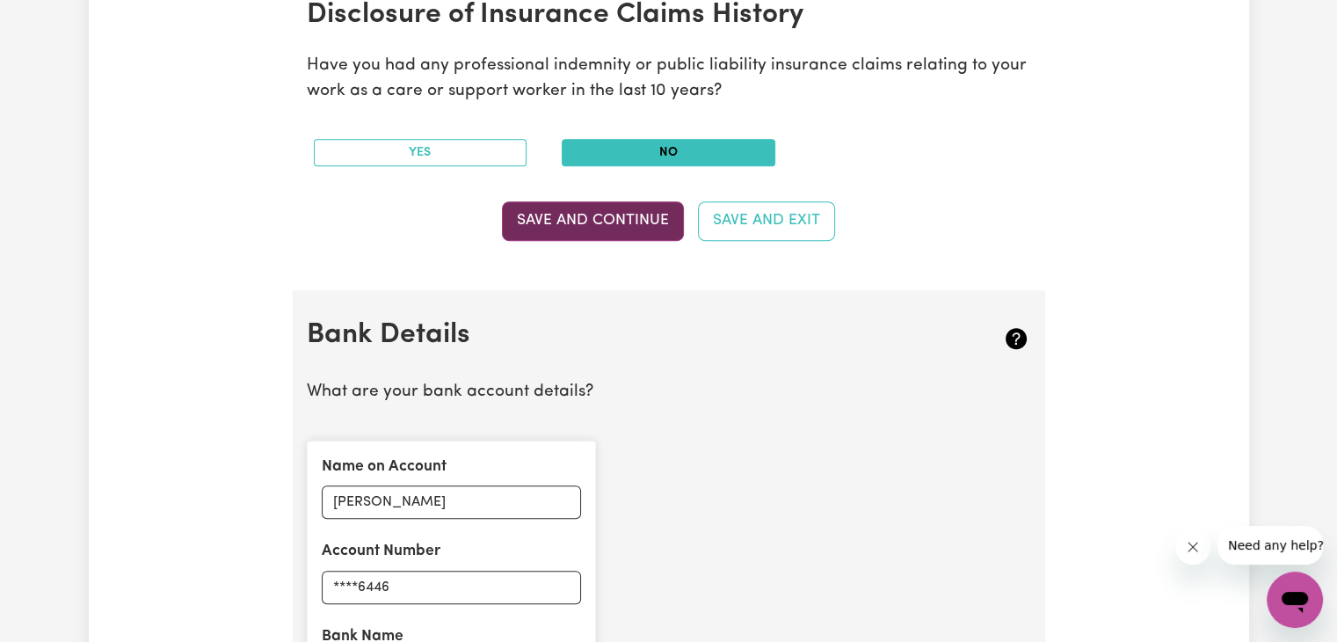
click at [552, 222] on button "Save and Continue" at bounding box center [593, 220] width 182 height 39
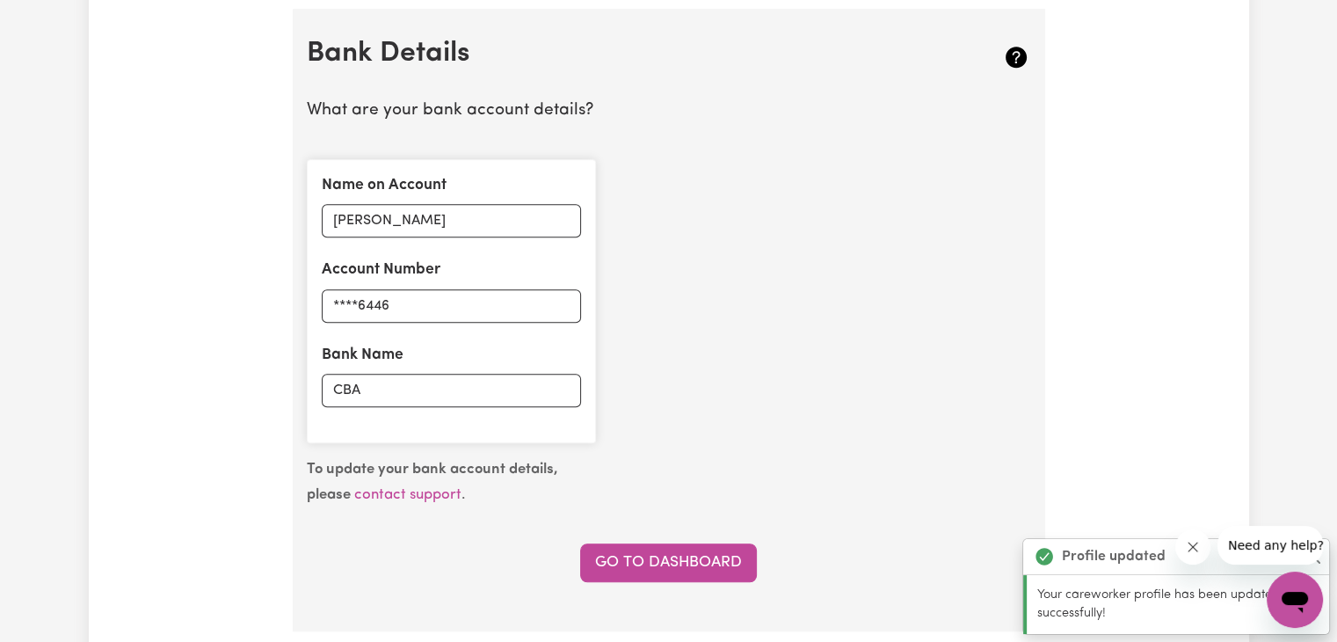
scroll to position [1211, 0]
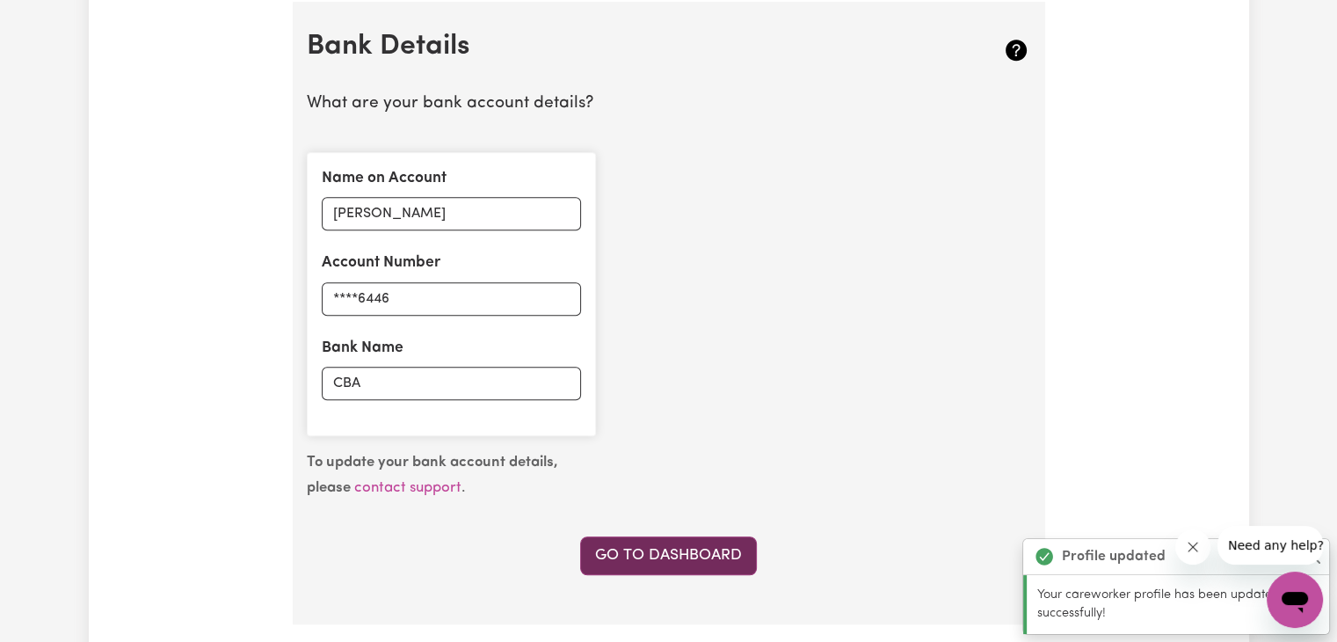
click at [665, 542] on link "Go to Dashboard" at bounding box center [668, 555] width 177 height 39
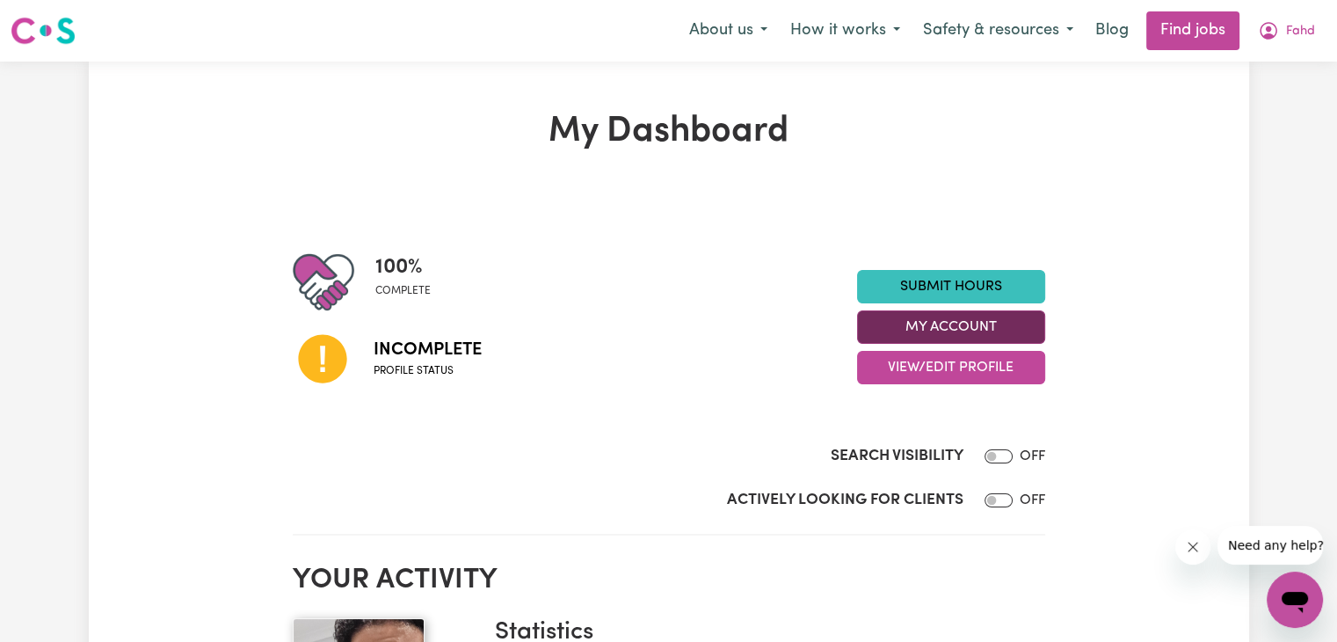
click at [995, 319] on button "My Account" at bounding box center [951, 326] width 188 height 33
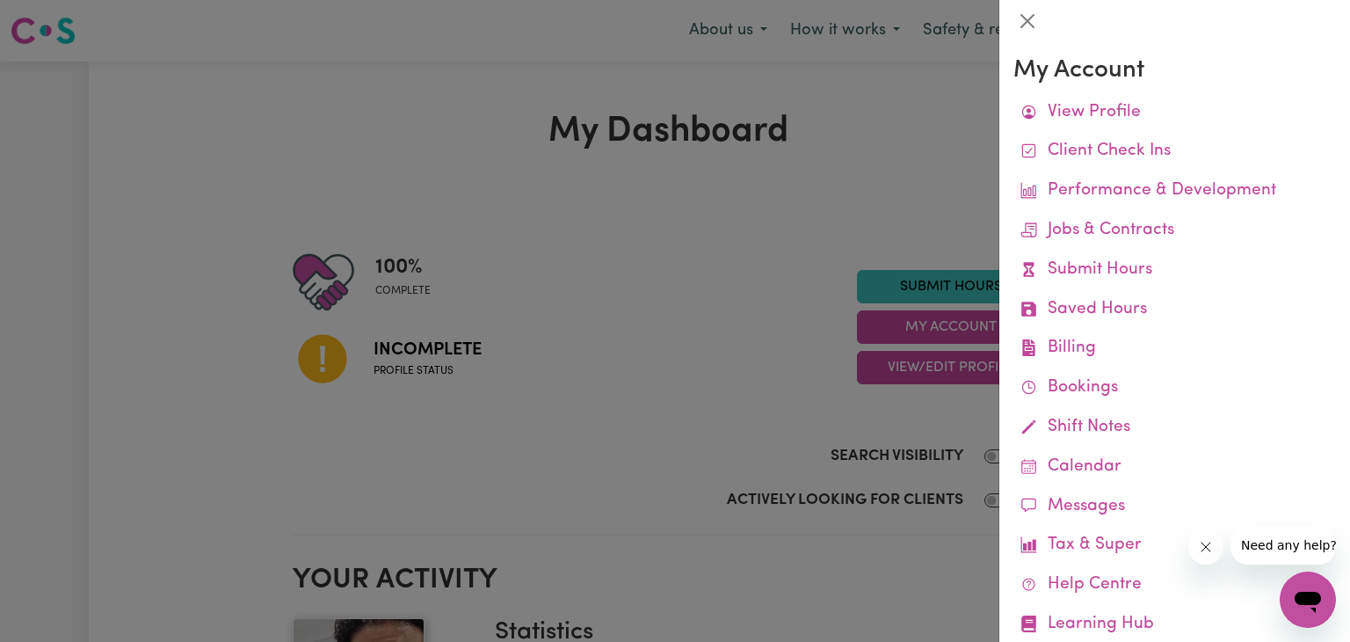
click at [707, 205] on div at bounding box center [675, 321] width 1350 height 642
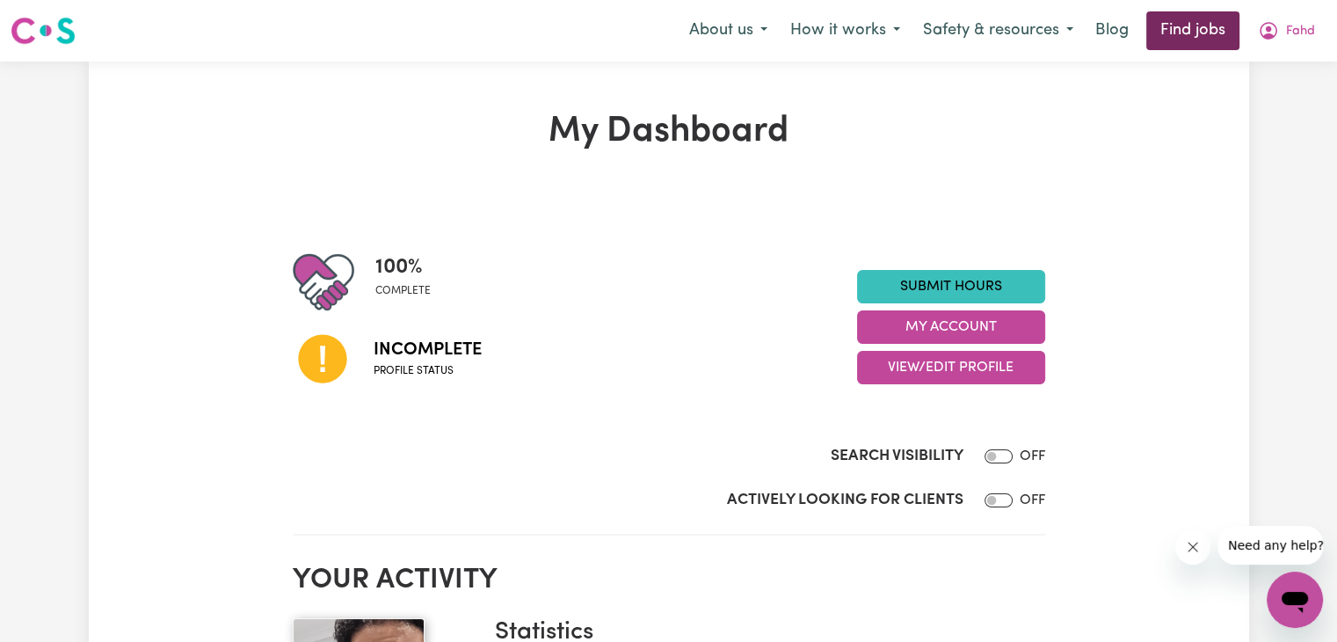
click at [1164, 34] on link "Find jobs" at bounding box center [1192, 30] width 93 height 39
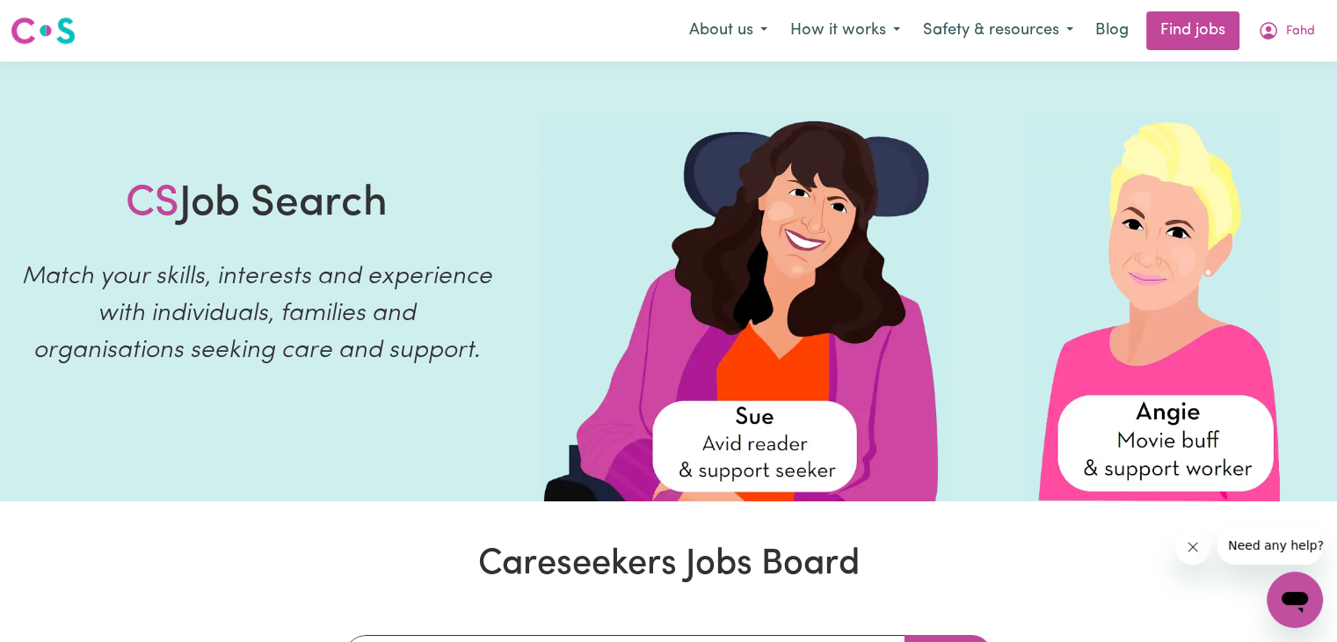
scroll to position [232, 0]
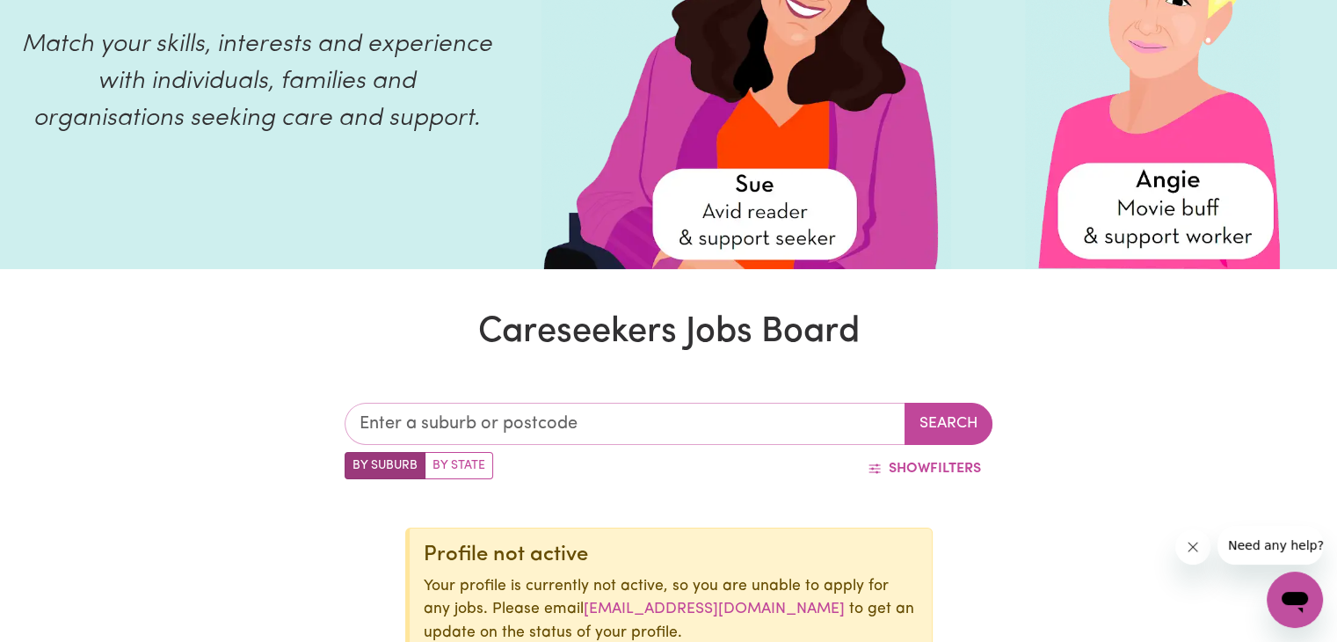
click at [556, 427] on input "text" at bounding box center [625, 424] width 561 height 42
type input "gee"
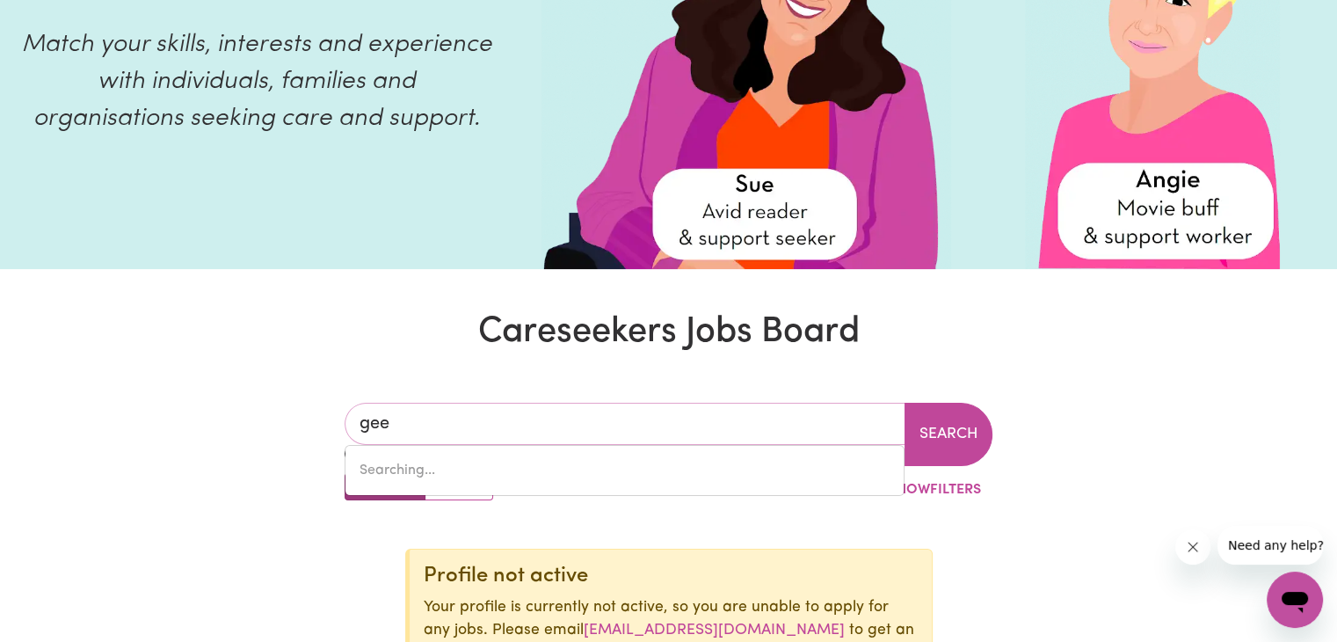
type input "geeBUNG, Queensland, 4034"
type input "geel"
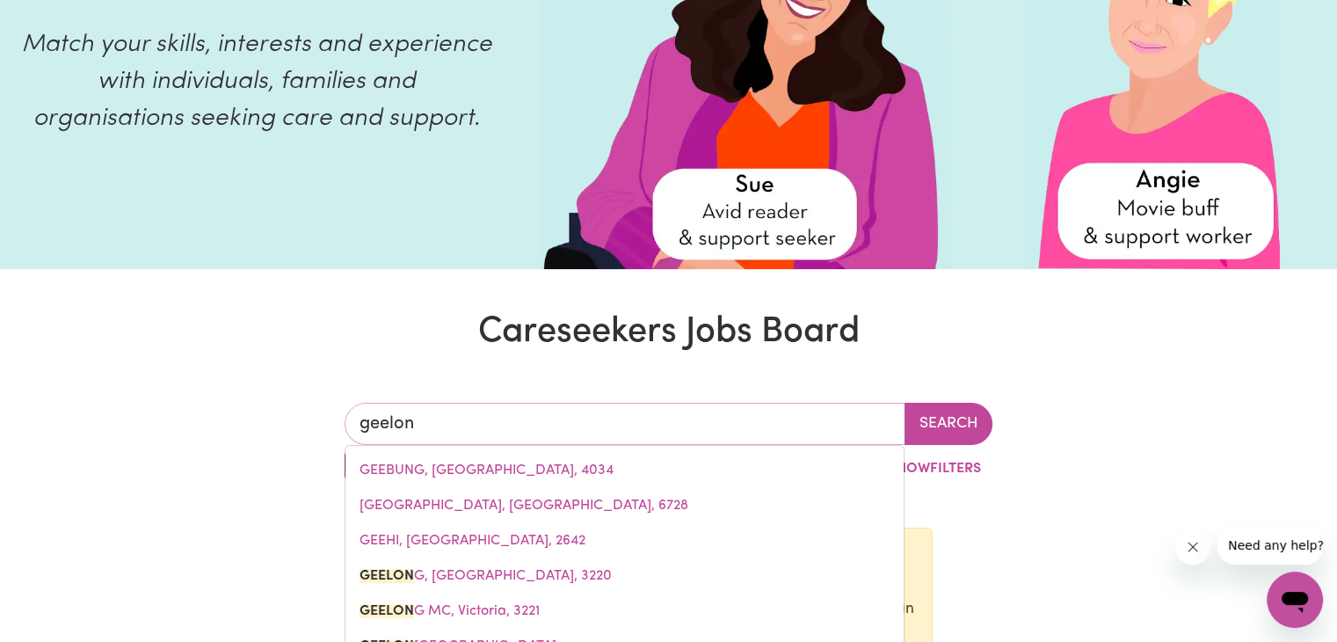
type input "geelong"
type input "geelong, Victoria, 3220"
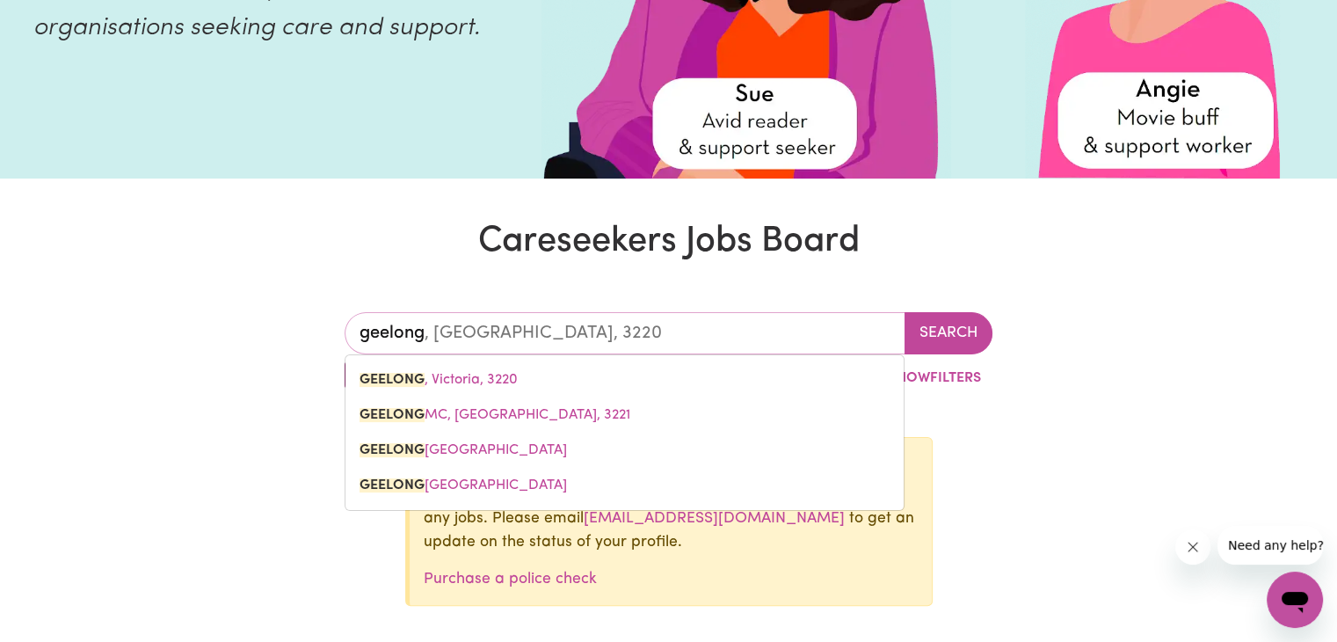
scroll to position [327, 0]
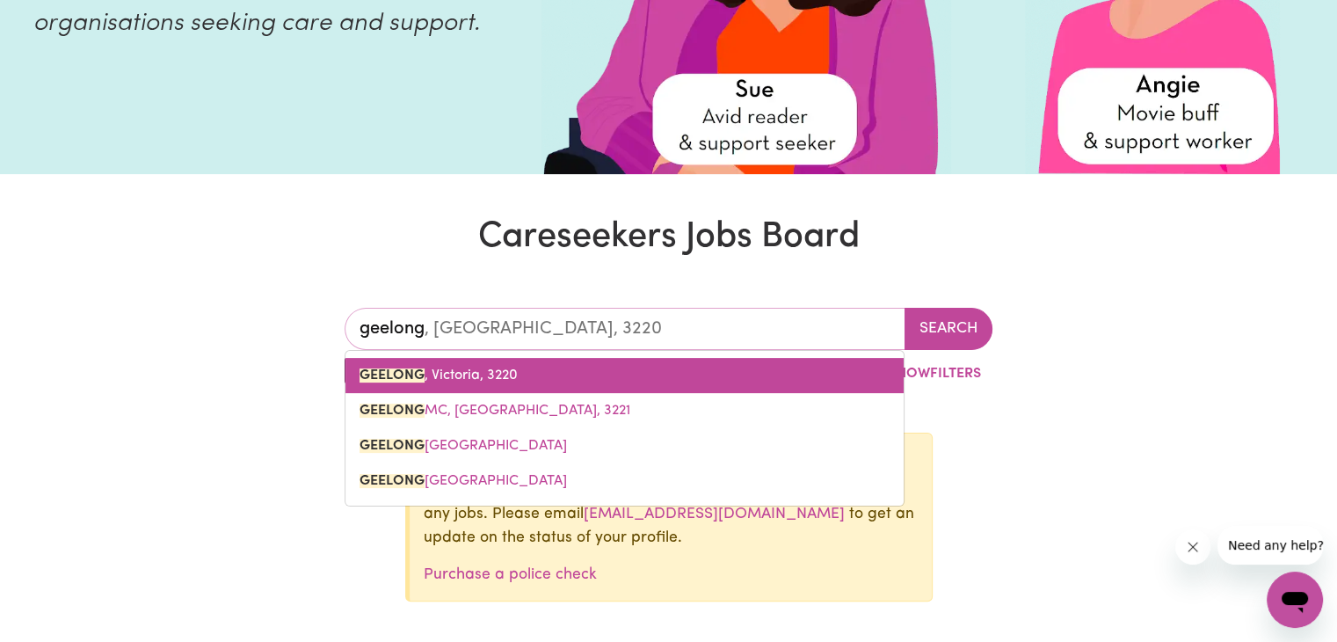
click at [585, 367] on link "GEELONG , Victoria, 3220" at bounding box center [624, 375] width 558 height 35
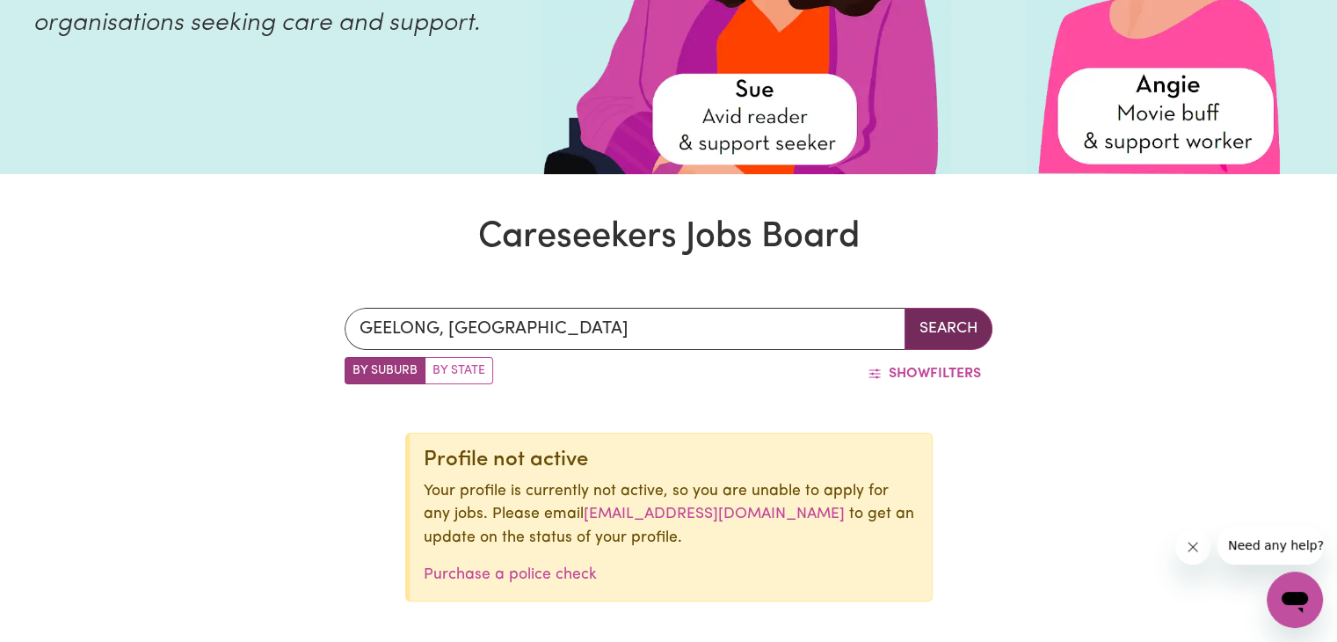
click at [949, 329] on button "Search" at bounding box center [949, 329] width 88 height 42
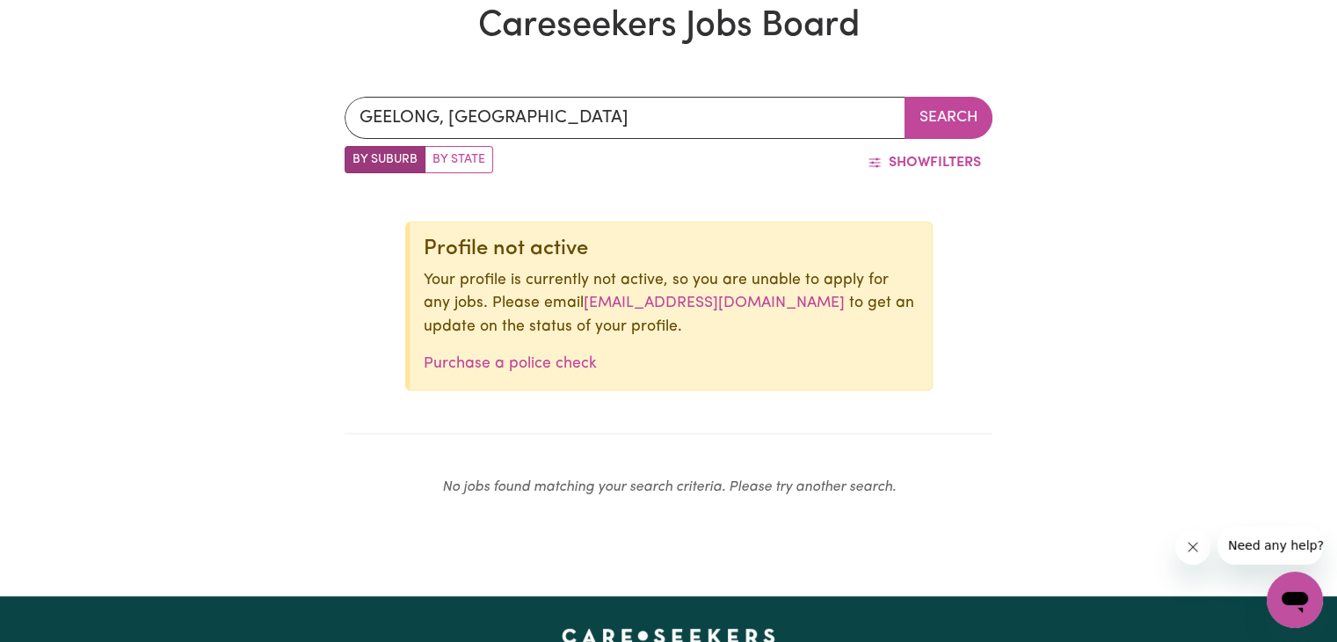
scroll to position [573, 0]
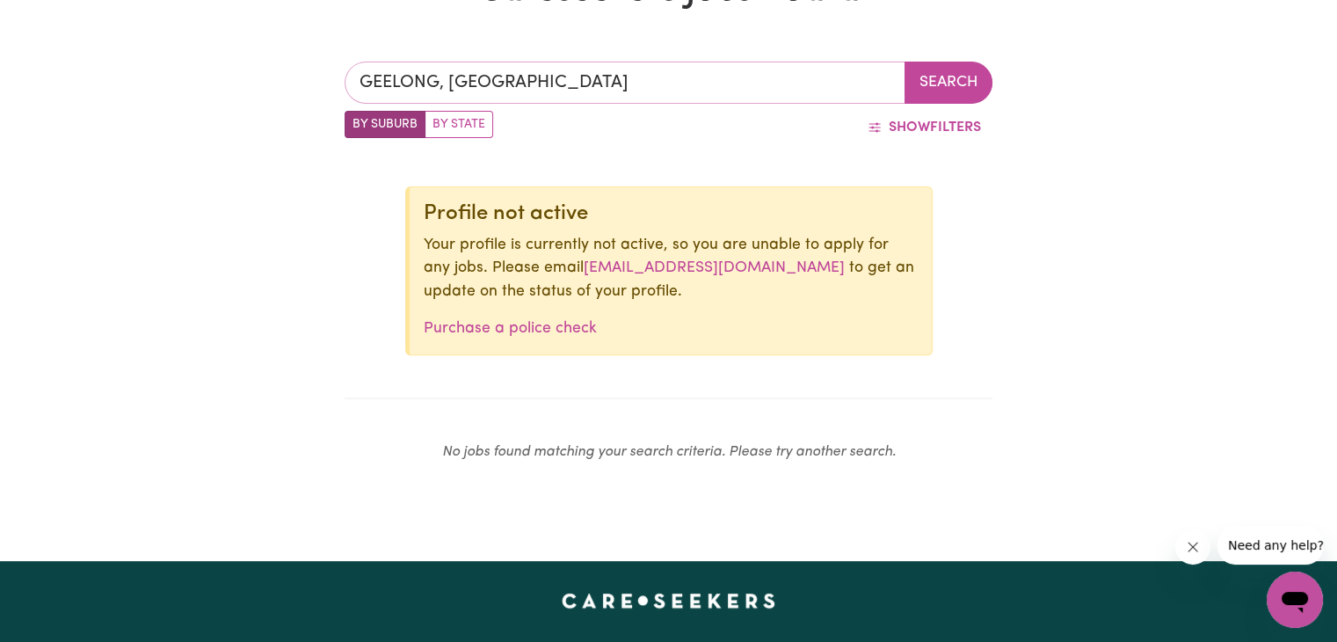
type input "GEELONG, Victoria, 3220"
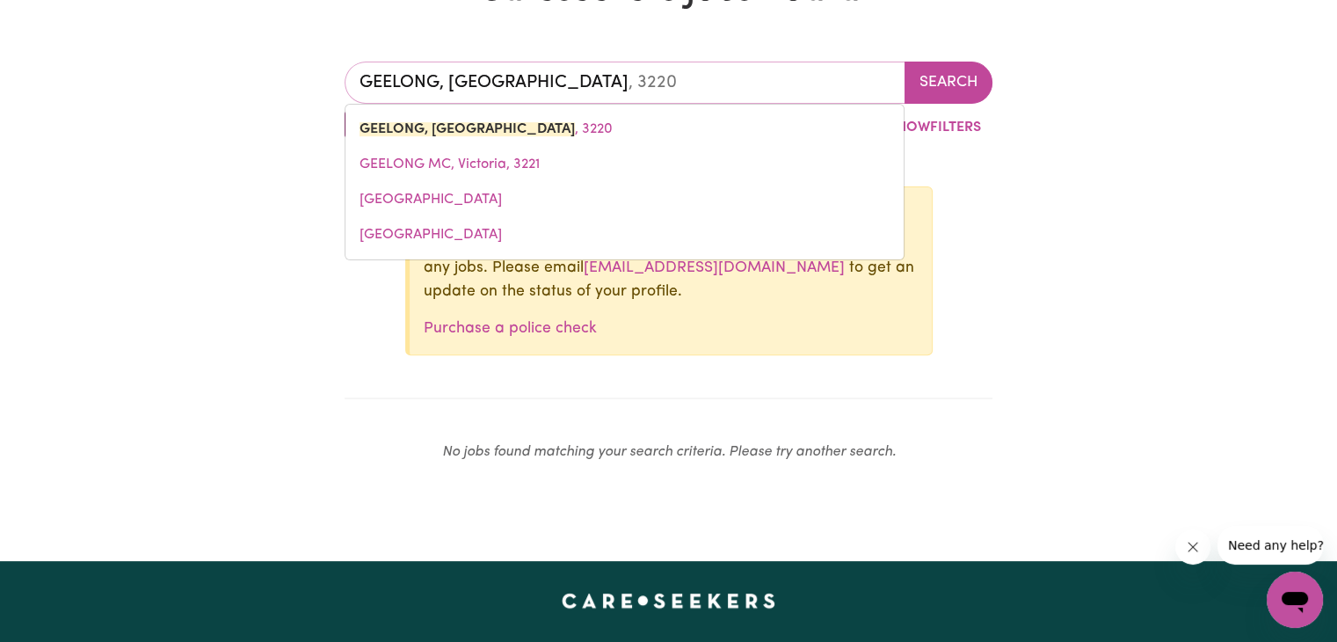
click at [556, 83] on input "GEELONG, Victoria" at bounding box center [625, 83] width 561 height 42
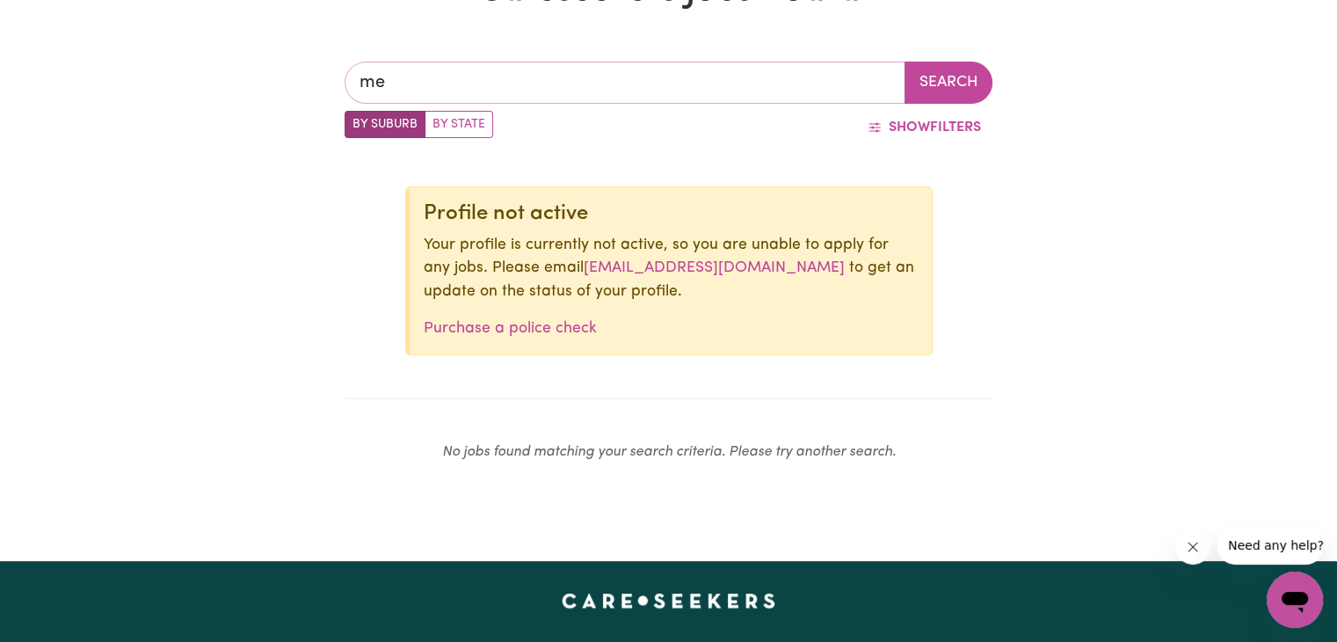
type input "mel"
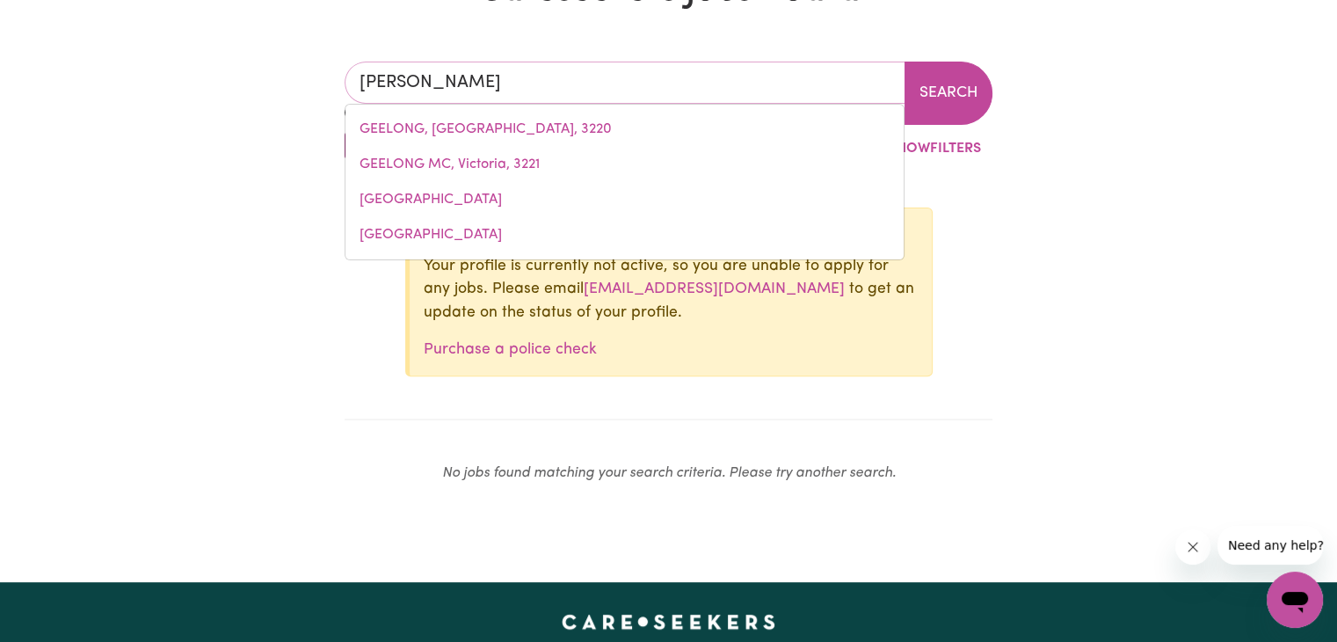
type input "melALEUCA, Western Australia, 6079"
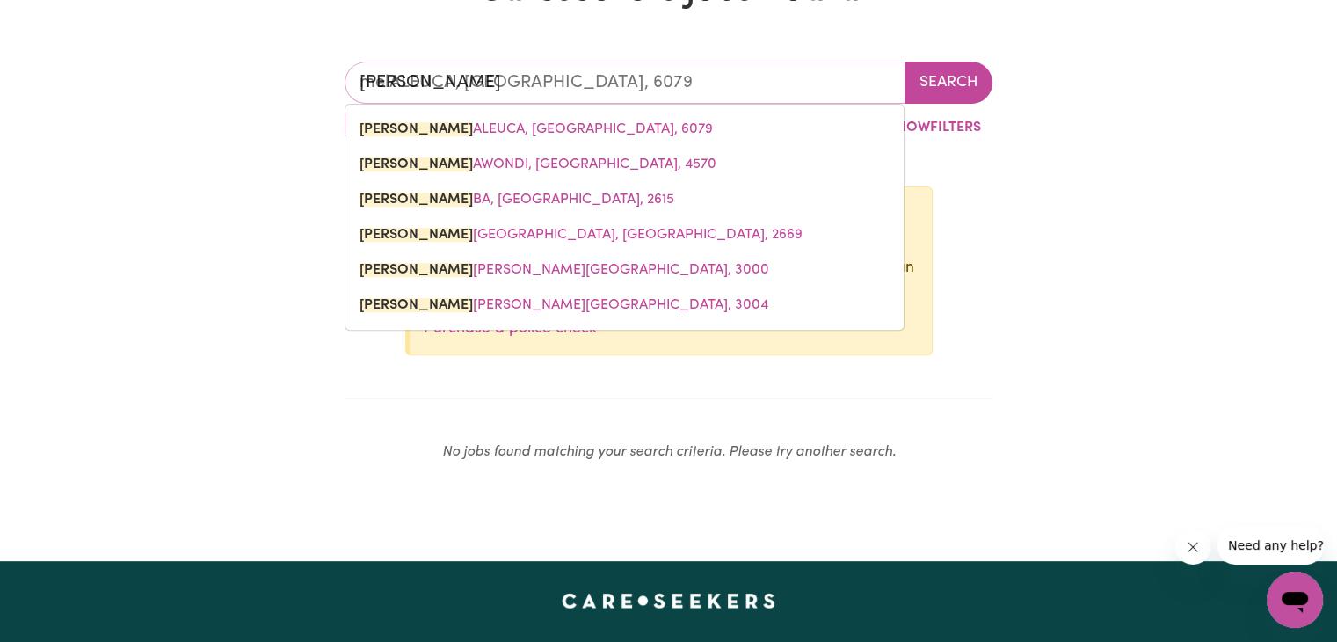
type input "melb"
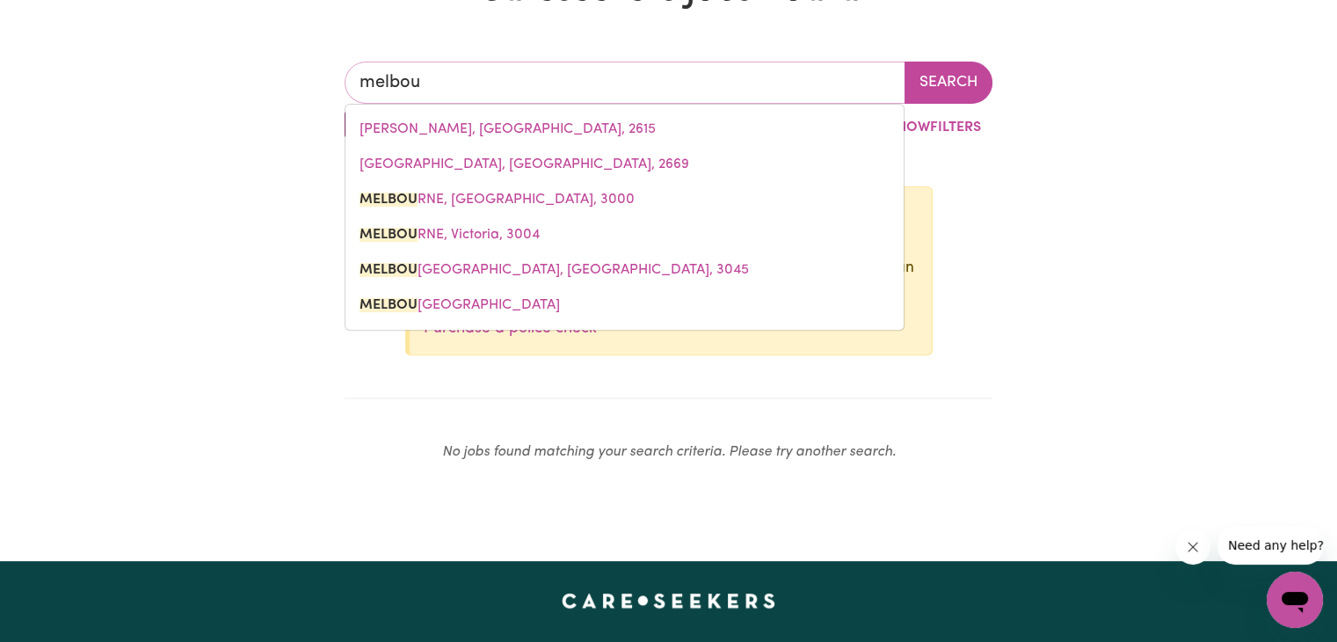
type input "melbour"
type input "melbourNE, Victoria, 3000"
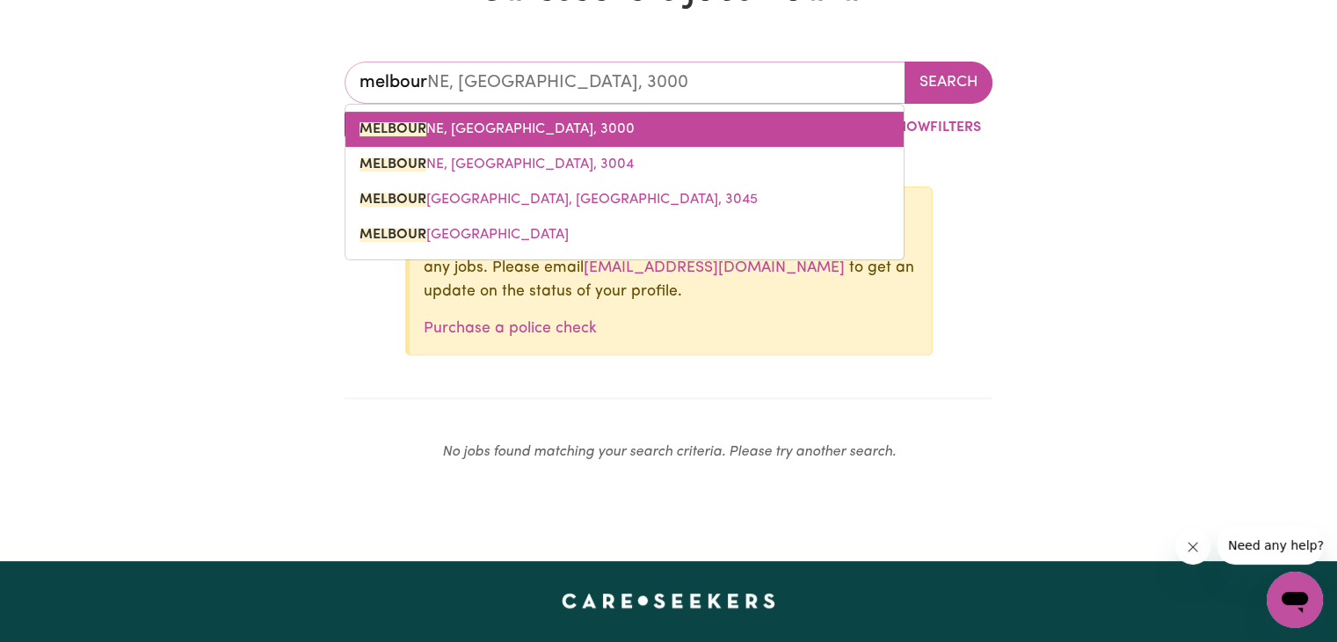
click at [633, 124] on link "MELBOUR NE, Victoria, 3000" at bounding box center [624, 129] width 558 height 35
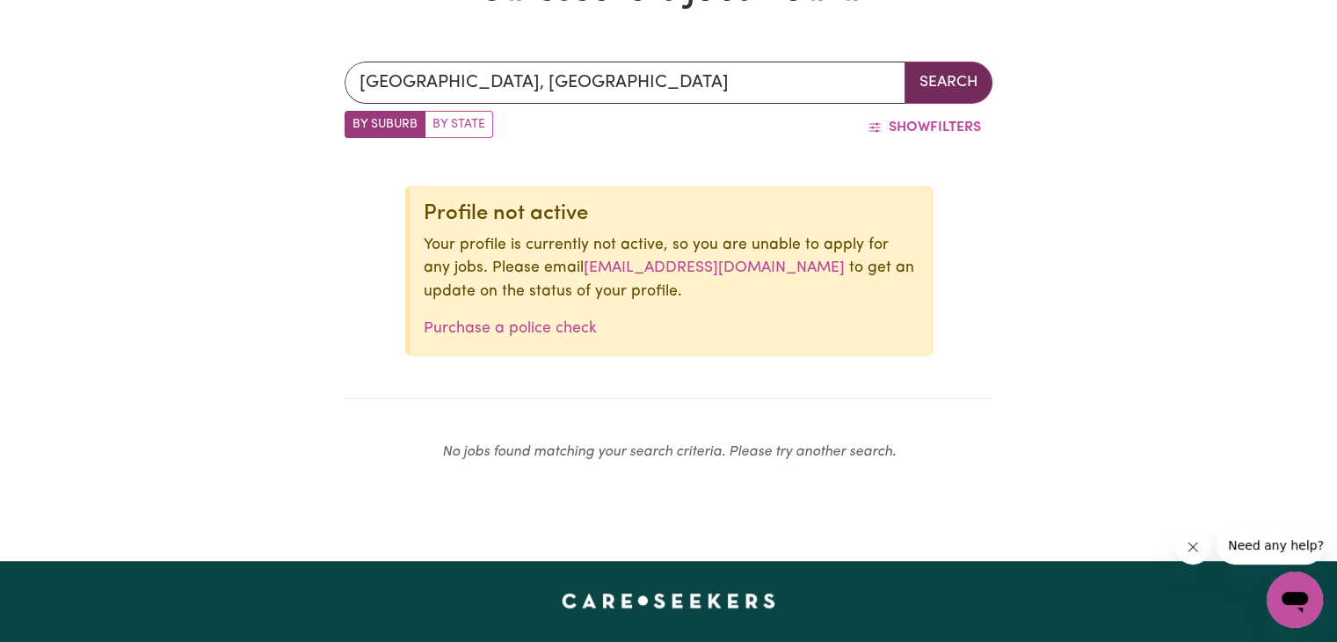
click at [956, 79] on button "Search" at bounding box center [949, 83] width 88 height 42
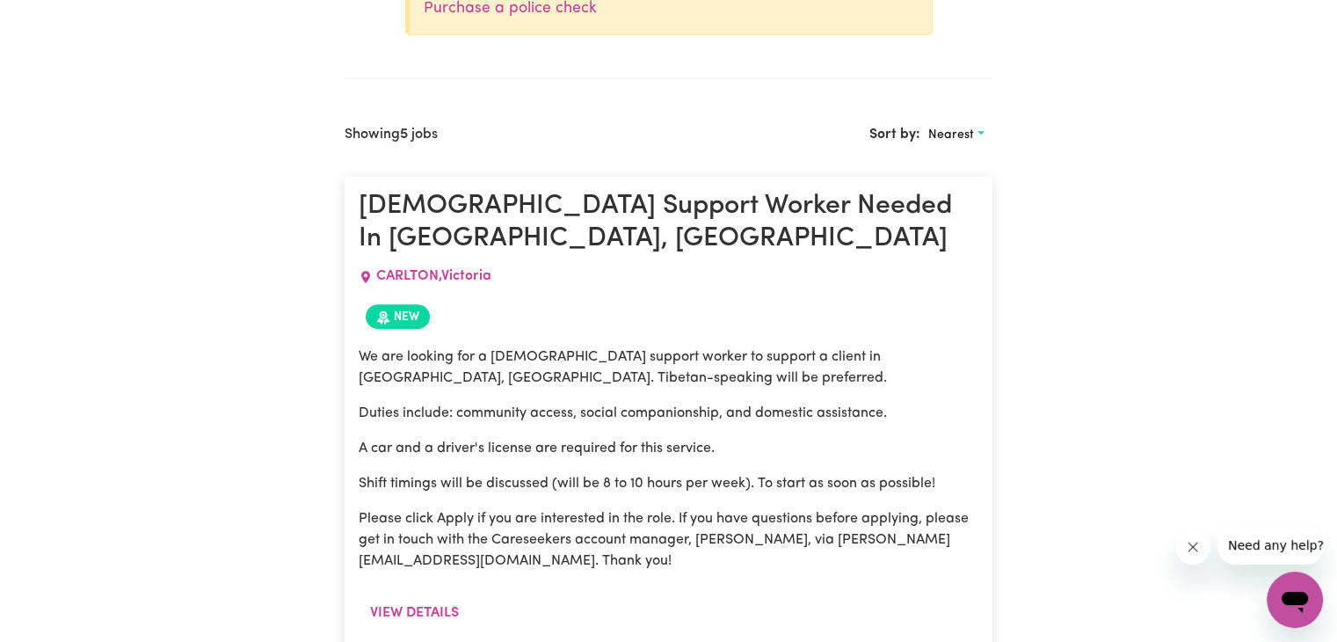
scroll to position [903, 0]
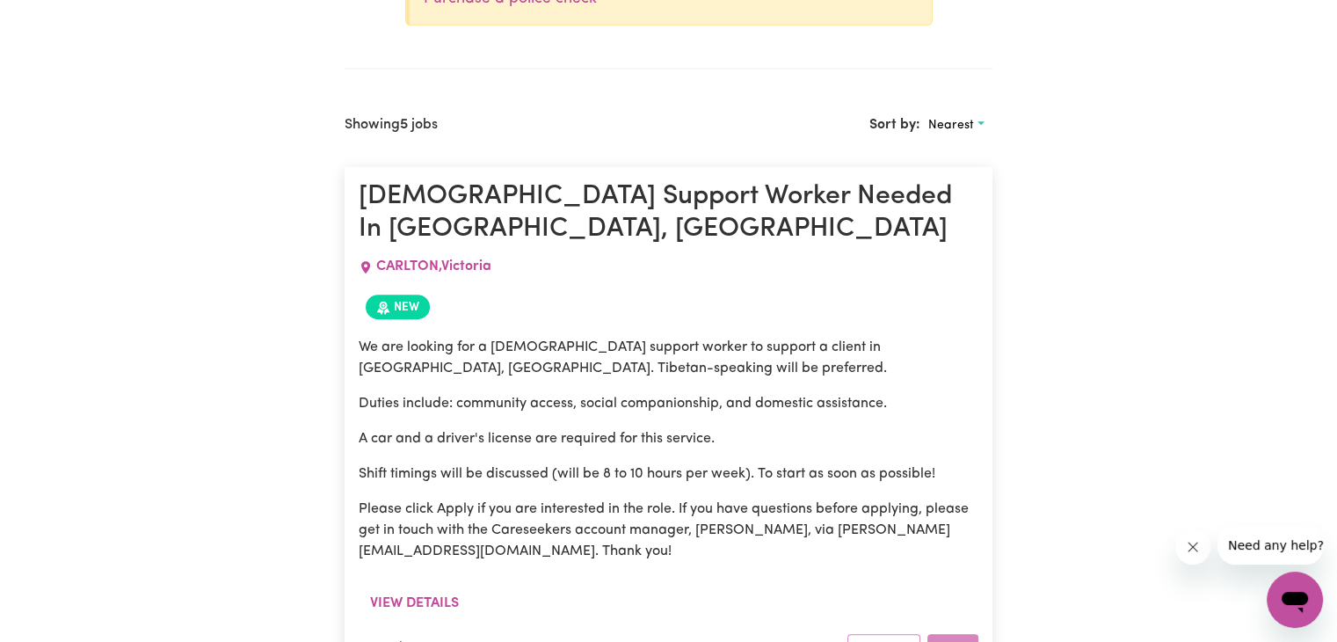
click at [682, 245] on div "CARLTON , Victoria" at bounding box center [669, 266] width 620 height 42
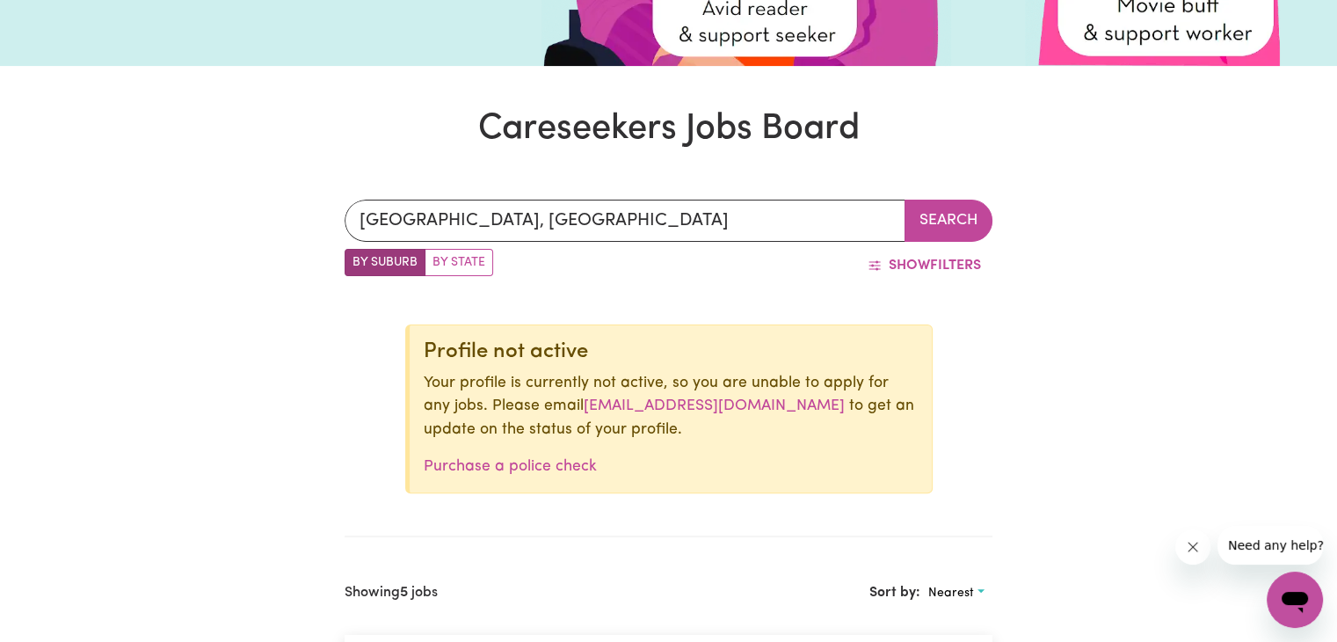
scroll to position [387, 0]
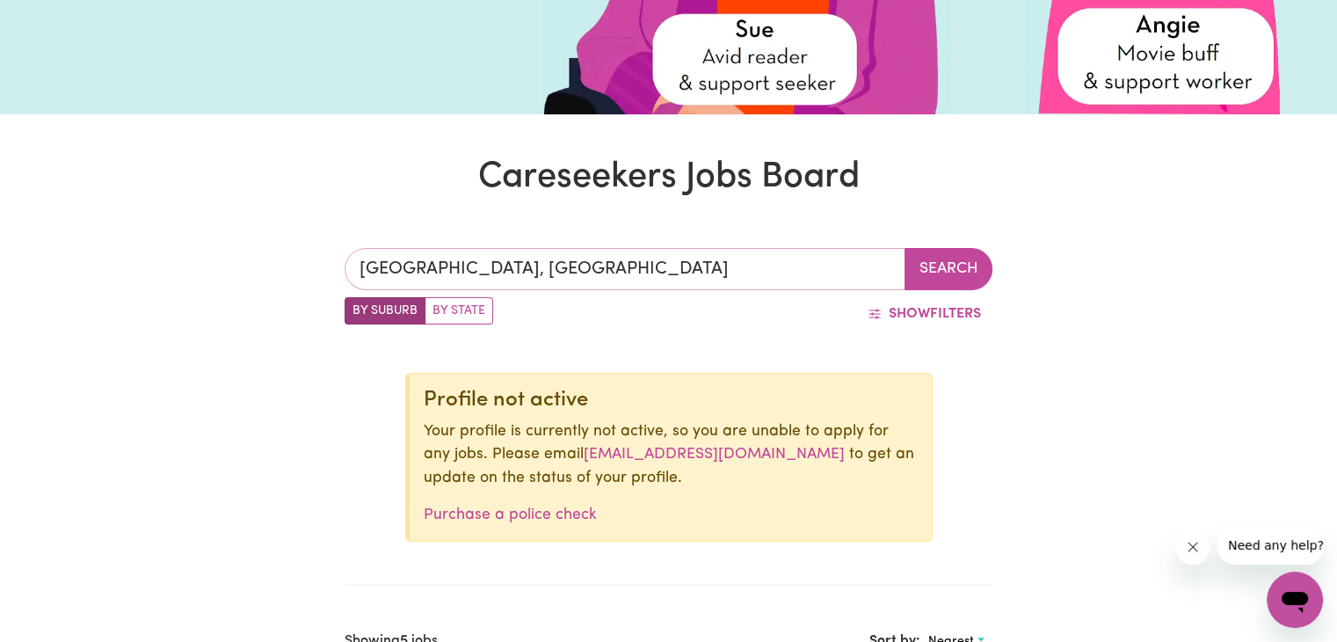
type input "MELBOURNE, Victoria, 3000"
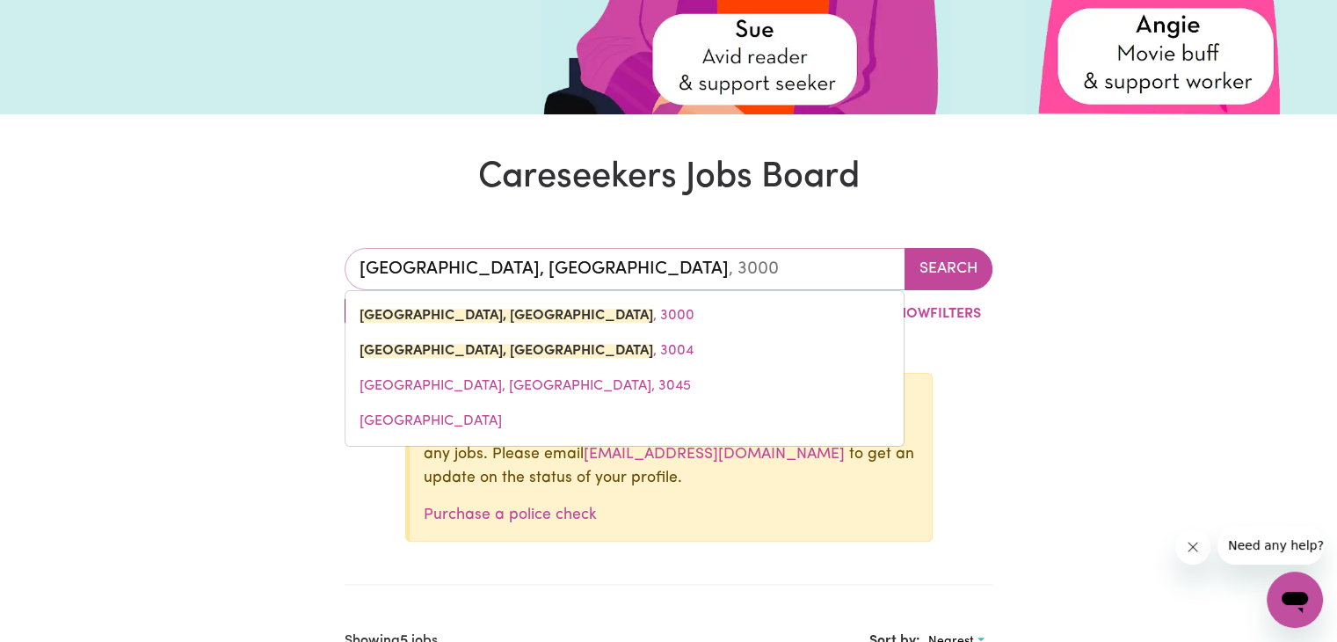
click at [569, 265] on input "MELBOURNE, Victoria" at bounding box center [625, 269] width 561 height 42
type input "w"
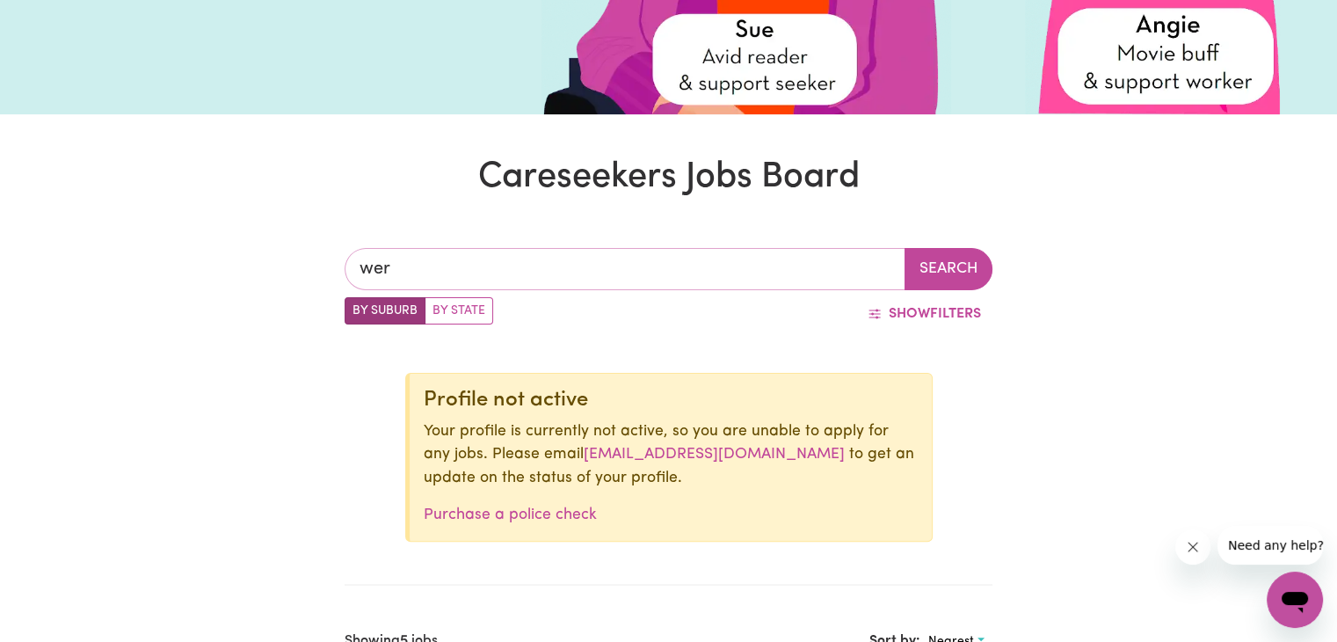
type input "werr"
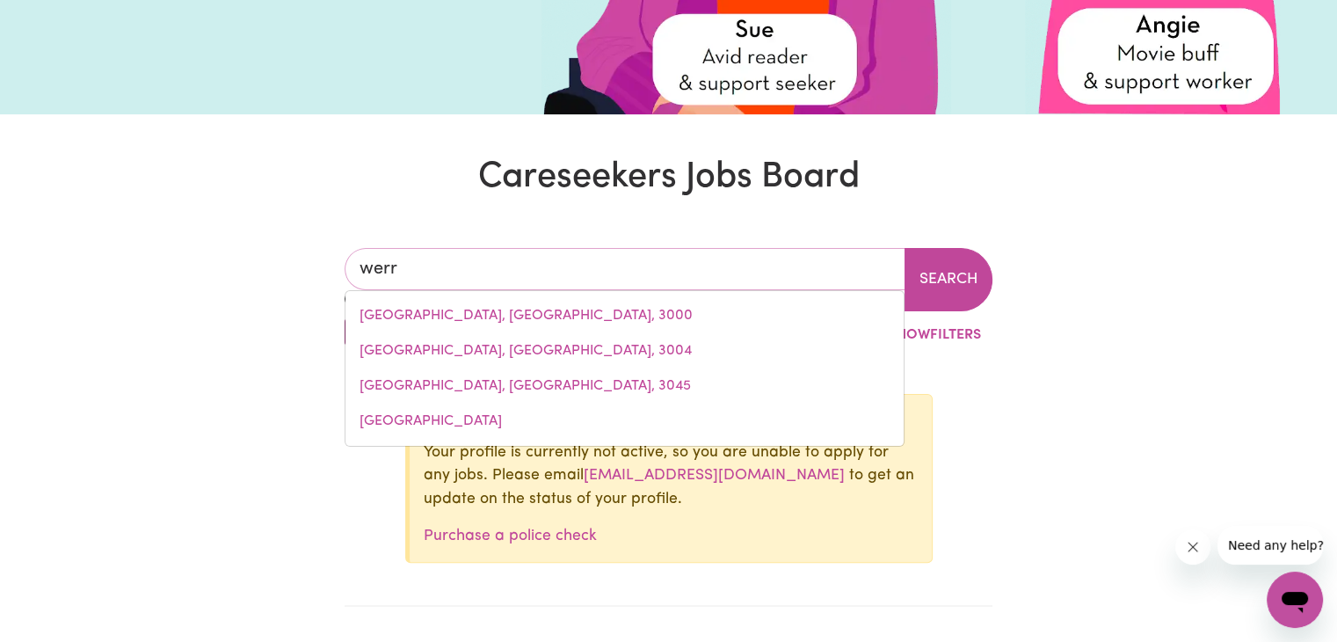
type input "werrI BEACH, New South Wales, 2534"
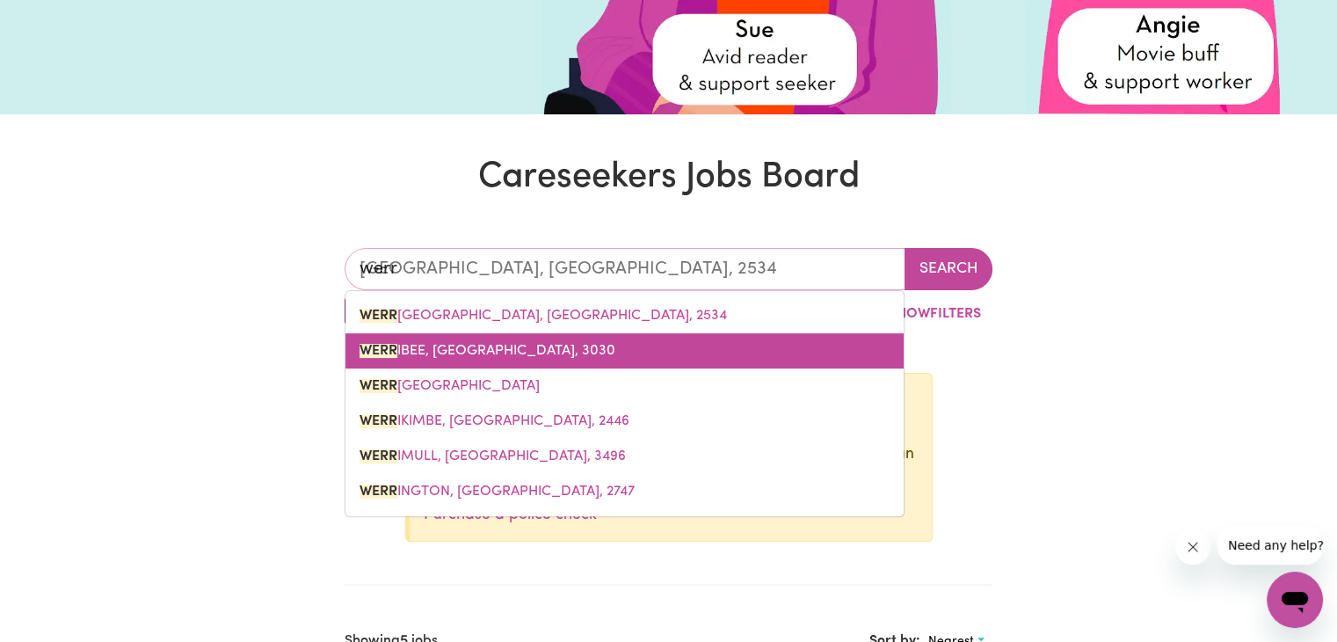
click at [785, 335] on link "WERR IBEE, Victoria, 3030" at bounding box center [624, 350] width 558 height 35
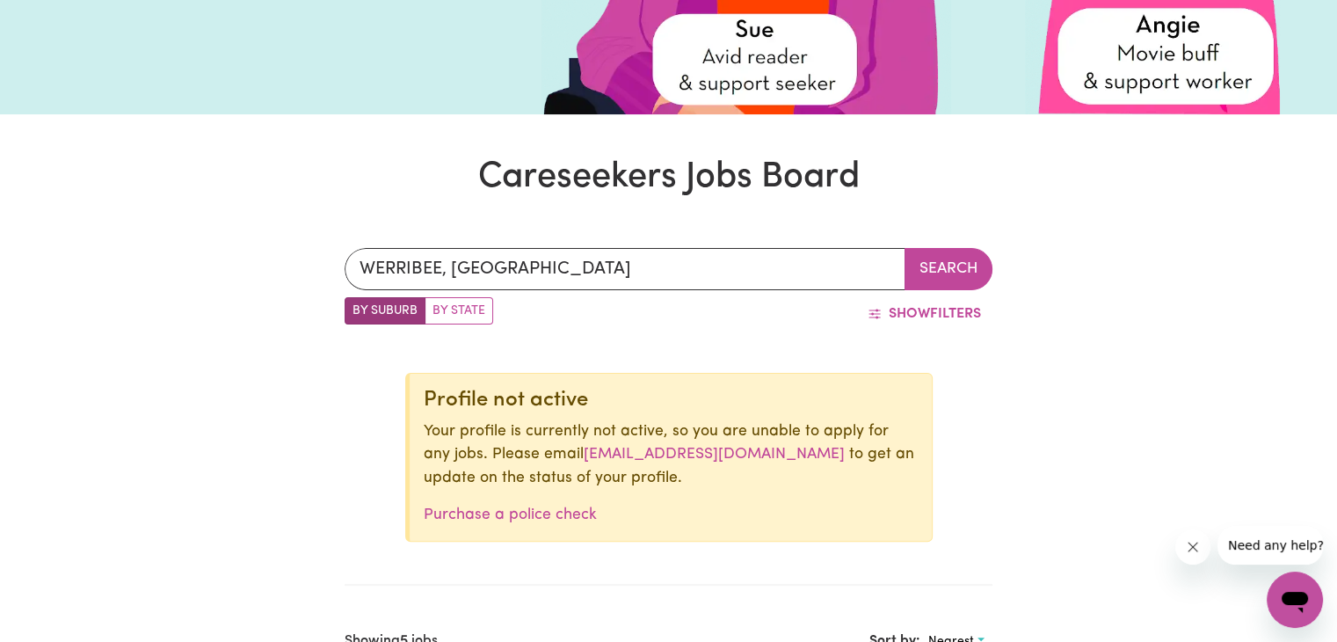
click at [943, 258] on button "Search" at bounding box center [949, 269] width 88 height 42
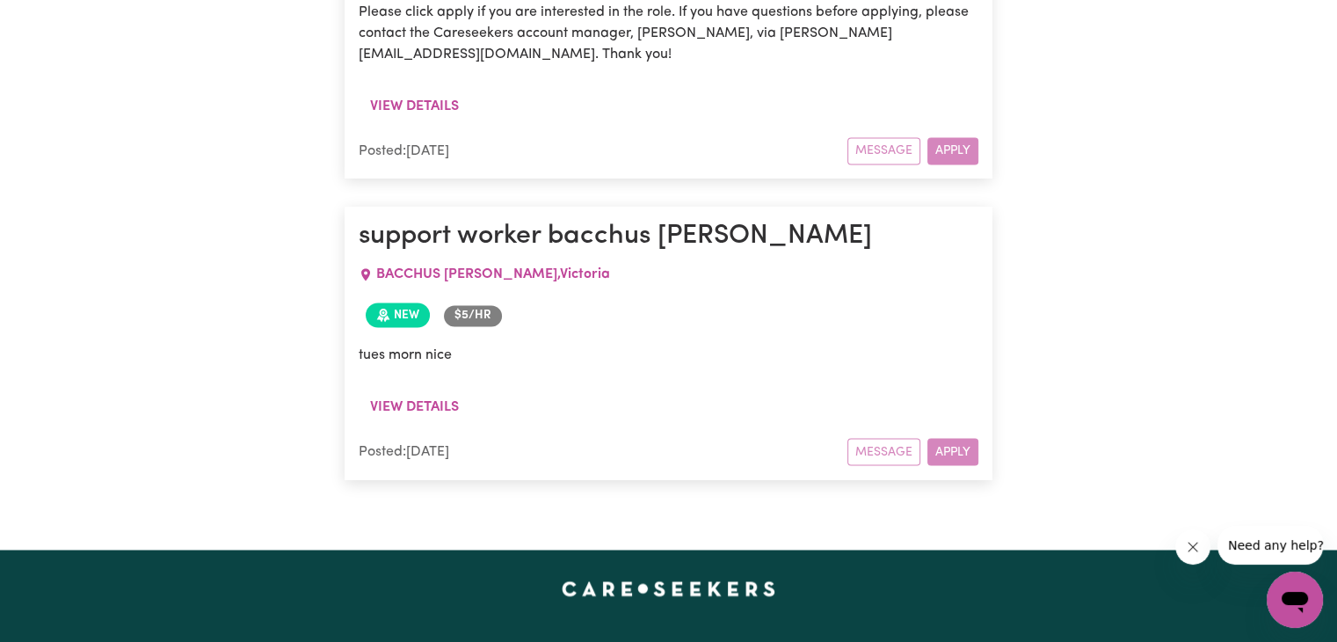
scroll to position [2907, 0]
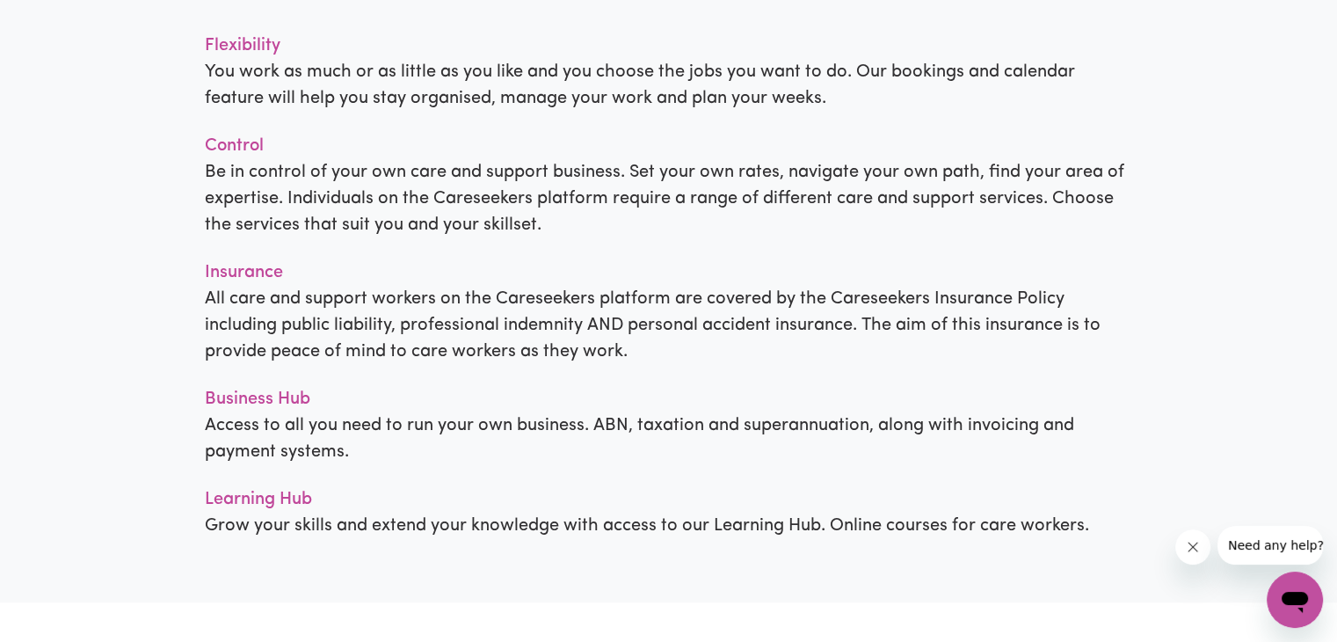
scroll to position [1871, 0]
